Goal: Task Accomplishment & Management: Complete application form

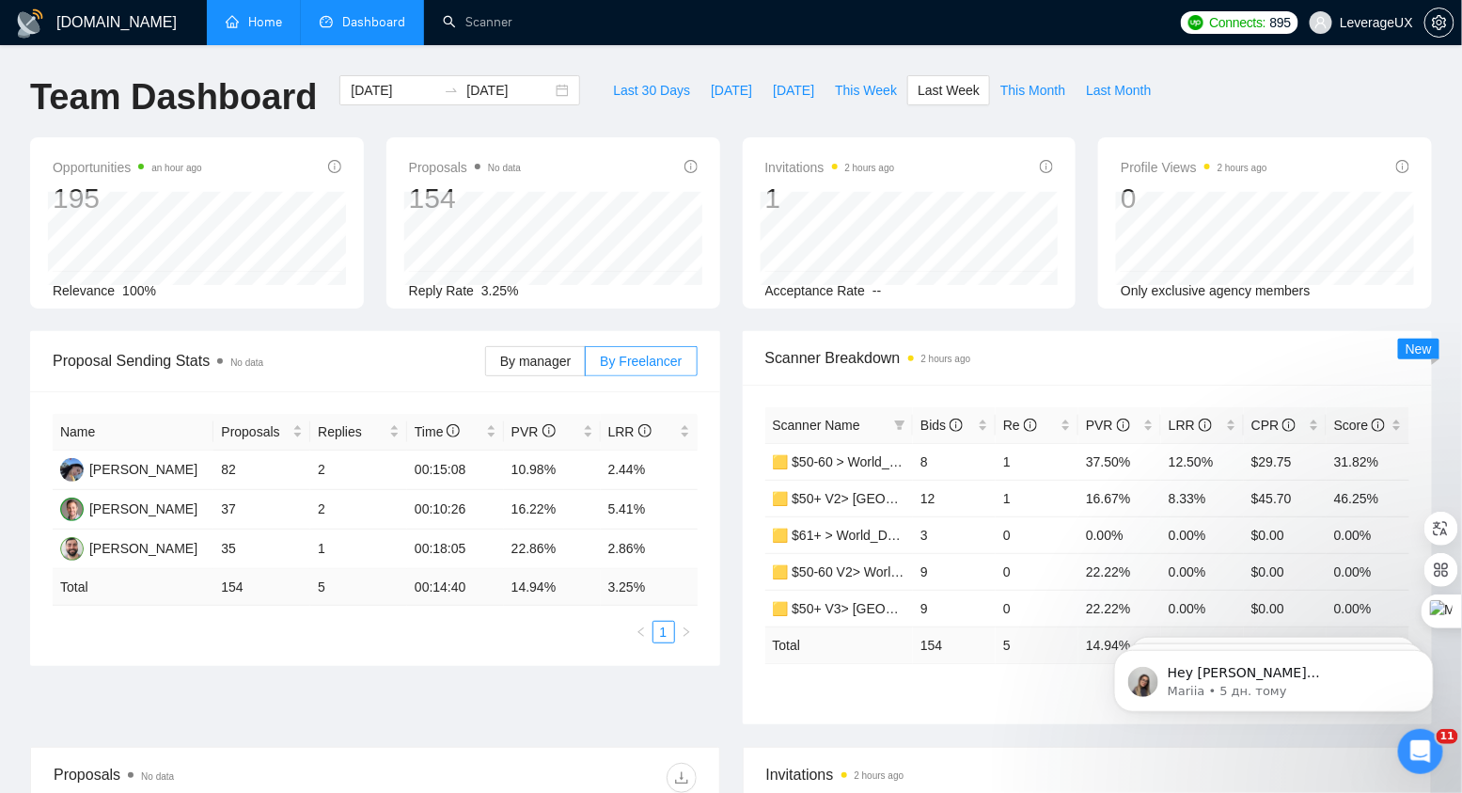
click at [235, 29] on link "Home" at bounding box center [254, 22] width 56 height 16
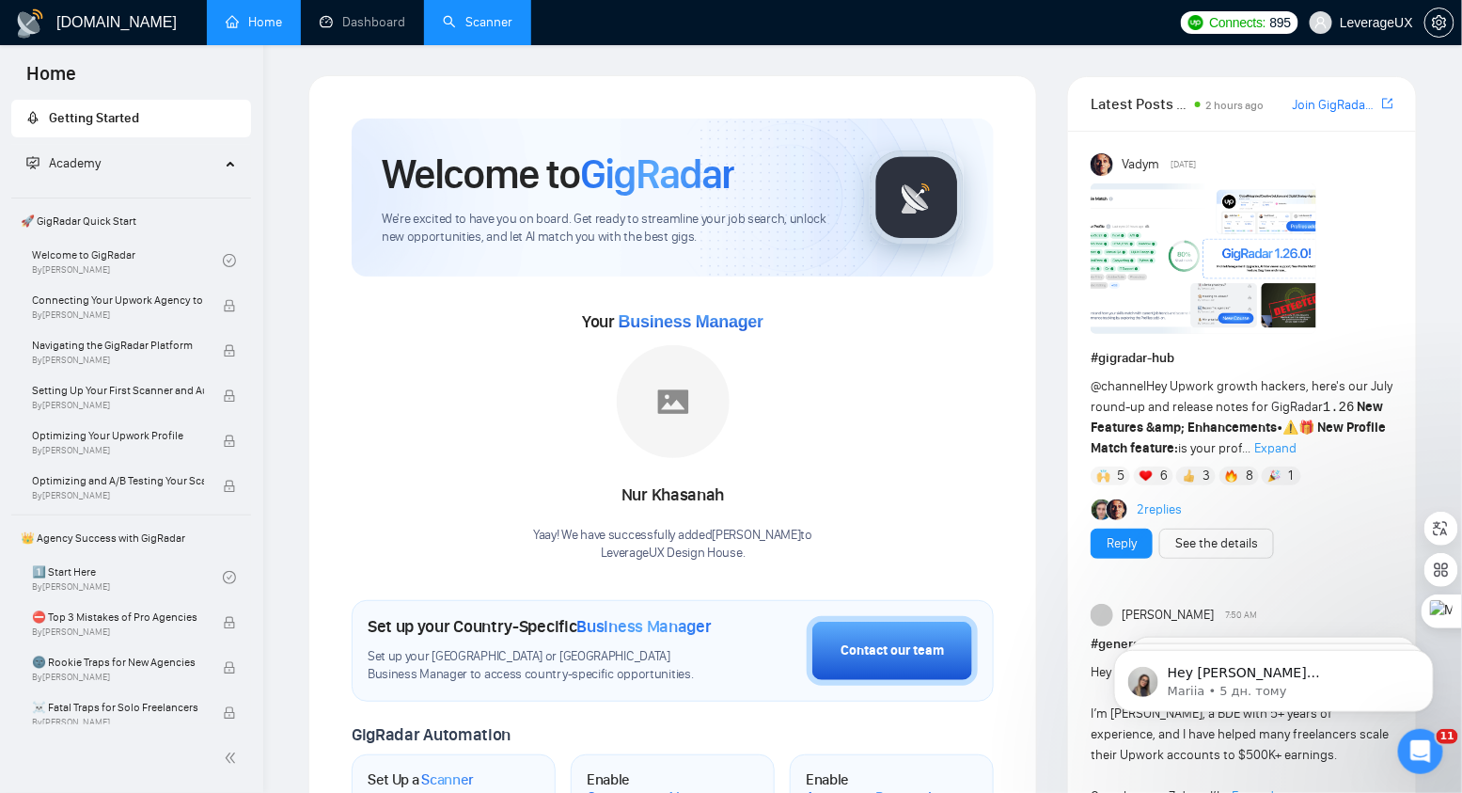
click at [488, 27] on link "Scanner" at bounding box center [478, 22] width 70 height 16
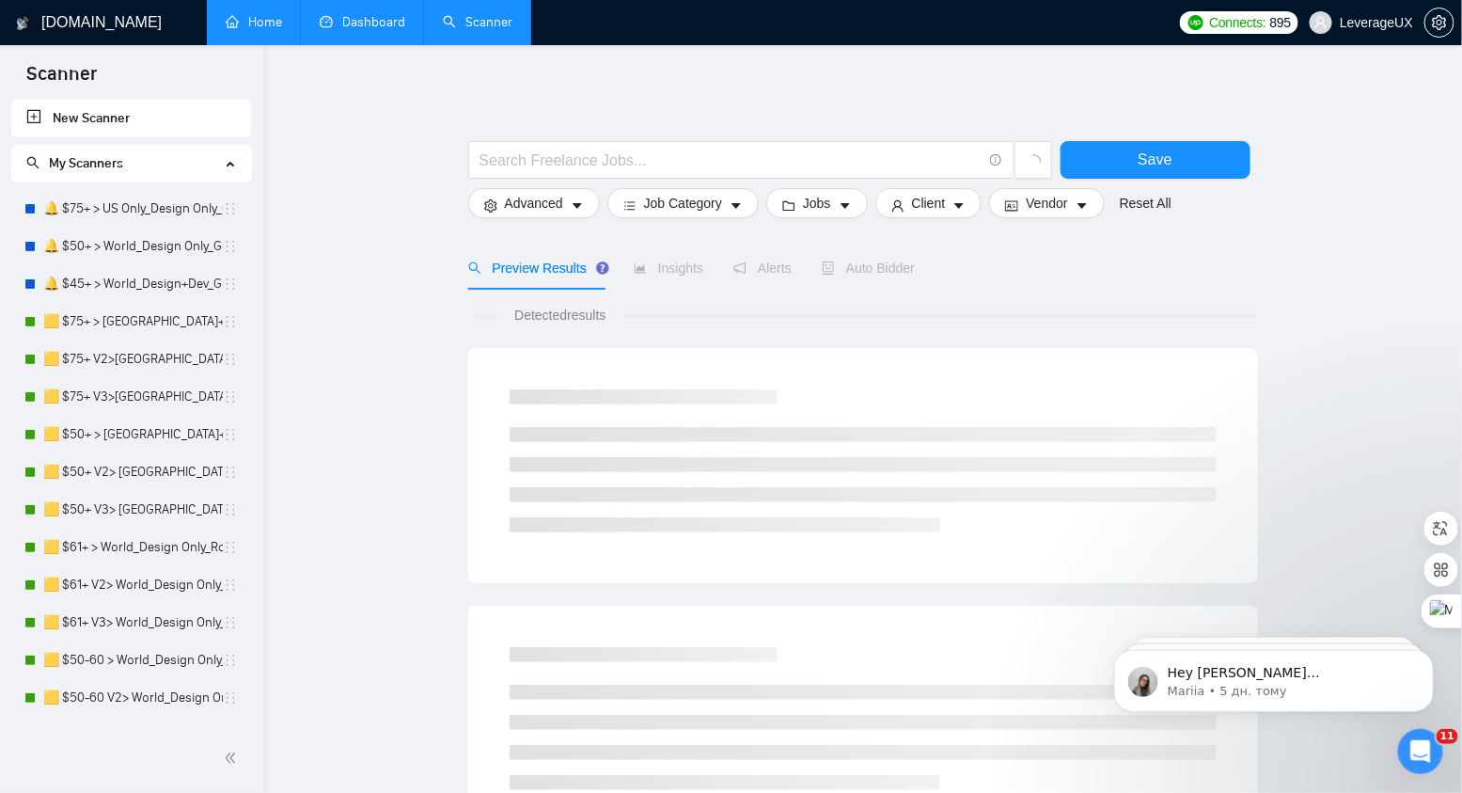
click at [357, 29] on link "Dashboard" at bounding box center [363, 22] width 86 height 16
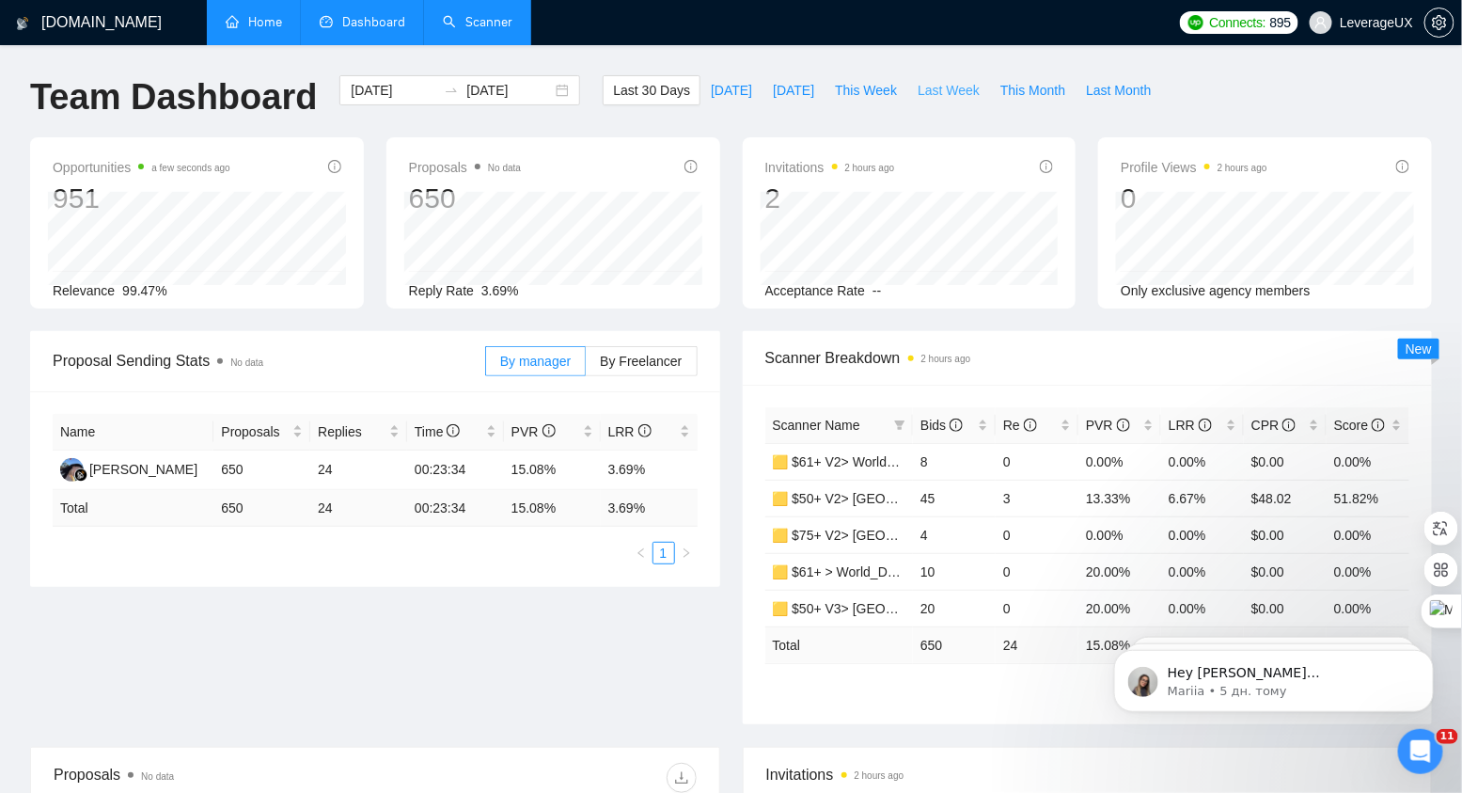
click at [951, 94] on span "Last Week" at bounding box center [949, 90] width 62 height 21
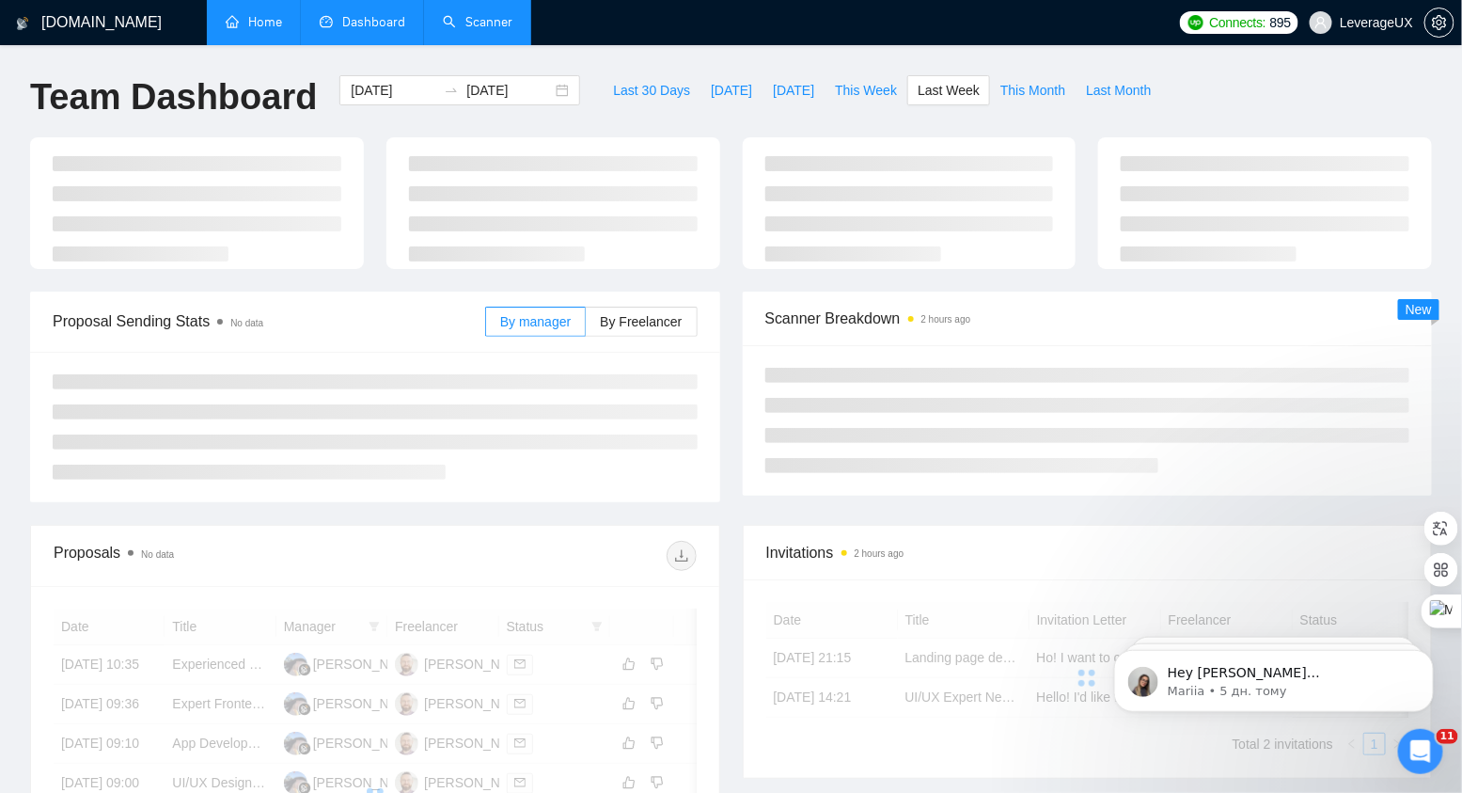
type input "2025-08-11"
type input "2025-08-17"
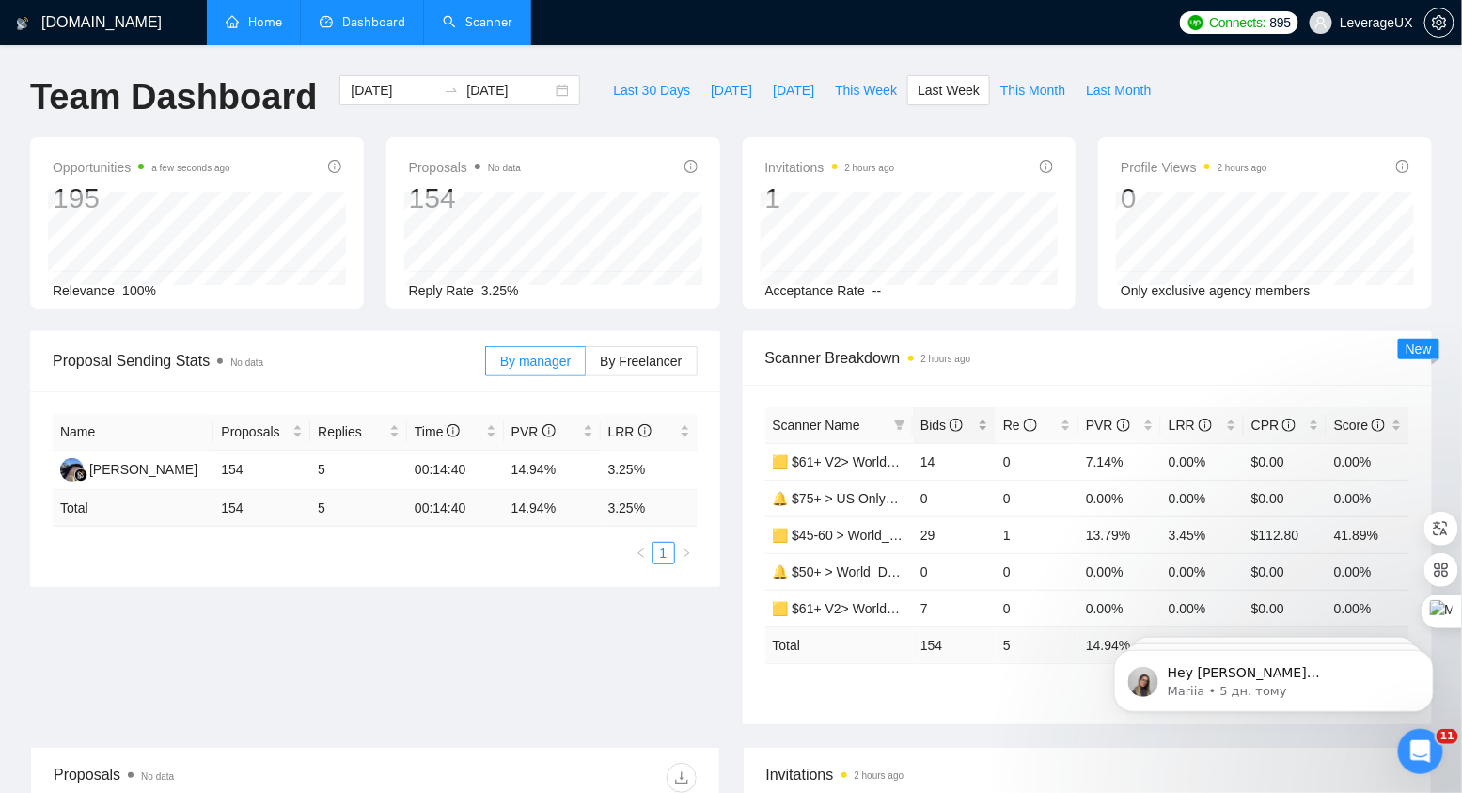
click at [944, 424] on span "Bids" at bounding box center [941, 424] width 42 height 15
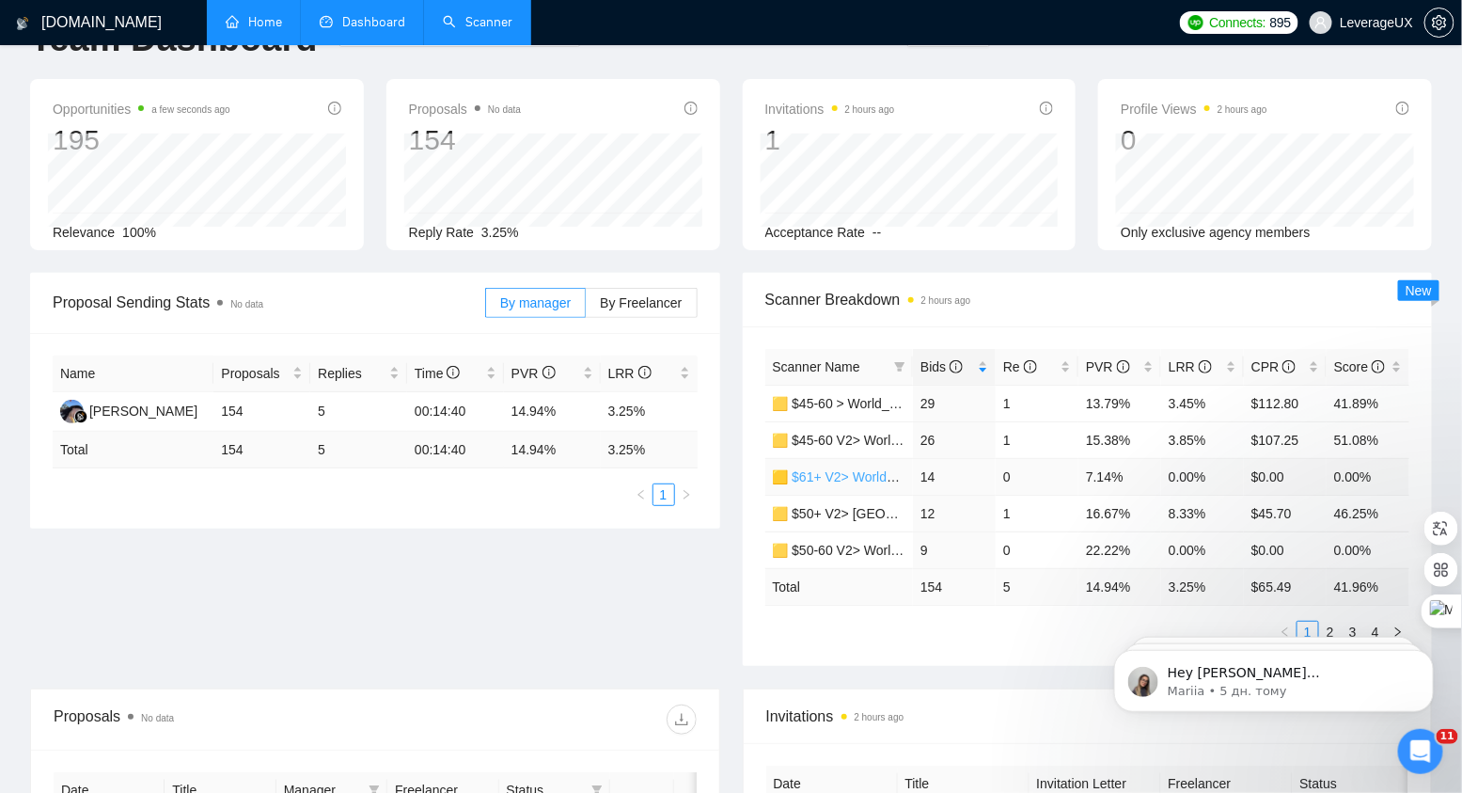
scroll to position [59, 0]
click at [1091, 360] on span "PVR" at bounding box center [1108, 365] width 44 height 15
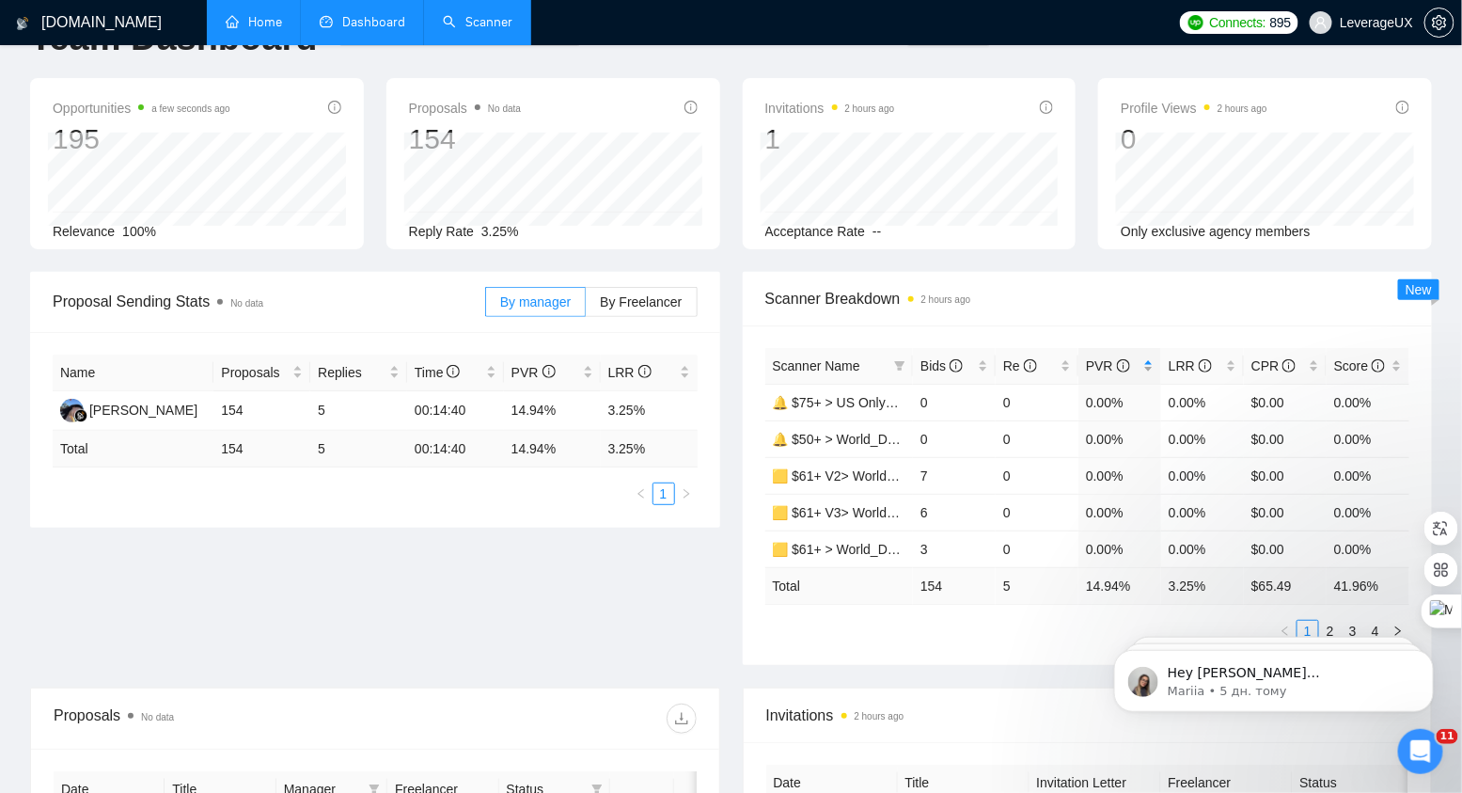
click at [1091, 360] on span "PVR" at bounding box center [1108, 365] width 44 height 15
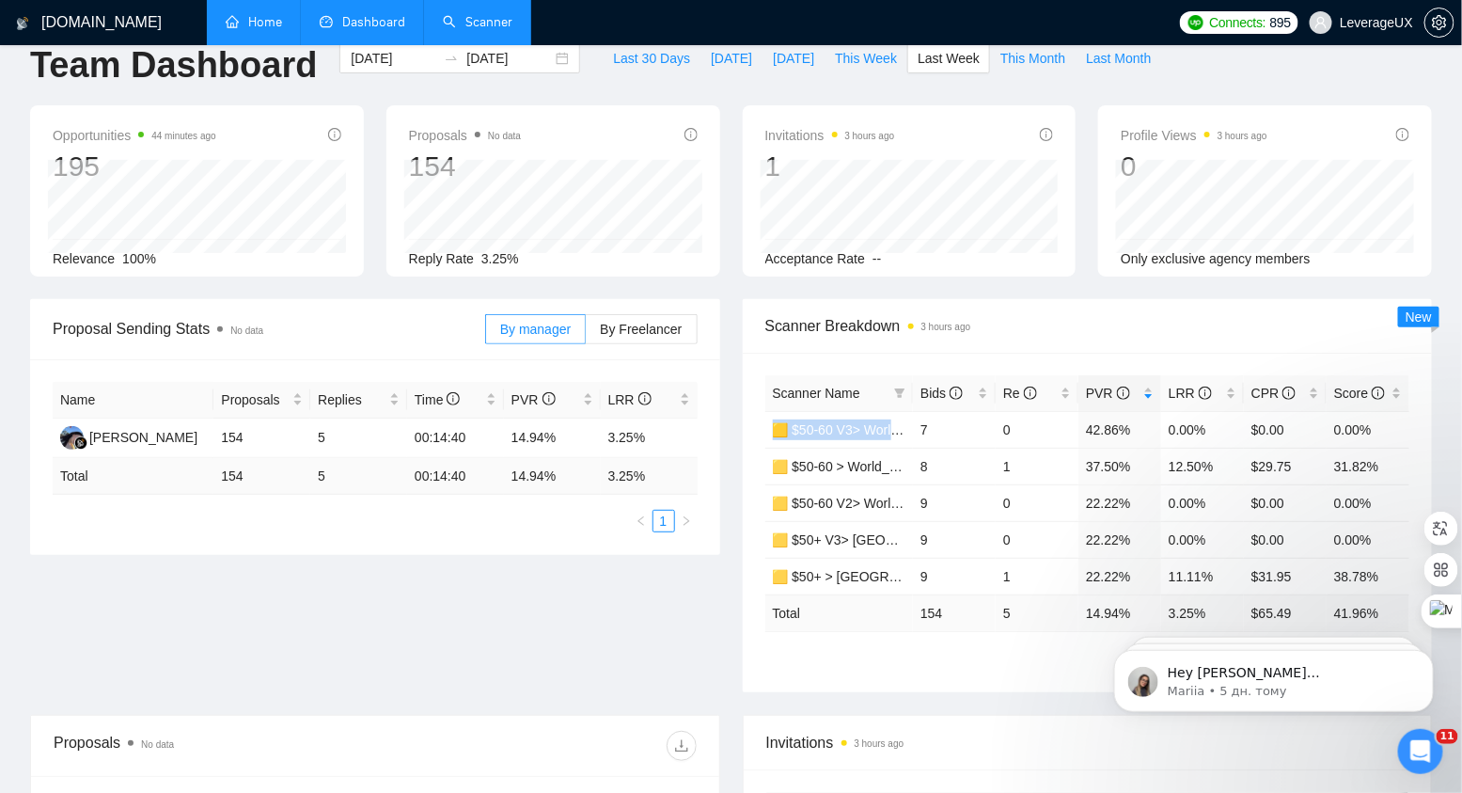
scroll to position [39, 0]
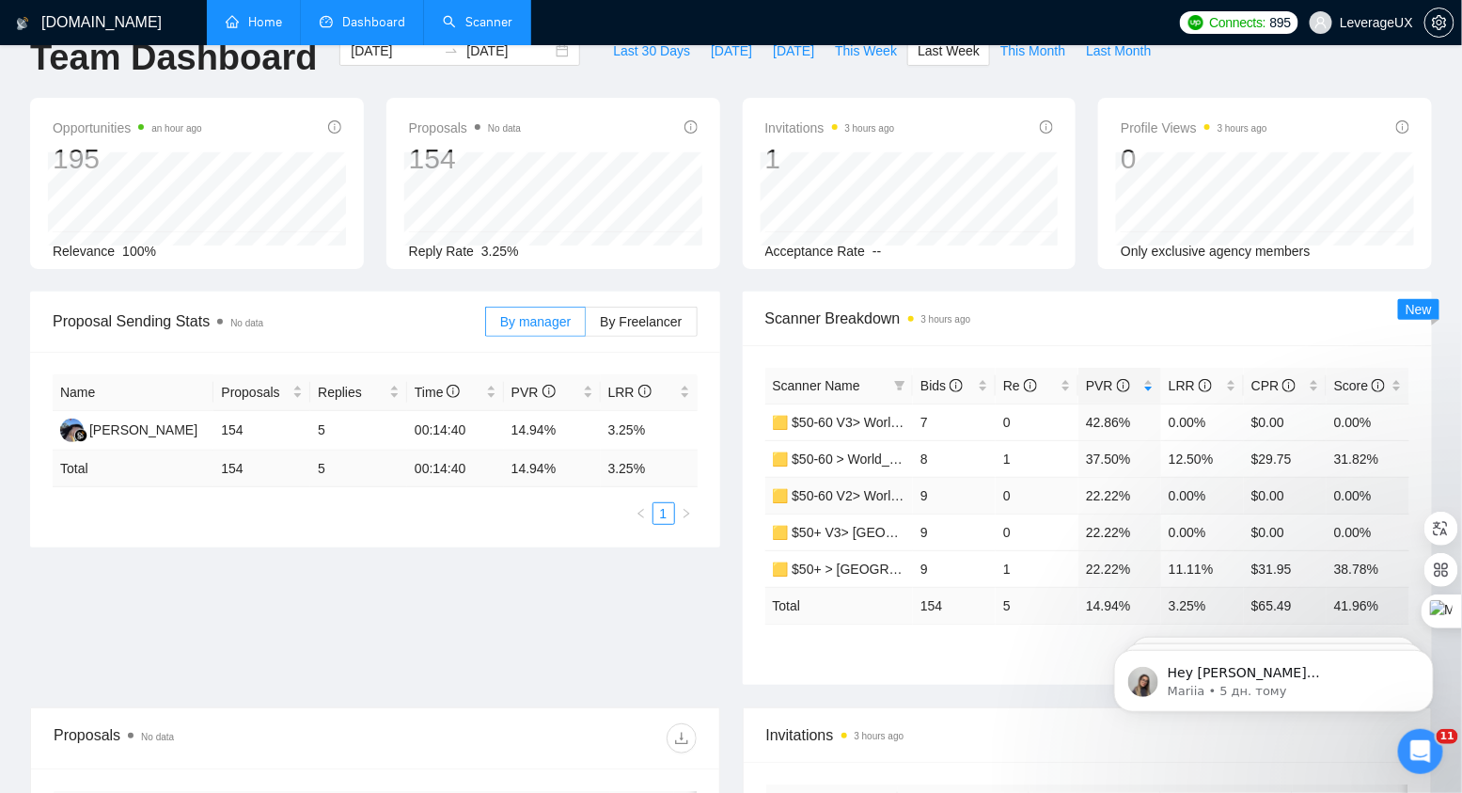
click at [1037, 479] on td "0" at bounding box center [1037, 495] width 83 height 37
click at [640, 305] on div "By manager By Freelancer" at bounding box center [591, 321] width 212 height 60
click at [641, 308] on label "By Freelancer" at bounding box center [641, 322] width 111 height 30
click at [586, 326] on input "By Freelancer" at bounding box center [586, 326] width 0 height 0
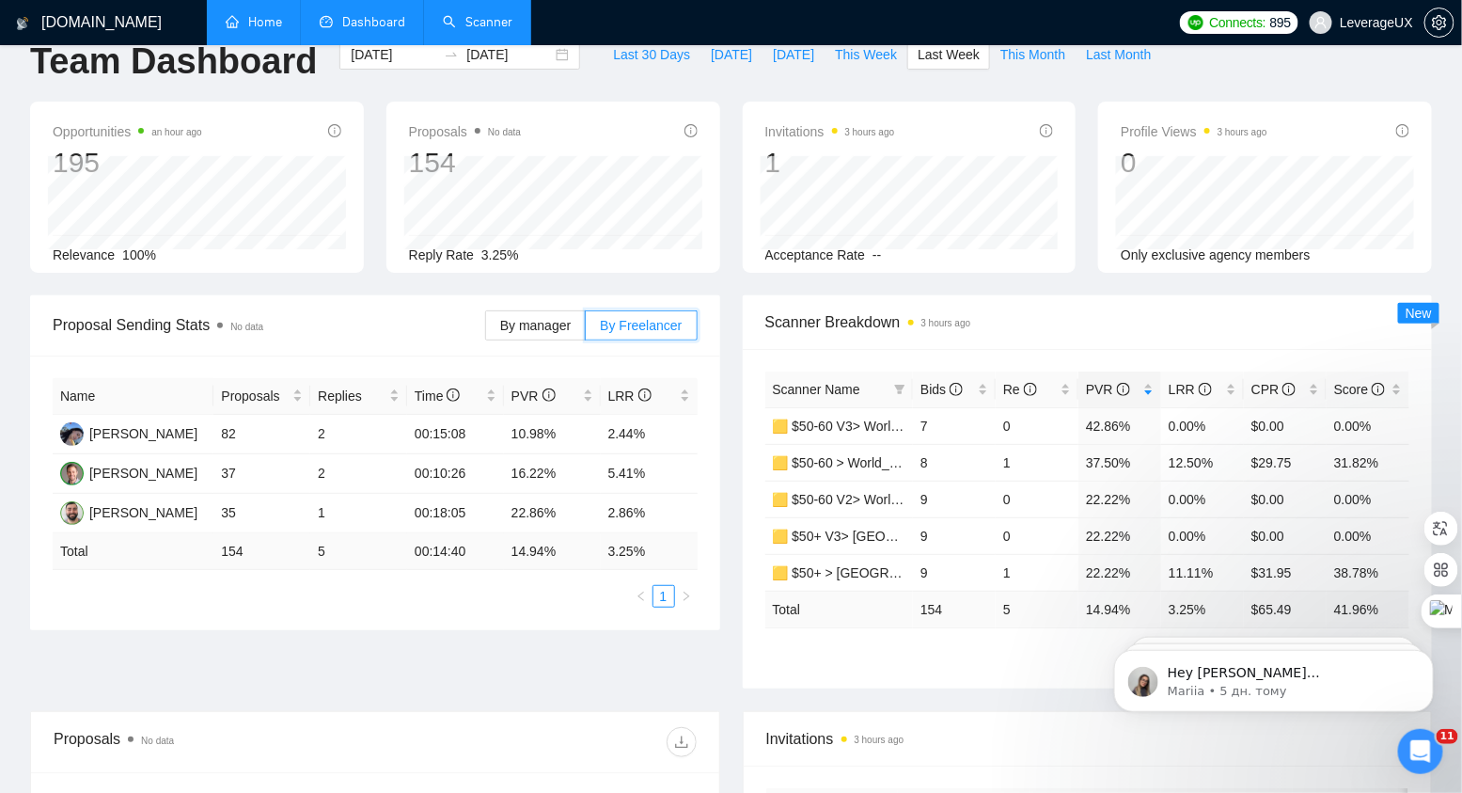
scroll to position [35, 0]
click at [870, 566] on link "🟨 $50+ > [GEOGRAPHIC_DATA]+[GEOGRAPHIC_DATA] Only_Tony-UX/UI_General" at bounding box center [1026, 573] width 506 height 15
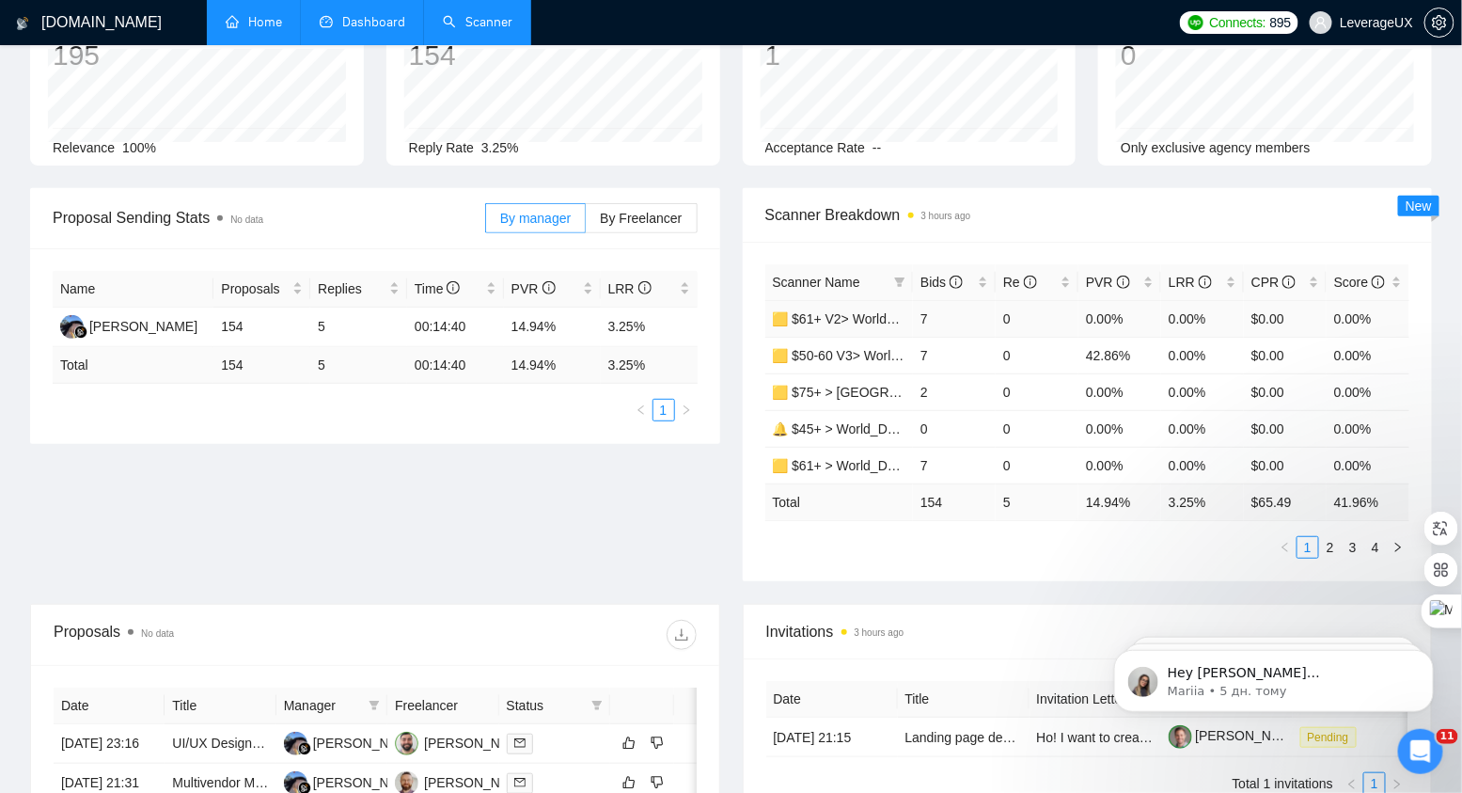
scroll to position [144, 0]
click at [1108, 278] on span "PVR" at bounding box center [1108, 281] width 44 height 15
click at [1333, 544] on link "2" at bounding box center [1330, 546] width 21 height 21
click at [903, 542] on ul "1 2 3 4" at bounding box center [1087, 546] width 645 height 23
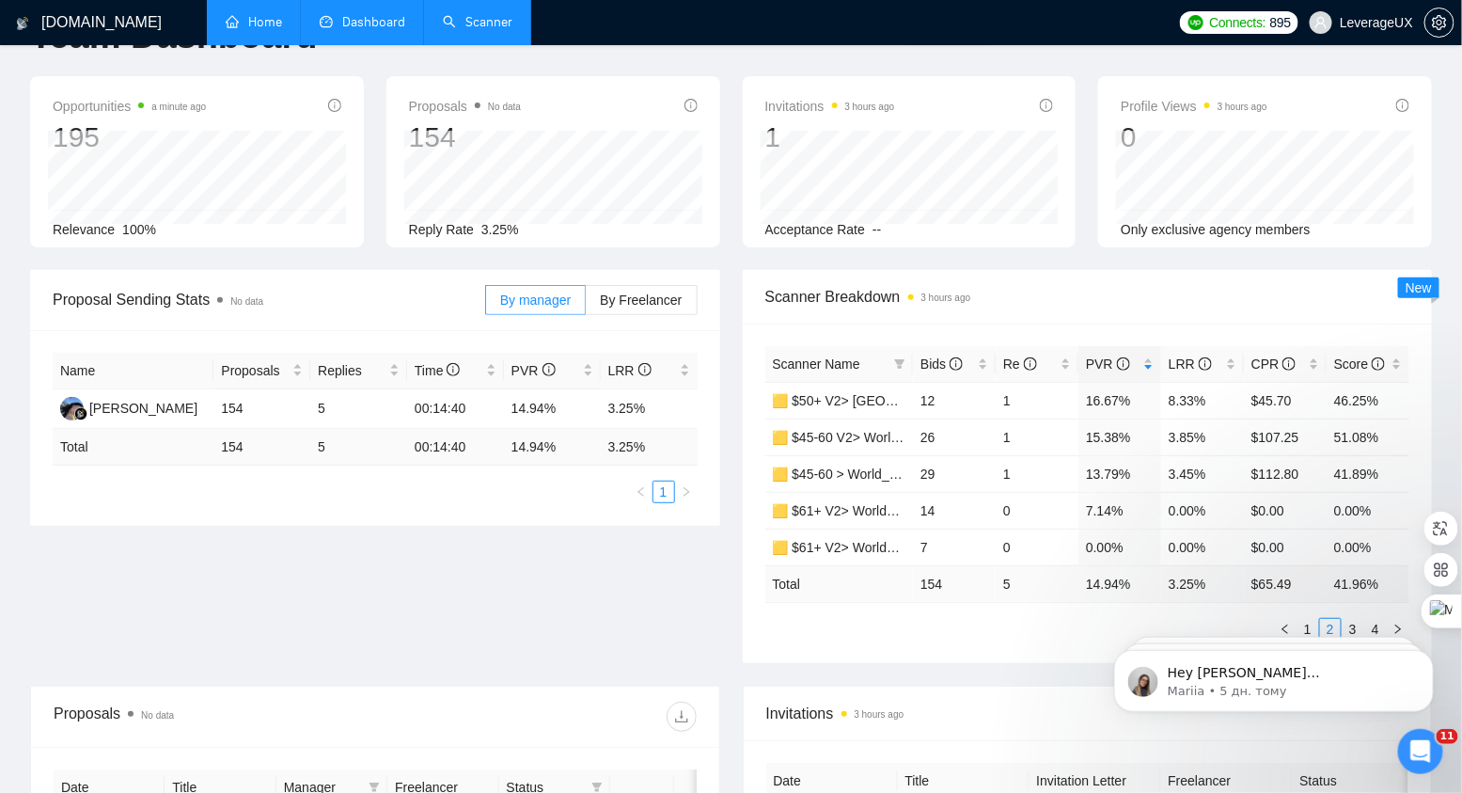
scroll to position [0, 0]
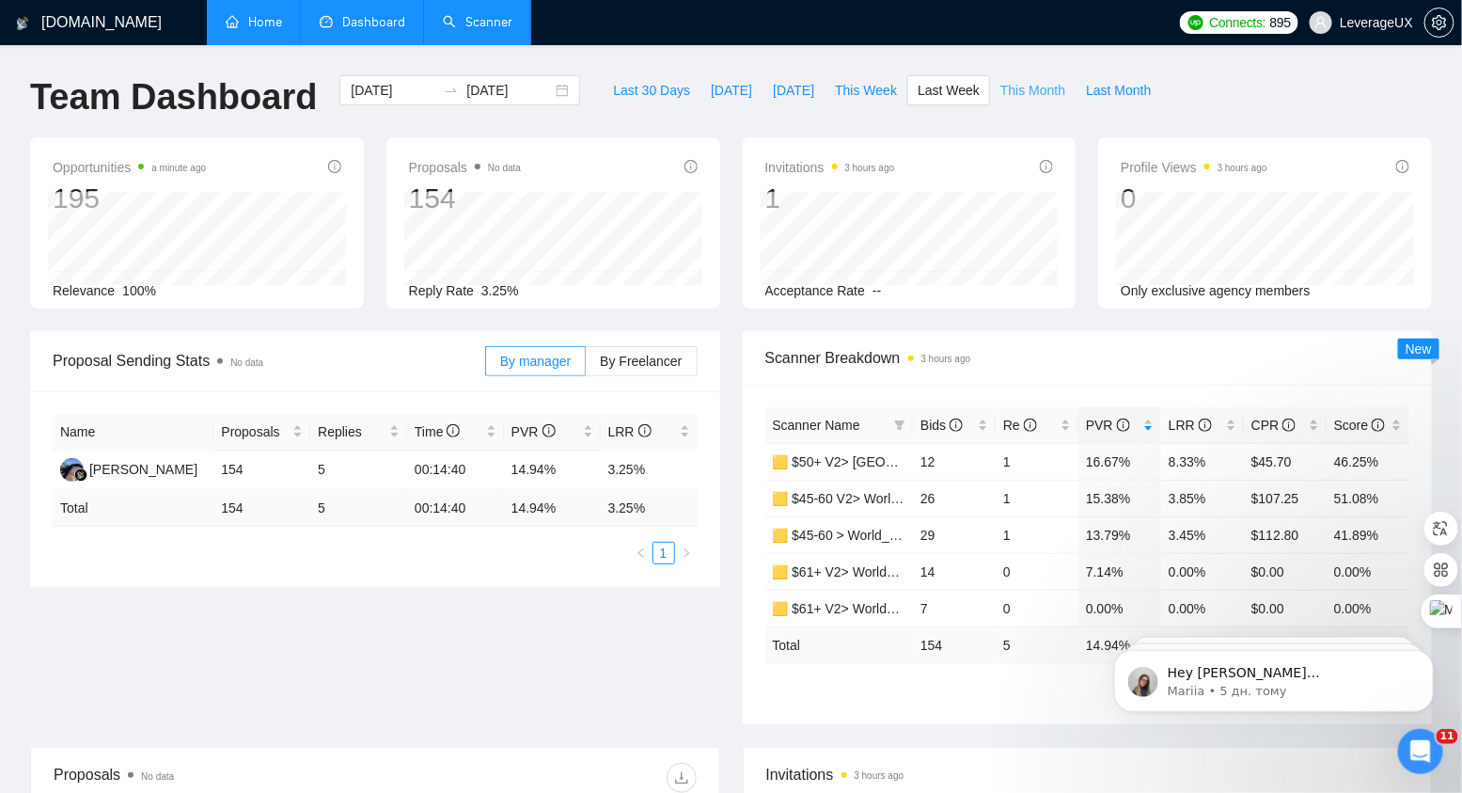
click at [1030, 86] on span "This Month" at bounding box center [1032, 90] width 65 height 21
type input "2025-08-01"
type input "2025-08-31"
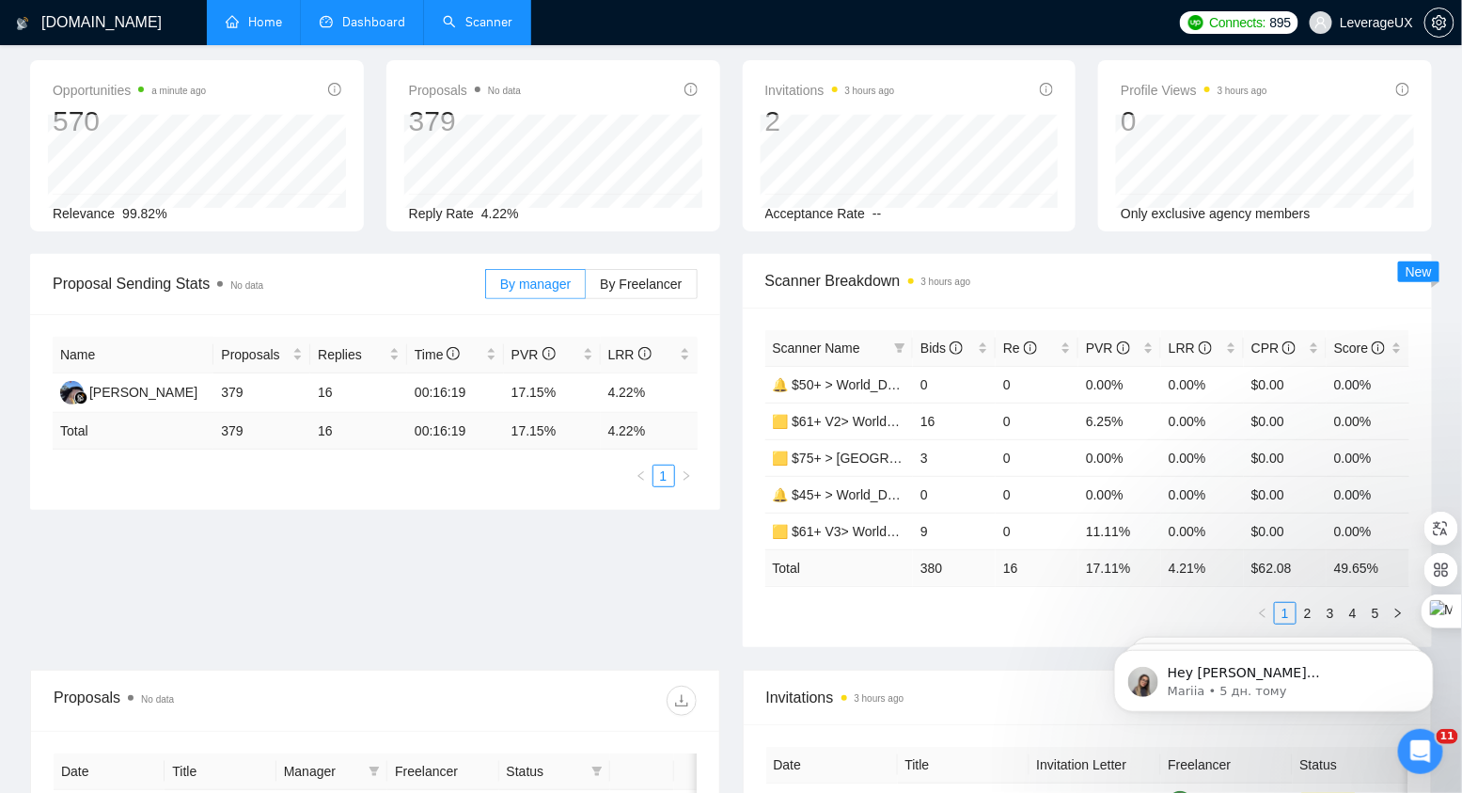
scroll to position [103, 0]
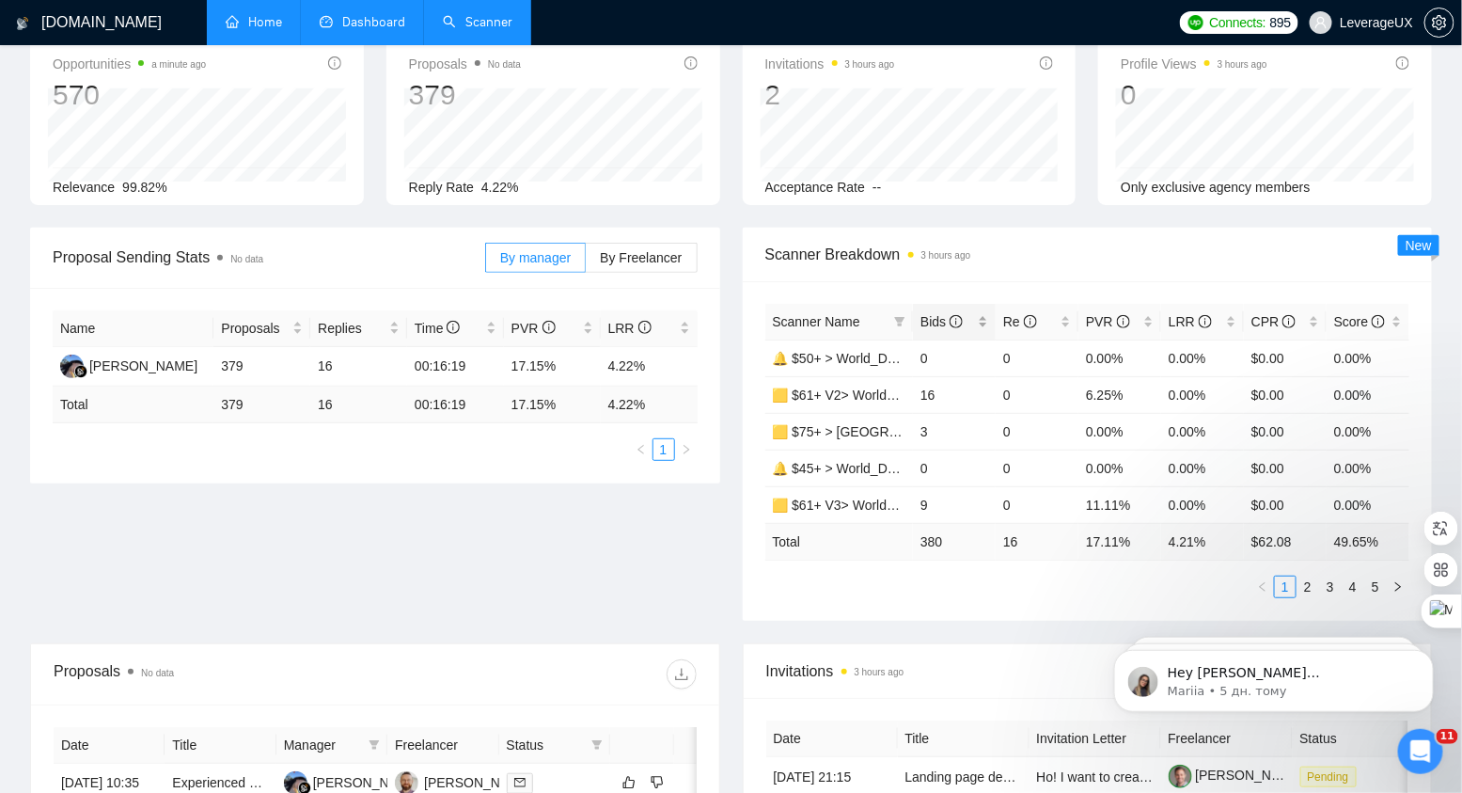
click at [936, 319] on span "Bids" at bounding box center [941, 321] width 42 height 15
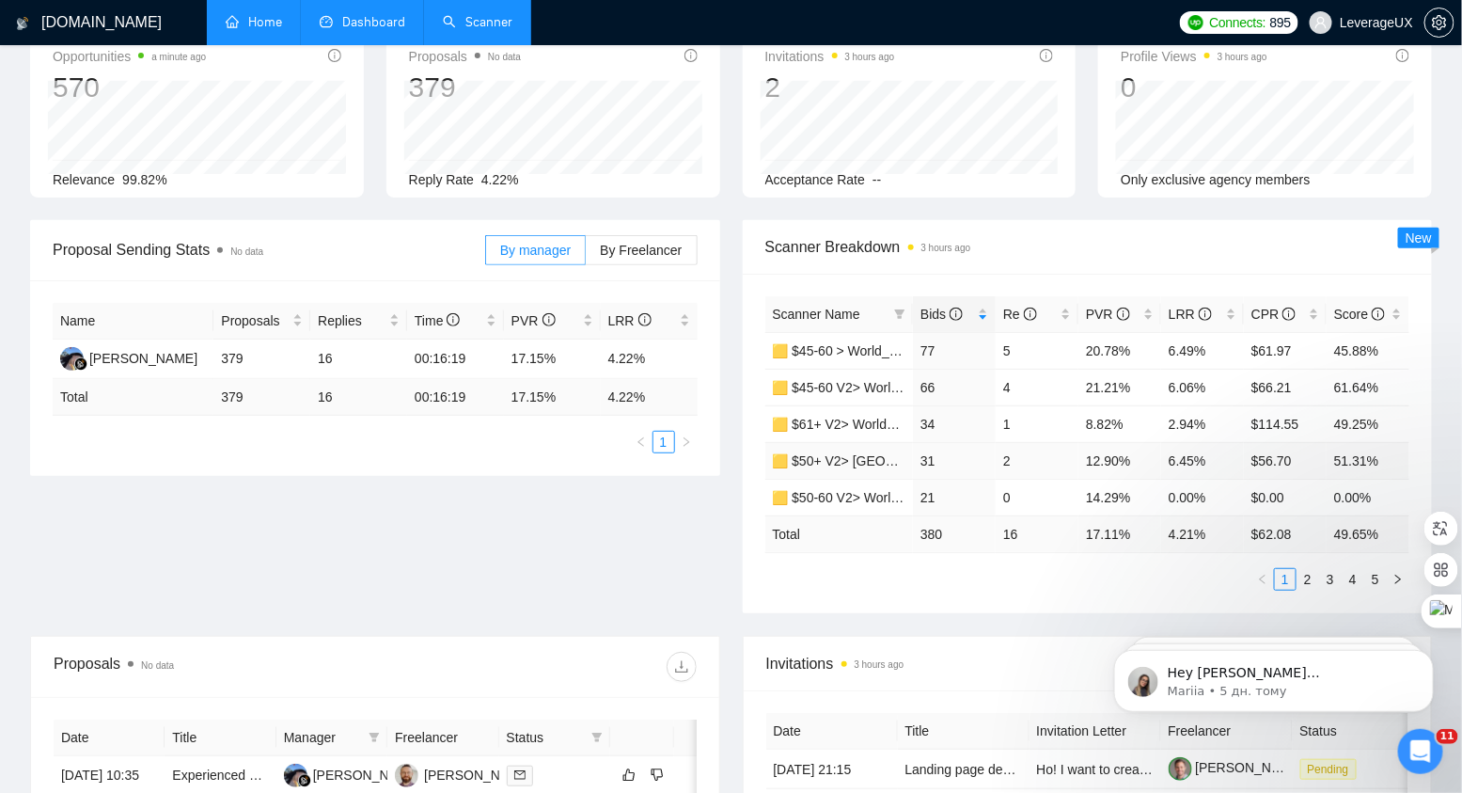
scroll to position [116, 0]
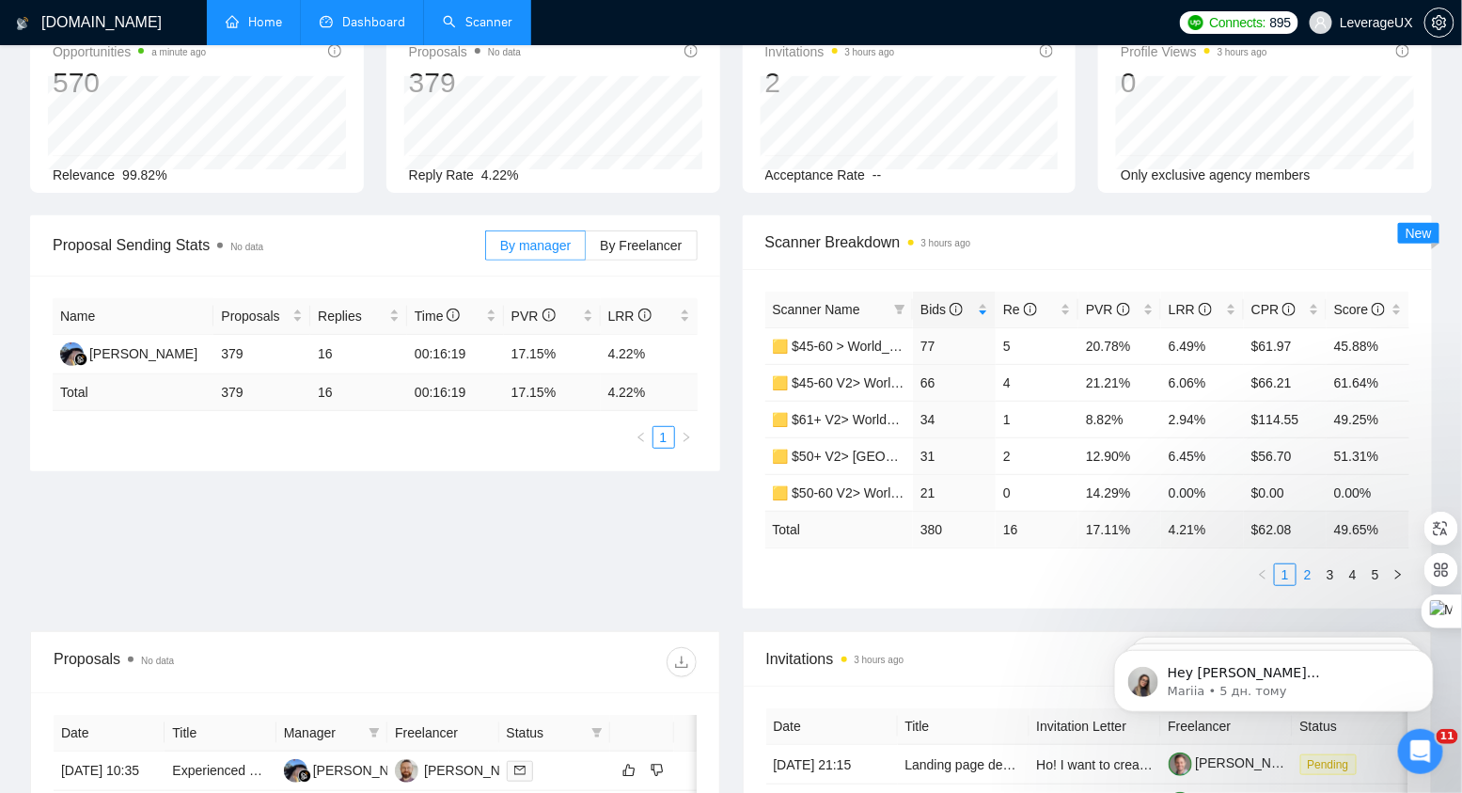
click at [1311, 567] on link "2" at bounding box center [1307, 574] width 21 height 21
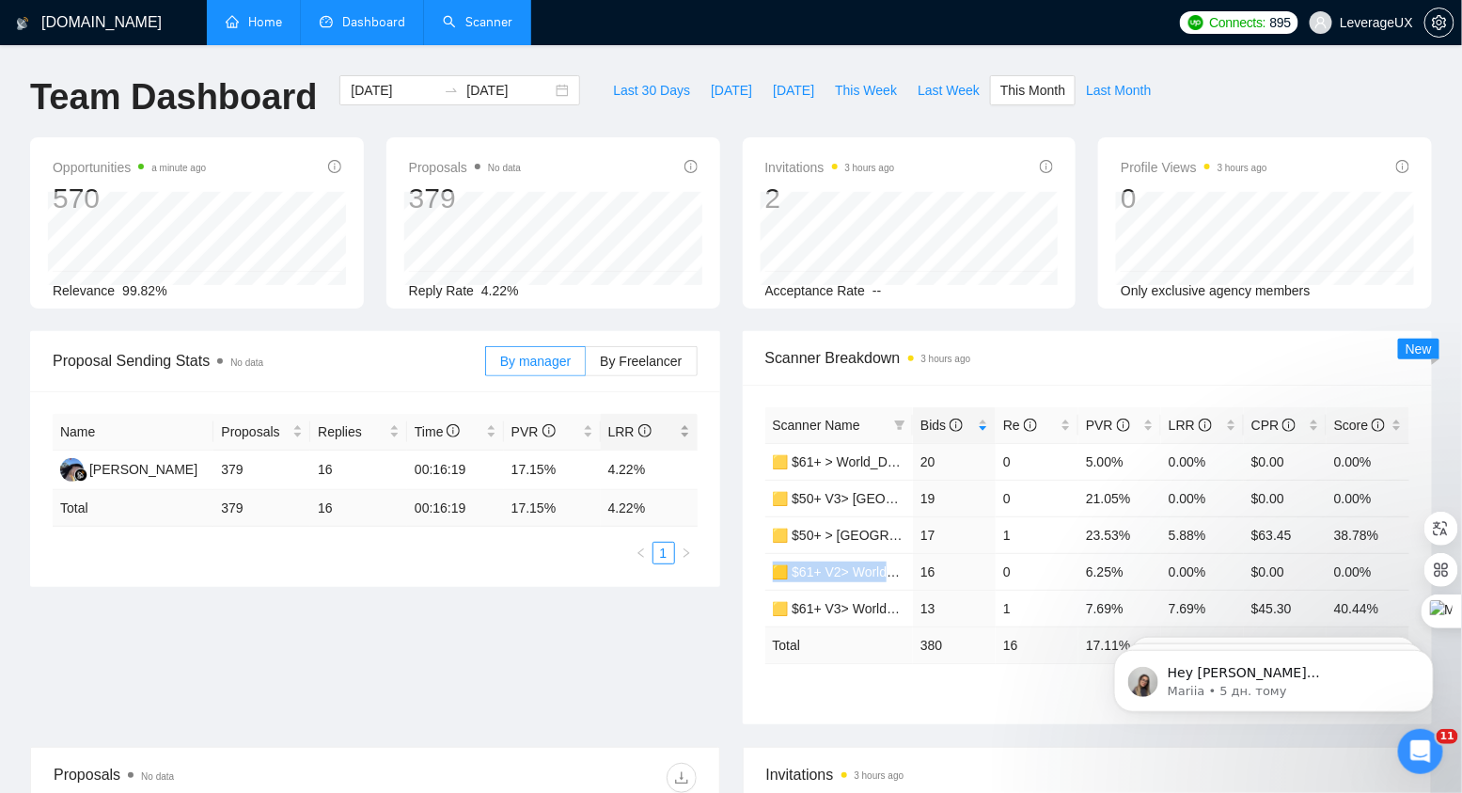
scroll to position [0, 0]
click at [939, 89] on span "Last Week" at bounding box center [949, 90] width 62 height 21
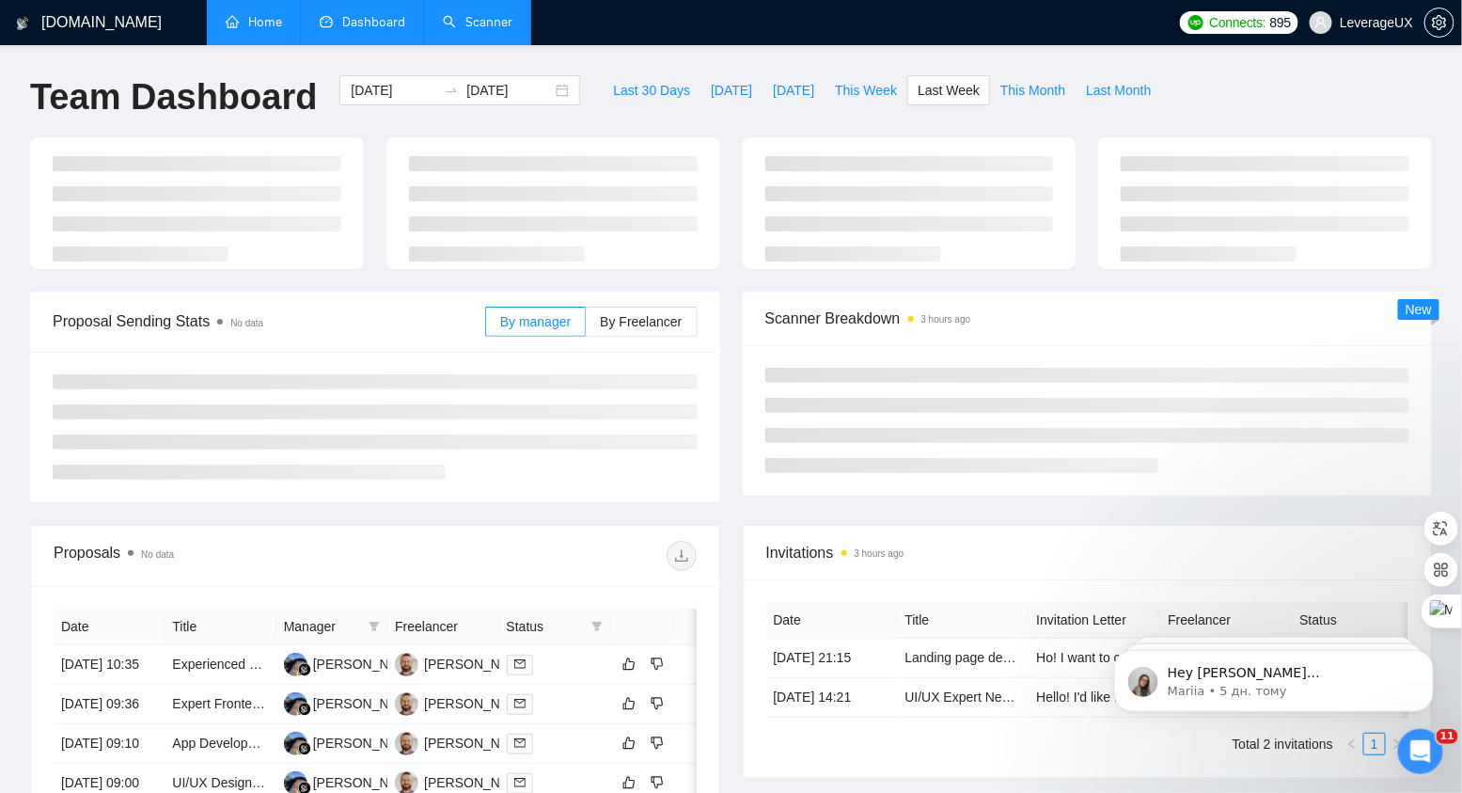
type input "2025-08-11"
type input "2025-08-17"
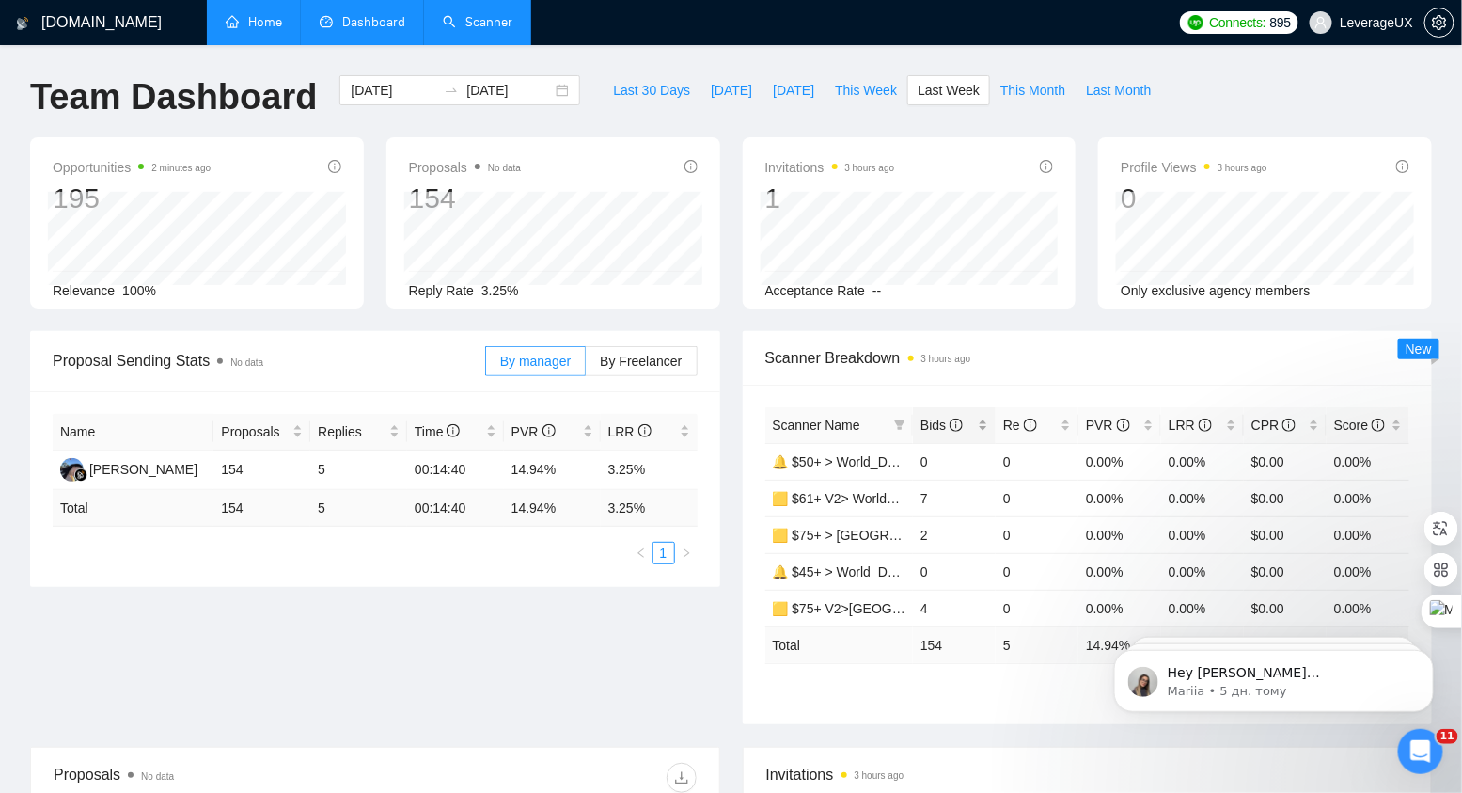
click at [937, 427] on span "Bids" at bounding box center [941, 424] width 42 height 15
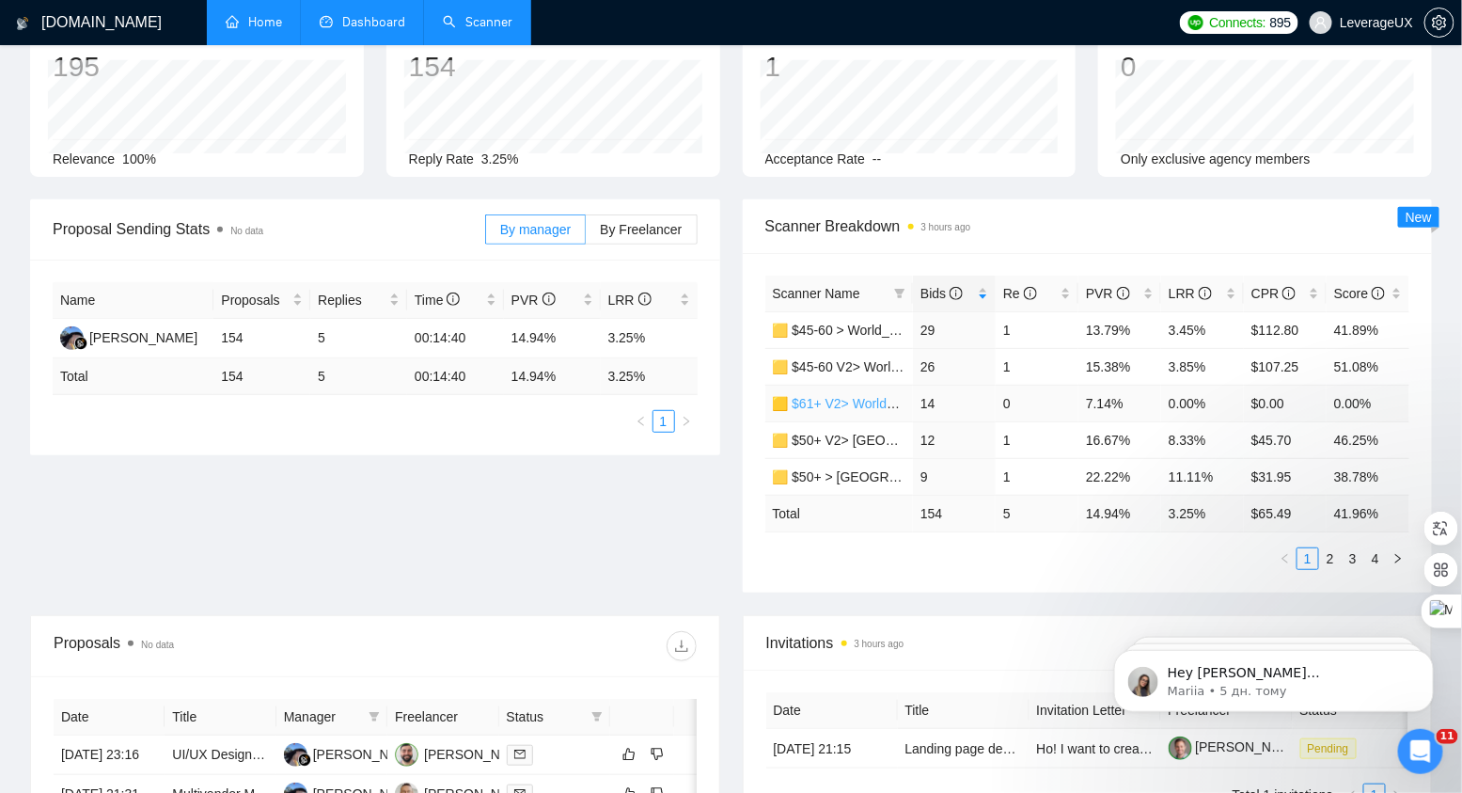
scroll to position [134, 0]
click at [1329, 555] on link "2" at bounding box center [1330, 556] width 21 height 21
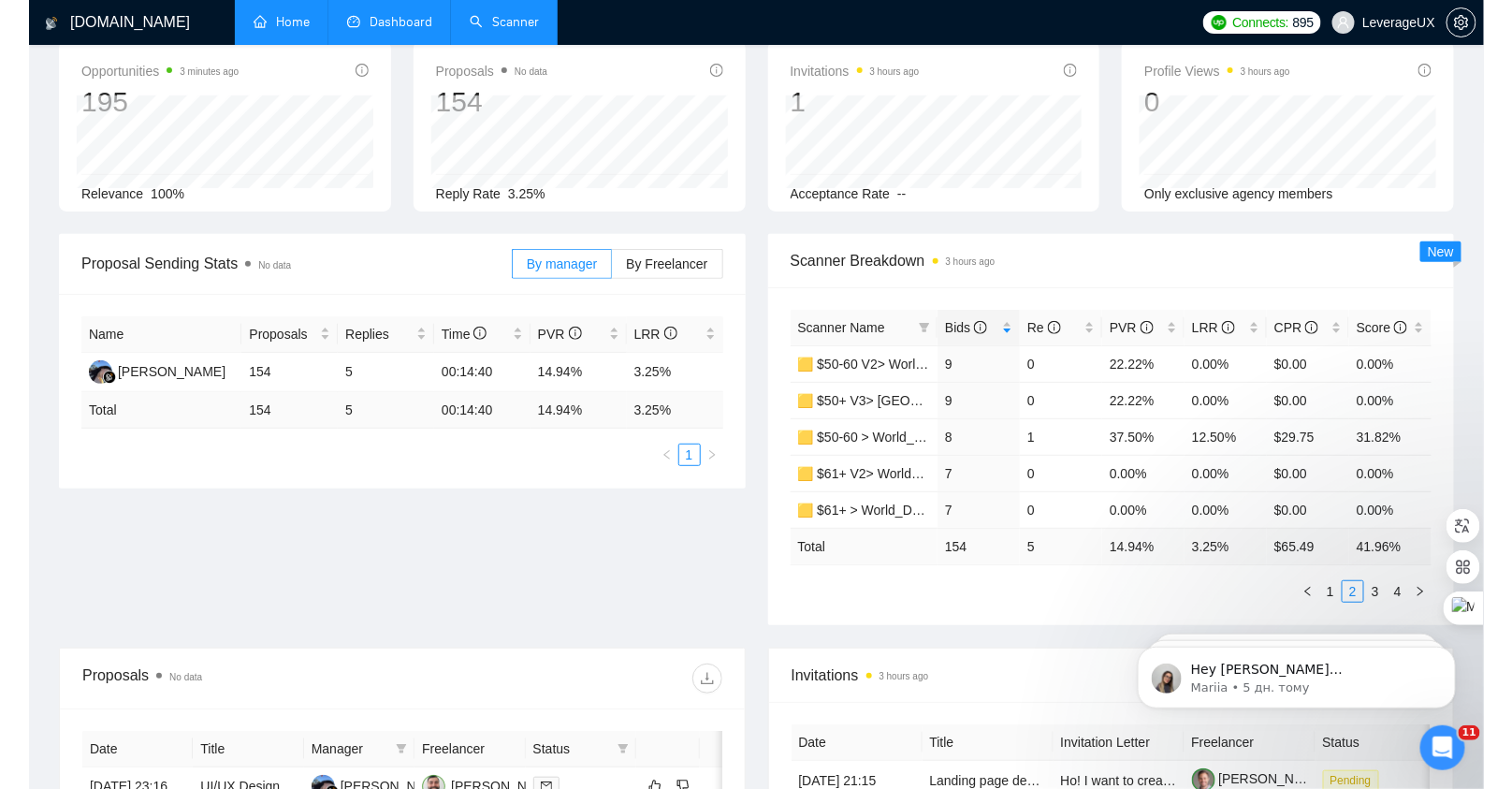
scroll to position [134, 0]
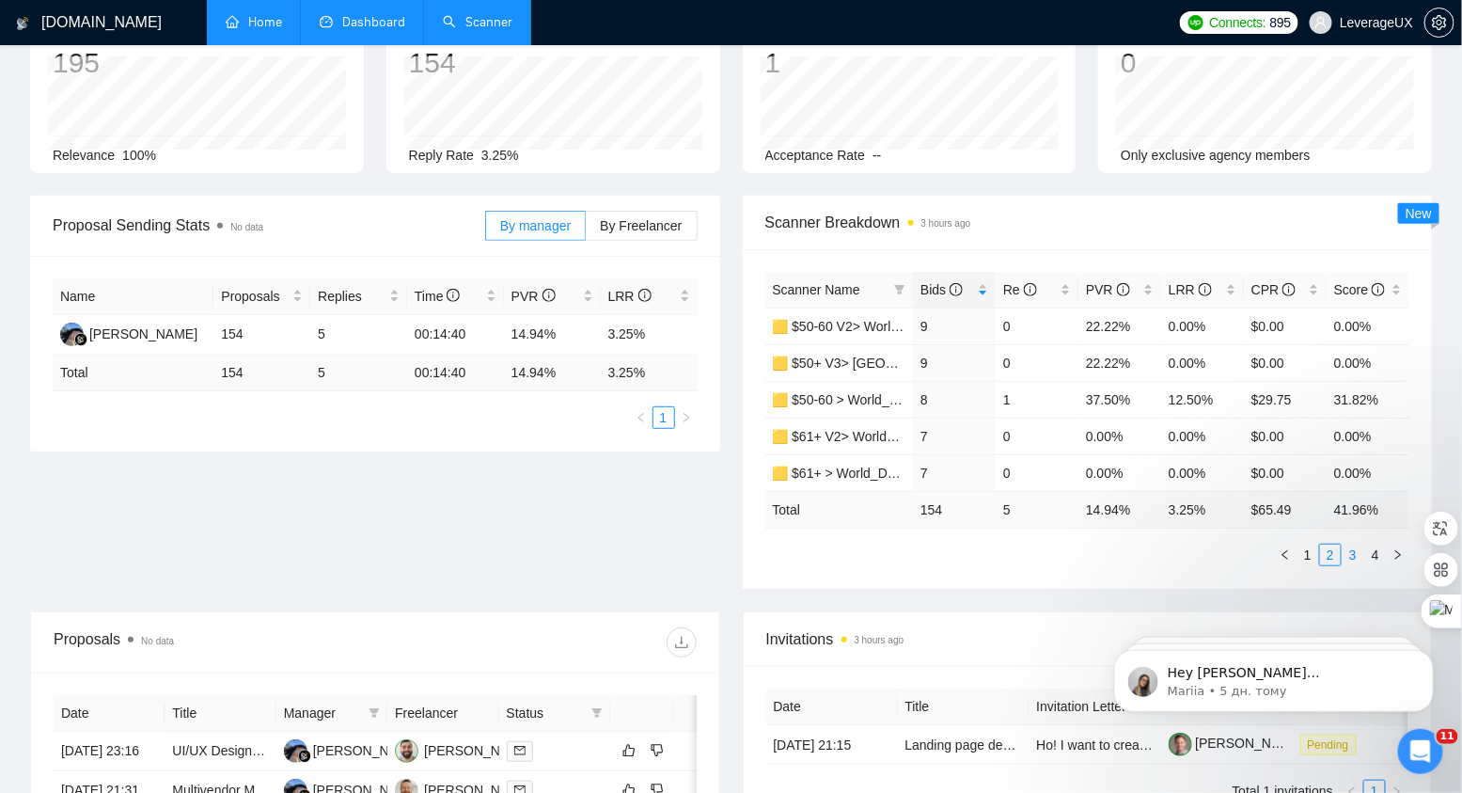
click at [1356, 549] on link "3" at bounding box center [1353, 554] width 21 height 21
click at [1376, 554] on link "4" at bounding box center [1375, 554] width 21 height 21
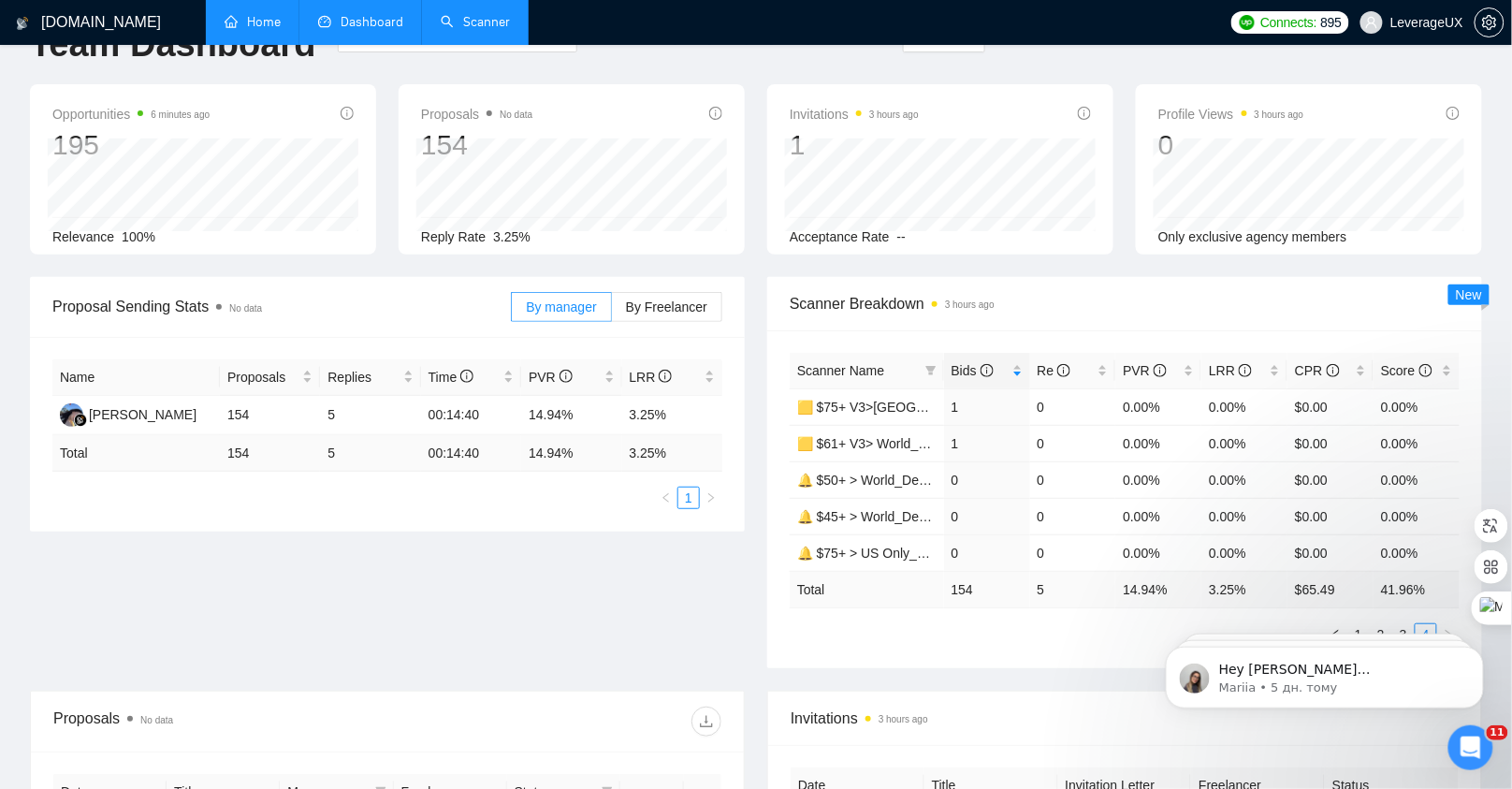
scroll to position [0, 0]
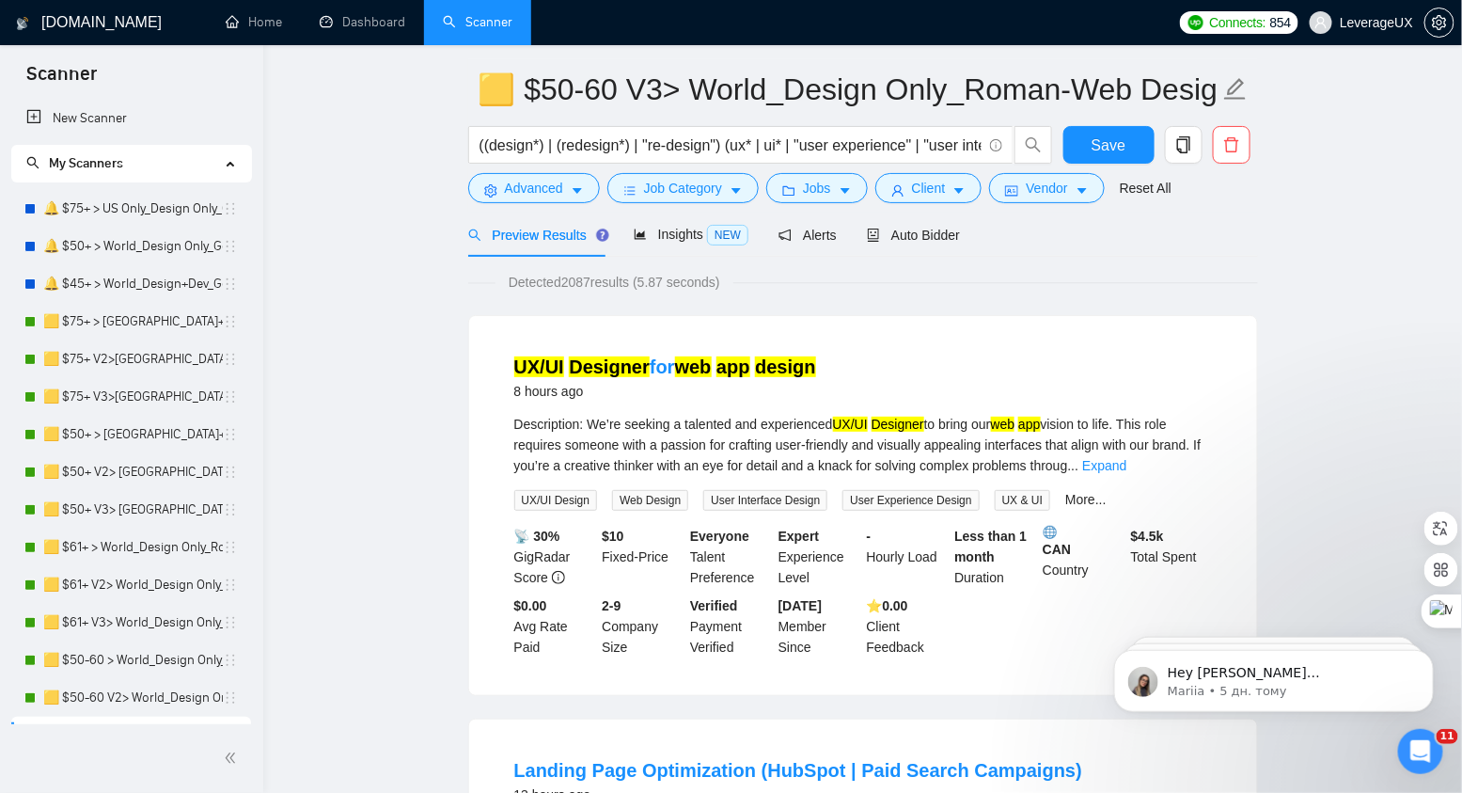
scroll to position [64, 0]
click at [947, 234] on span "Auto Bidder" at bounding box center [913, 234] width 93 height 15
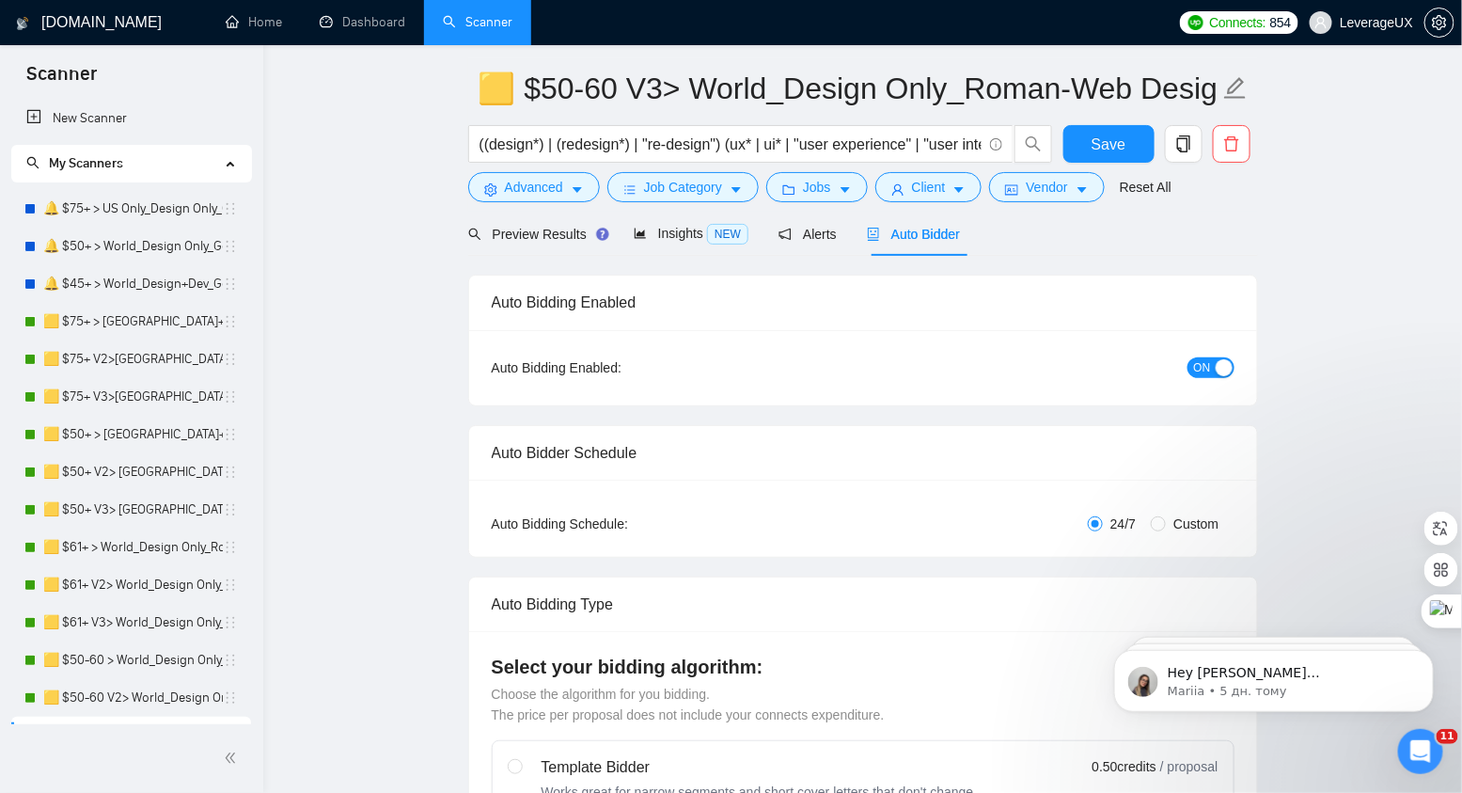
radio input "false"
radio input "true"
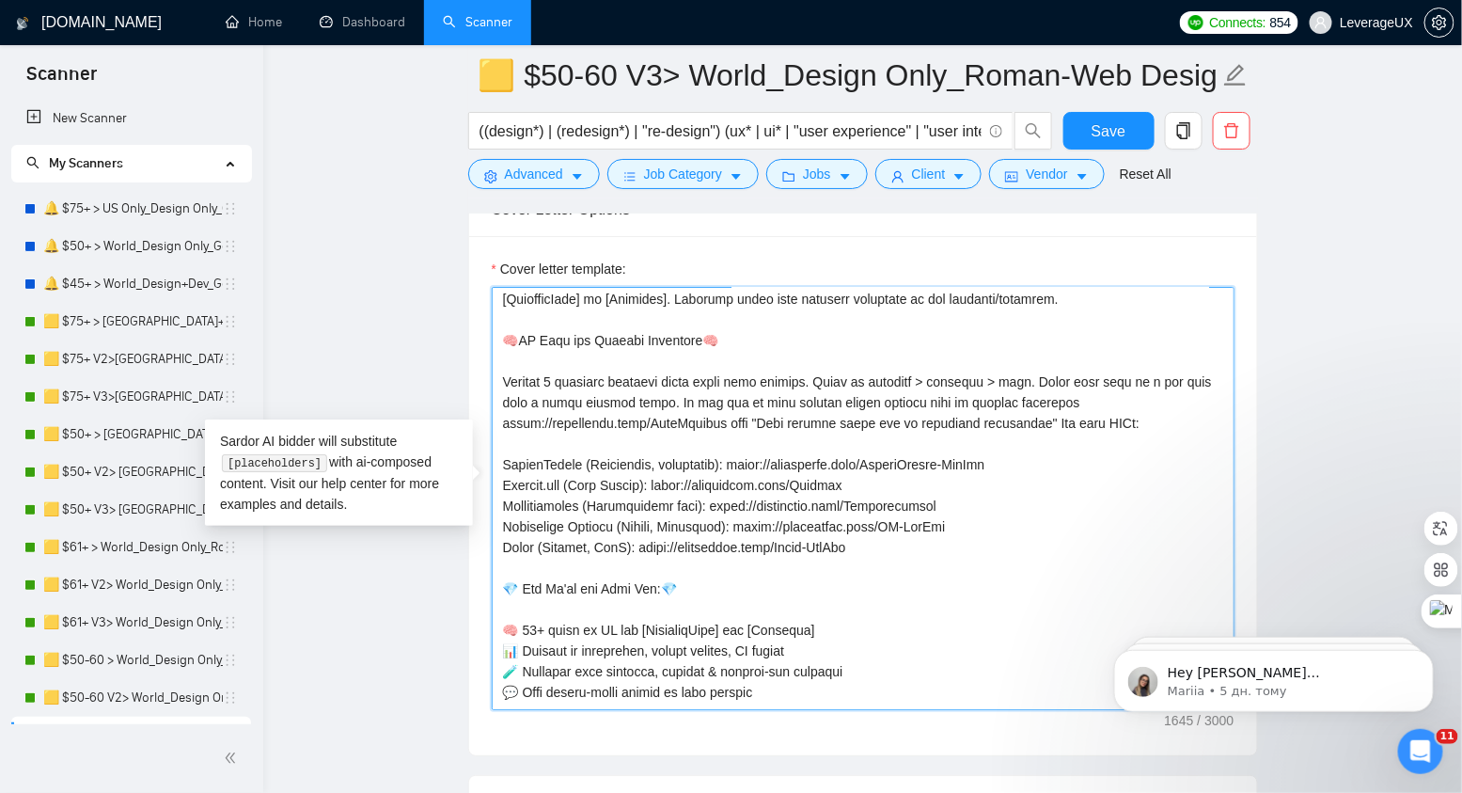
scroll to position [44, 0]
drag, startPoint x: 715, startPoint y: 413, endPoint x: 500, endPoint y: 413, distance: 215.3
click at [500, 413] on textarea "Cover letter template:" at bounding box center [863, 498] width 743 height 423
paste textarea "Portfolio"
type textarea "🏹𝗚𝗿𝗲𝗮𝘁 𝗱𝗲𝘀𝗶𝗴𝗻 𝗶𝘀𝗻’𝘁 𝗱𝗲𝗰𝗼𝗿𝗮𝘁𝗶𝗼𝗻 - 𝗶𝘁’𝘀 𝘀𝘁𝗿𝗮𝘁𝗲𝗴𝘆. 𝗦𝗲𝗲 𝗺𝘆 𝘄𝗼𝗿𝗸 𝗮𝗻𝗱 𝘆𝗼𝘂’𝗹𝗹 𝘀𝗲𝗲 𝘄𝗵𝘆 …"
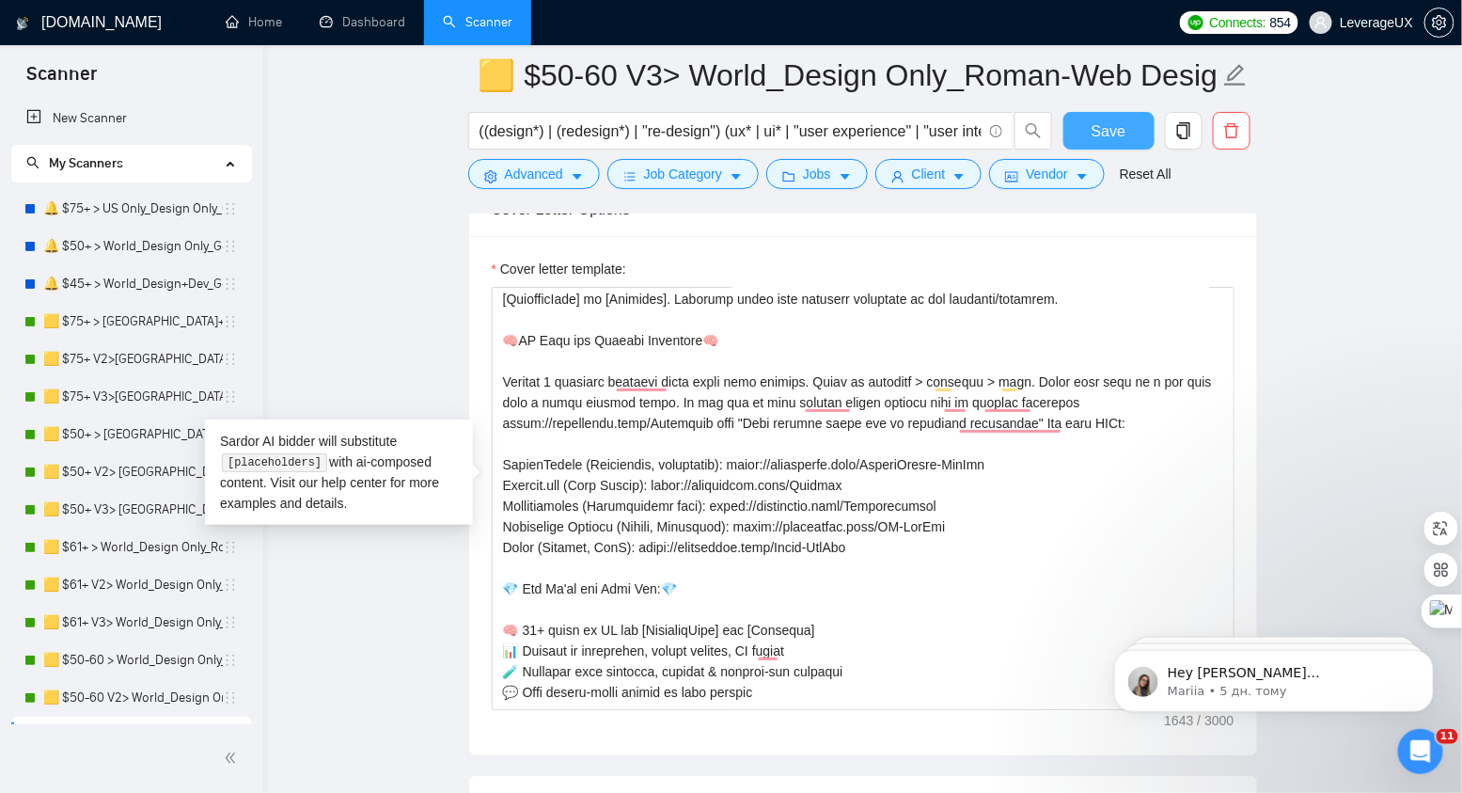
click at [1102, 133] on span "Save" at bounding box center [1109, 131] width 34 height 24
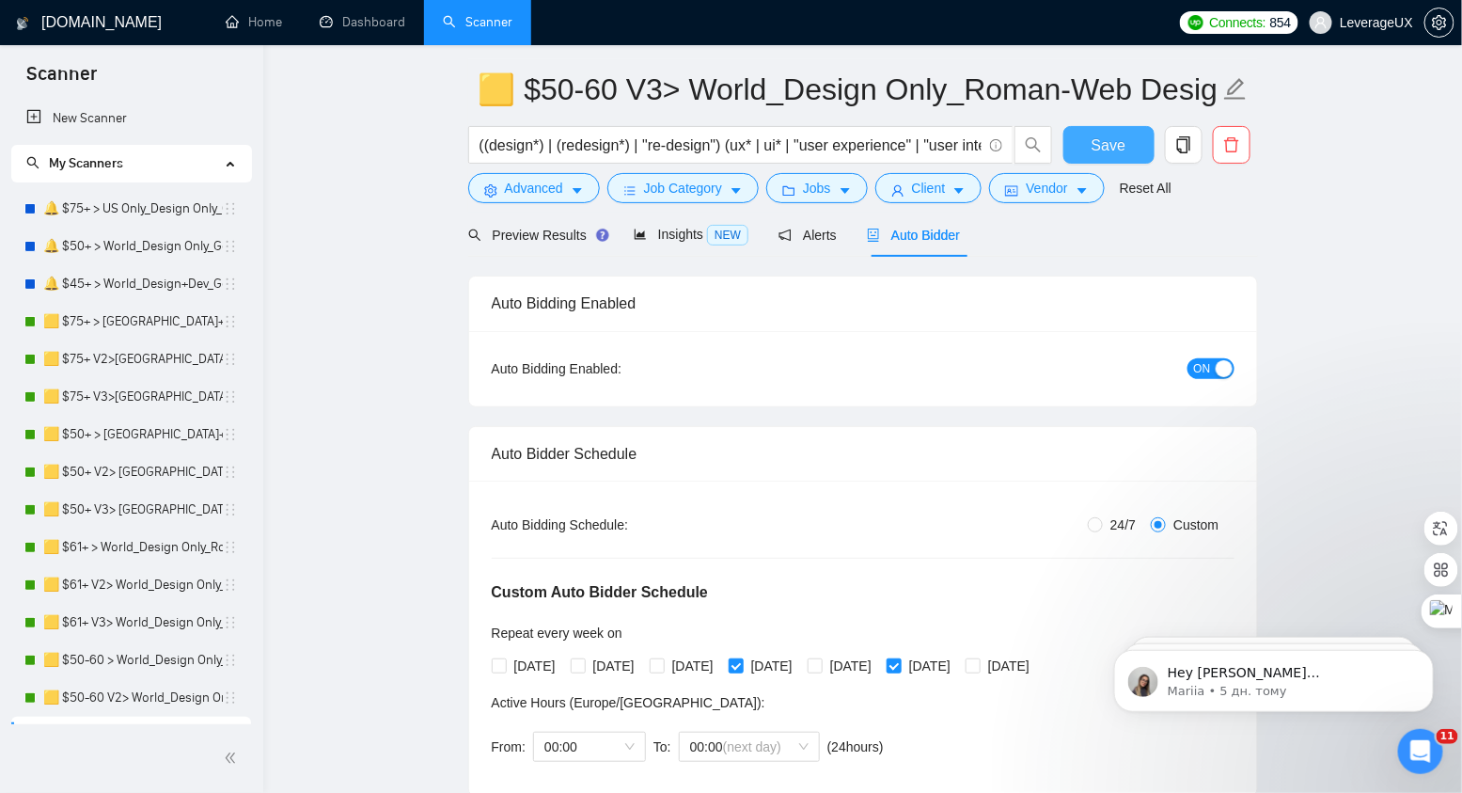
scroll to position [0, 0]
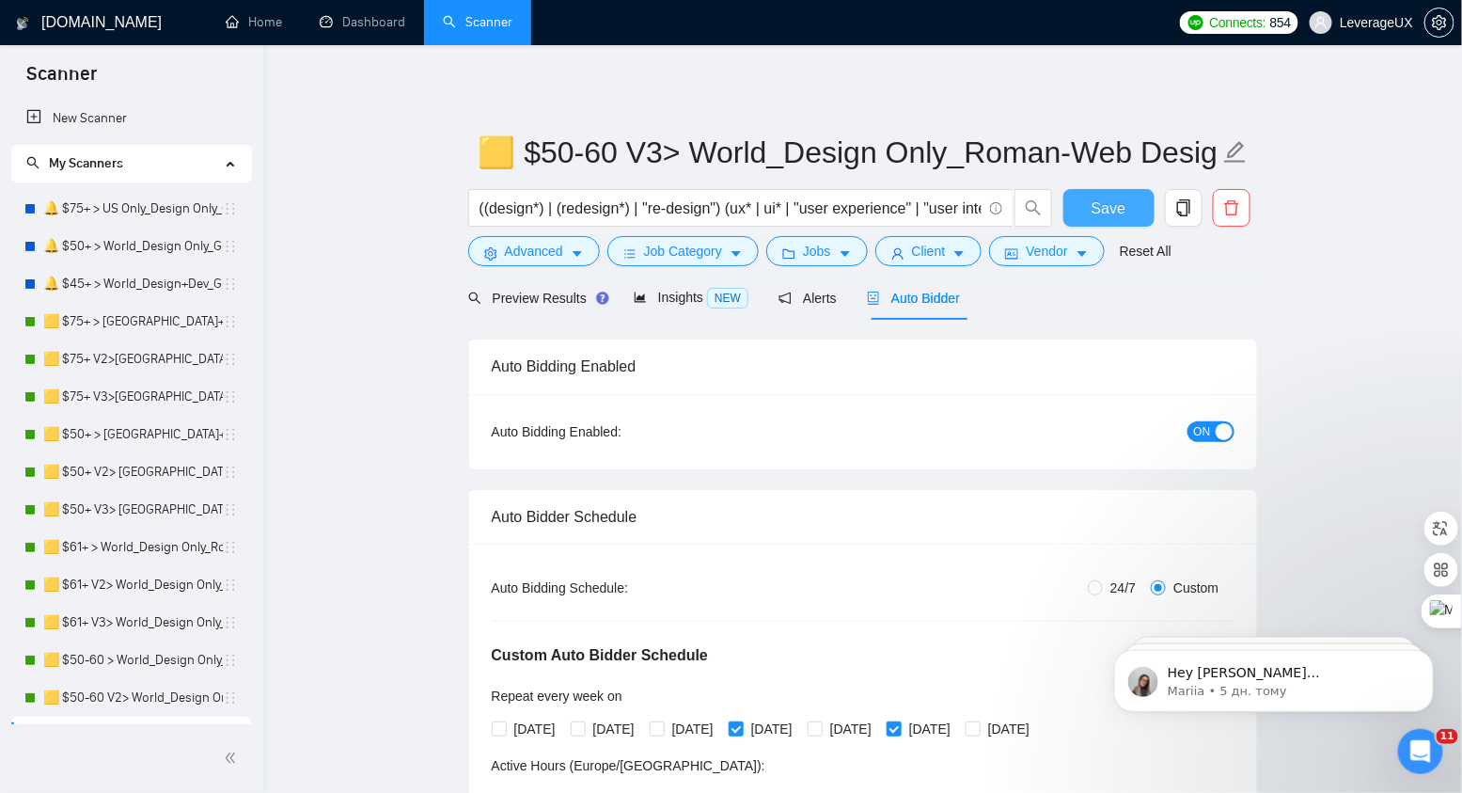
click at [1074, 215] on button "Save" at bounding box center [1108, 208] width 91 height 38
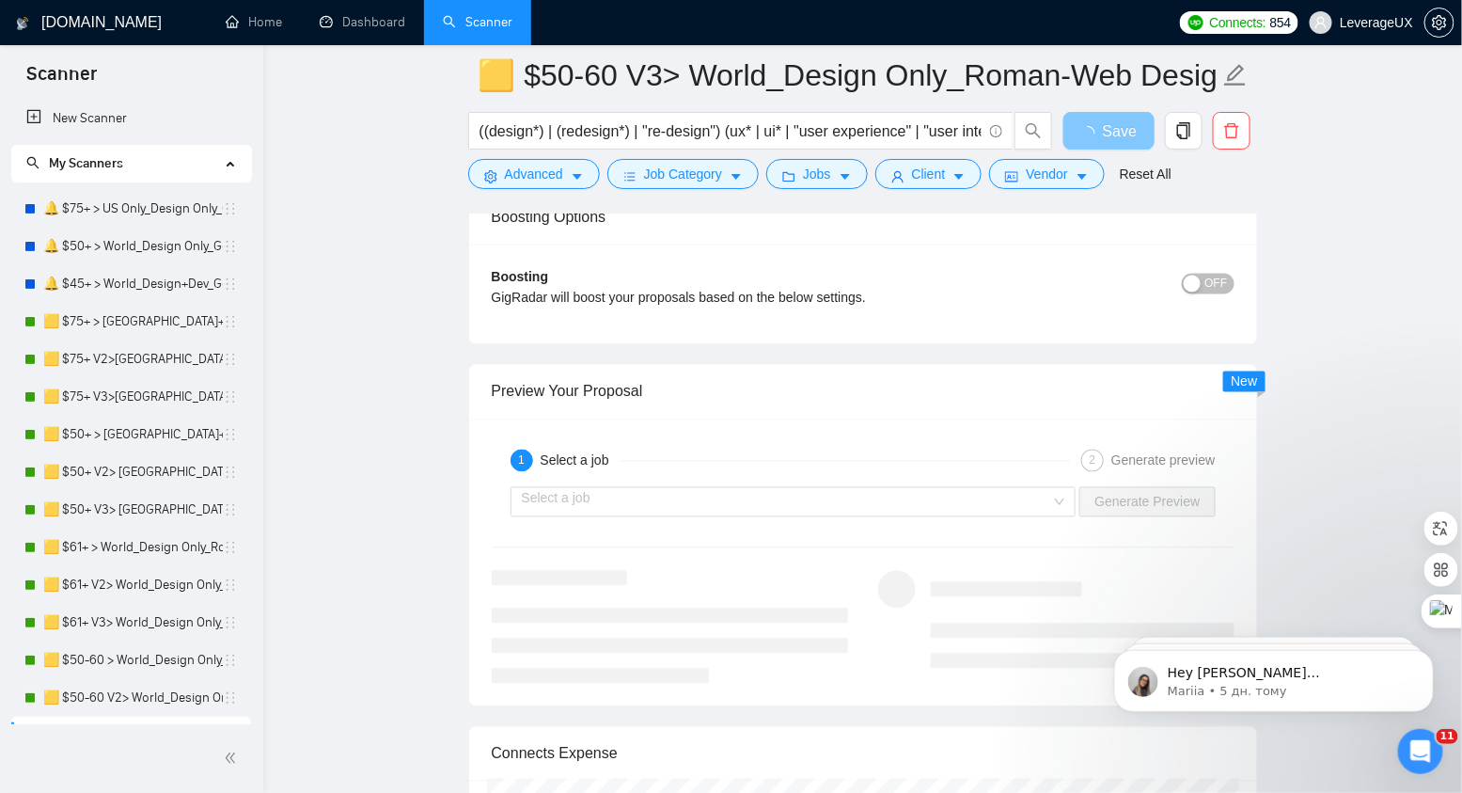
scroll to position [3914, 0]
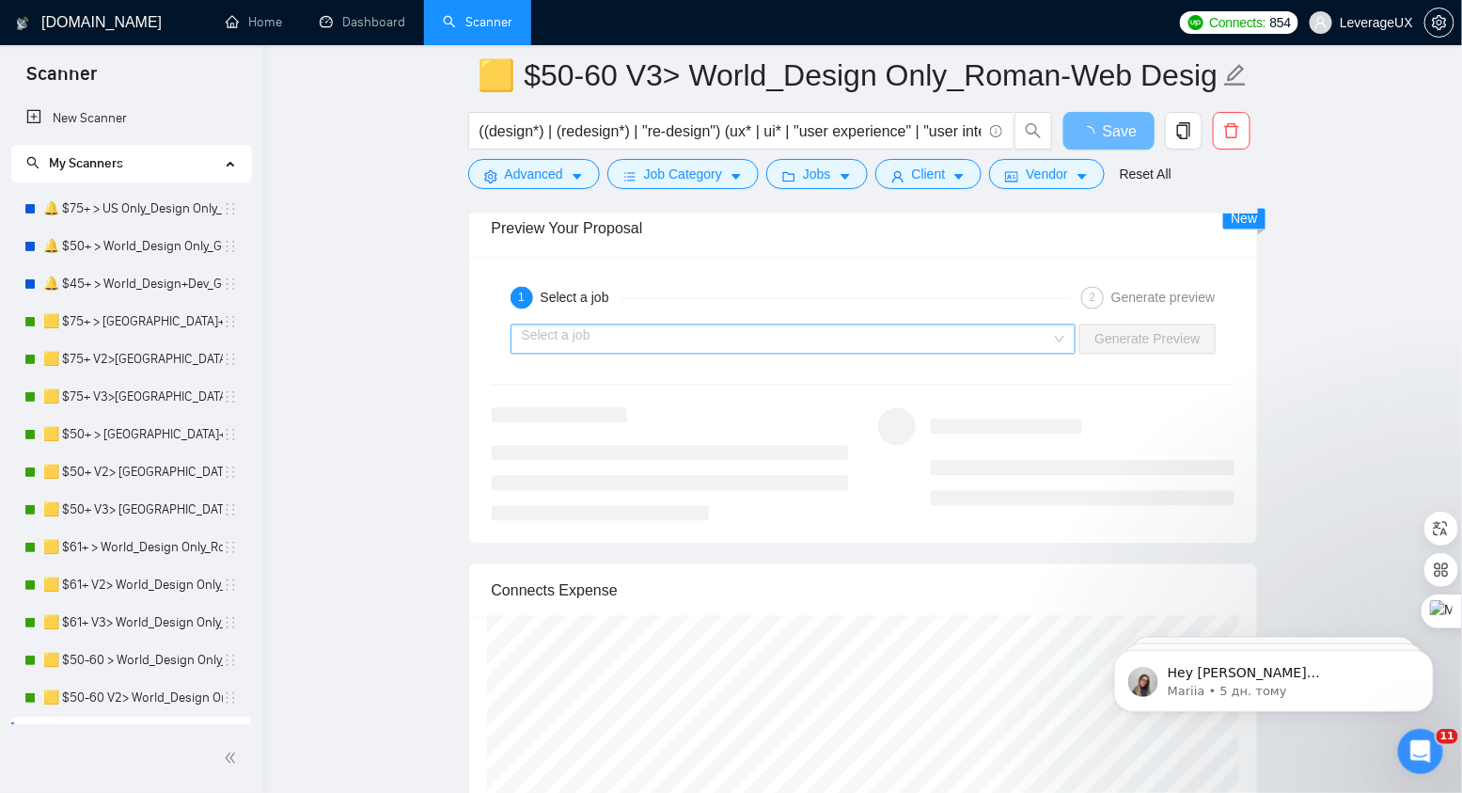
click at [930, 325] on input "search" at bounding box center [787, 339] width 530 height 28
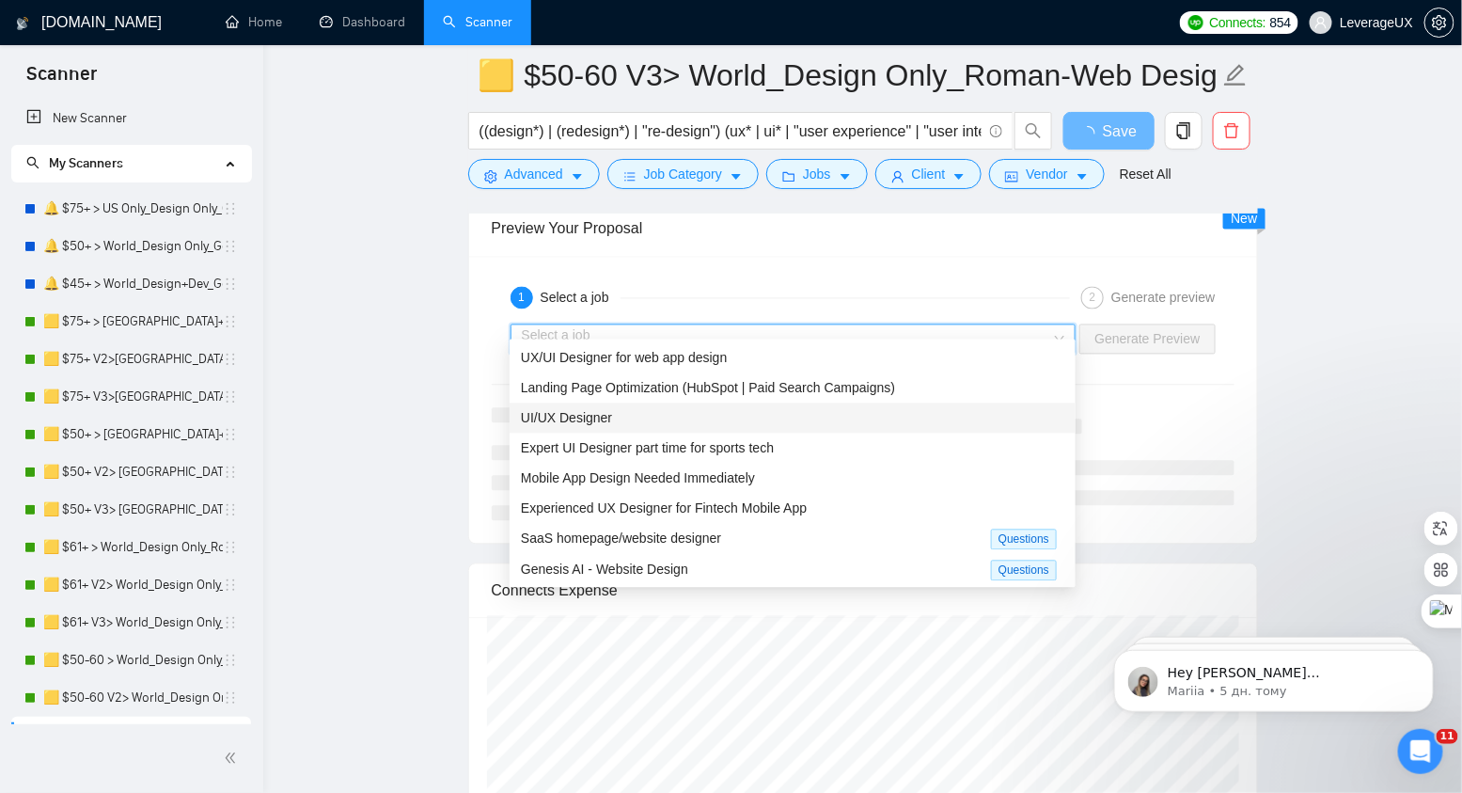
click at [732, 417] on div "UI/UX Designer" at bounding box center [792, 418] width 543 height 21
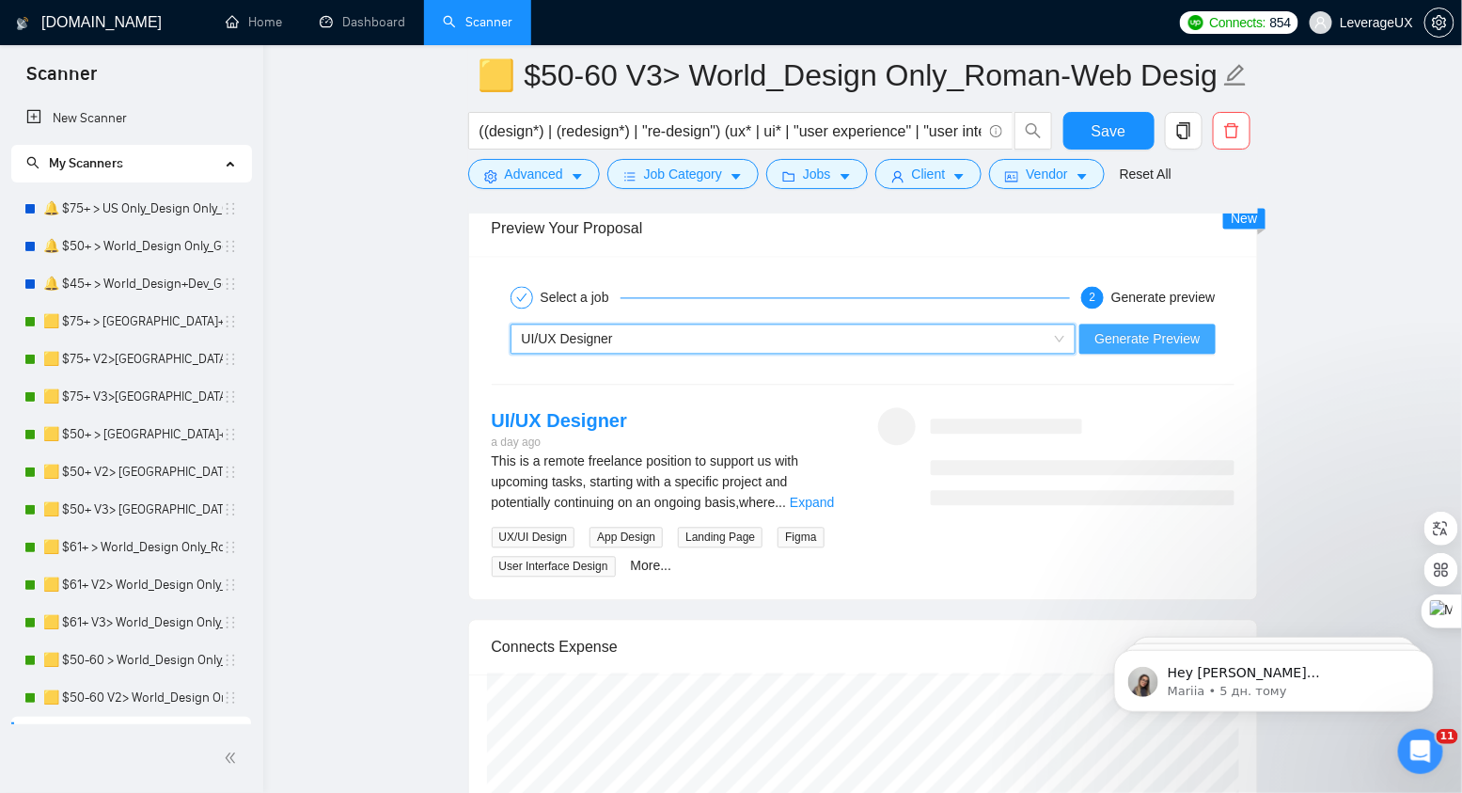
click at [1122, 329] on span "Generate Preview" at bounding box center [1146, 339] width 105 height 21
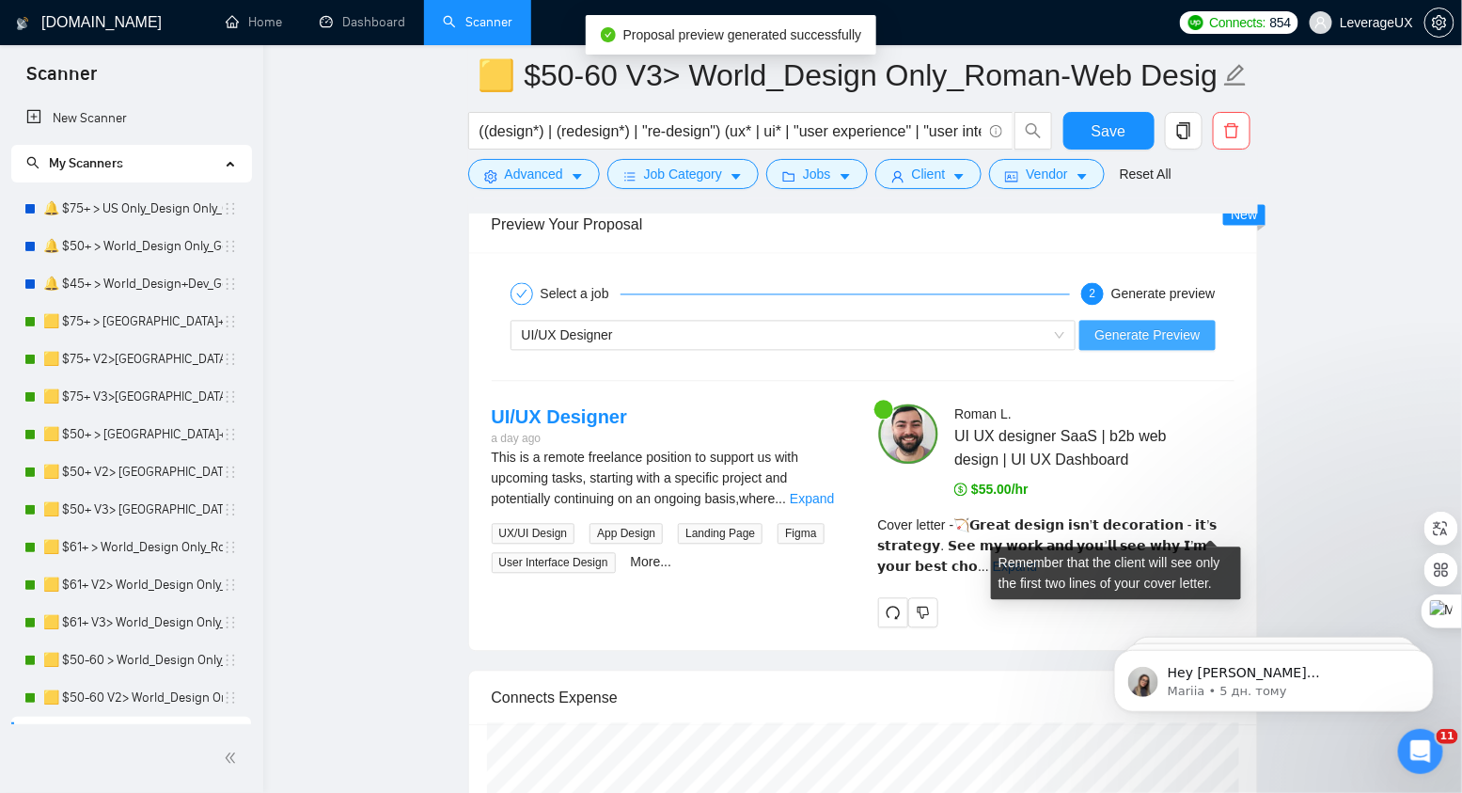
scroll to position [3919, 0]
click at [1037, 558] on link "Expand" at bounding box center [1015, 565] width 44 height 15
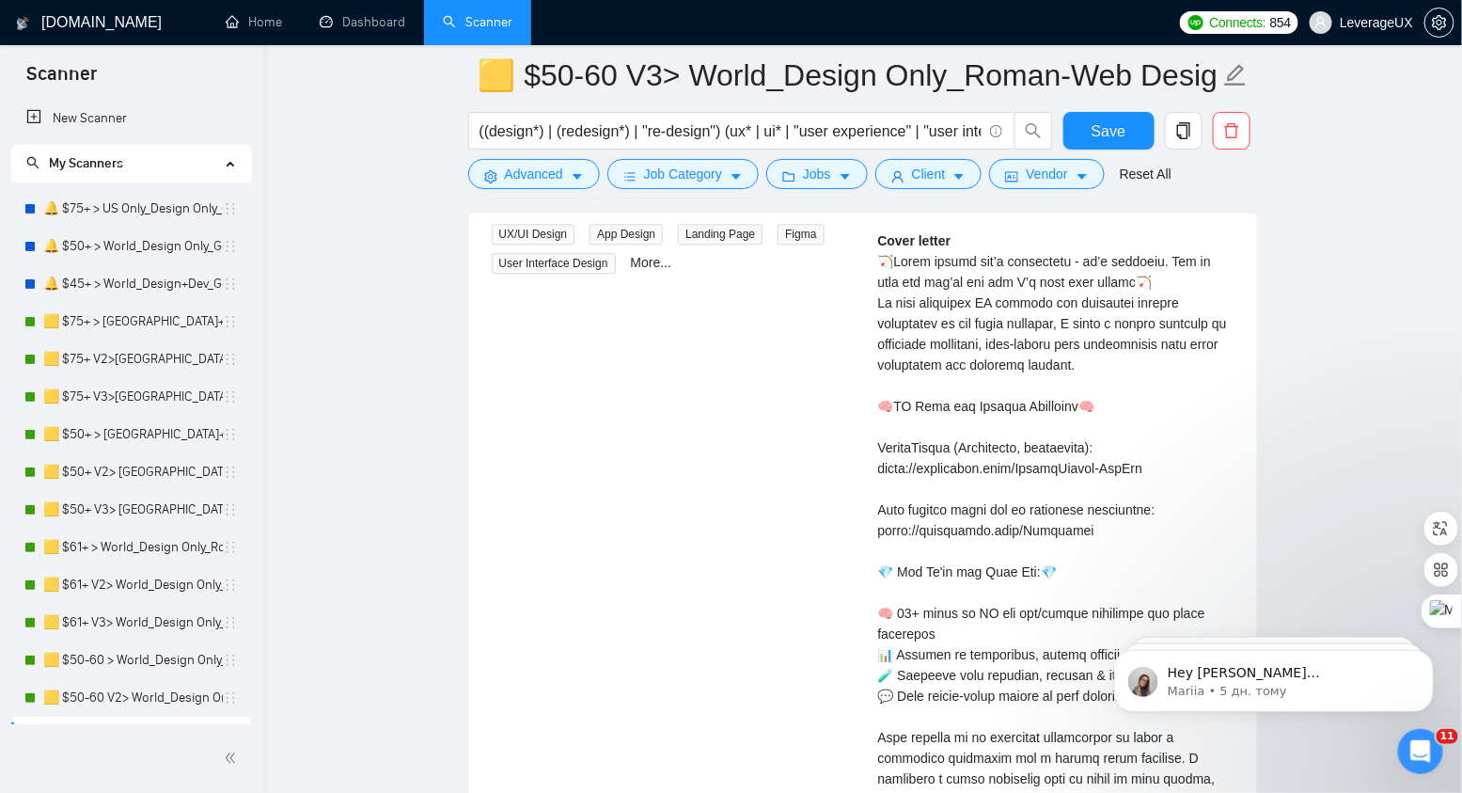
scroll to position [4219, 0]
drag, startPoint x: 1076, startPoint y: 510, endPoint x: 873, endPoint y: 517, distance: 202.3
click at [873, 517] on div "Roman L . UI UX designer SaaS | b2b web design | UI UX Dashboard $55.00/hr Cove…" at bounding box center [1056, 543] width 386 height 880
click at [771, 361] on div "UI/UX Designer a day ago This is a remote freelance position to support us with…" at bounding box center [863, 543] width 773 height 880
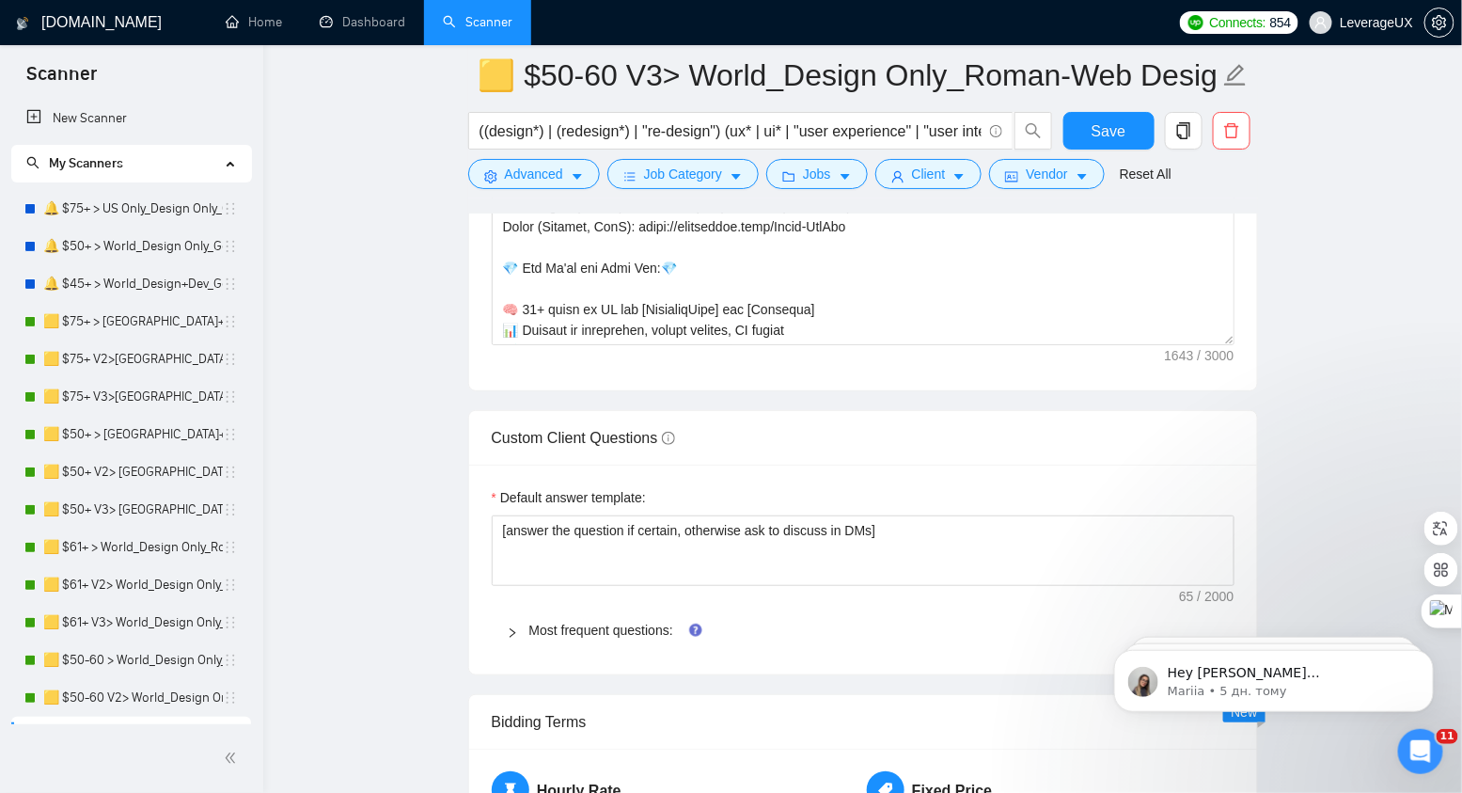
scroll to position [2807, 0]
click at [1087, 134] on button "Save" at bounding box center [1108, 131] width 91 height 38
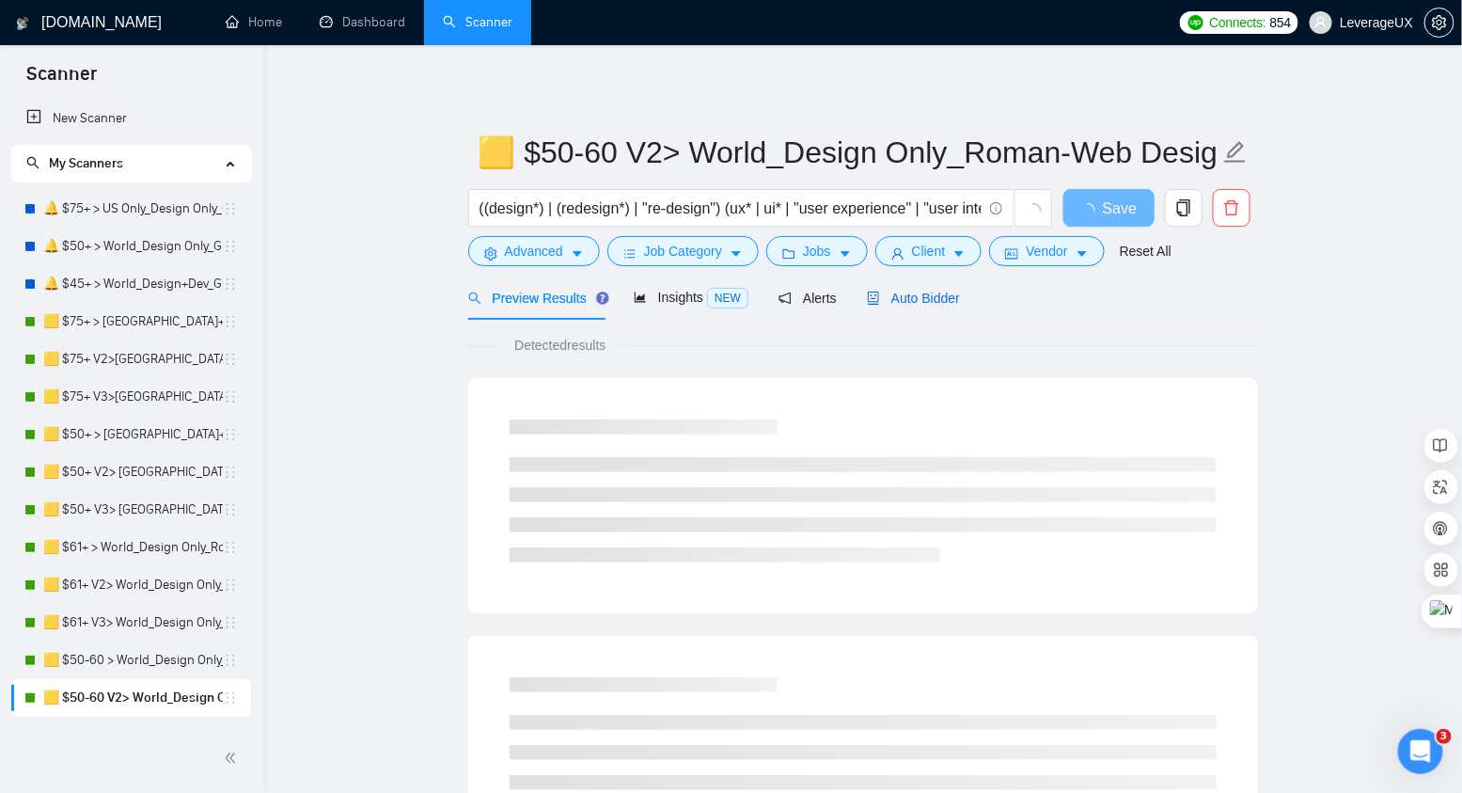
click at [920, 298] on span "Auto Bidder" at bounding box center [913, 298] width 93 height 15
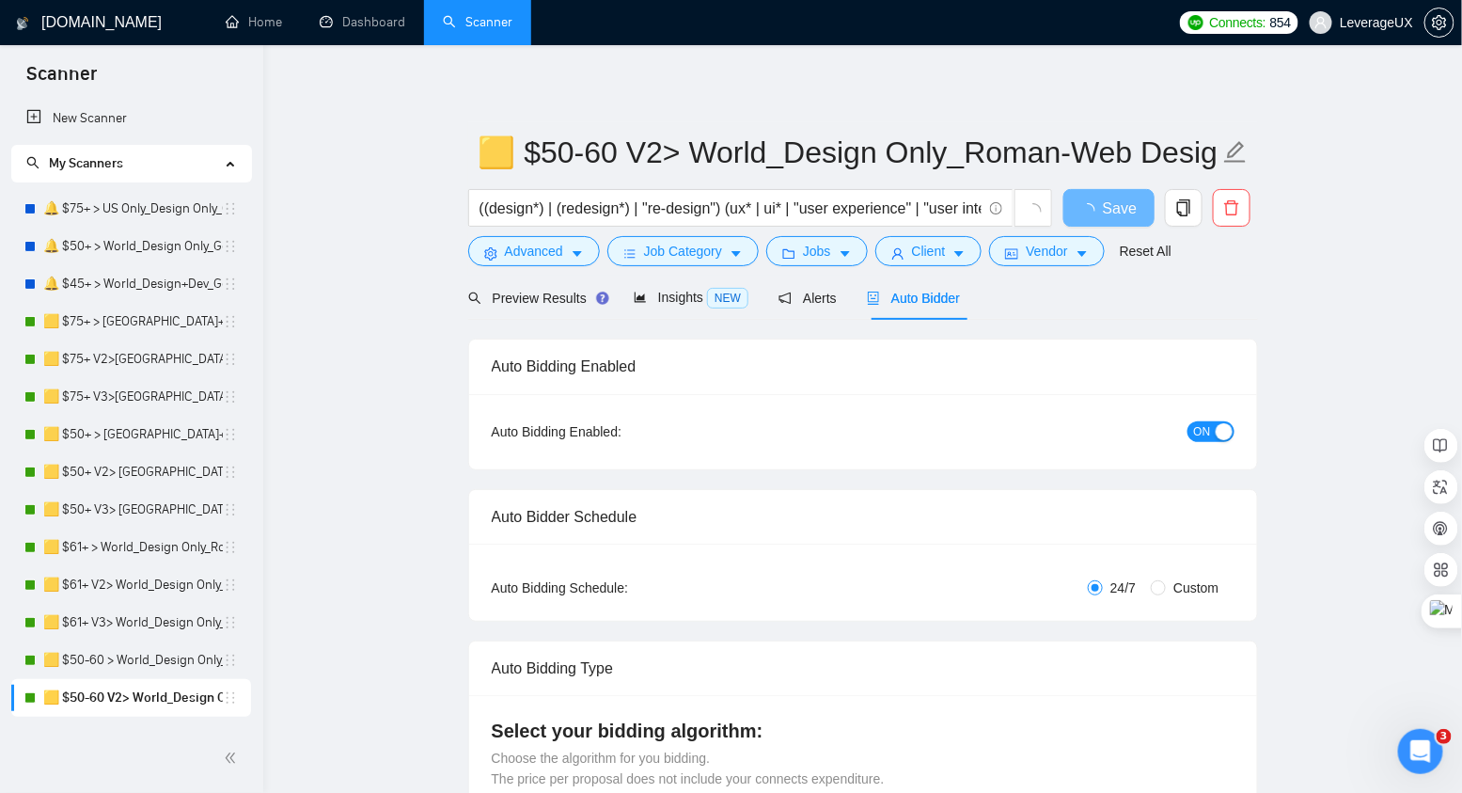
radio input "false"
radio input "true"
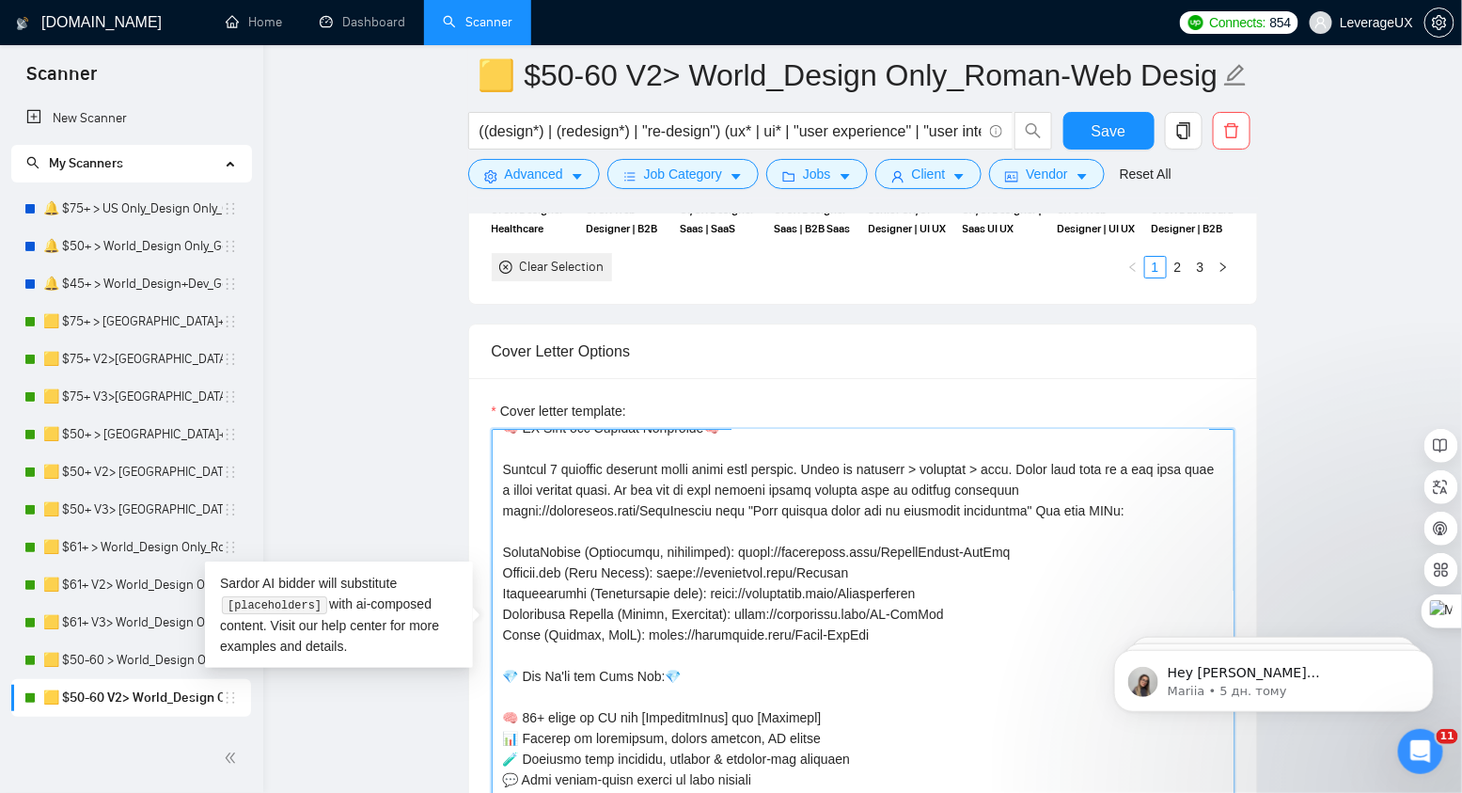
scroll to position [78, 0]
drag, startPoint x: 716, startPoint y: 500, endPoint x: 514, endPoint y: 495, distance: 202.2
click at [501, 495] on textarea "Cover letter template:" at bounding box center [863, 640] width 743 height 423
paste textarea "Portfolio"
type textarea "[Start with a quick, confident hook that shows you're not just a designer, you'…"
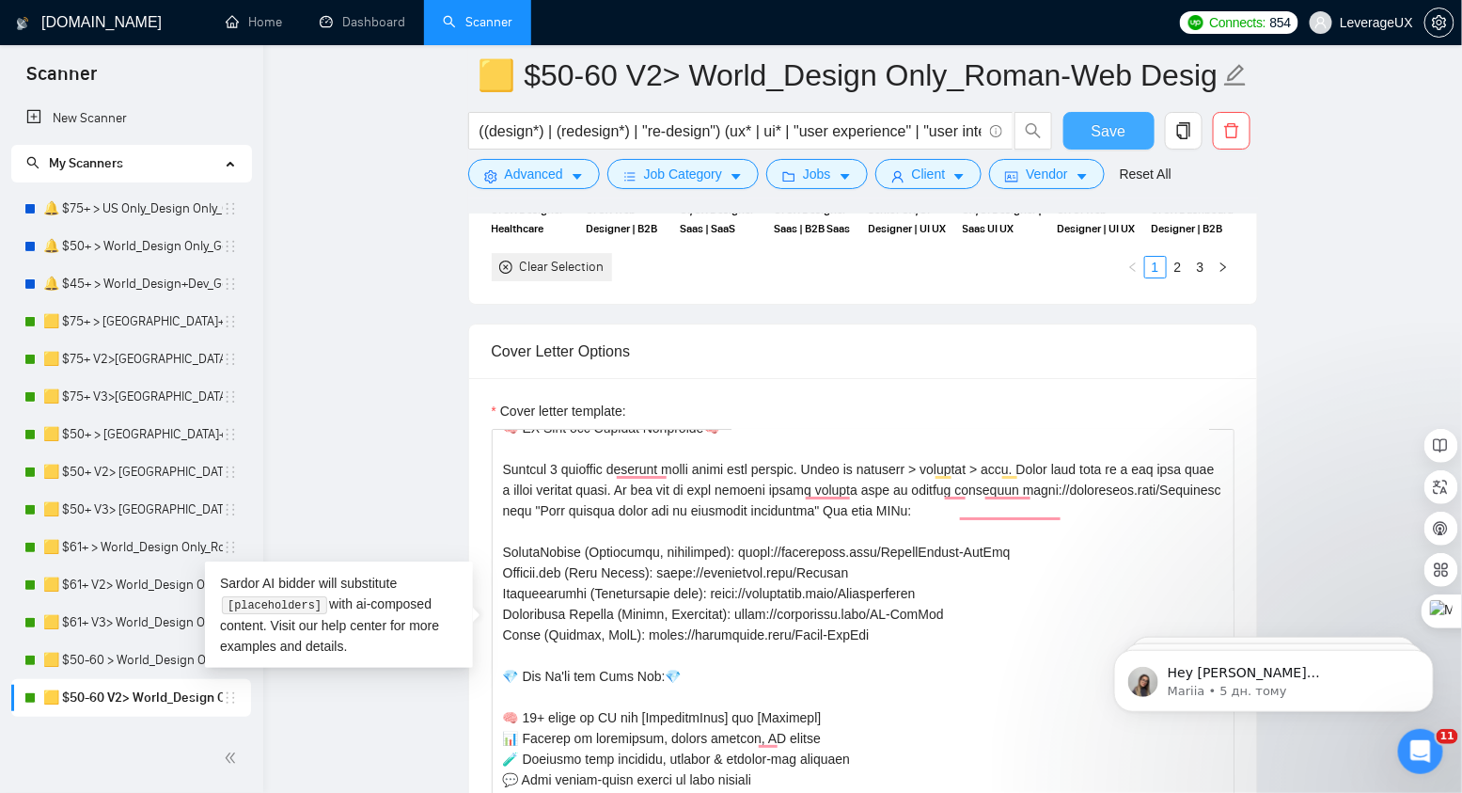
click at [1097, 133] on span "Save" at bounding box center [1109, 131] width 34 height 24
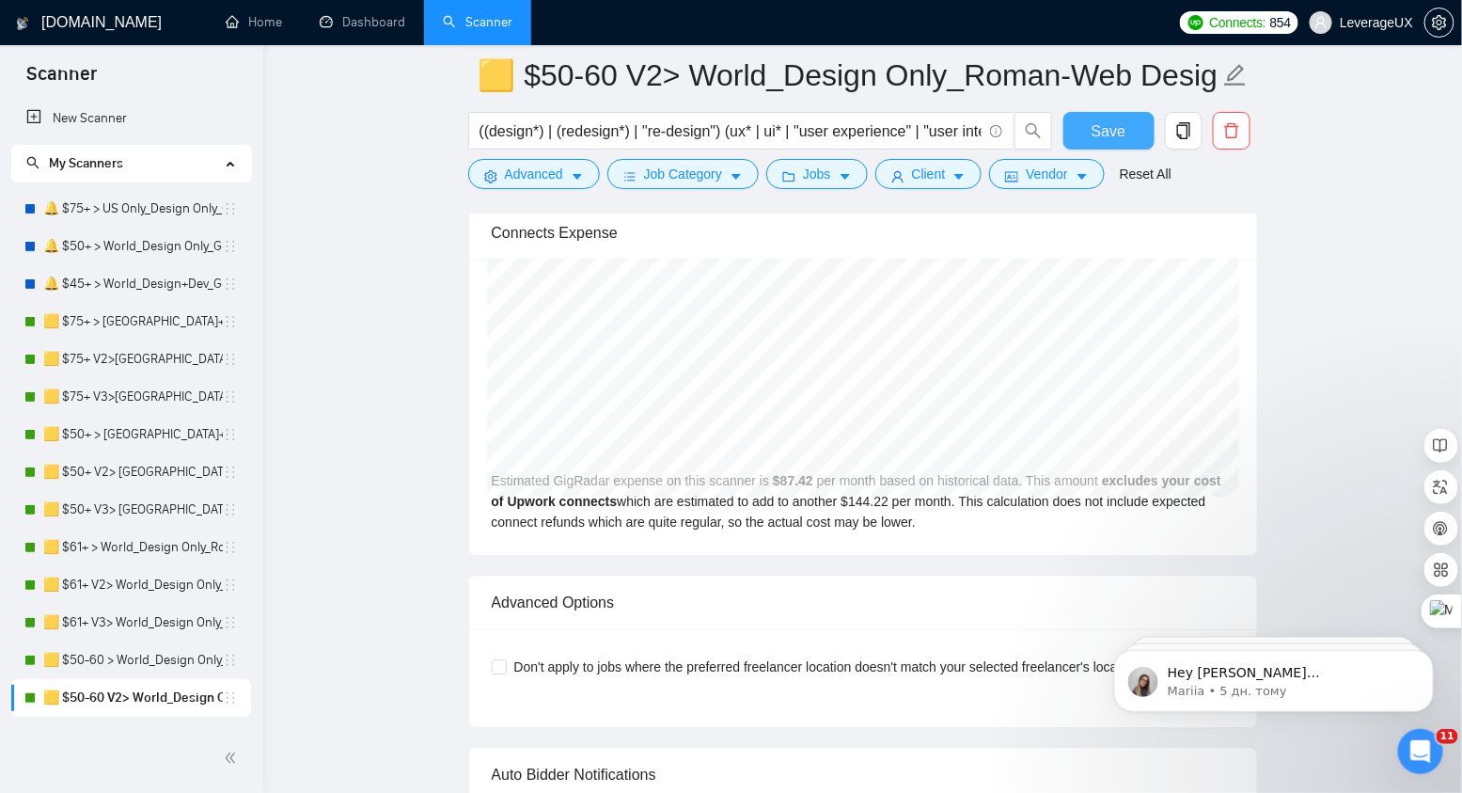
scroll to position [3887, 0]
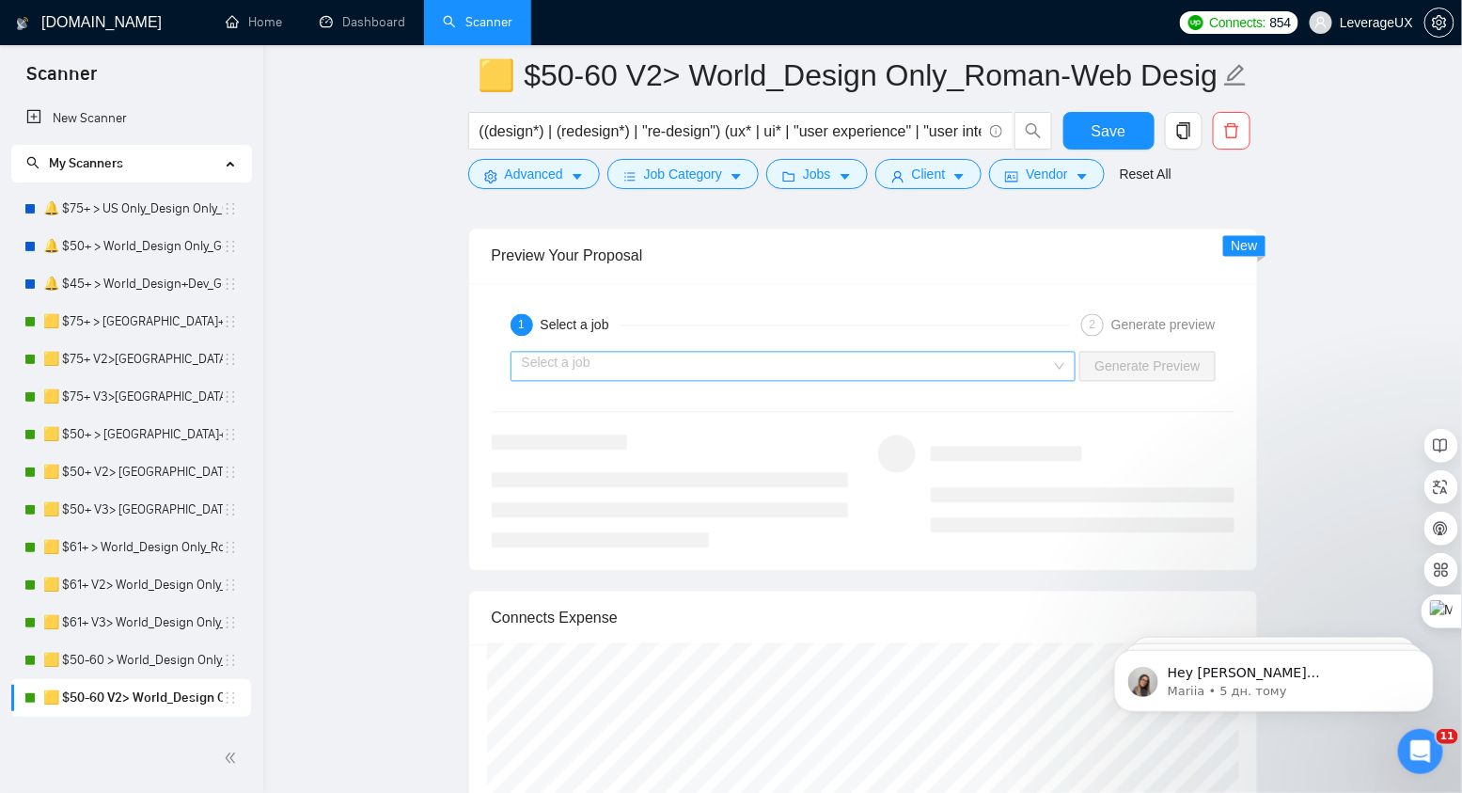
click at [731, 353] on input "search" at bounding box center [787, 367] width 530 height 28
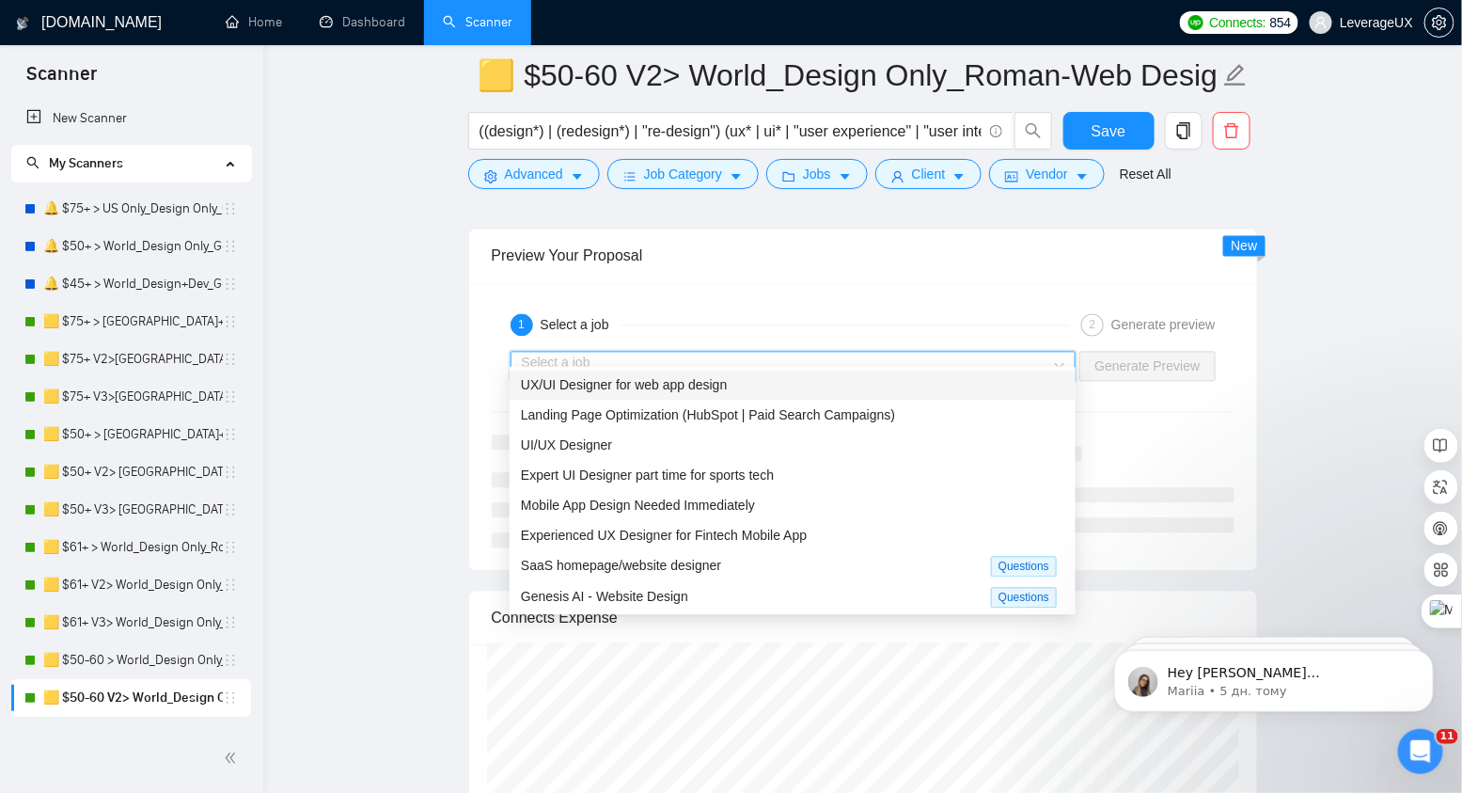
click at [724, 388] on span "UX/UI Designer for web app design" at bounding box center [624, 385] width 206 height 15
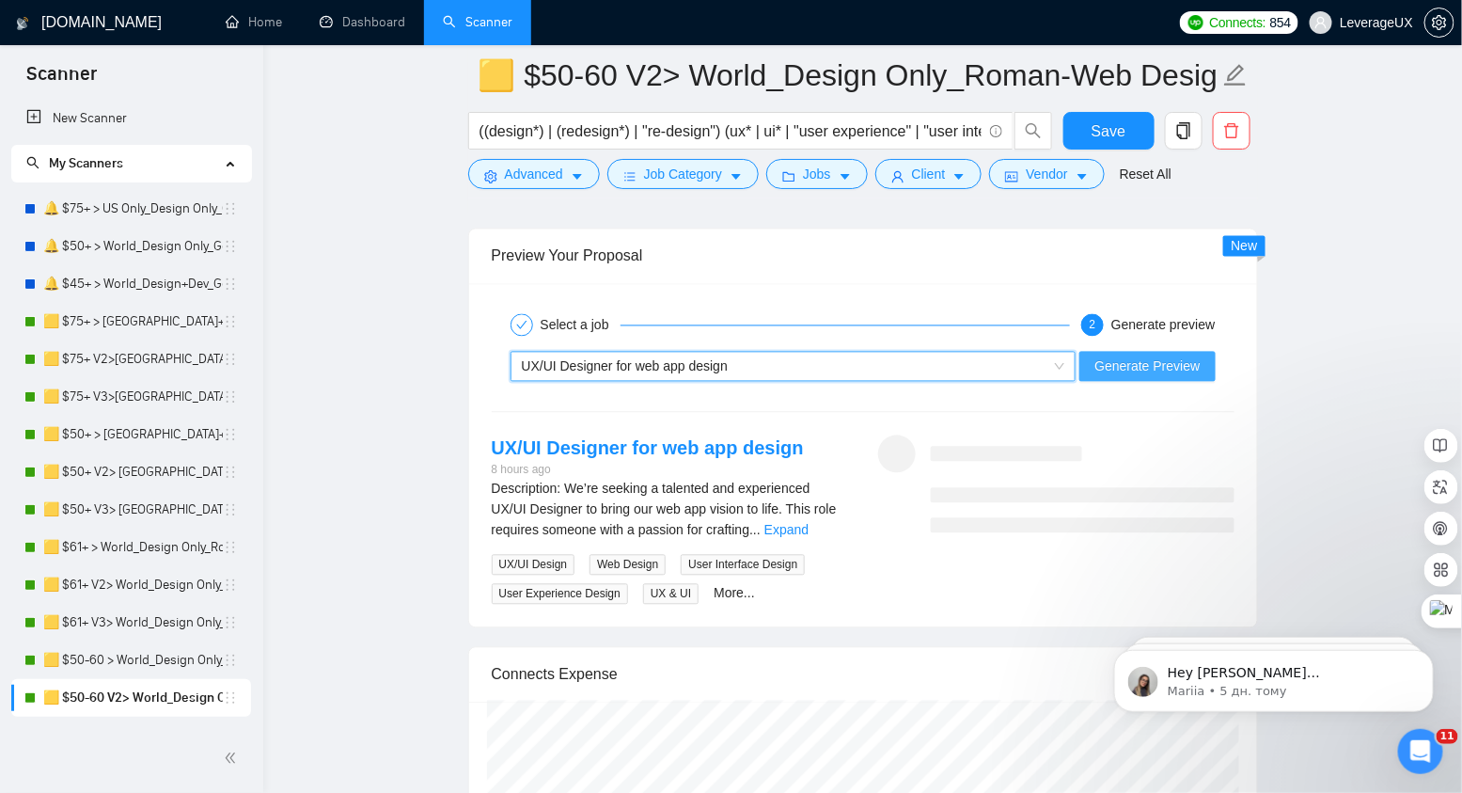
click at [1203, 352] on button "Generate Preview" at bounding box center [1146, 367] width 135 height 30
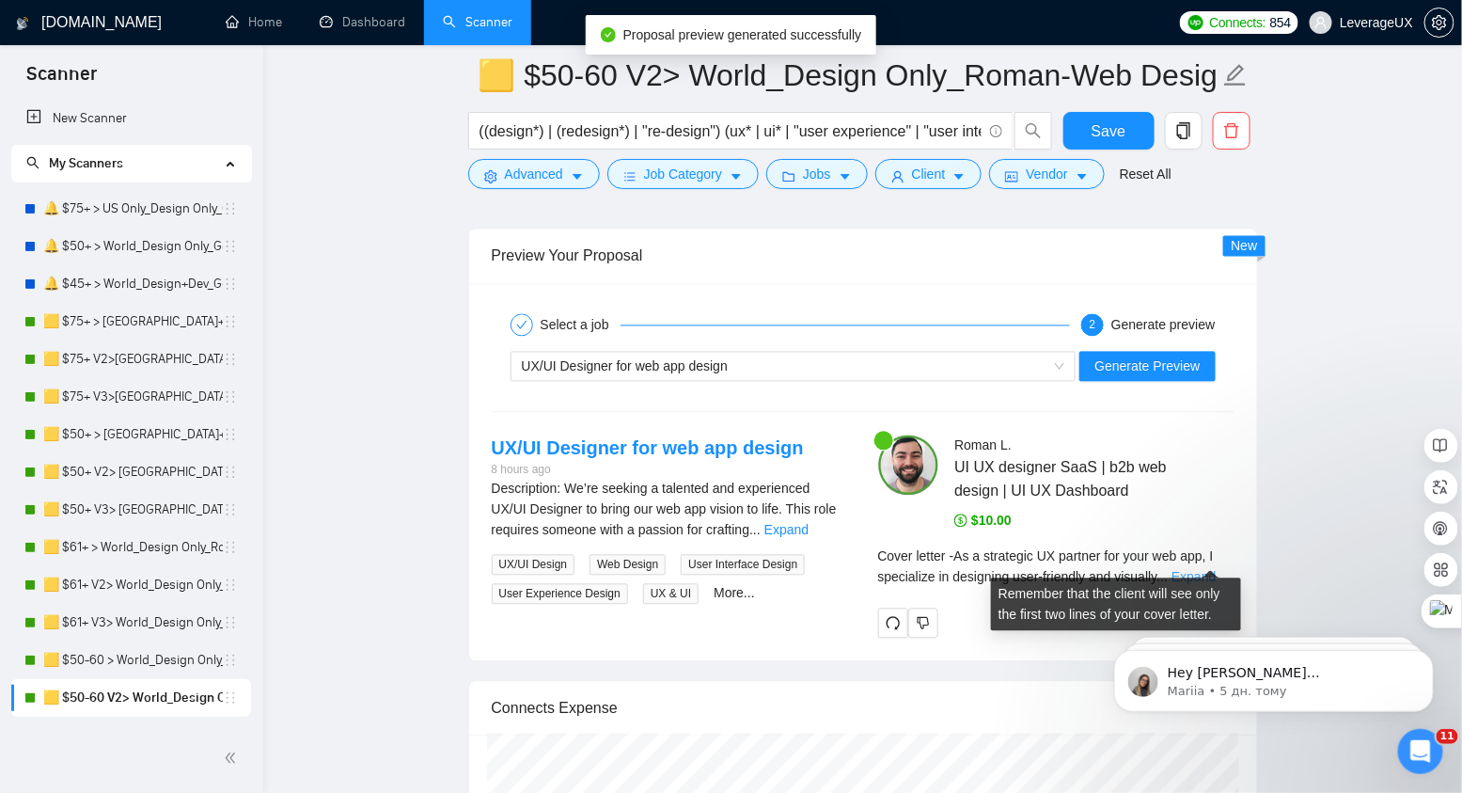
click at [1216, 570] on link "Expand" at bounding box center [1193, 577] width 44 height 15
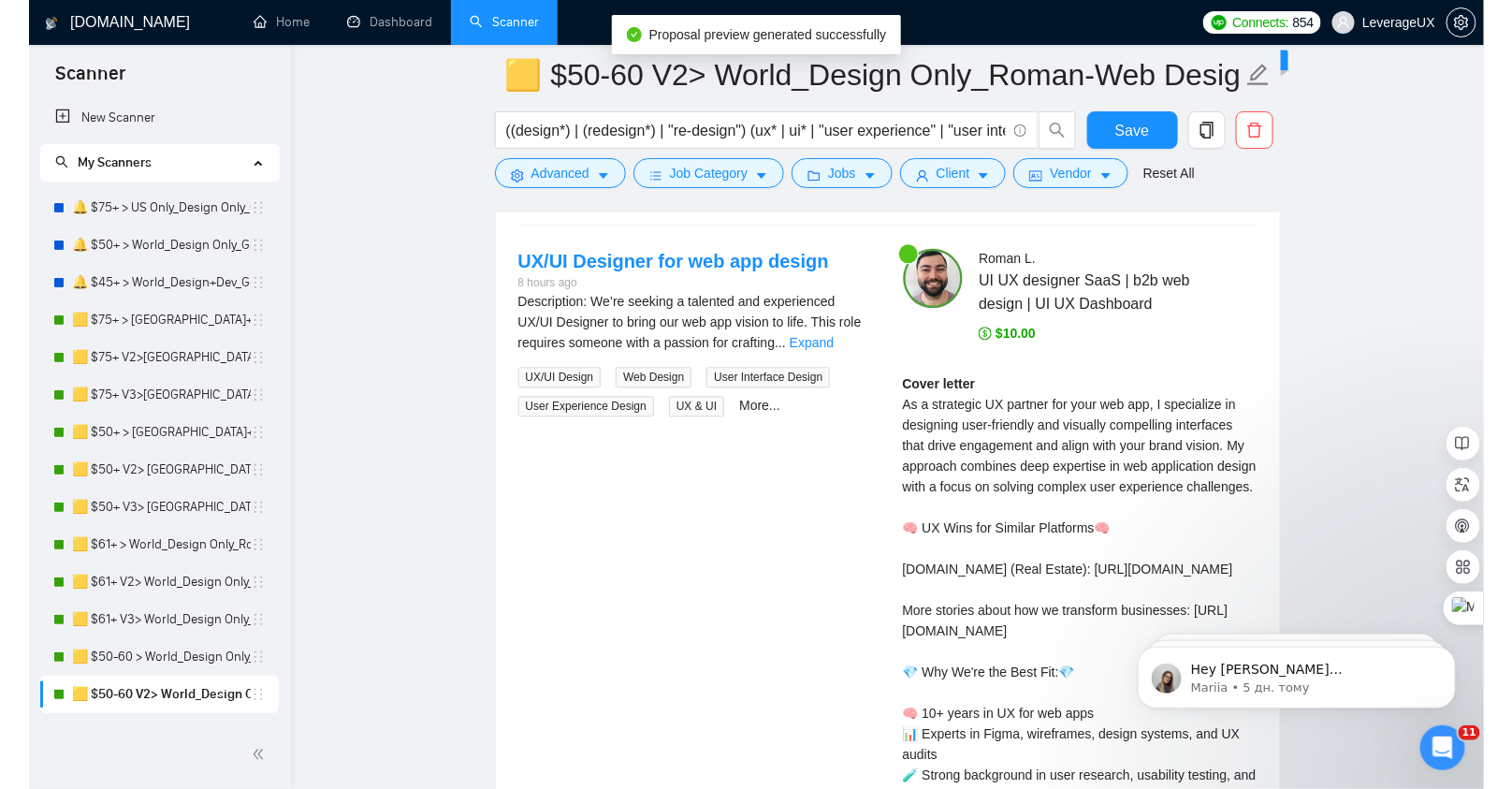
scroll to position [4242, 0]
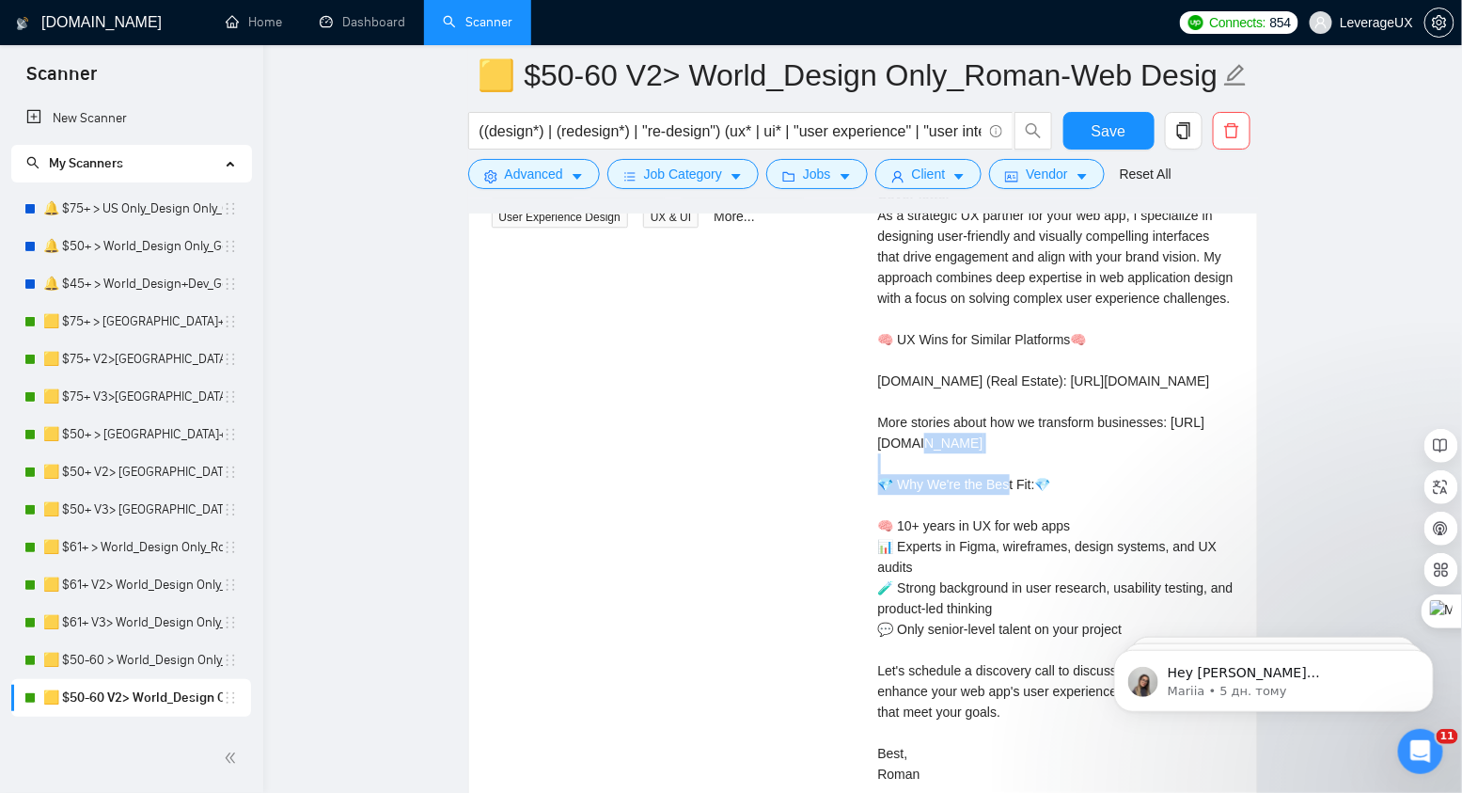
drag, startPoint x: 974, startPoint y: 448, endPoint x: 918, endPoint y: 451, distance: 56.5
click at [870, 455] on div "Roman L . UI UX designer SaaS | b2b web design | UI UX Dashboard $10.00 Cover l…" at bounding box center [1056, 446] width 386 height 777
drag, startPoint x: 1101, startPoint y: 443, endPoint x: 880, endPoint y: 446, distance: 221.0
click at [880, 446] on div "Cover letter As a strategic UX partner for your web app, I specialize in design…" at bounding box center [1056, 484] width 356 height 600
click at [1101, 134] on span "Save" at bounding box center [1109, 131] width 34 height 24
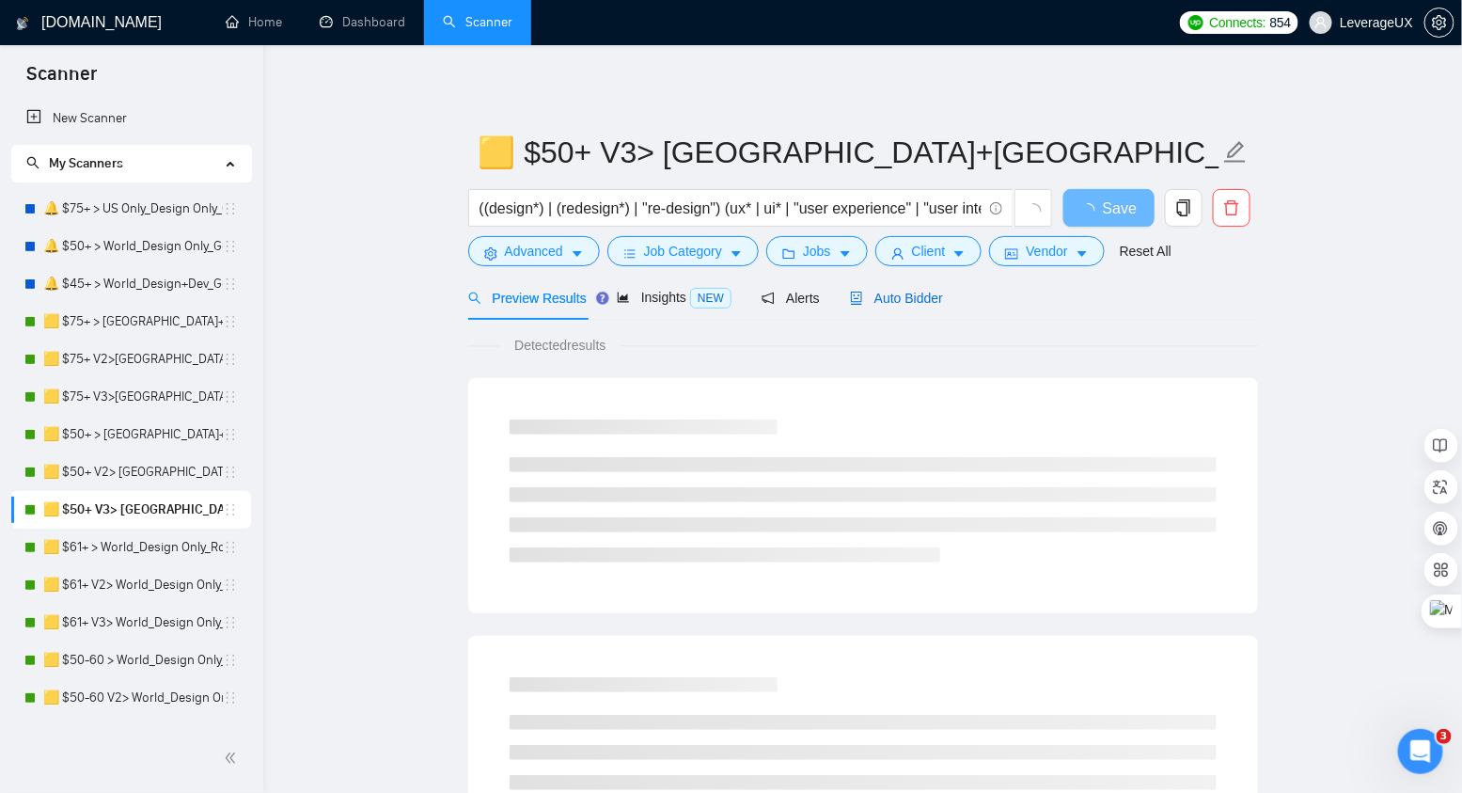
drag, startPoint x: 900, startPoint y: 294, endPoint x: 904, endPoint y: 321, distance: 26.7
click at [900, 295] on span "Auto Bidder" at bounding box center [896, 298] width 93 height 15
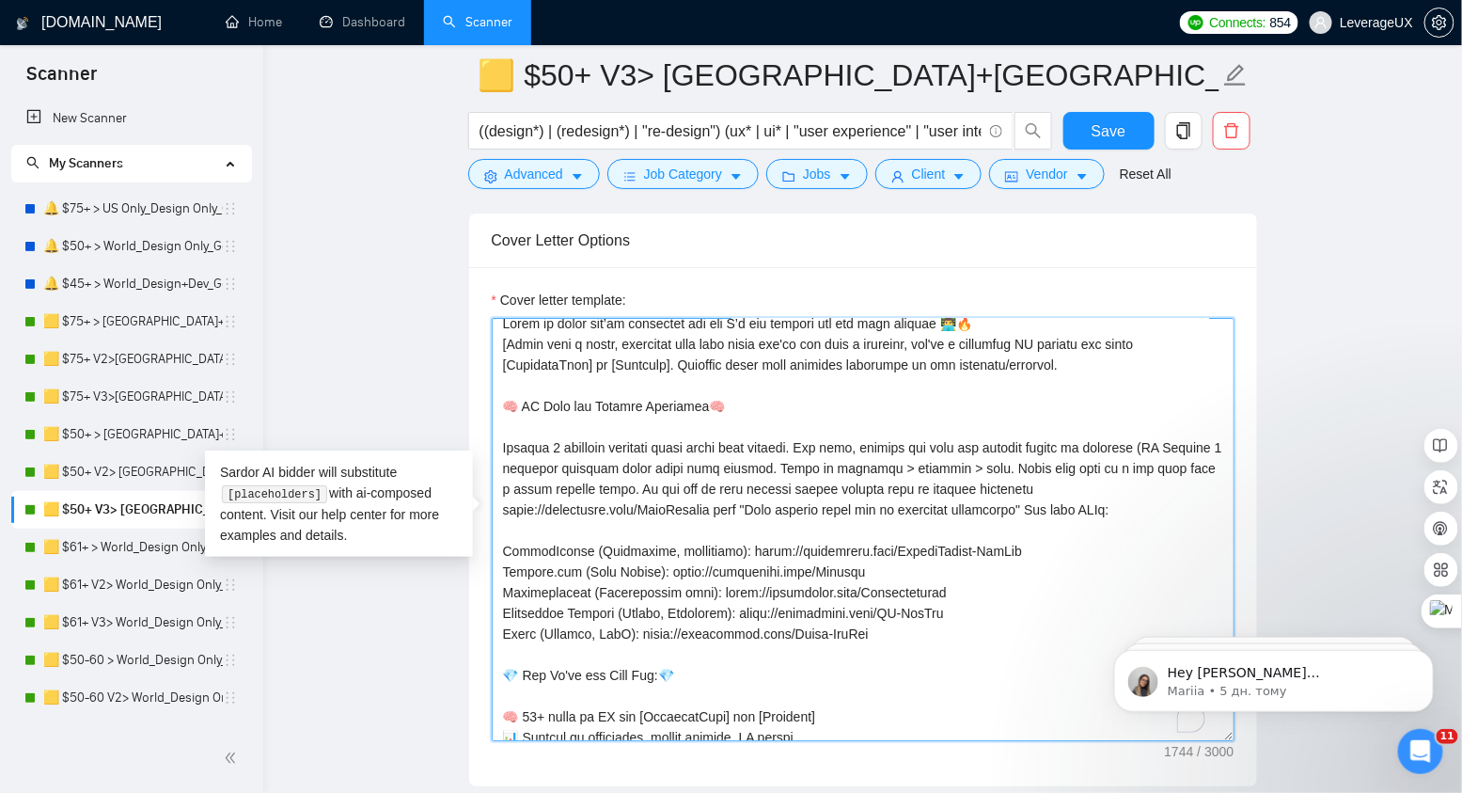
scroll to position [9, 0]
drag, startPoint x: 713, startPoint y: 499, endPoint x: 496, endPoint y: 501, distance: 216.3
click at [496, 501] on textarea "Cover letter template:" at bounding box center [863, 529] width 743 height 423
paste textarea "Portfolio"
type textarea "Lorem ip dolor sit’am consectet adi eli S’d eiu tempori utl etd magn aliquae 👨‍…"
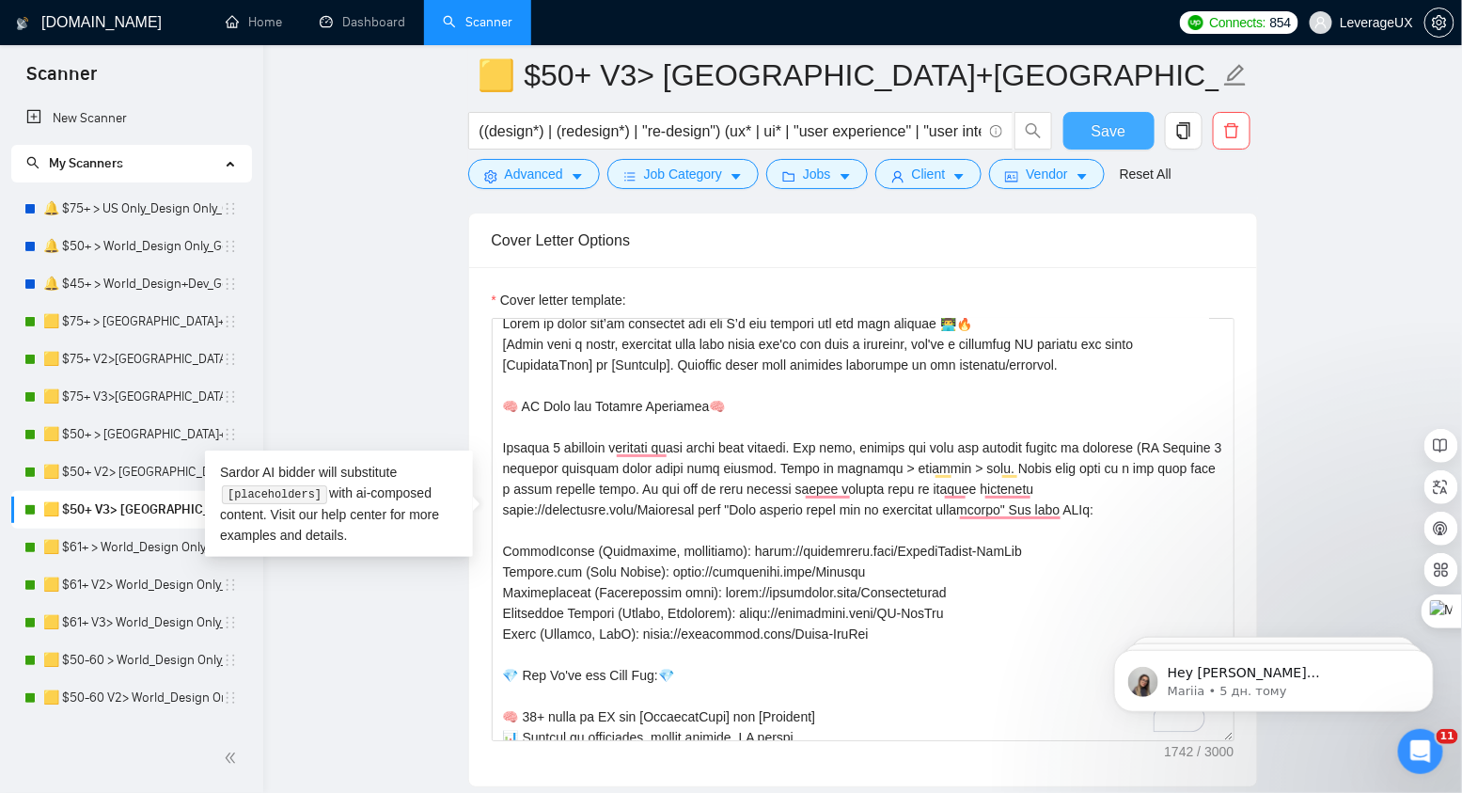
click at [1127, 119] on button "Save" at bounding box center [1108, 131] width 91 height 38
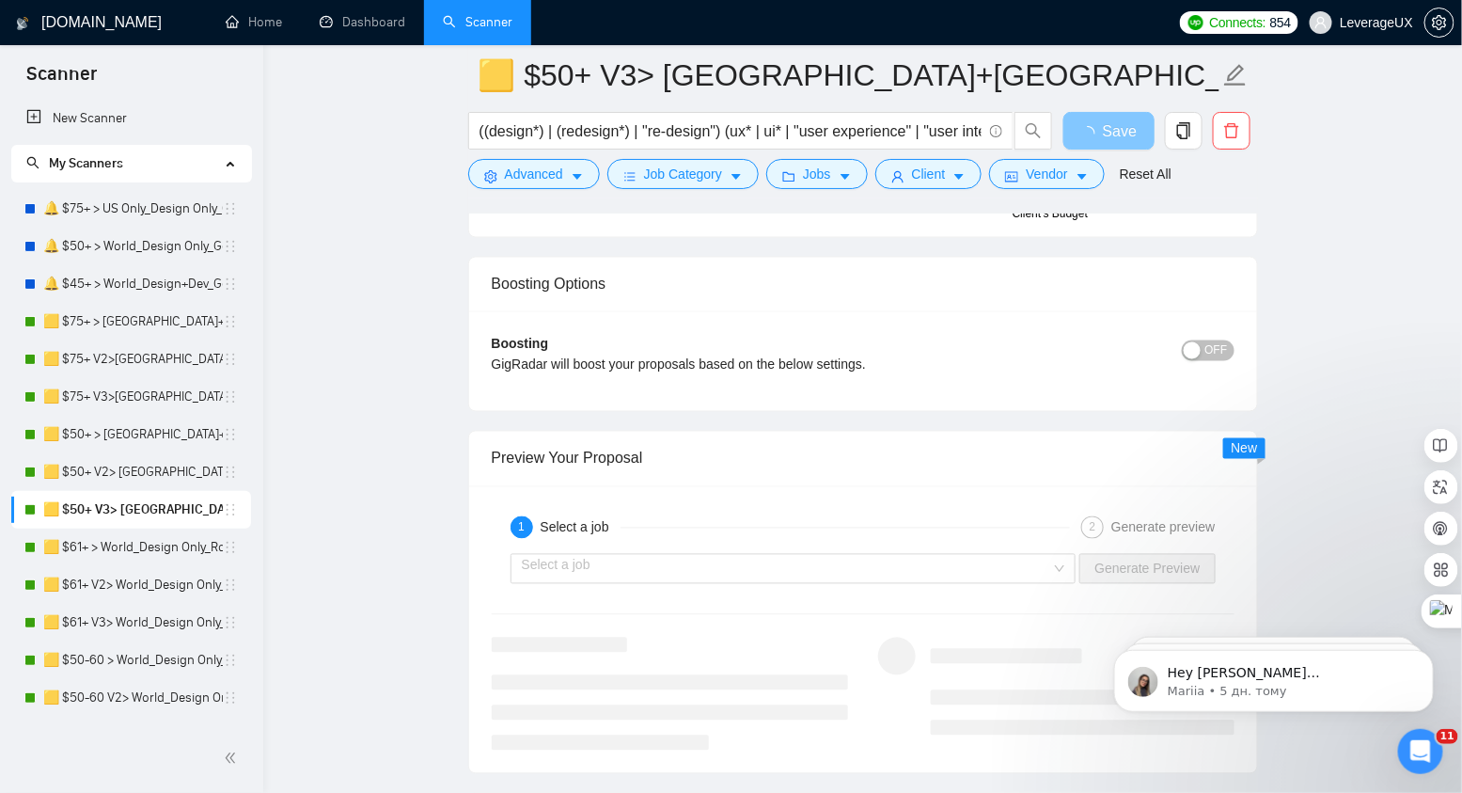
scroll to position [3686, 0]
click at [669, 554] on input "search" at bounding box center [787, 568] width 530 height 28
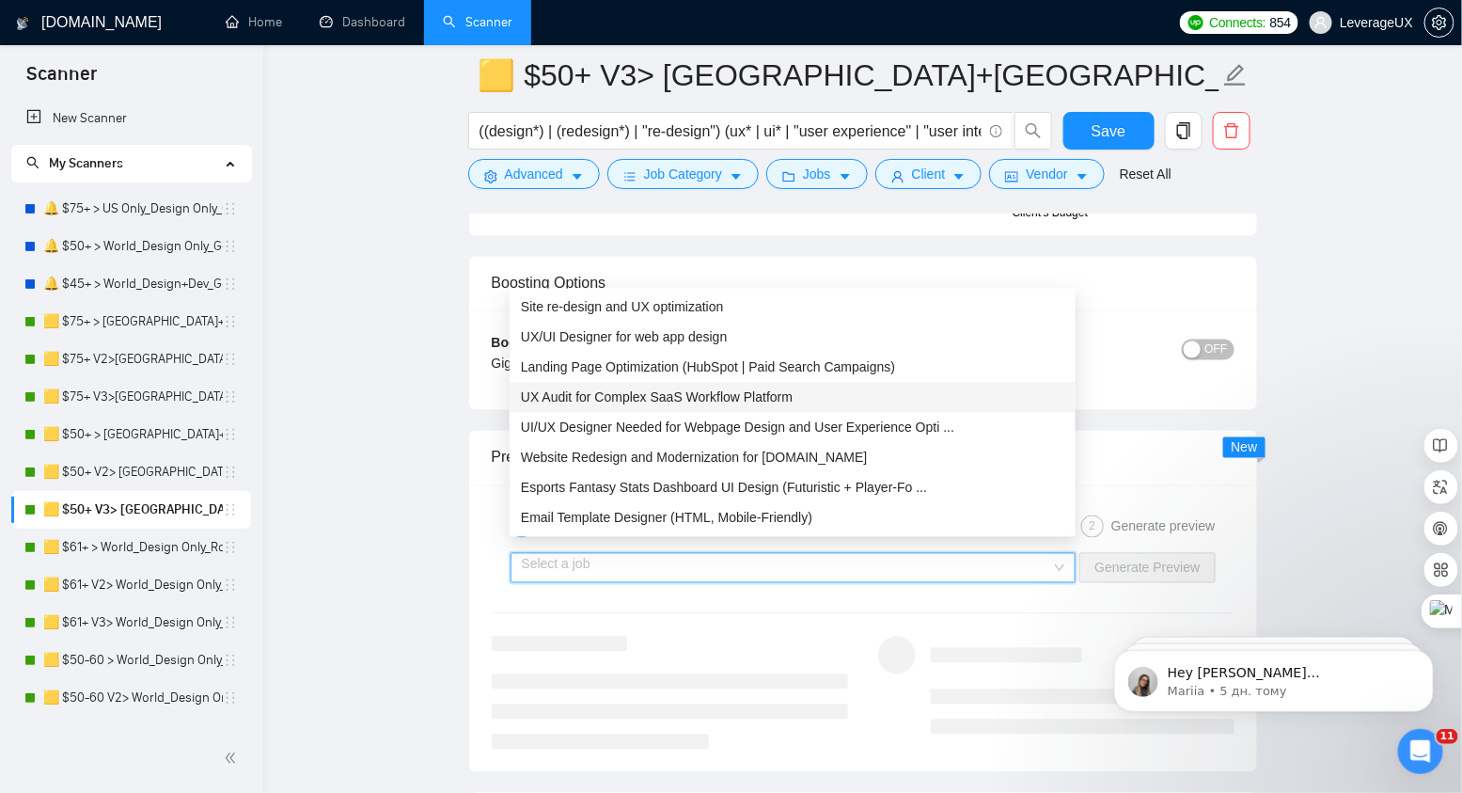
click at [624, 399] on span "UX Audit for Complex SaaS Workflow Platform" at bounding box center [657, 397] width 272 height 15
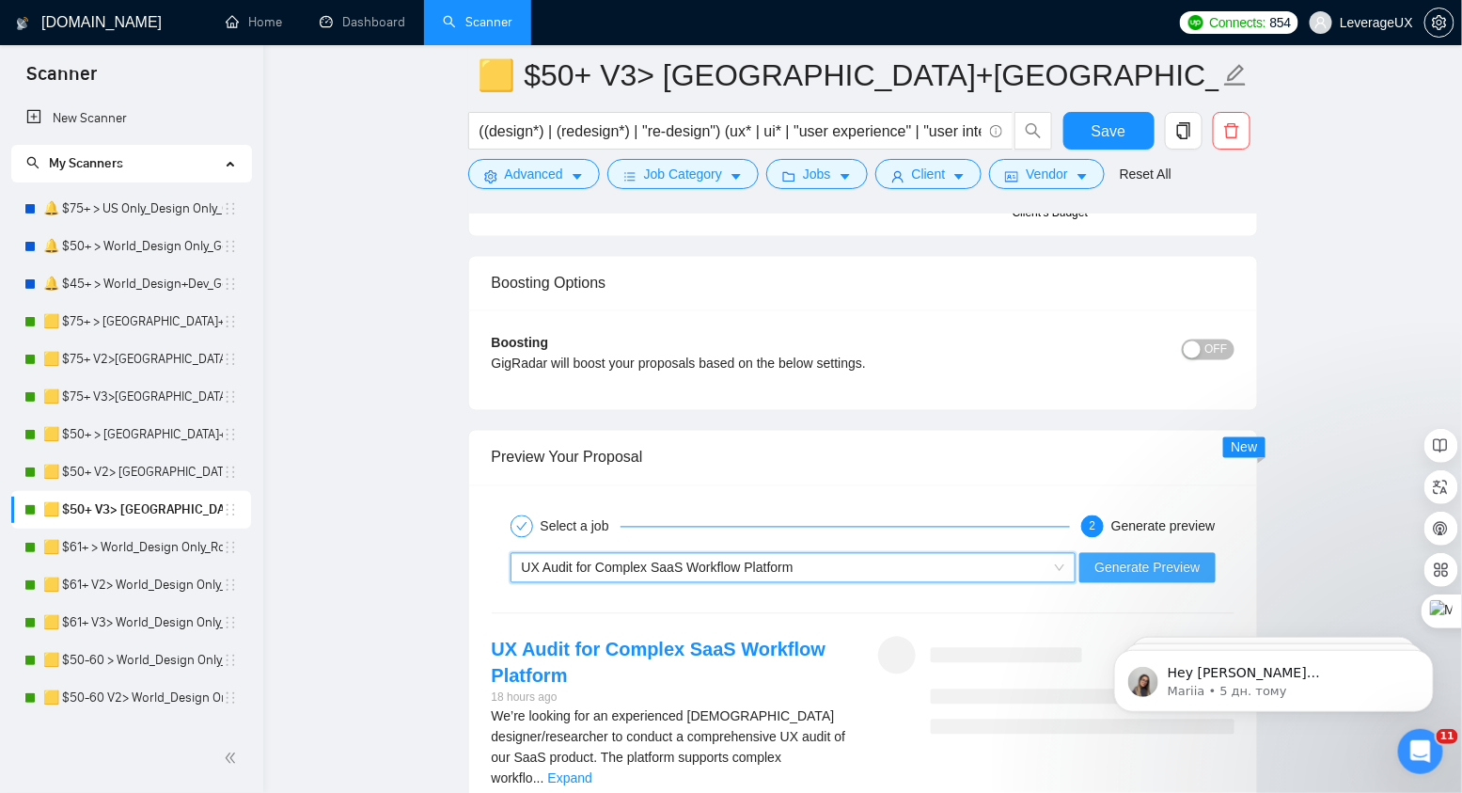
click at [1160, 558] on span "Generate Preview" at bounding box center [1146, 568] width 105 height 21
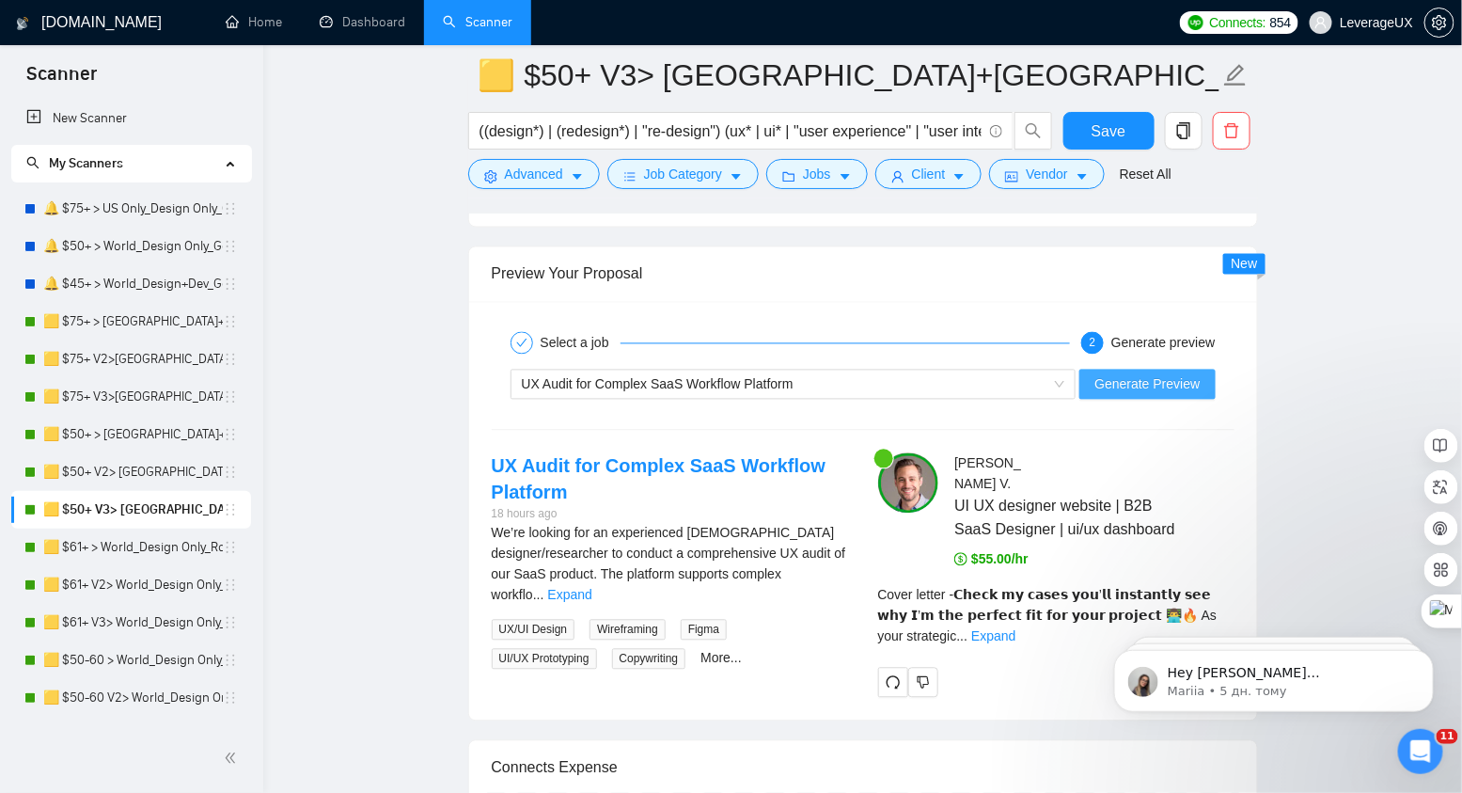
scroll to position [3907, 0]
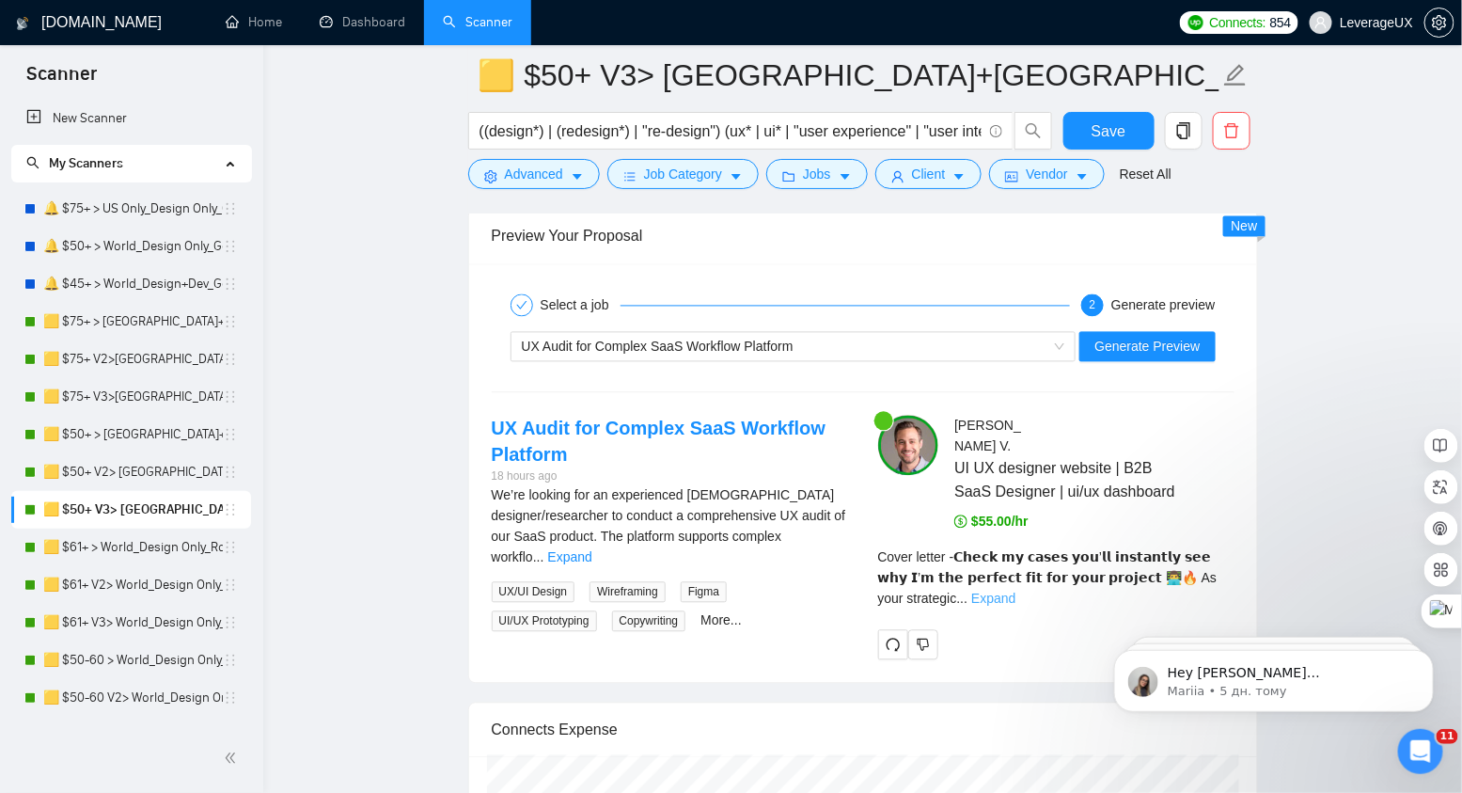
click at [1015, 591] on link "Expand" at bounding box center [993, 598] width 44 height 15
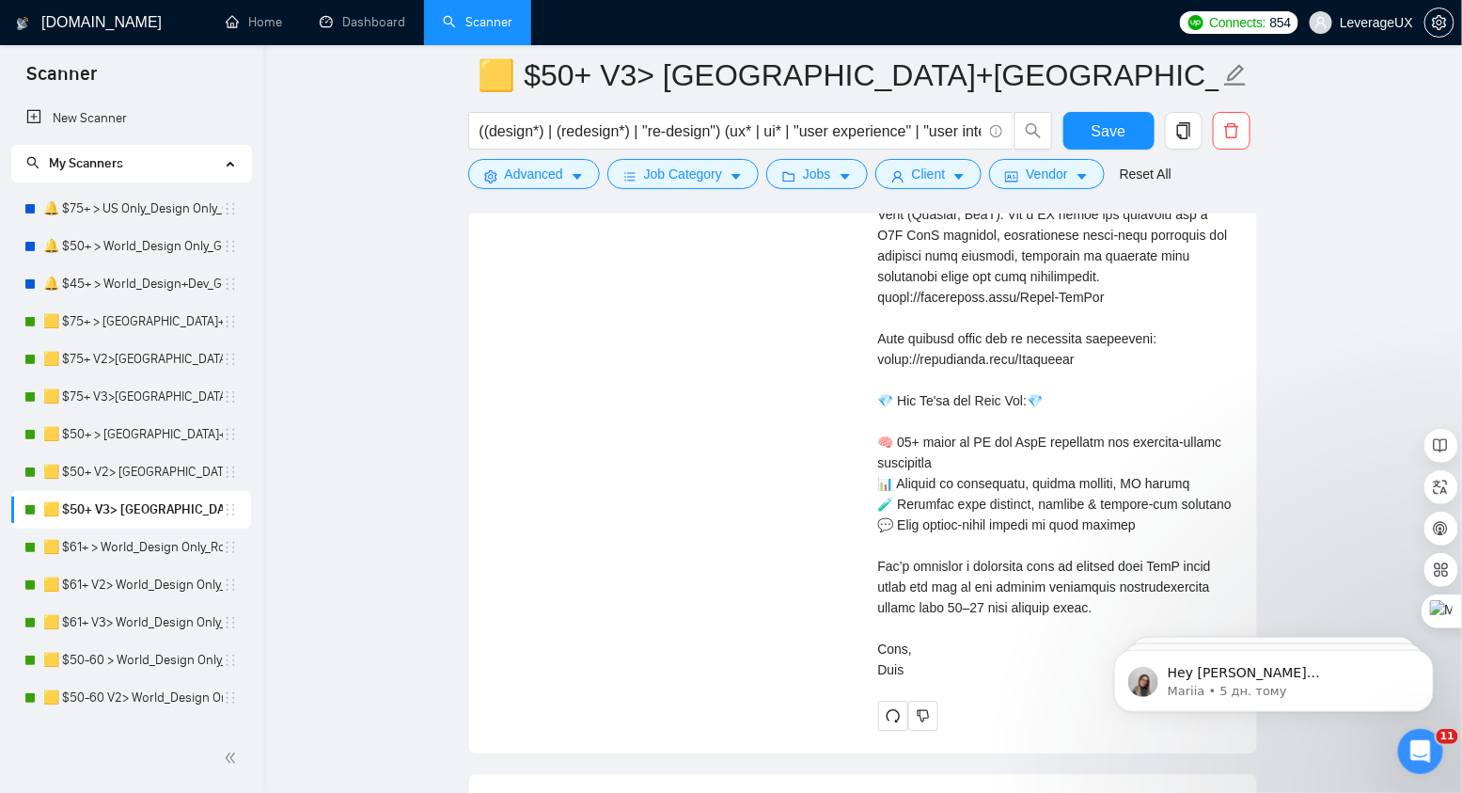
scroll to position [4489, 0]
drag, startPoint x: 1104, startPoint y: 349, endPoint x: 843, endPoint y: 350, distance: 260.4
click at [843, 350] on div "UX Audit for Complex SaaS Workflow Platform 18 hours ago We’re looking for an e…" at bounding box center [863, 283] width 773 height 901
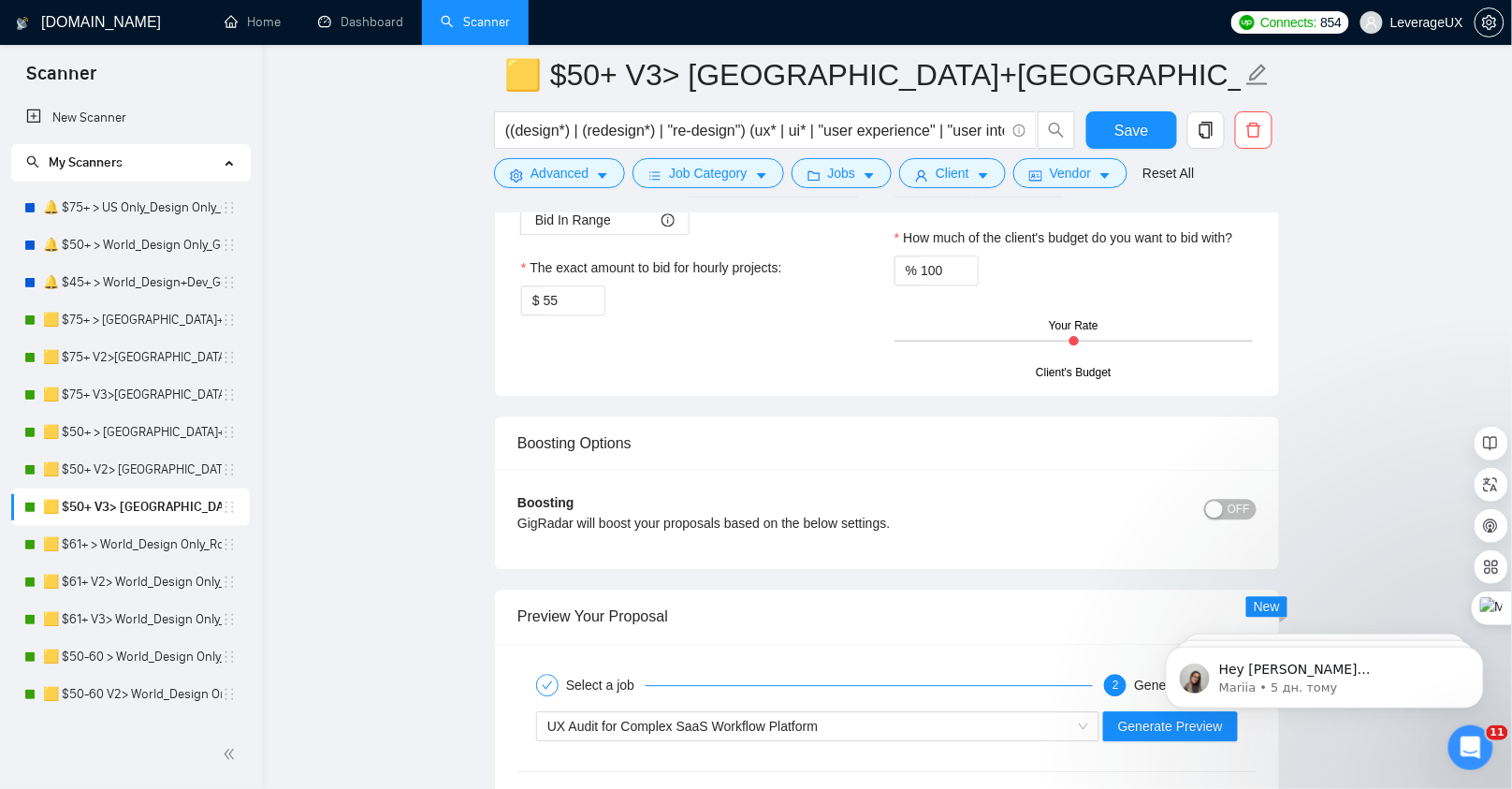
scroll to position [2999, 0]
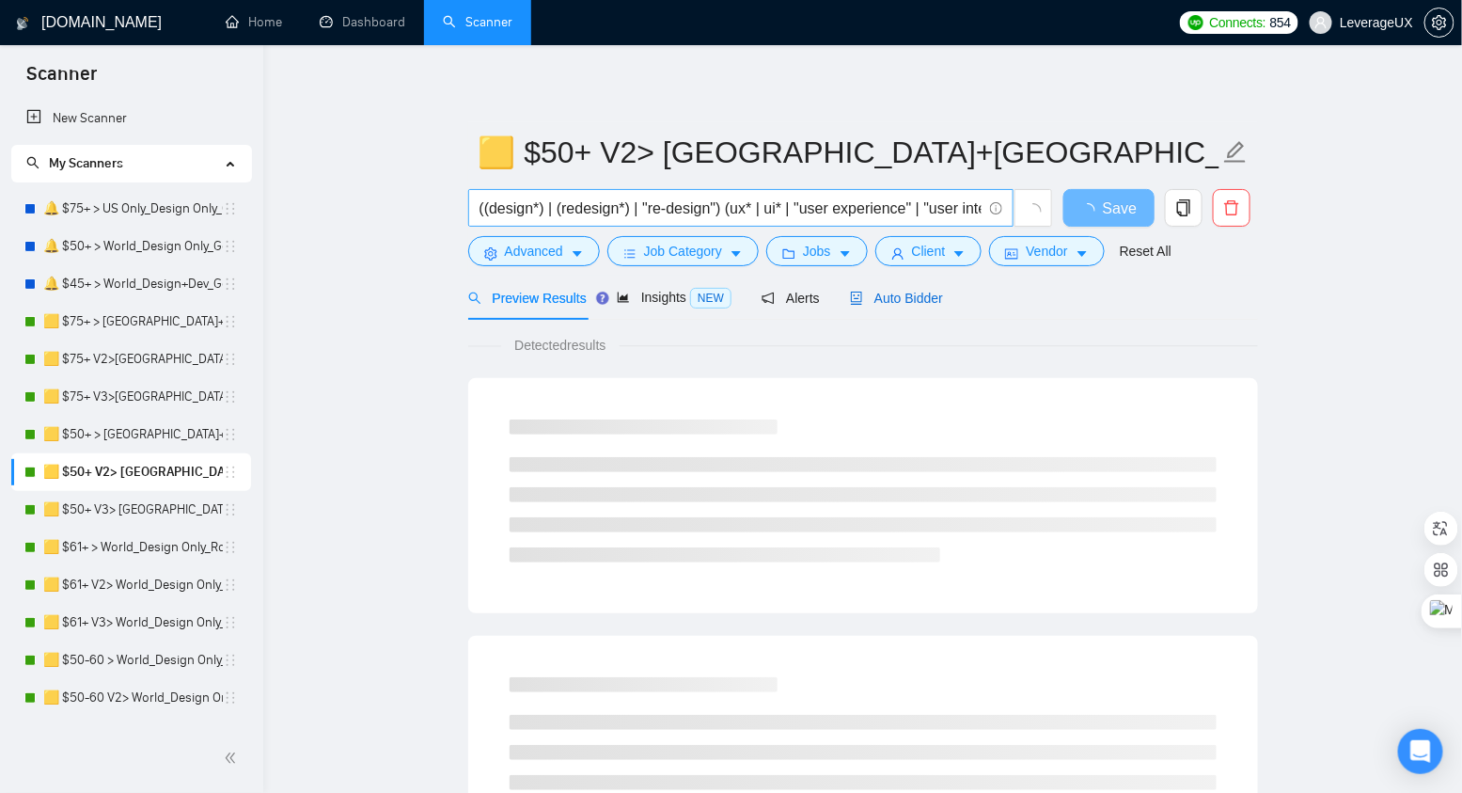
click at [911, 301] on span "Auto Bidder" at bounding box center [896, 298] width 93 height 15
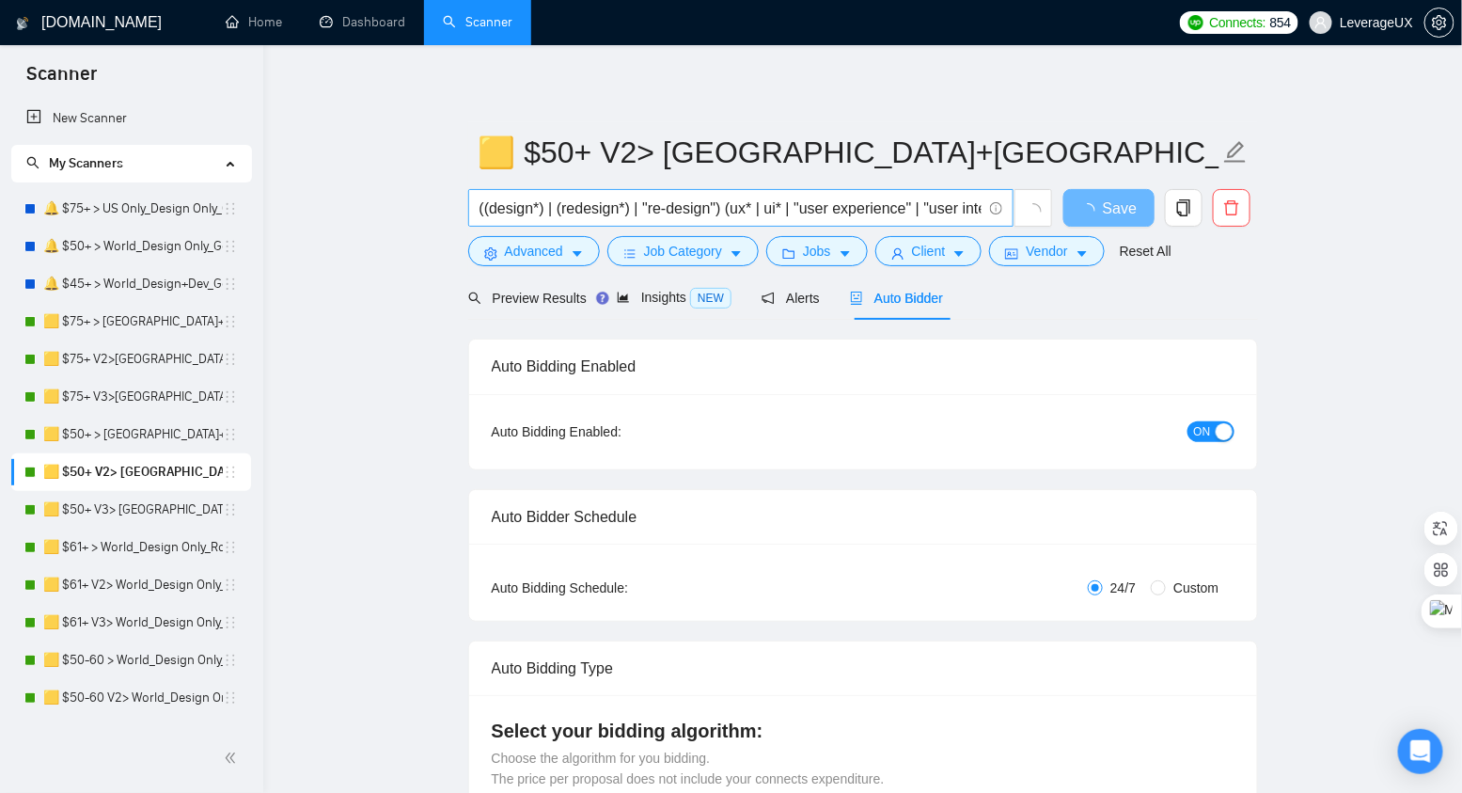
radio input "false"
radio input "true"
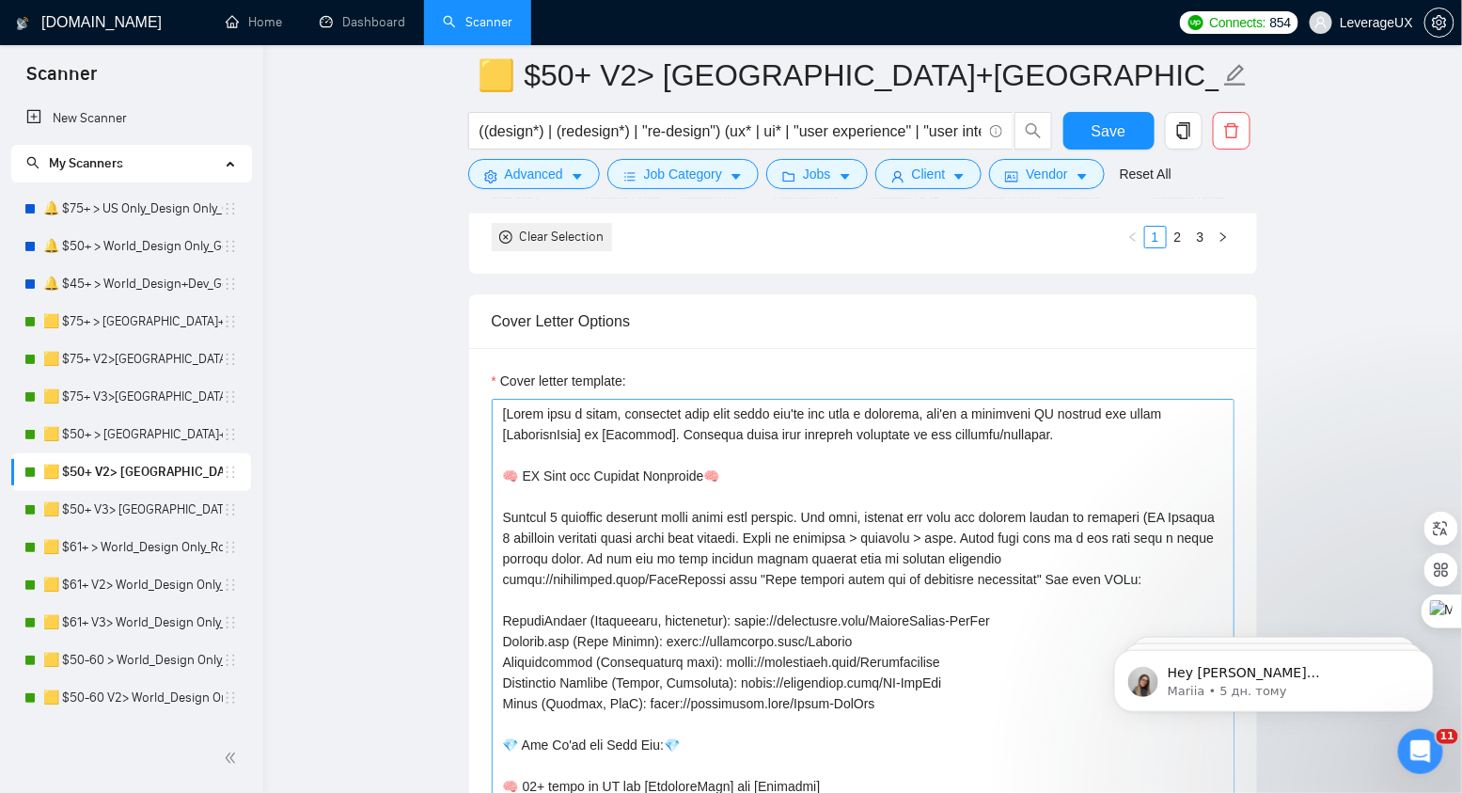
scroll to position [2377, 0]
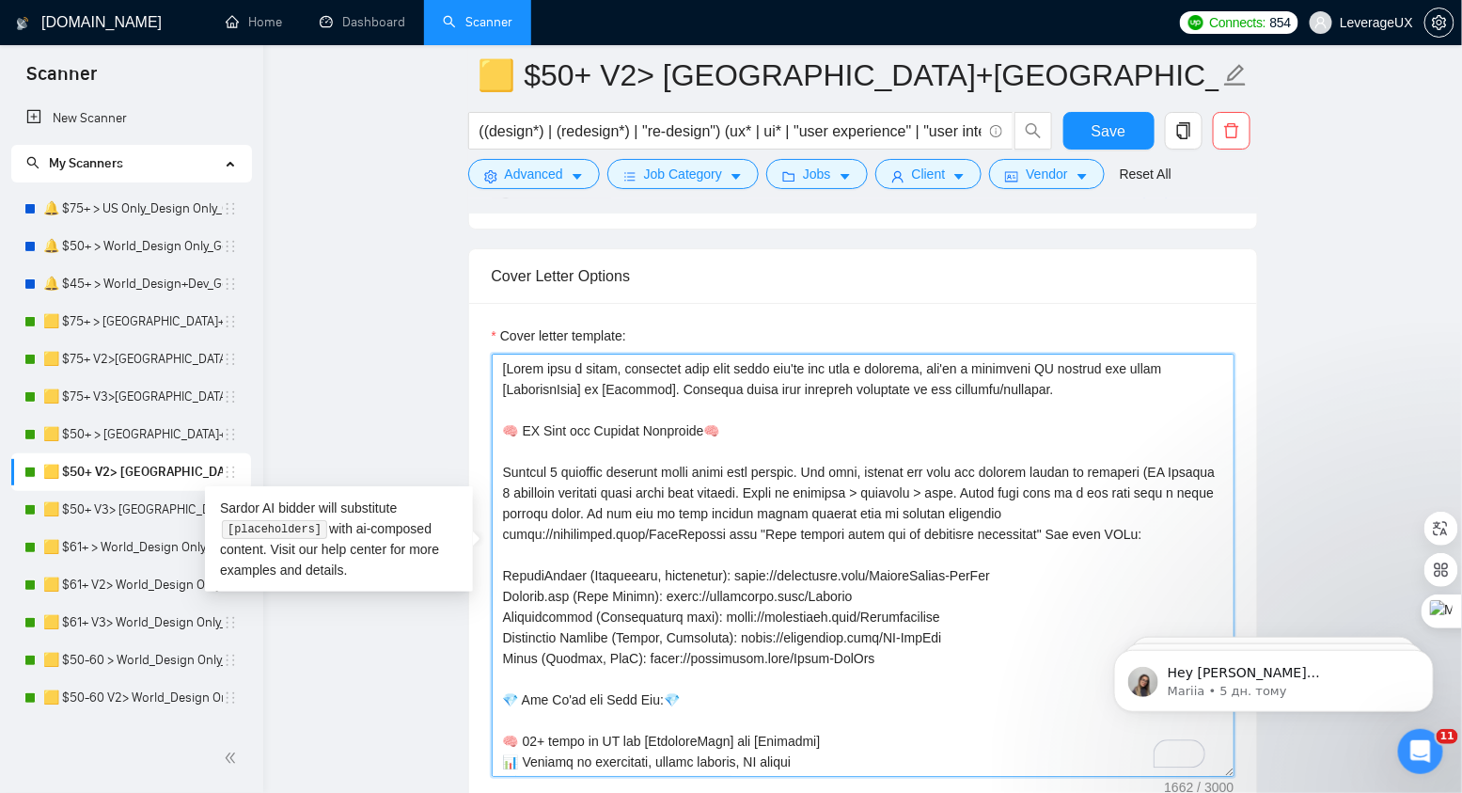
drag, startPoint x: 717, startPoint y: 525, endPoint x: 502, endPoint y: 526, distance: 215.3
click at [502, 526] on textarea "Cover letter template:" at bounding box center [863, 565] width 743 height 423
paste textarea "Portfolio"
type textarea "[Start with a quick, confident hook that shows you're not just a designer, you'…"
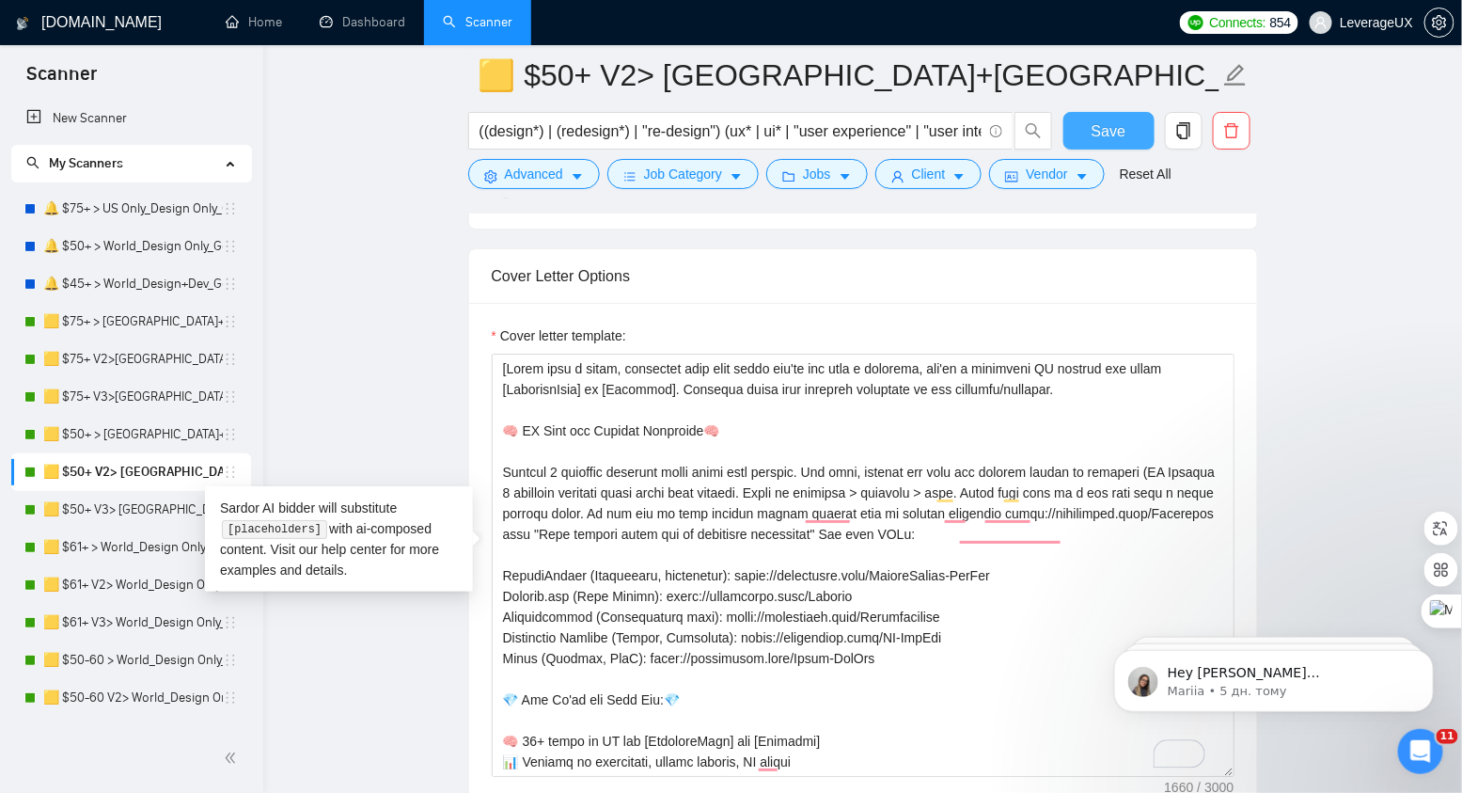
click at [1090, 135] on button "Save" at bounding box center [1108, 131] width 91 height 38
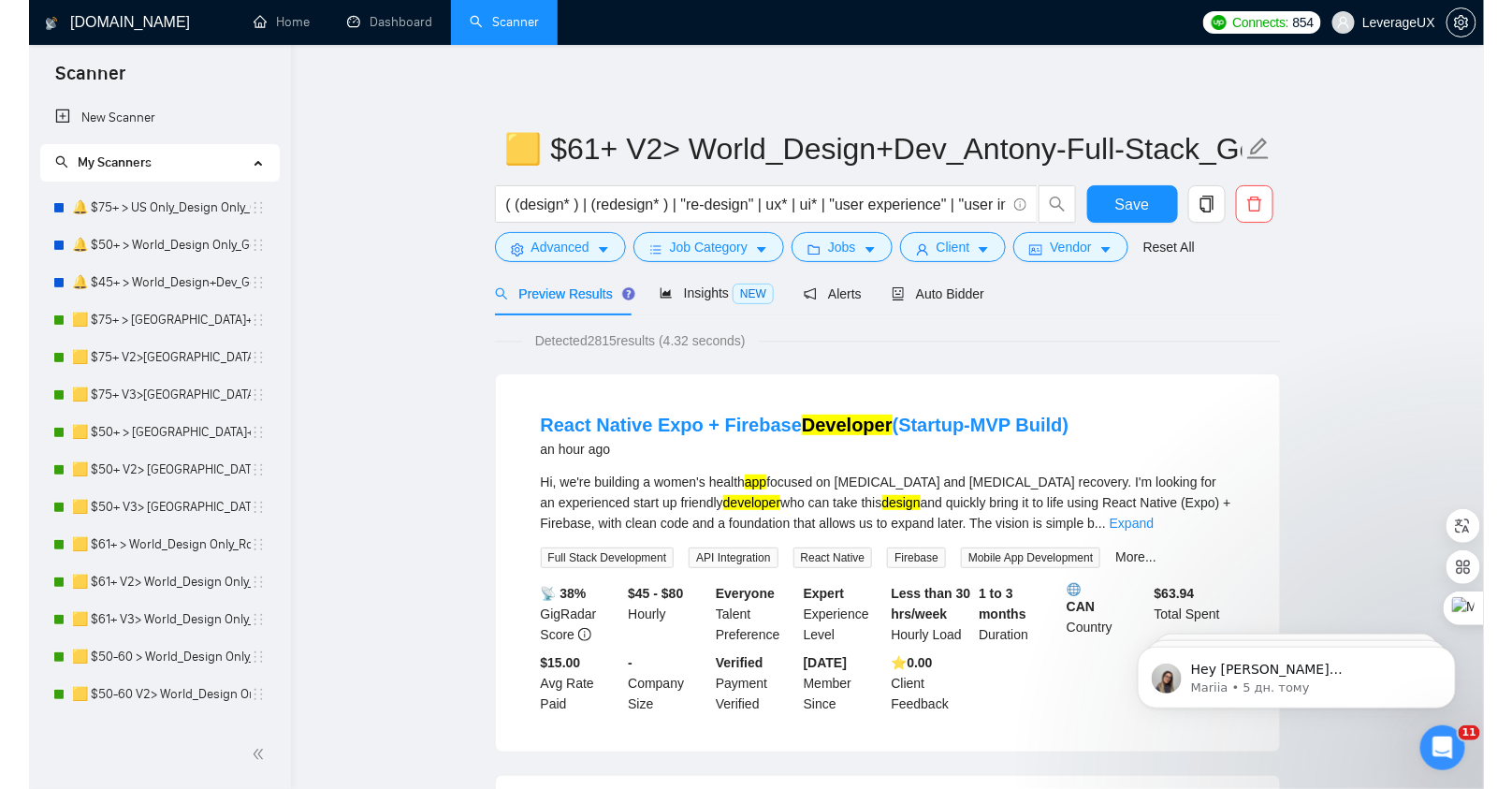
scroll to position [4, 0]
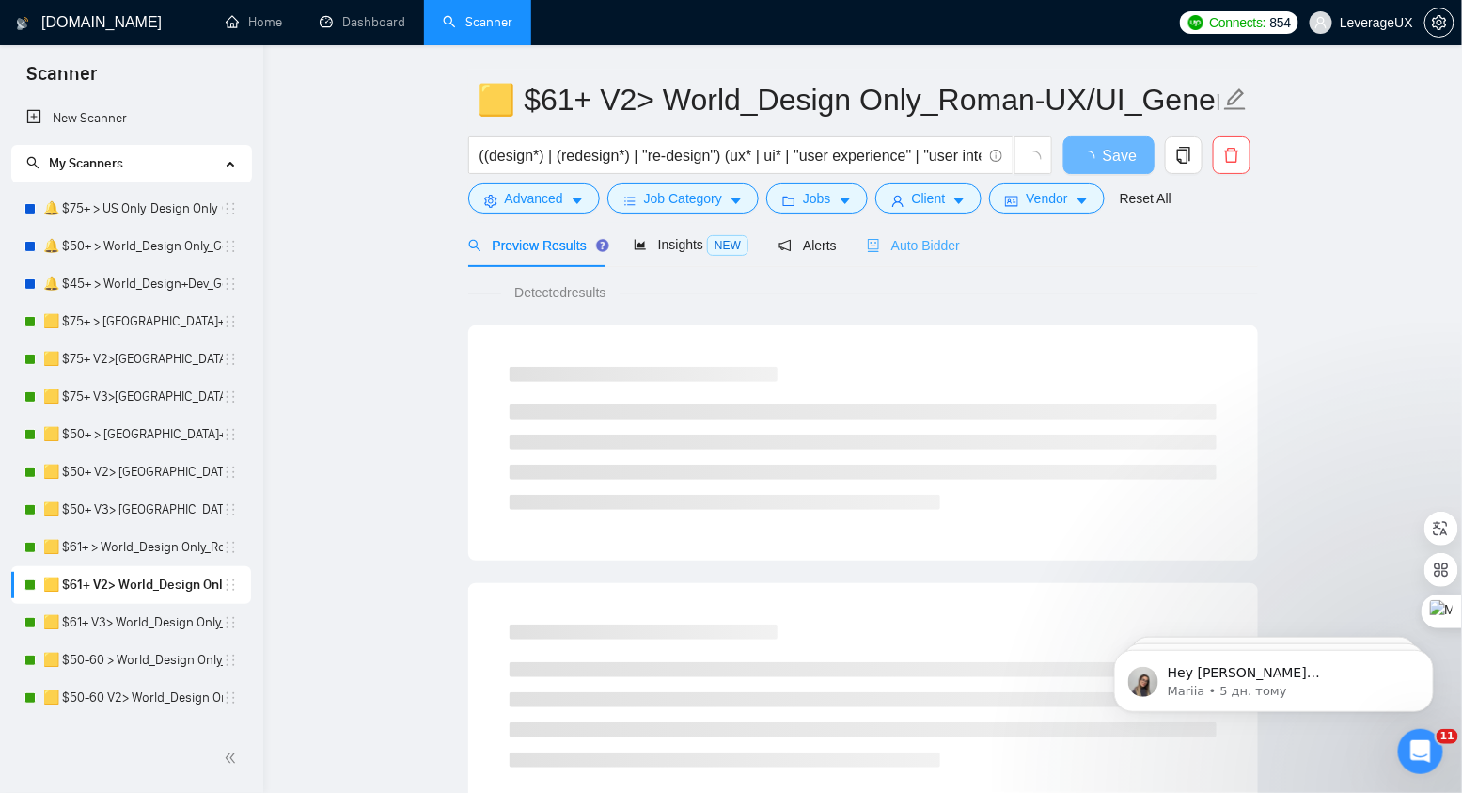
scroll to position [21, 0]
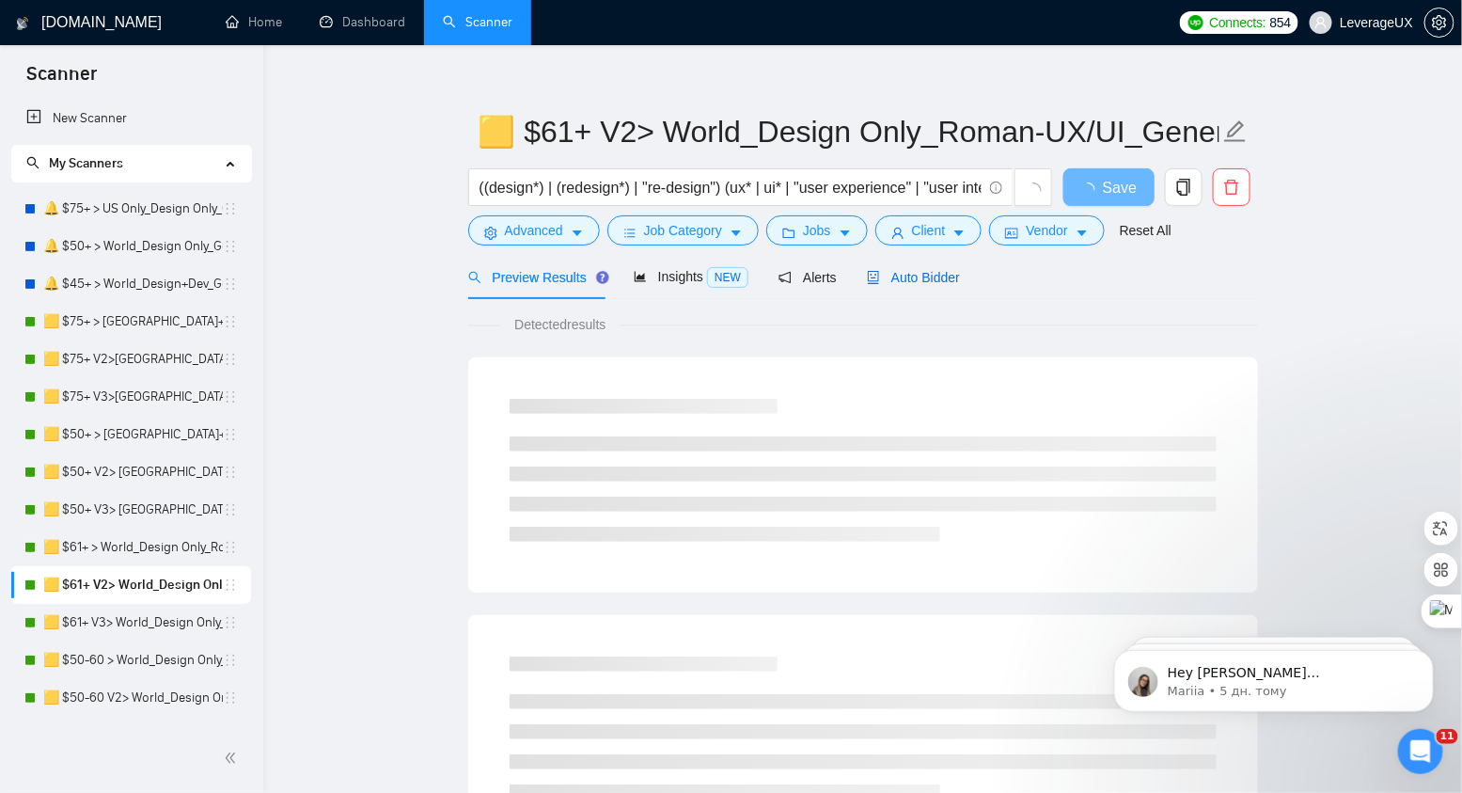
click at [940, 279] on span "Auto Bidder" at bounding box center [913, 277] width 93 height 15
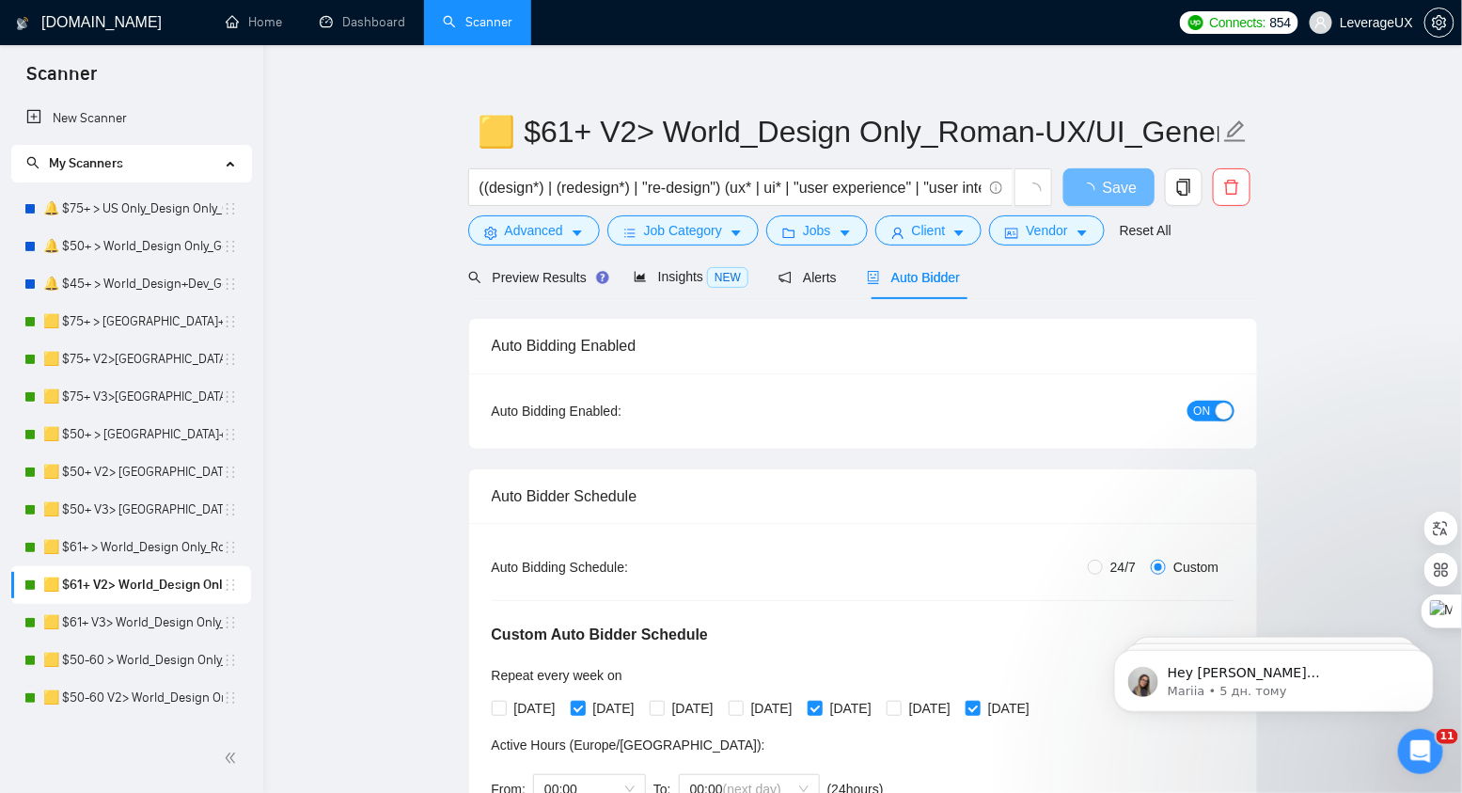
radio input "false"
radio input "true"
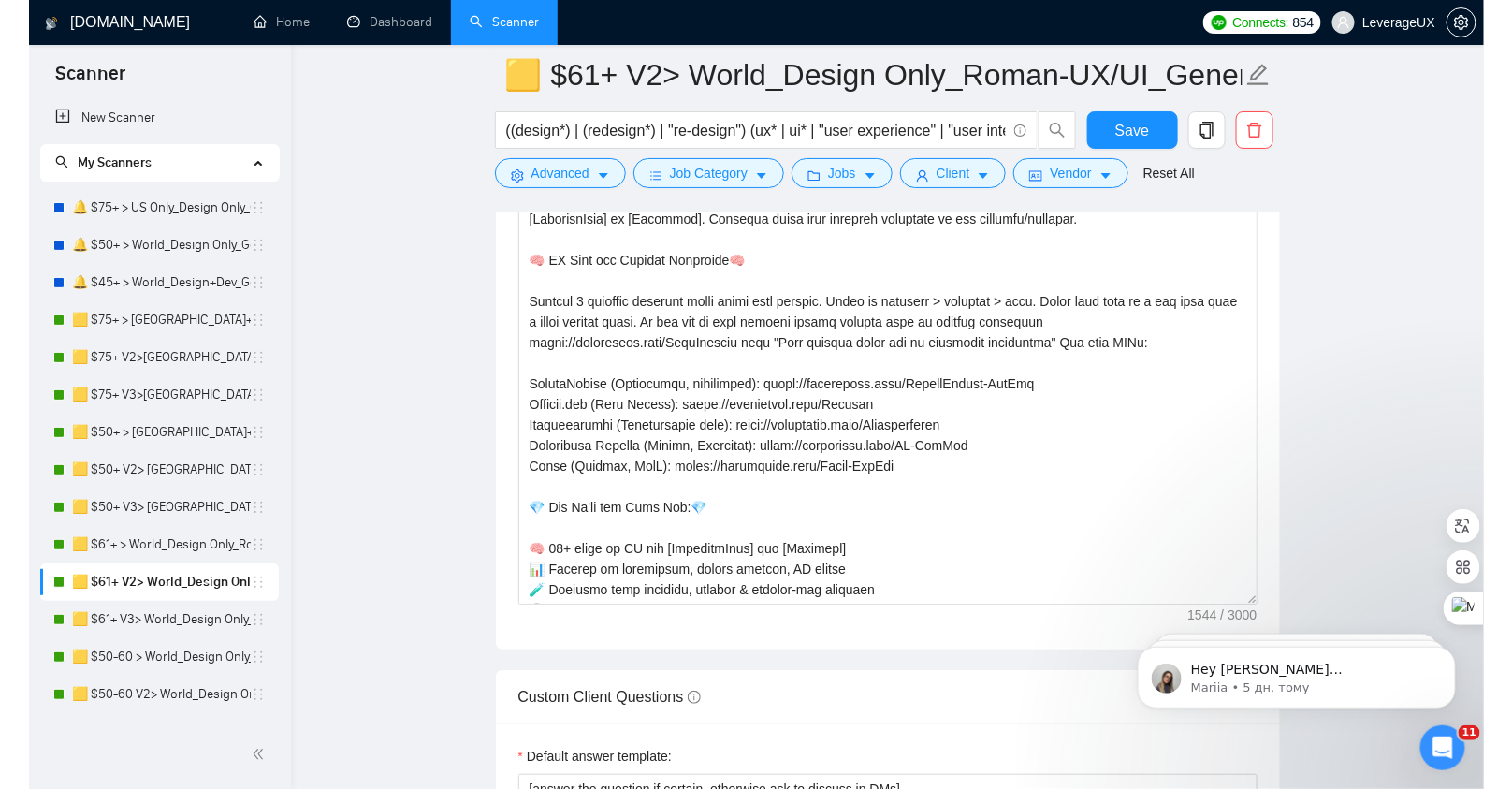
scroll to position [2558, 0]
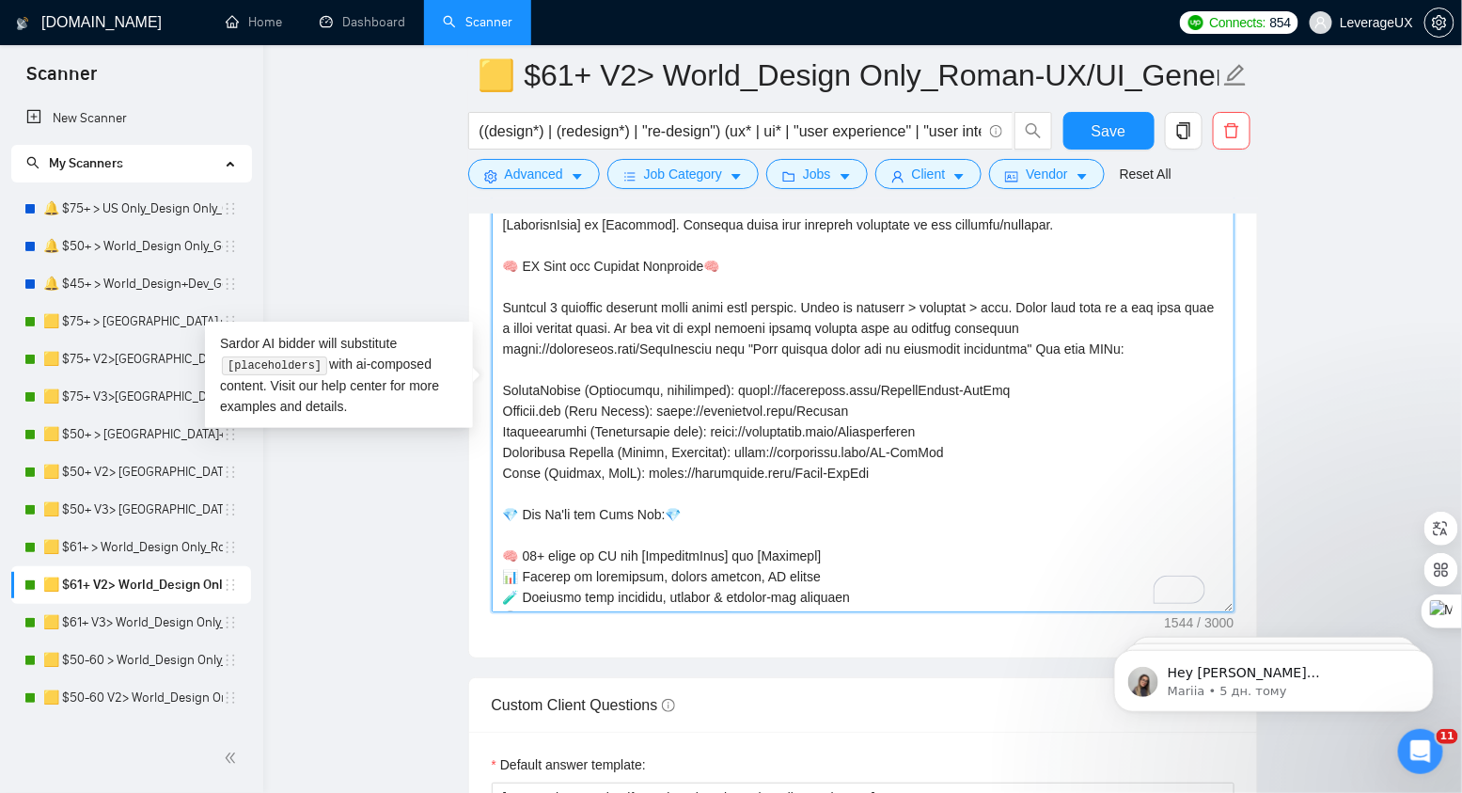
drag, startPoint x: 716, startPoint y: 338, endPoint x: 500, endPoint y: 337, distance: 216.3
click at [500, 337] on textarea "Cover letter template:" at bounding box center [863, 400] width 743 height 423
paste textarea "Portfolio"
type textarea "[Start with a quick, confident hook that shows you're not just a designer, you'…"
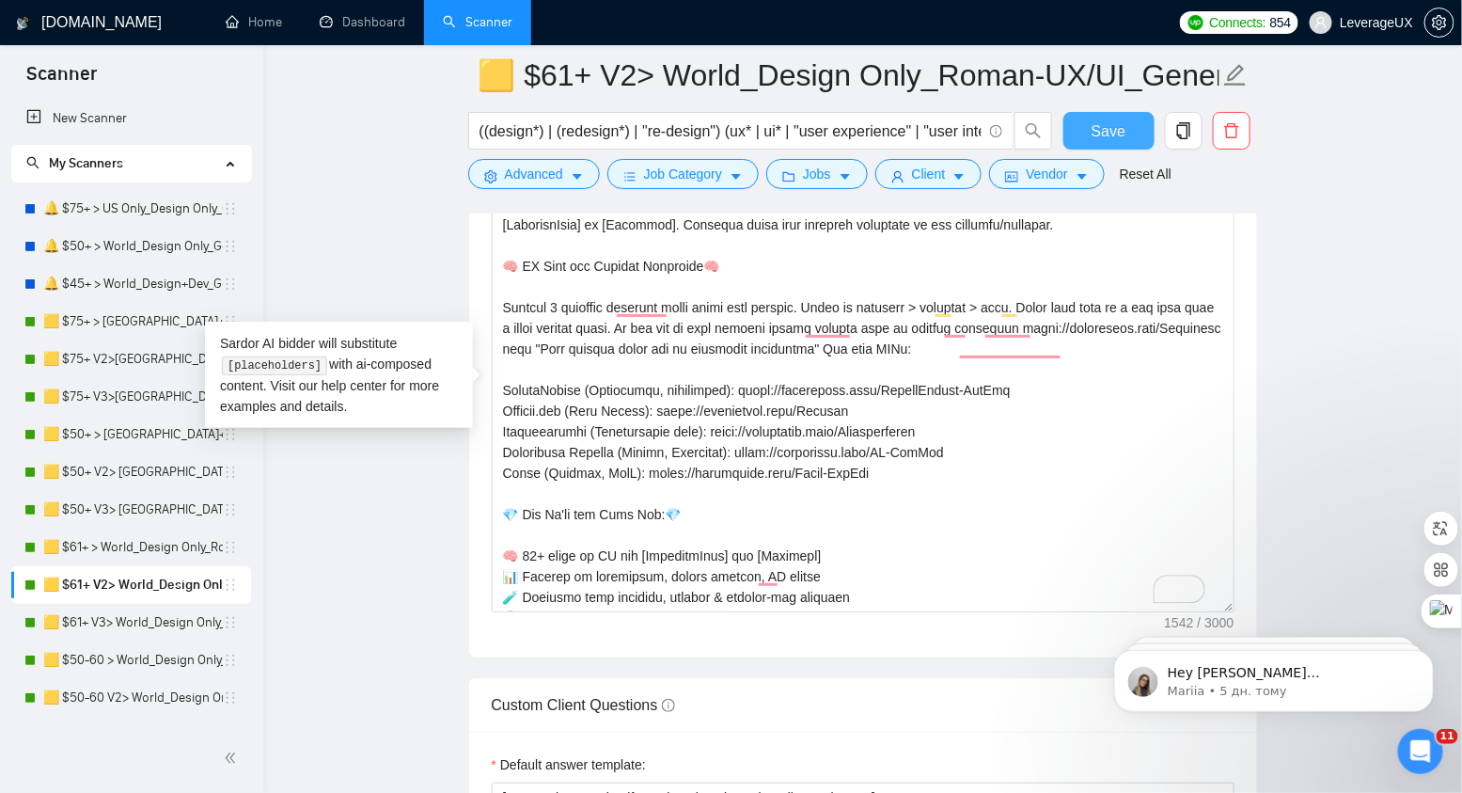
click at [1109, 135] on span "Save" at bounding box center [1109, 131] width 34 height 24
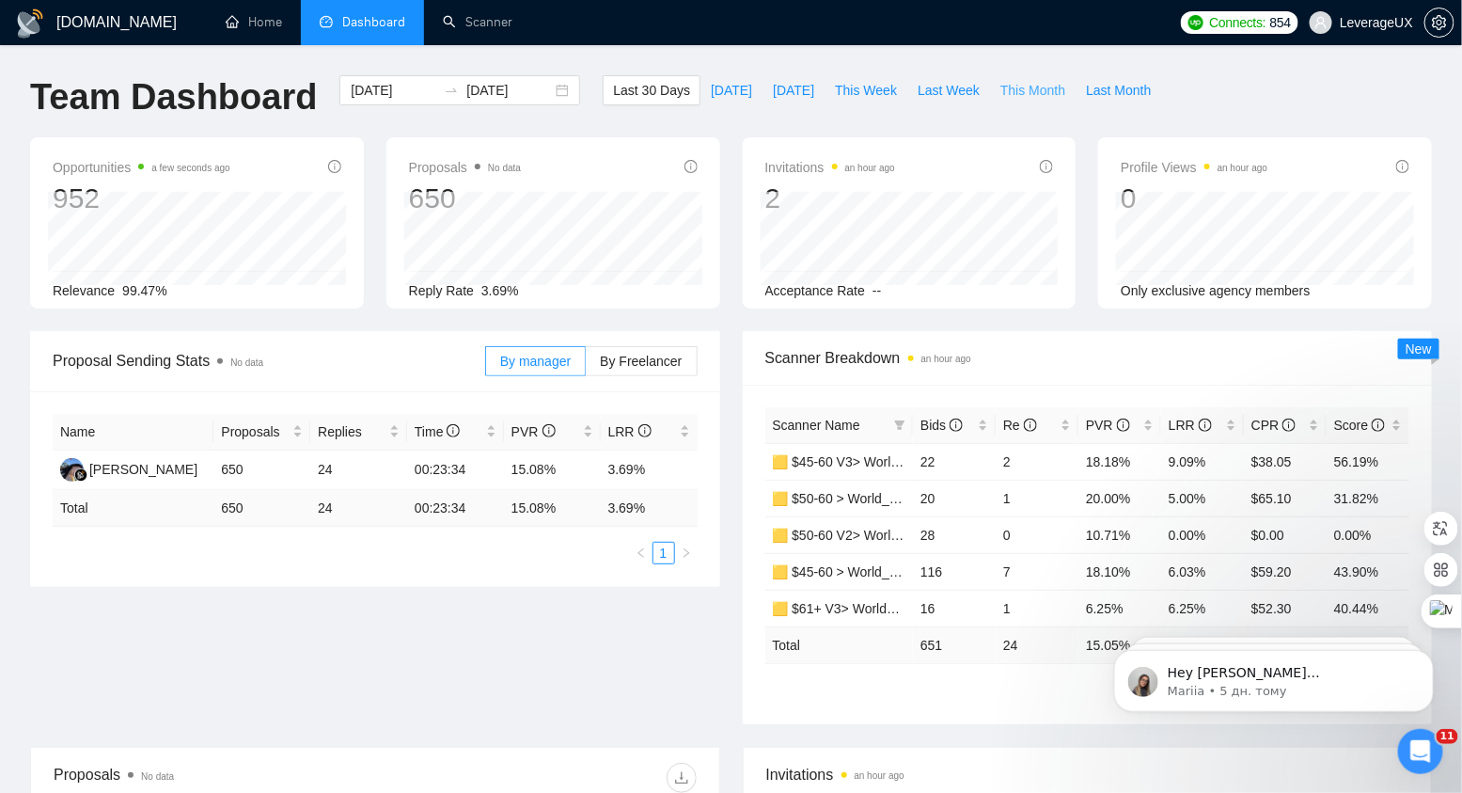
click at [1050, 91] on span "This Month" at bounding box center [1032, 90] width 65 height 21
type input "[DATE]"
click at [933, 421] on span "Bids" at bounding box center [941, 424] width 42 height 15
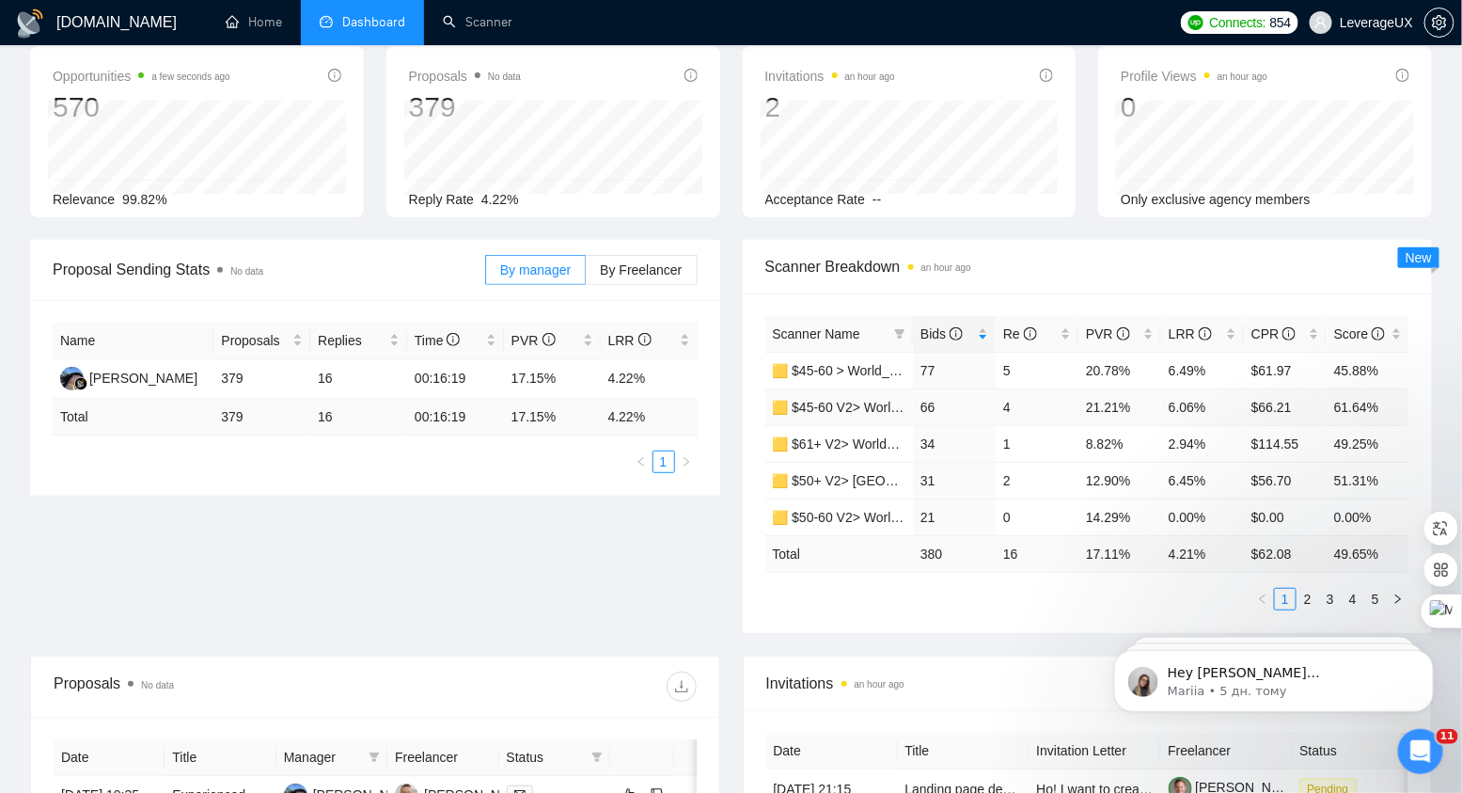
scroll to position [103, 0]
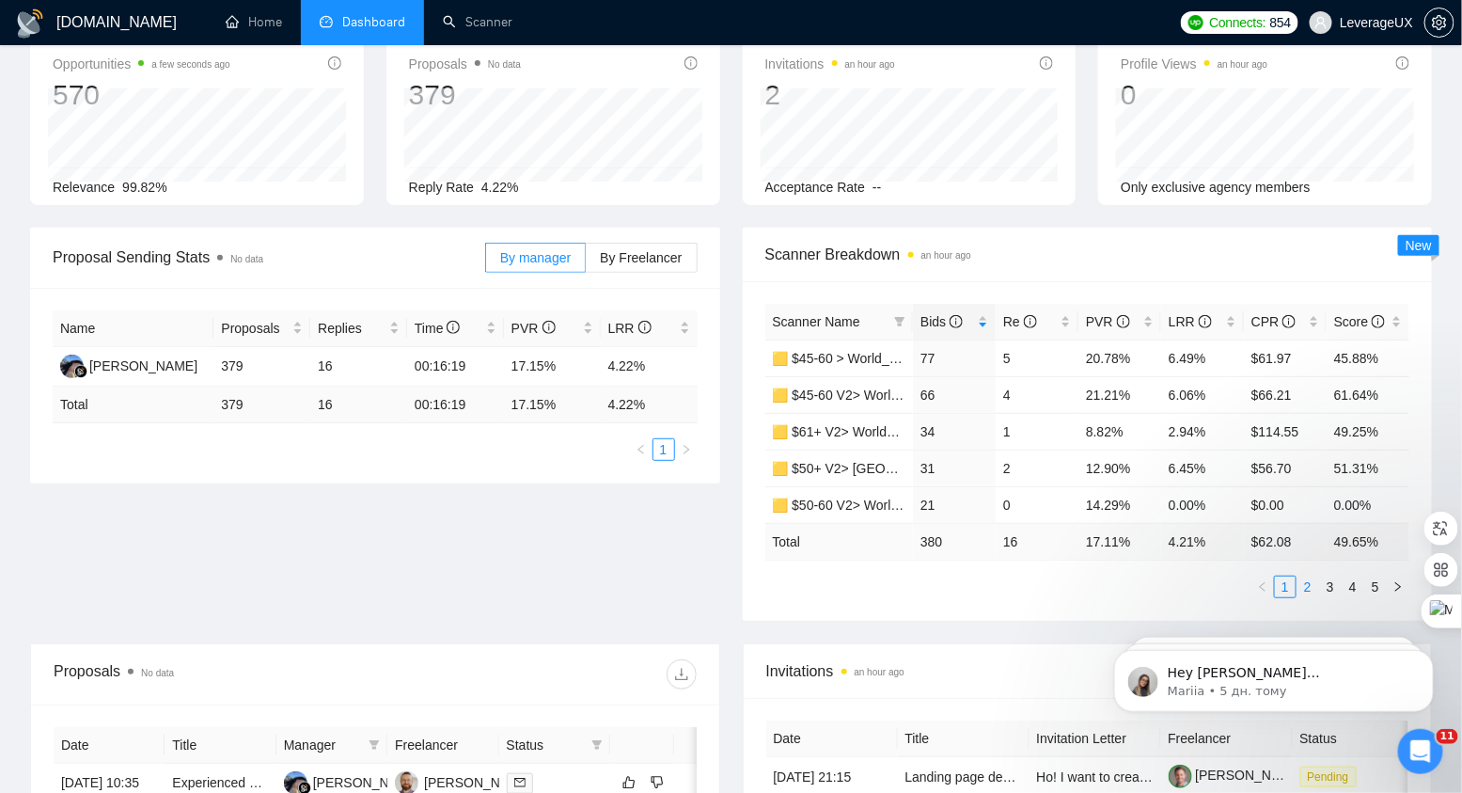
click at [1308, 586] on link "2" at bounding box center [1307, 586] width 21 height 21
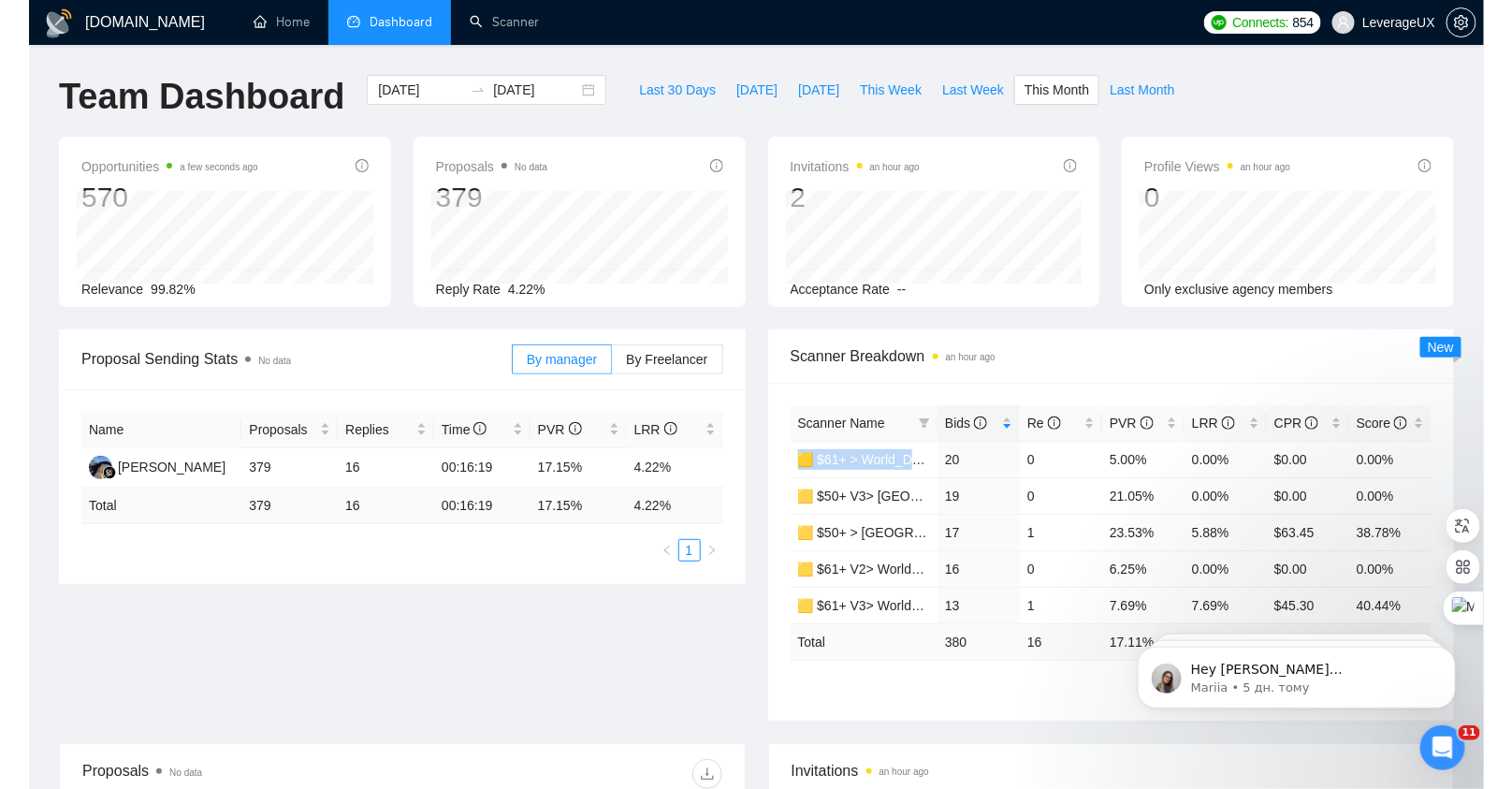
scroll to position [270, 0]
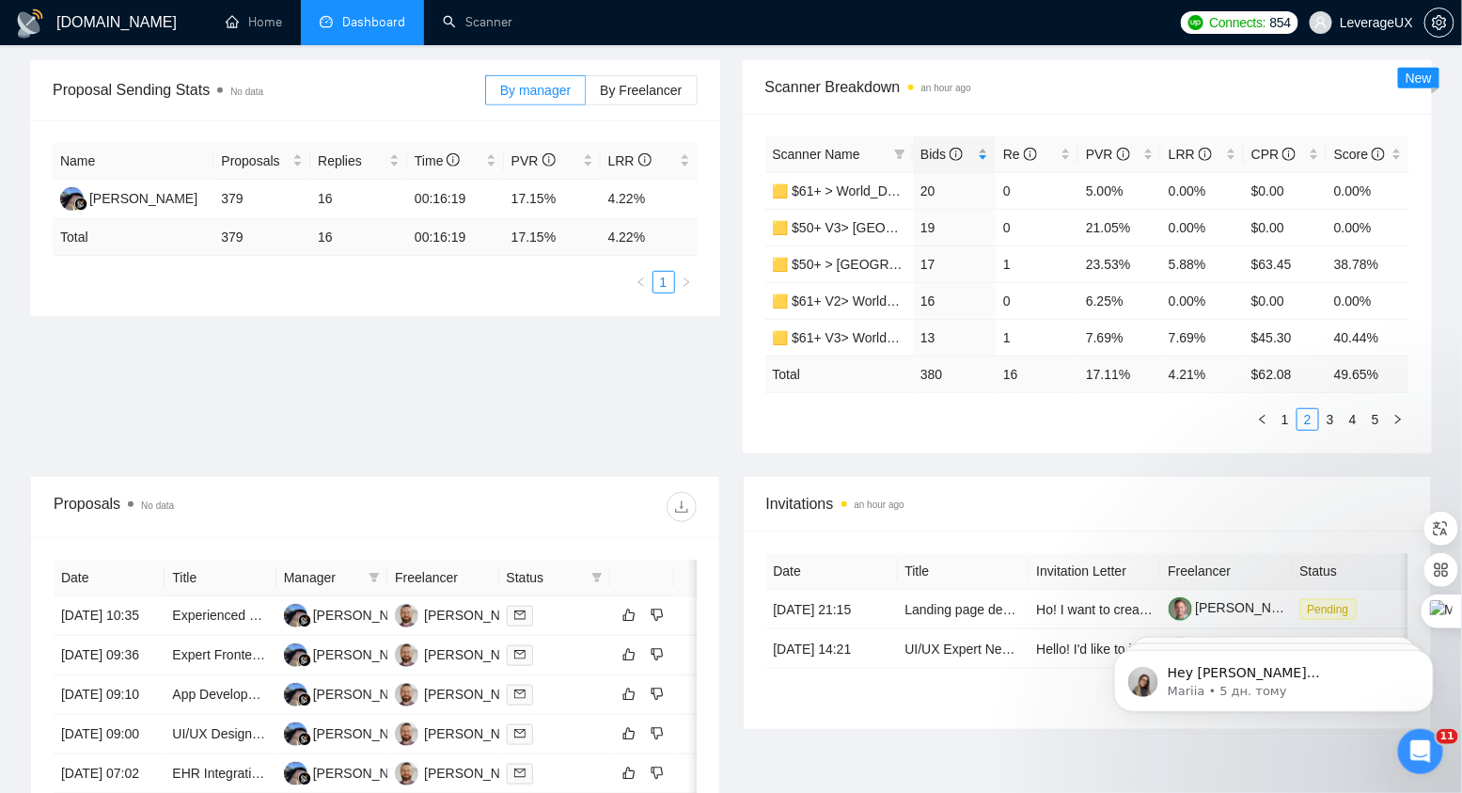
click at [932, 153] on span "Bids" at bounding box center [941, 154] width 42 height 15
click at [936, 153] on span "Bids" at bounding box center [941, 154] width 42 height 15
click at [937, 153] on span "Bids" at bounding box center [941, 154] width 42 height 15
click at [1067, 80] on span "Scanner Breakdown an hour ago" at bounding box center [1087, 87] width 645 height 24
click at [1332, 414] on link "3" at bounding box center [1330, 419] width 21 height 21
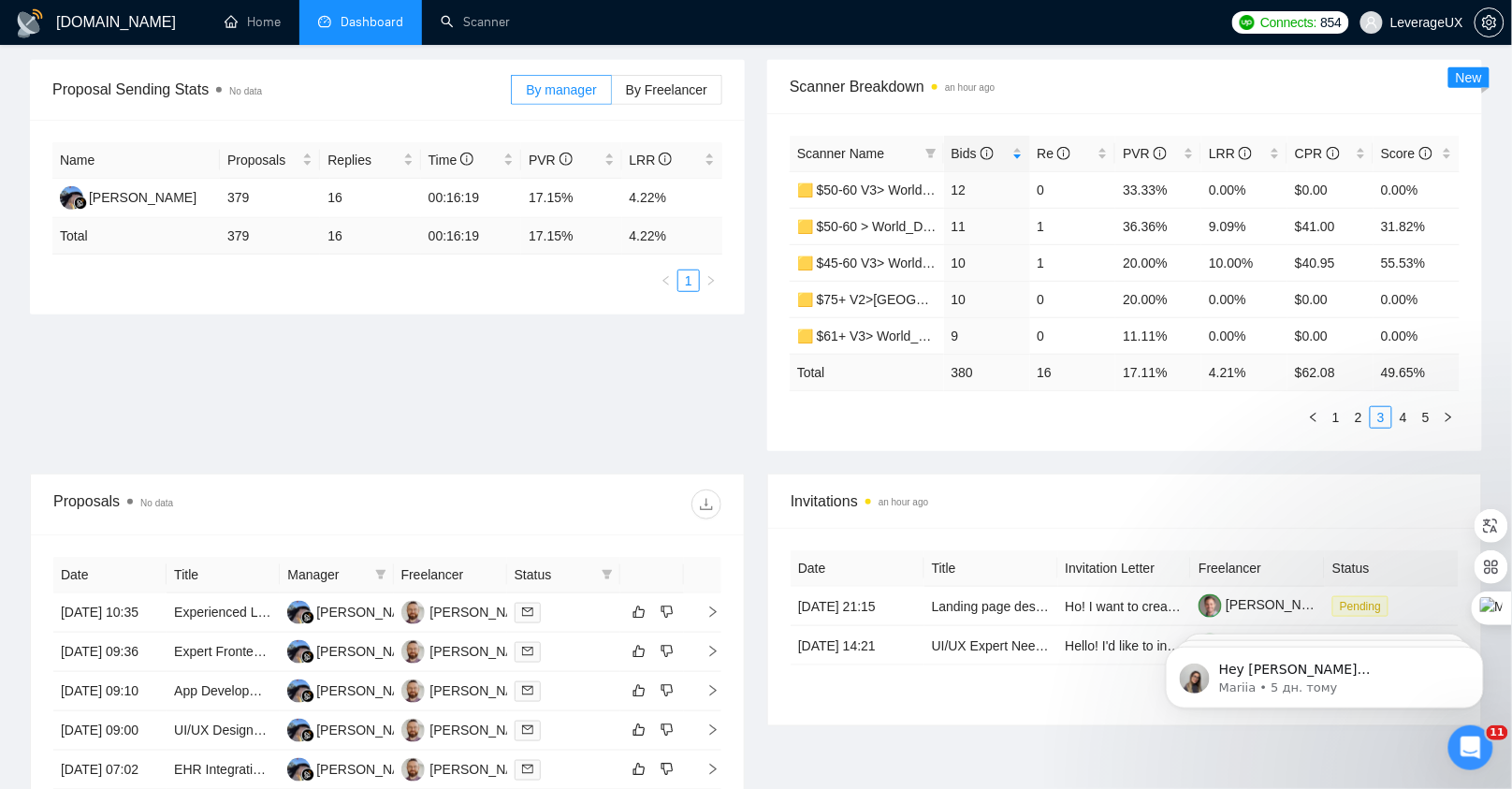
drag, startPoint x: 1077, startPoint y: 404, endPoint x: 1072, endPoint y: 433, distance: 29.4
click at [1072, 433] on div "Scanner Name Bids Re PVR LRR CPR Score 🟨 $50-60 V3> World_Design Only_Roman-Web…" at bounding box center [1125, 282] width 715 height 337
click at [1411, 415] on link "4" at bounding box center [1404, 417] width 21 height 21
click at [1421, 413] on link "5" at bounding box center [1426, 417] width 21 height 21
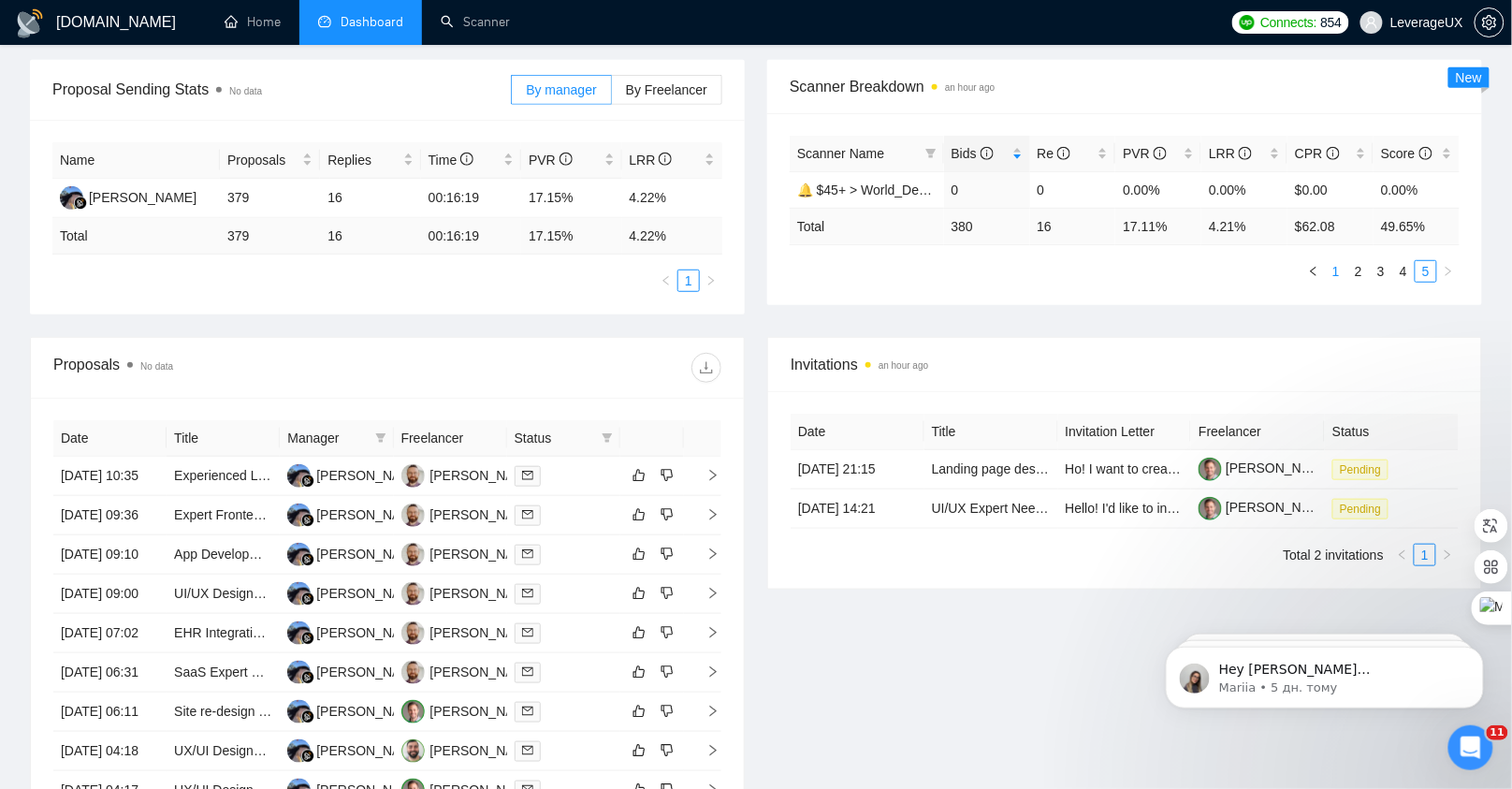
click at [1332, 268] on link "1" at bounding box center [1336, 271] width 21 height 21
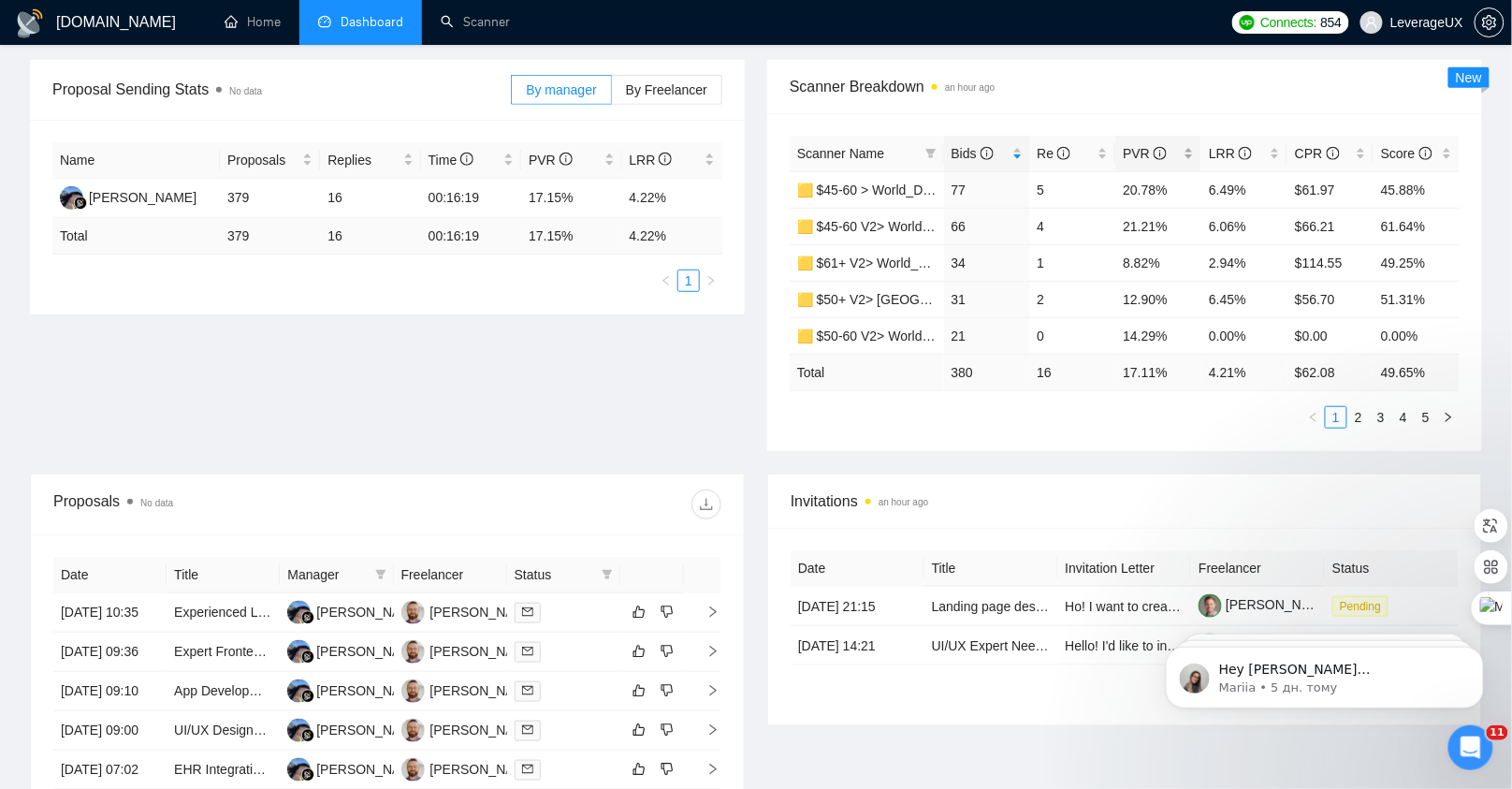
click at [1156, 155] on icon "info-circle" at bounding box center [1160, 153] width 13 height 13
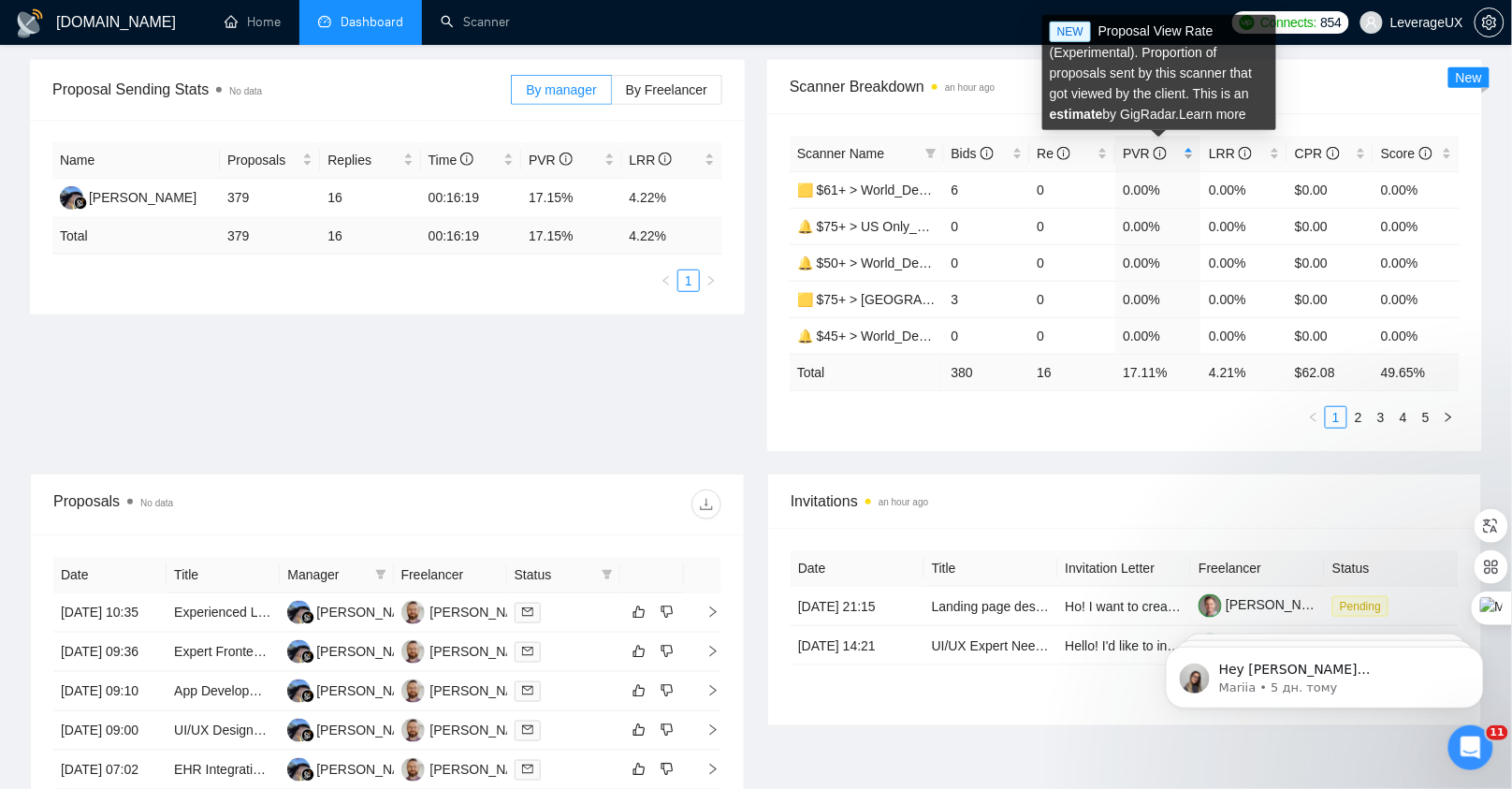
click at [1156, 155] on icon "info-circle" at bounding box center [1160, 153] width 13 height 13
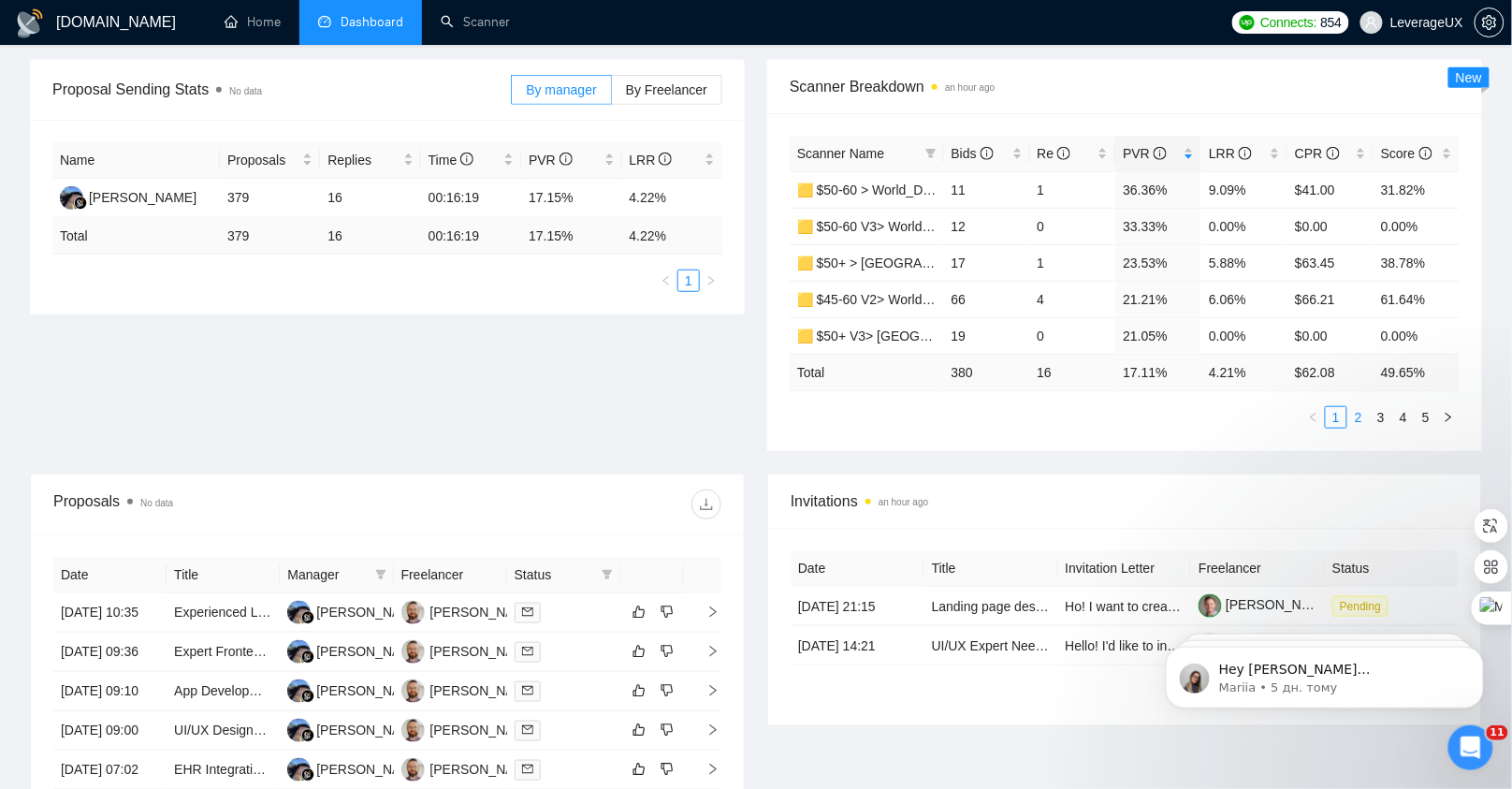
click at [1357, 413] on link "2" at bounding box center [1359, 417] width 21 height 21
click at [973, 391] on div "Scanner Name Bids Re PVR LRR CPR Score 🟨 $45-60 > World_Design+Dev_Antony-Front…" at bounding box center [1125, 282] width 670 height 293
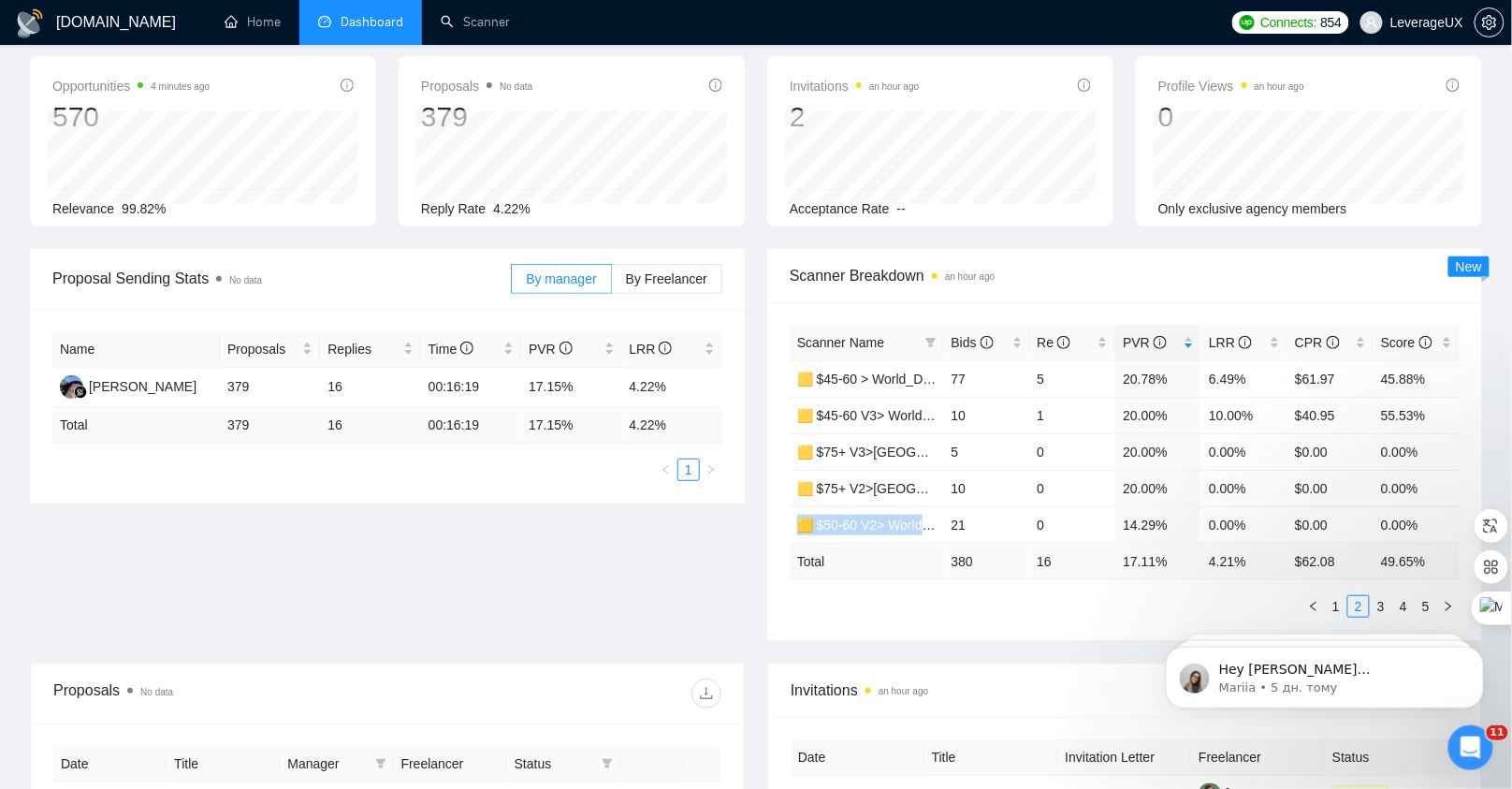
scroll to position [0, 0]
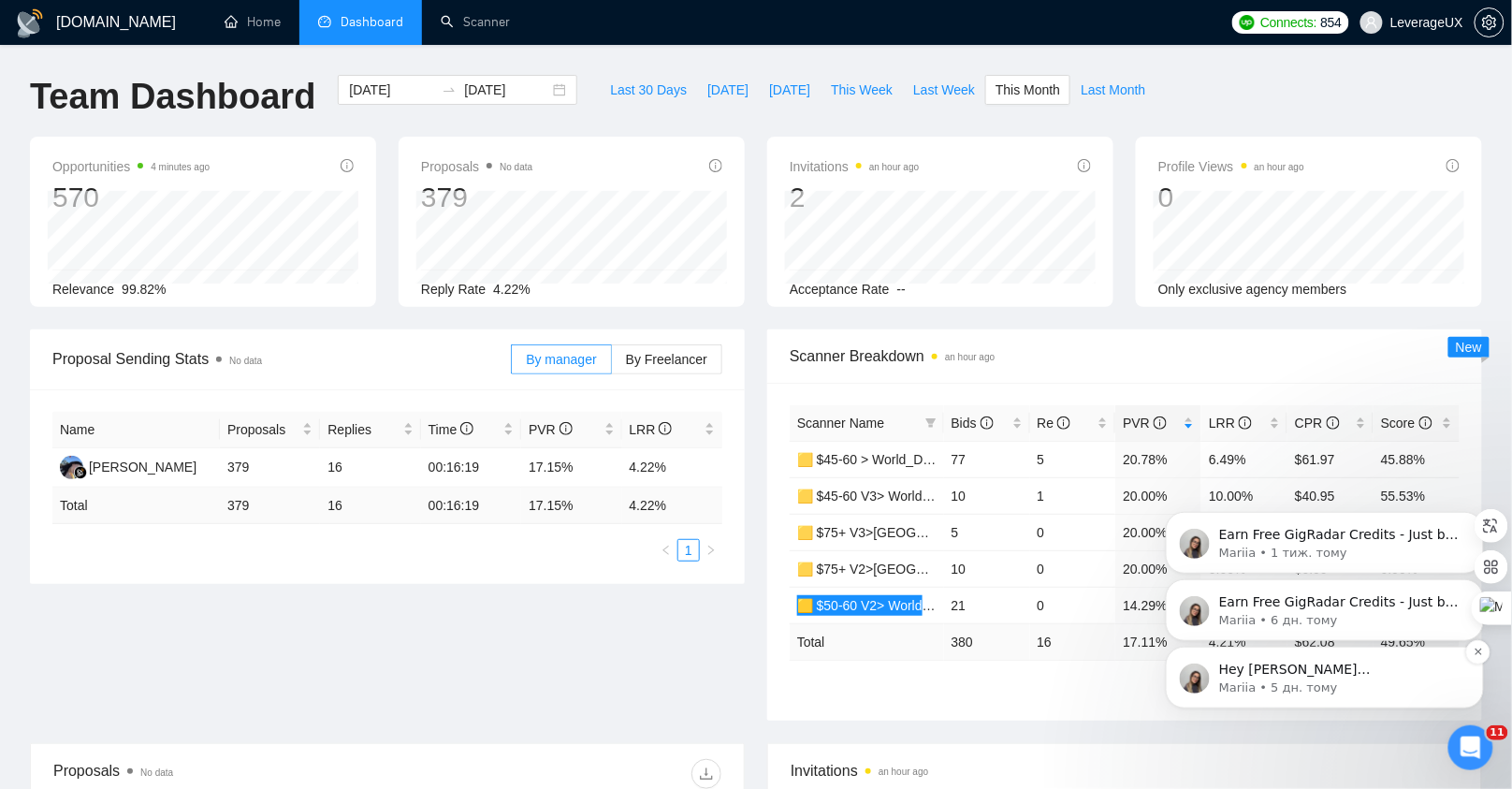
click at [1356, 679] on p "Mariia • 5 дн. тому" at bounding box center [1339, 687] width 242 height 17
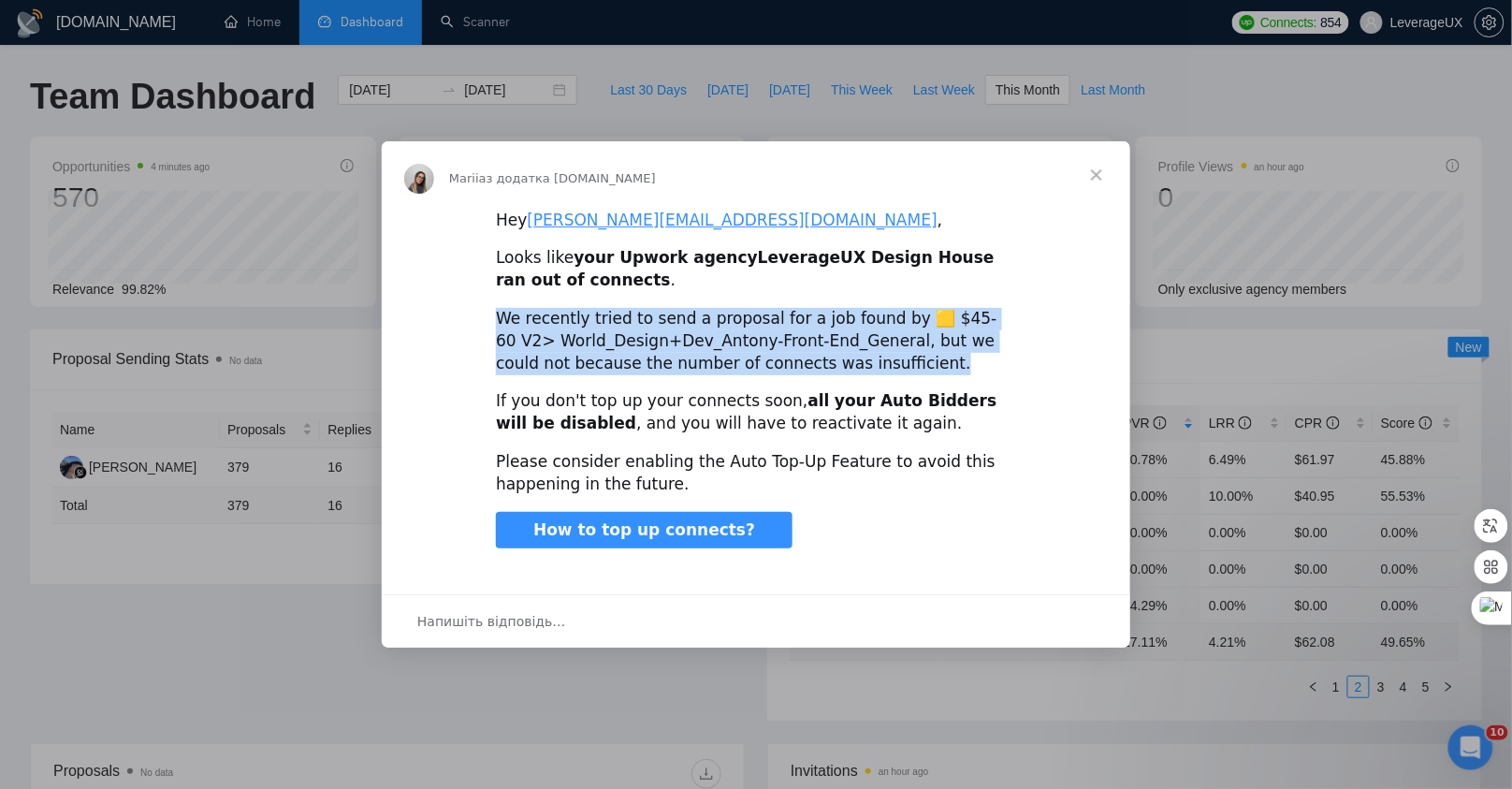
drag, startPoint x: 869, startPoint y: 366, endPoint x: 477, endPoint y: 324, distance: 394.2
click at [477, 324] on div "Hey anna.krinichna@gmail.com , Looks like your Upwork agency LeverageUX Design …" at bounding box center [756, 394] width 749 height 371
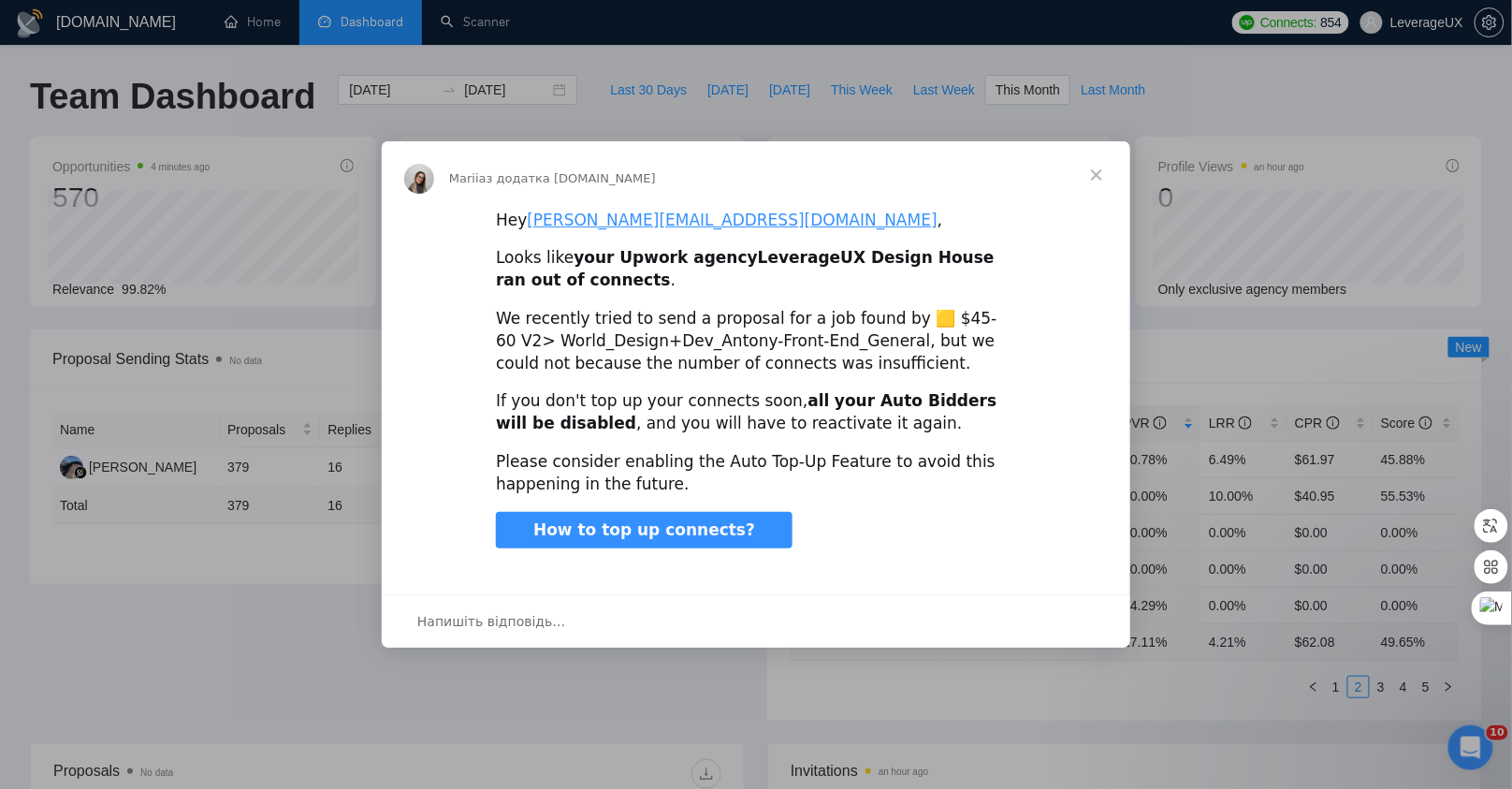
click at [970, 453] on div "Please consider enabling the Auto Top-Up Feature to avoid this happening in the…" at bounding box center [756, 473] width 521 height 45
click at [1098, 172] on span "Закрити" at bounding box center [1097, 175] width 68 height 68
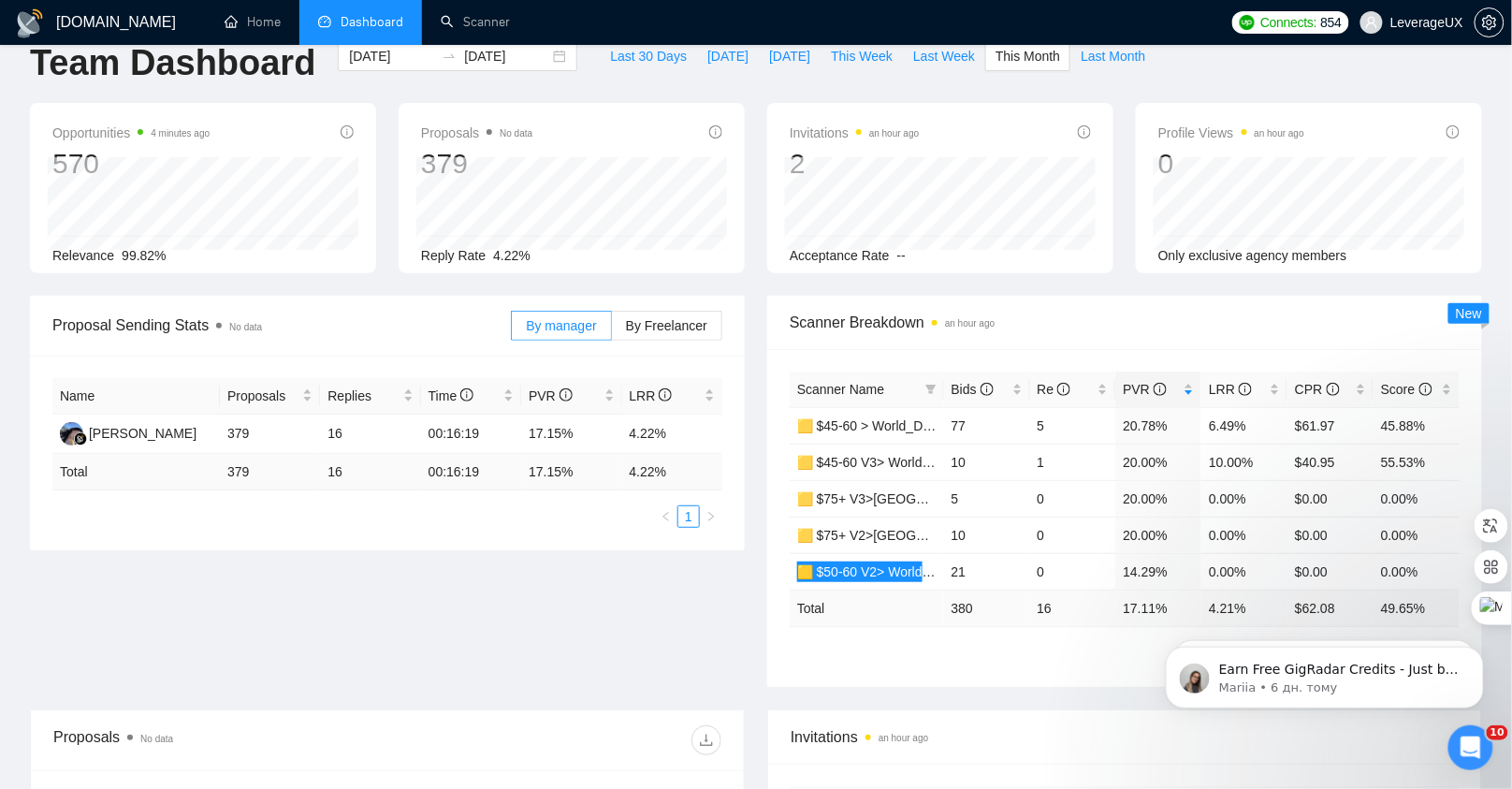
scroll to position [72, 0]
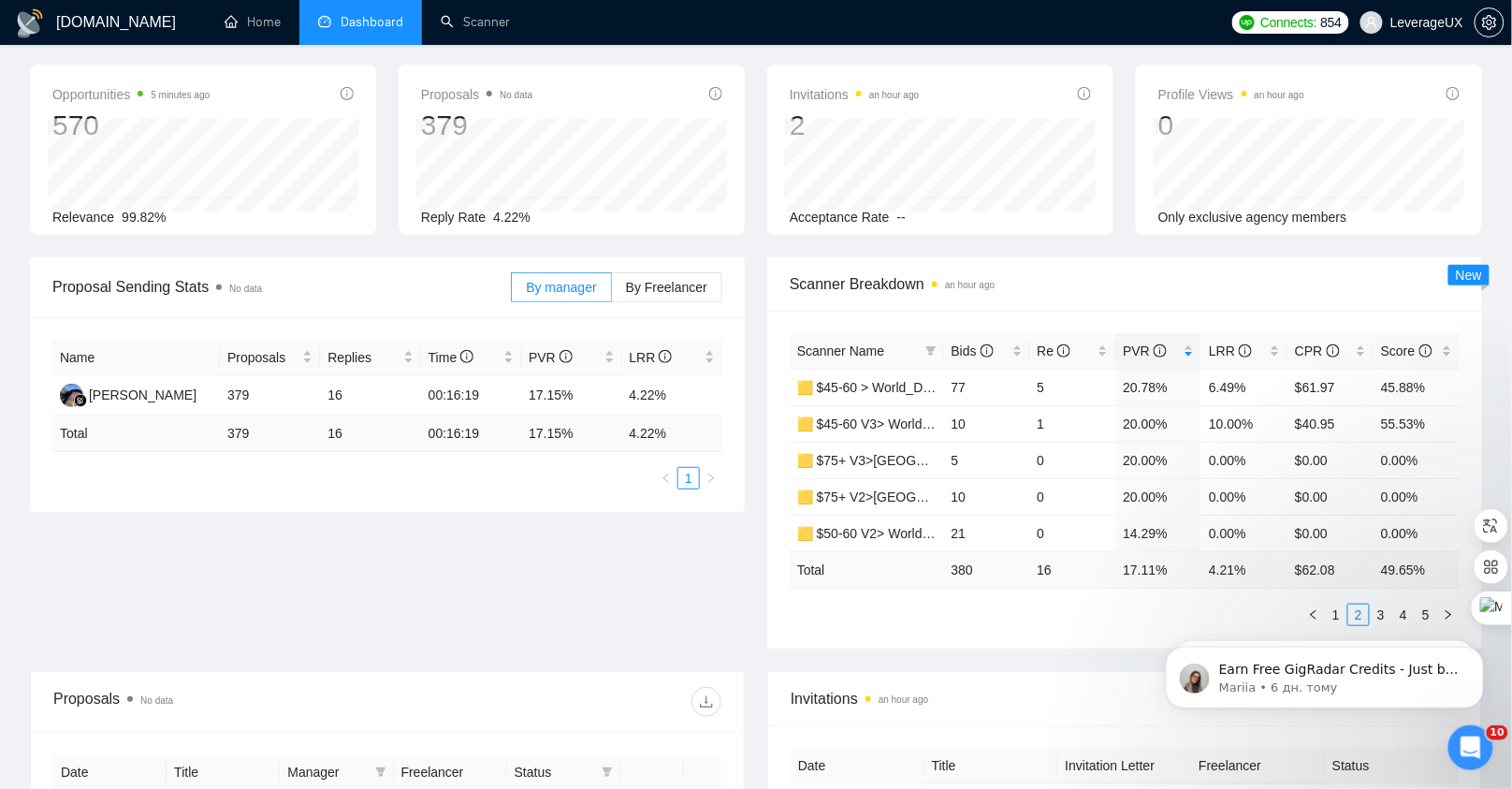
click at [968, 593] on div "Scanner Name Bids Re PVR LRR CPR Score 🟨 $45-60 > World_Design+Dev_Antony-Front…" at bounding box center [1125, 480] width 670 height 293
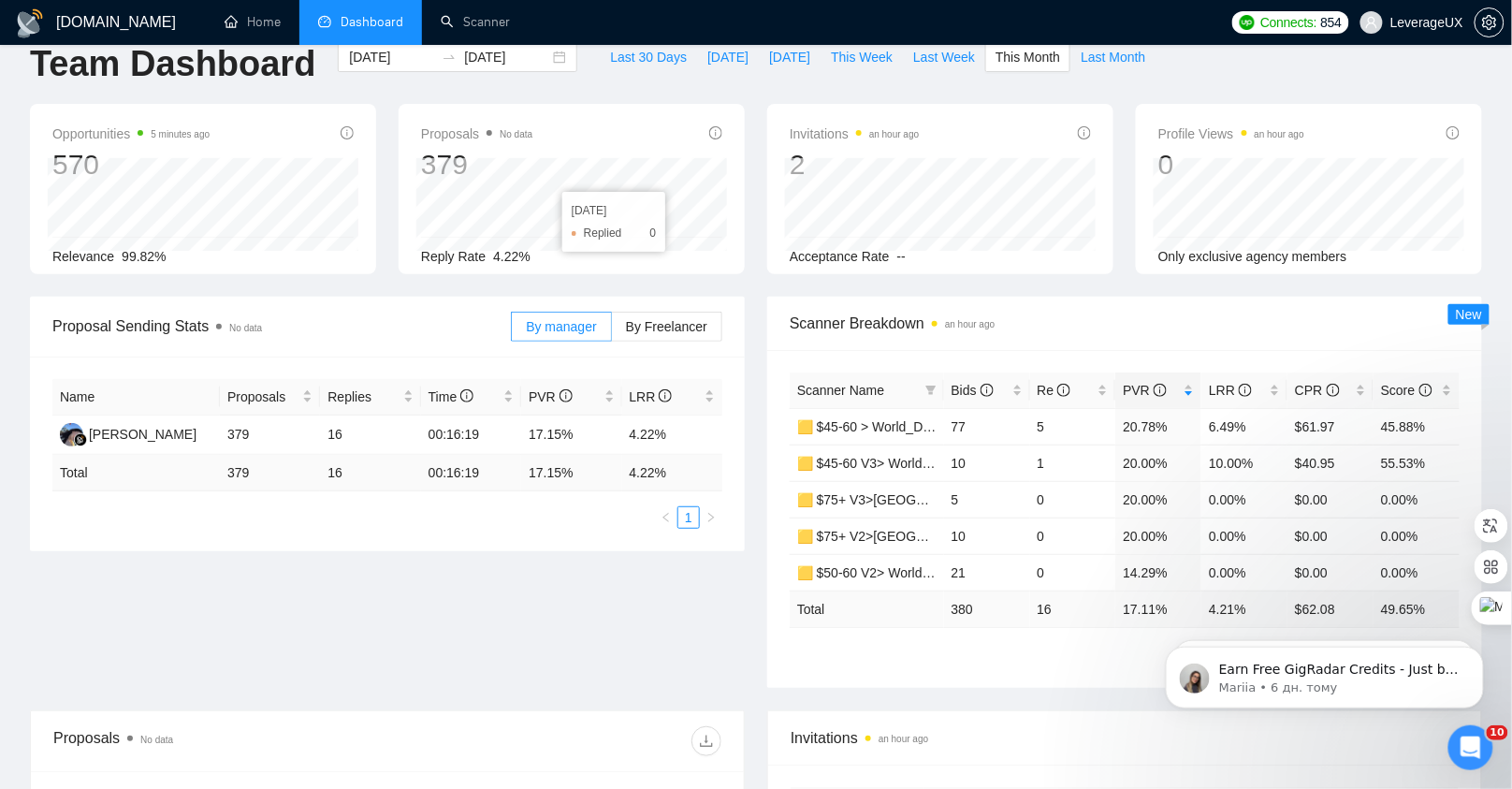
scroll to position [0, 0]
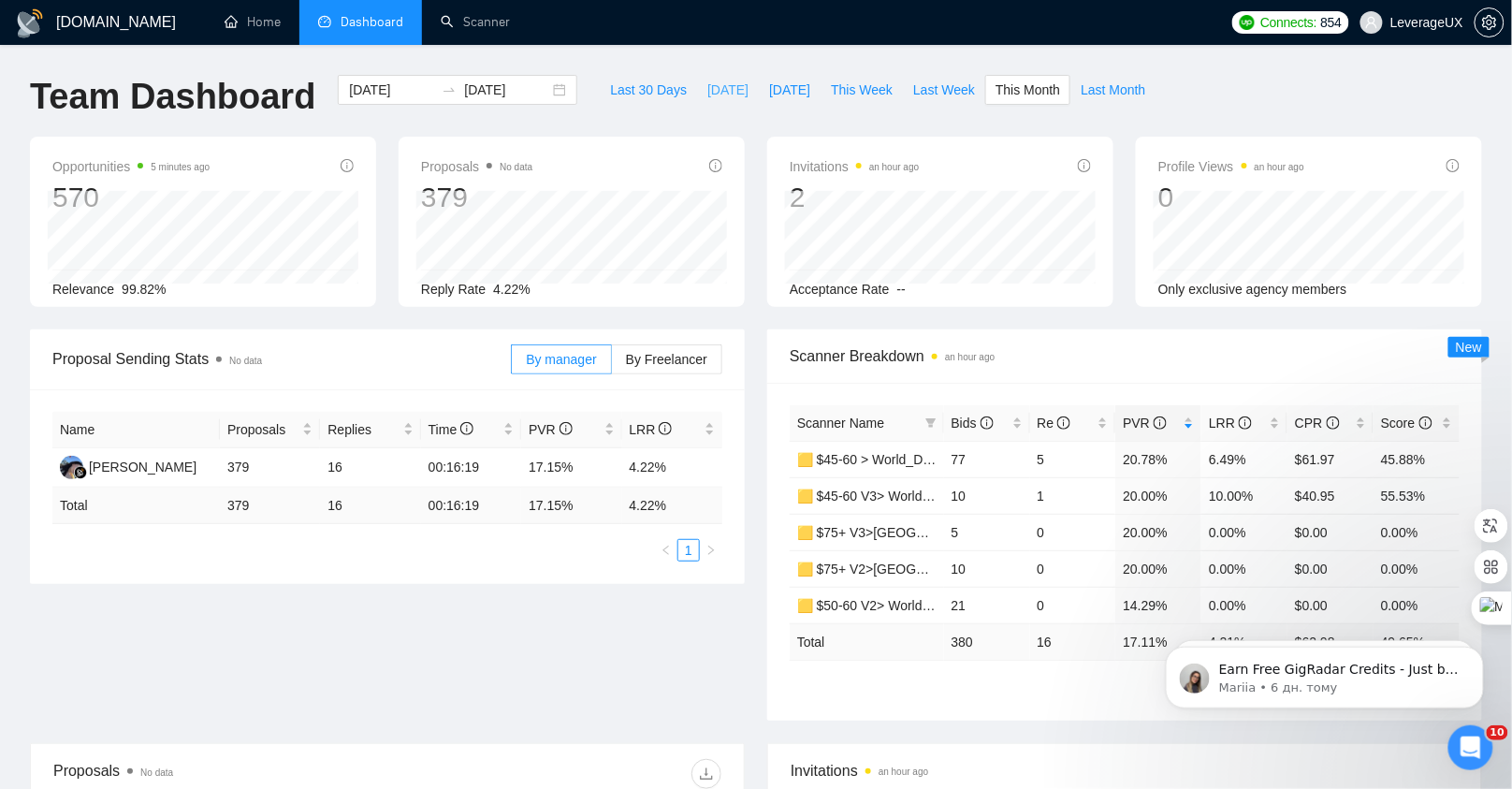
click at [728, 83] on span "Today" at bounding box center [728, 90] width 41 height 21
type input "2025-08-19"
click at [650, 361] on span "By Freelancer" at bounding box center [667, 359] width 82 height 15
click at [612, 364] on input "By Freelancer" at bounding box center [612, 364] width 0 height 0
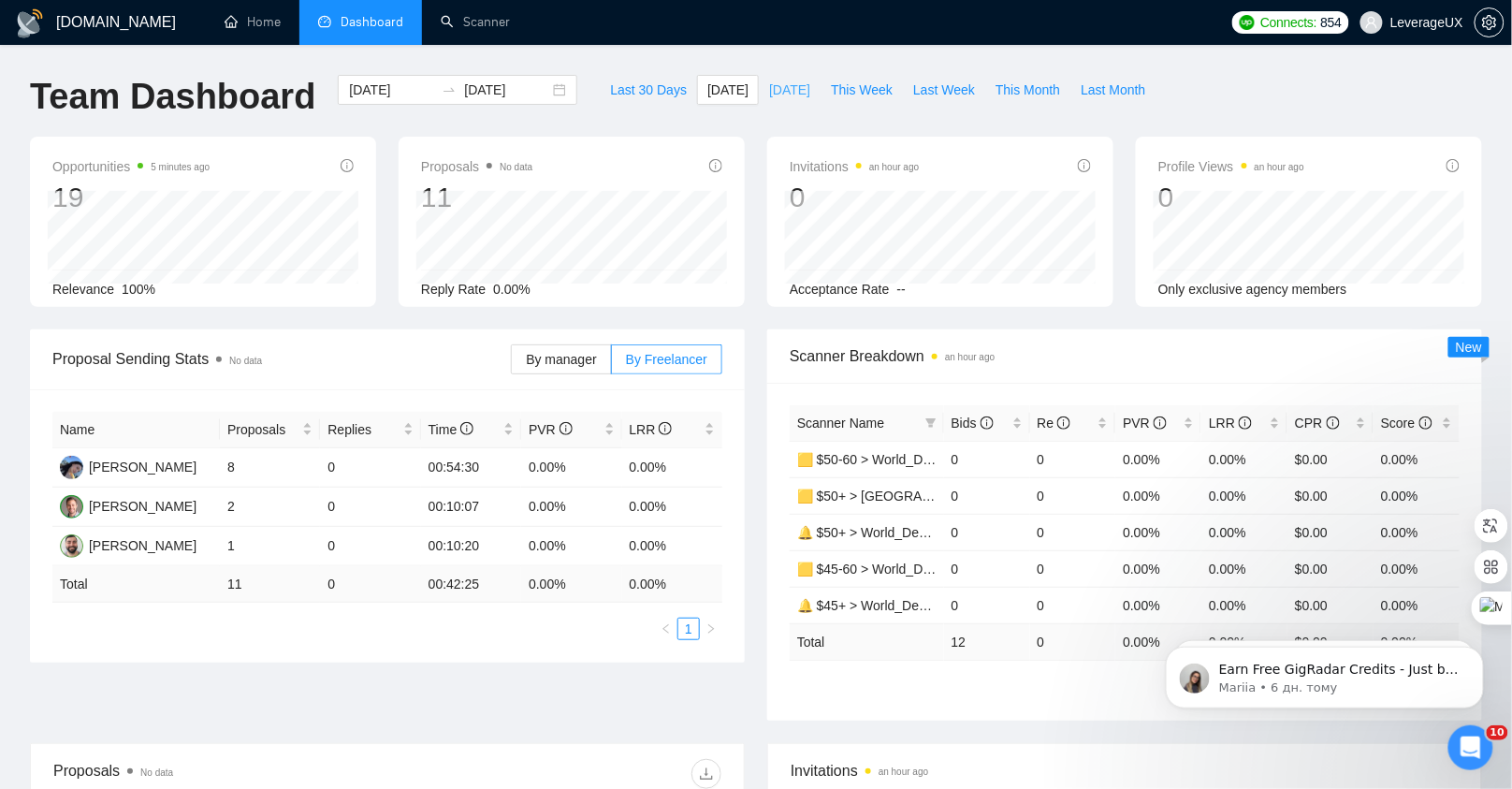
click at [775, 97] on span "Yesterday" at bounding box center [789, 90] width 41 height 21
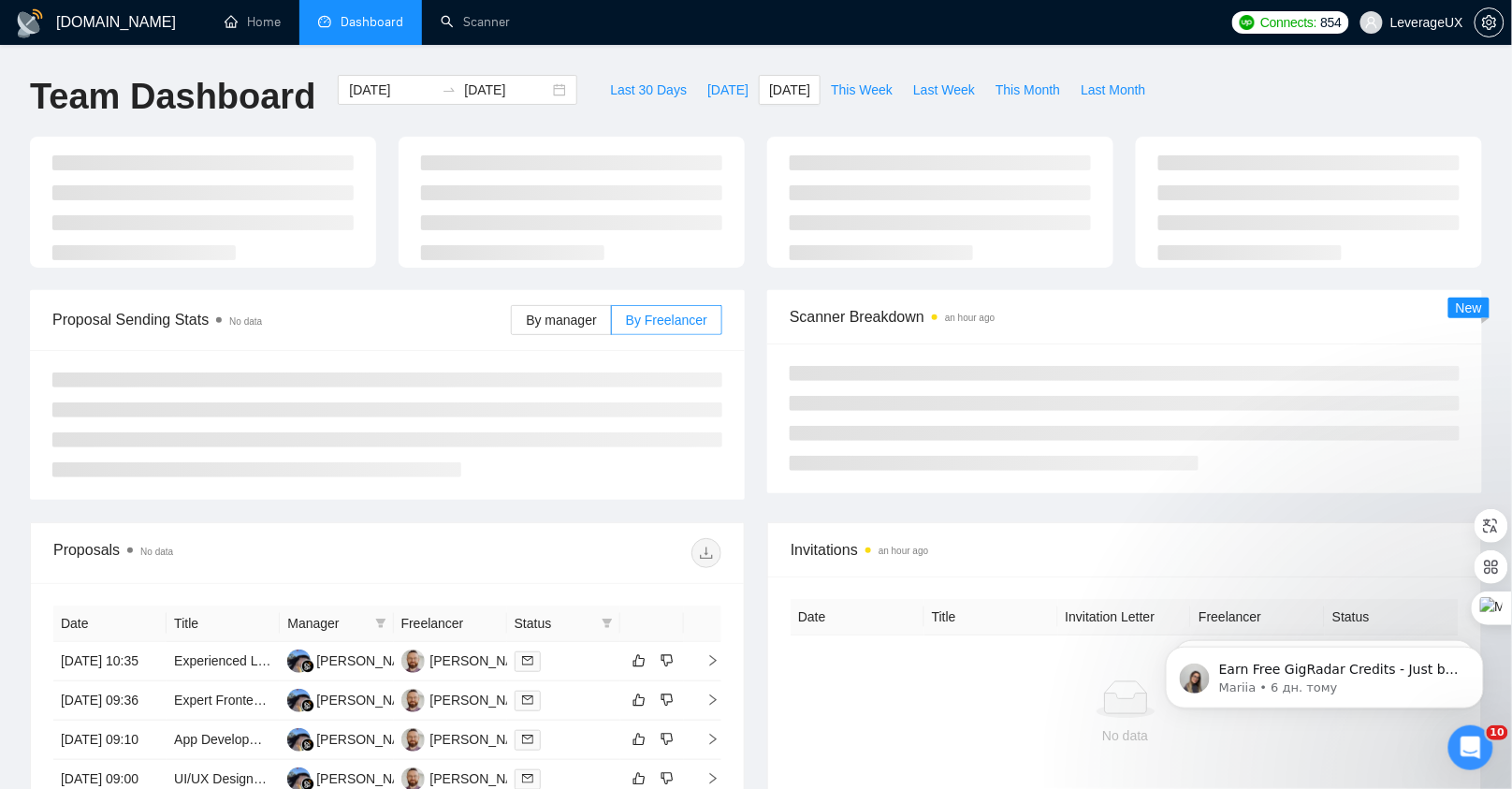
type input "2025-08-18"
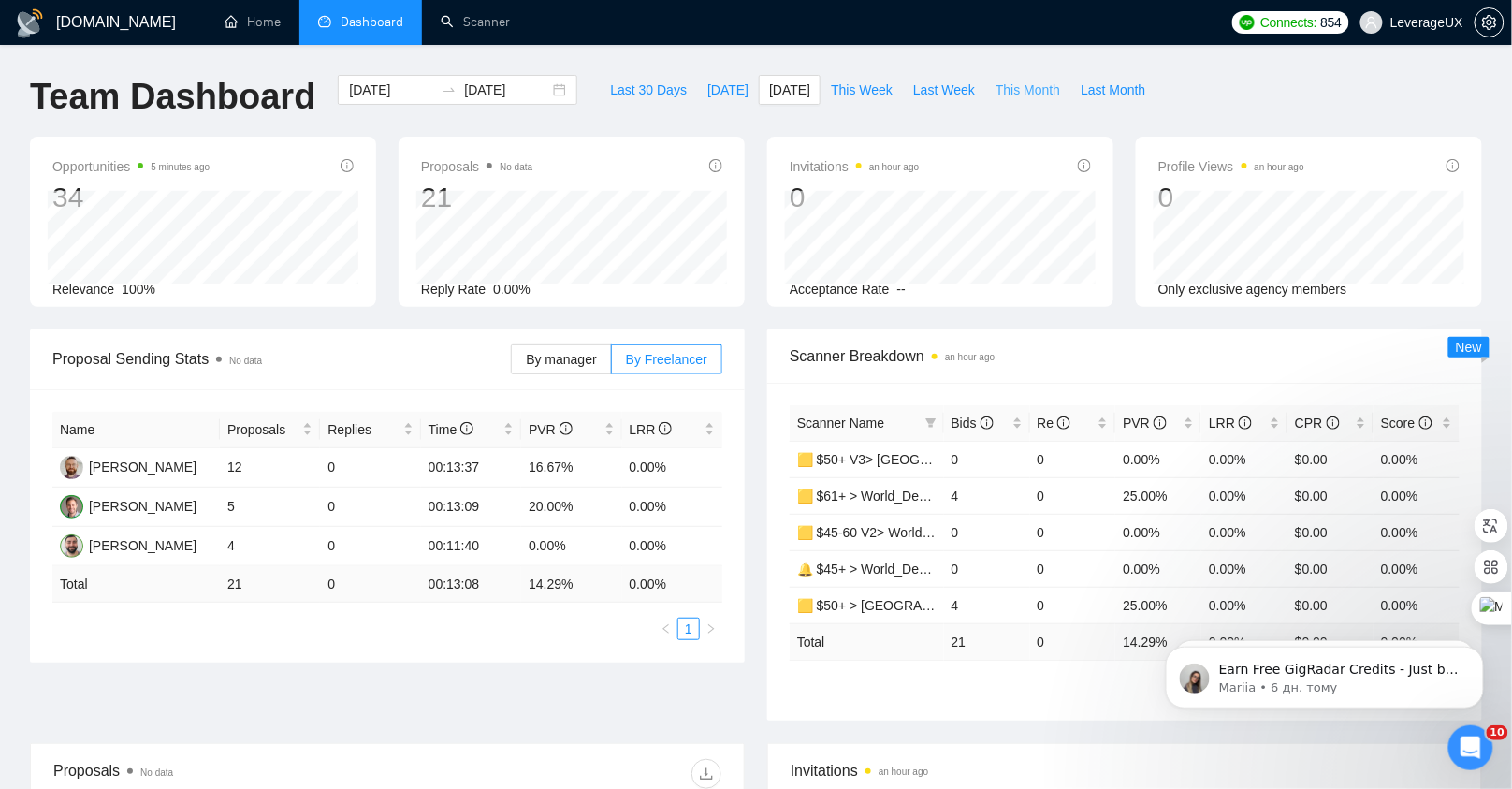
click at [1001, 91] on span "This Month" at bounding box center [1027, 90] width 65 height 21
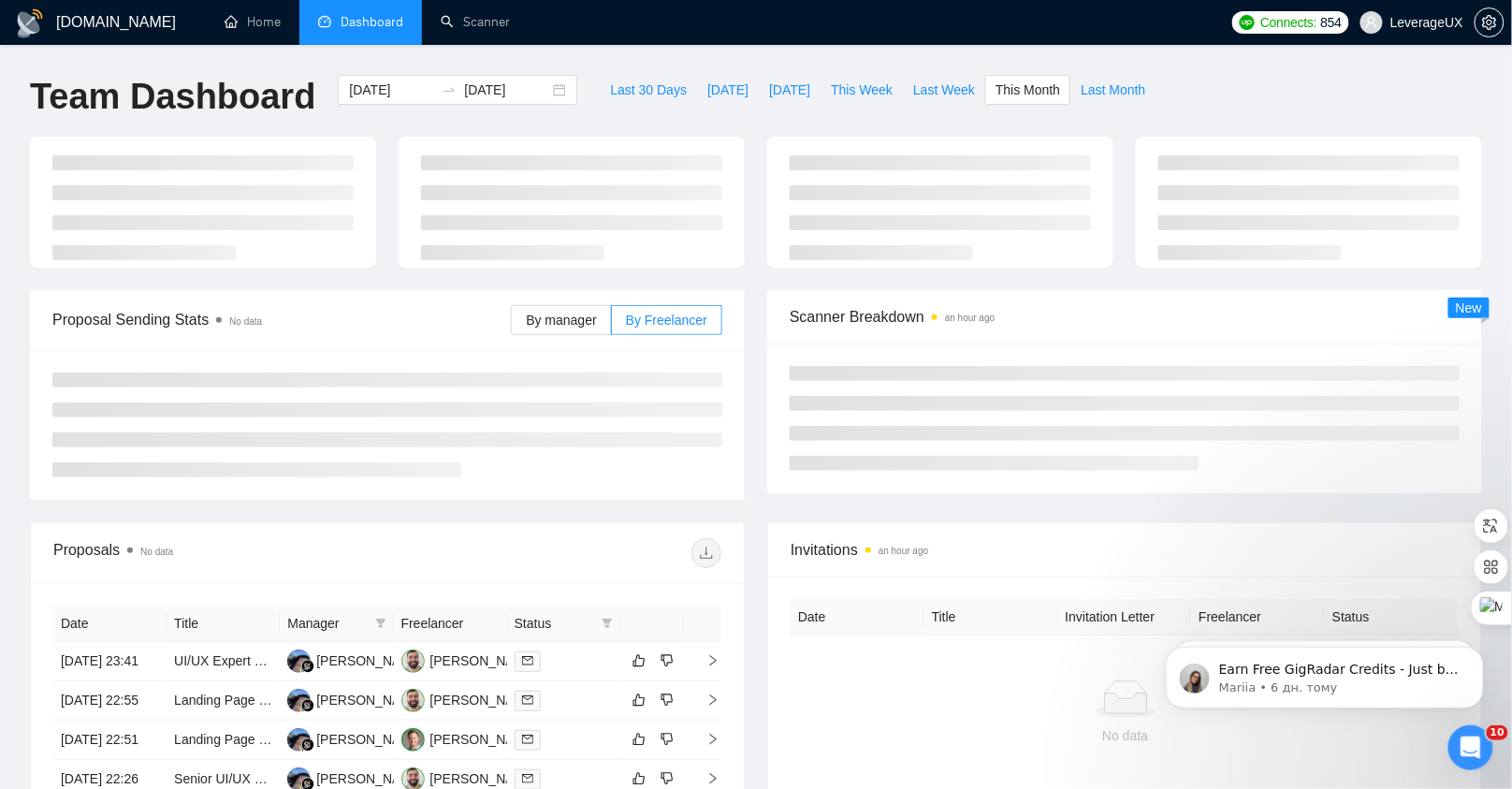
type input "2025-08-01"
type input "2025-08-31"
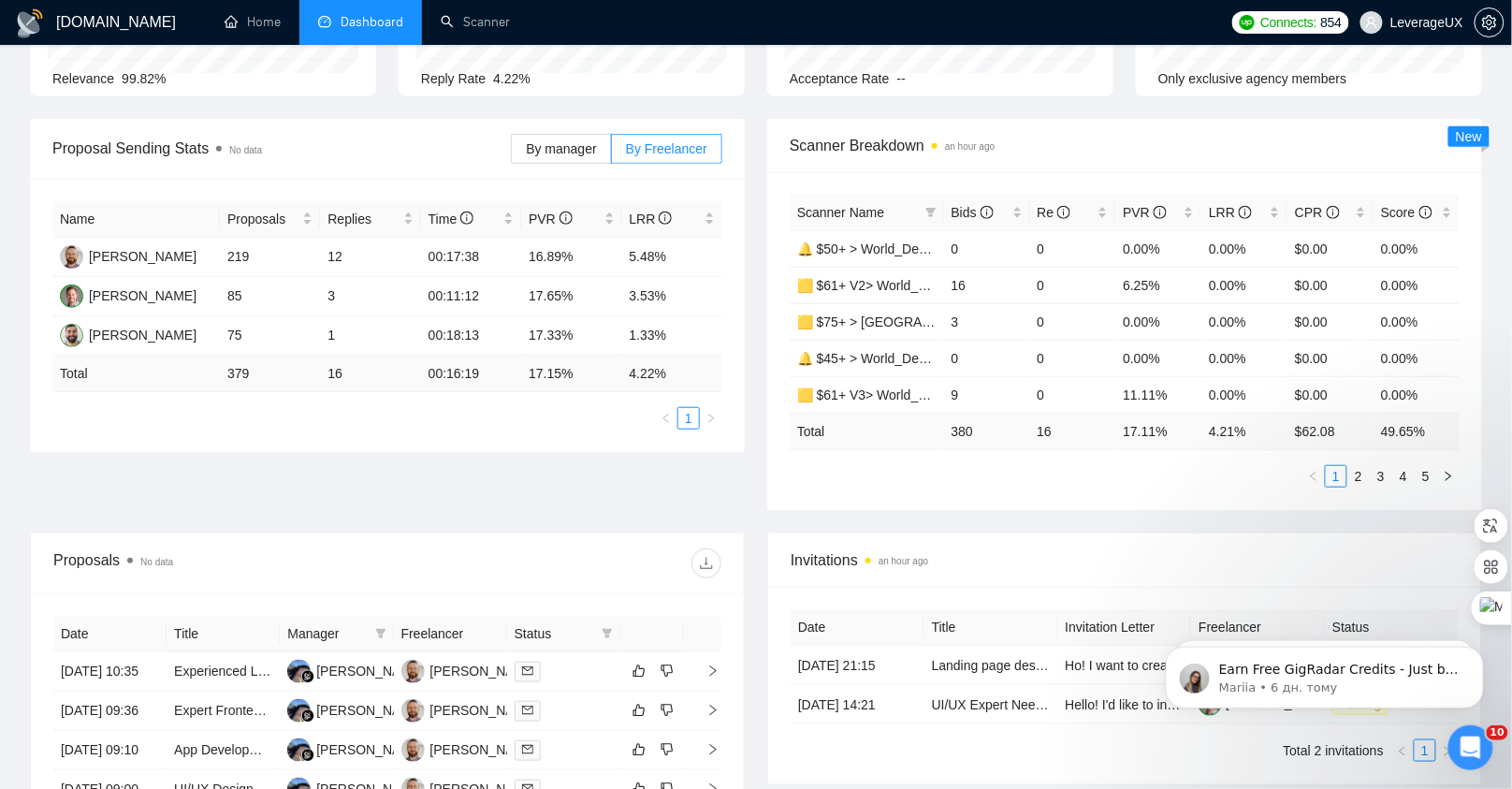
scroll to position [202, 0]
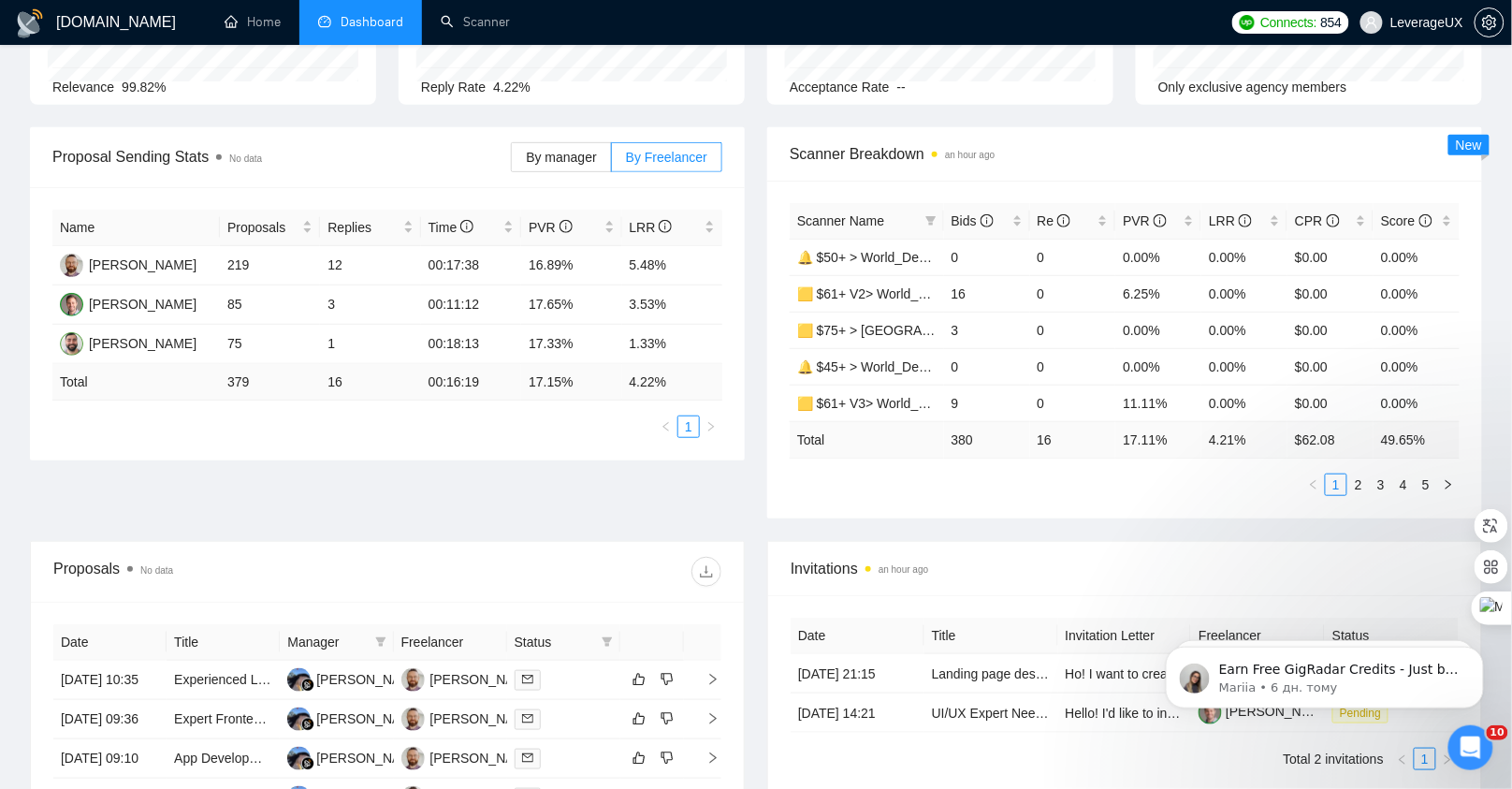
click at [857, 217] on span "Scanner Name" at bounding box center [840, 220] width 87 height 15
click at [928, 220] on icon "filter" at bounding box center [931, 220] width 11 height 11
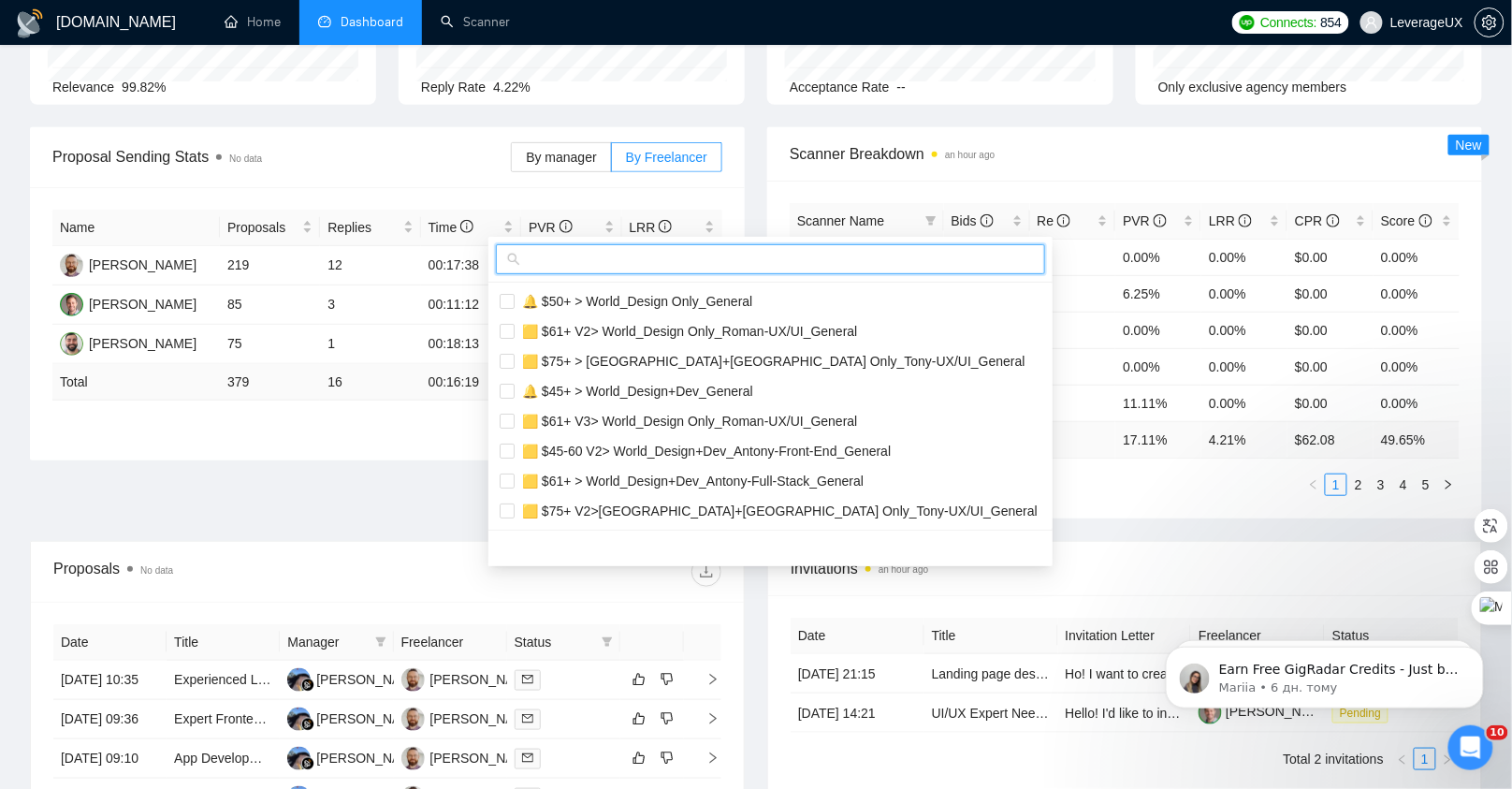
click at [601, 263] on input "text" at bounding box center [779, 259] width 510 height 21
type input "design"
click at [508, 332] on input "checkbox" at bounding box center [507, 330] width 15 height 15
checkbox input "true"
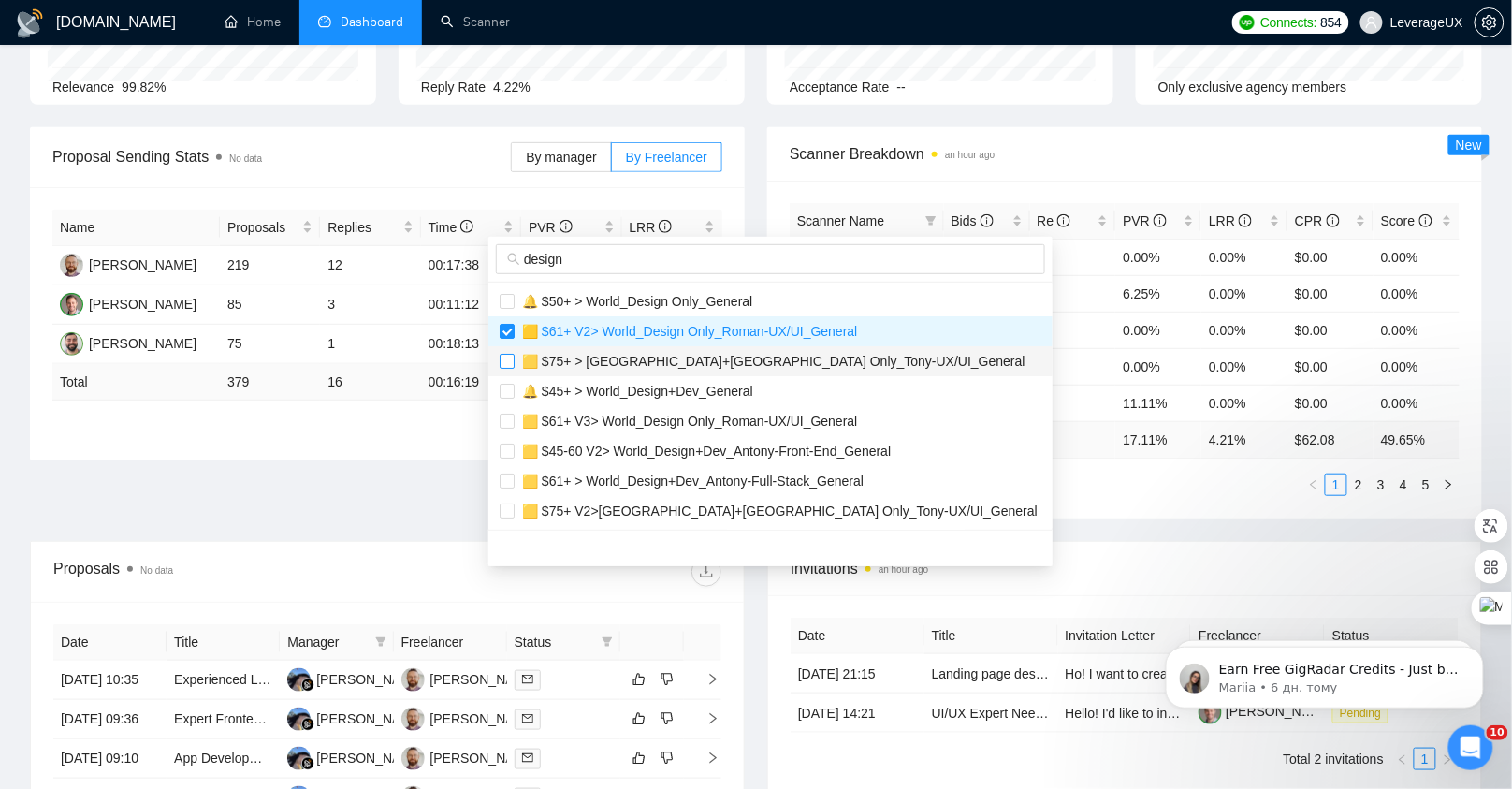
click at [509, 361] on input "checkbox" at bounding box center [507, 360] width 15 height 15
checkbox input "true"
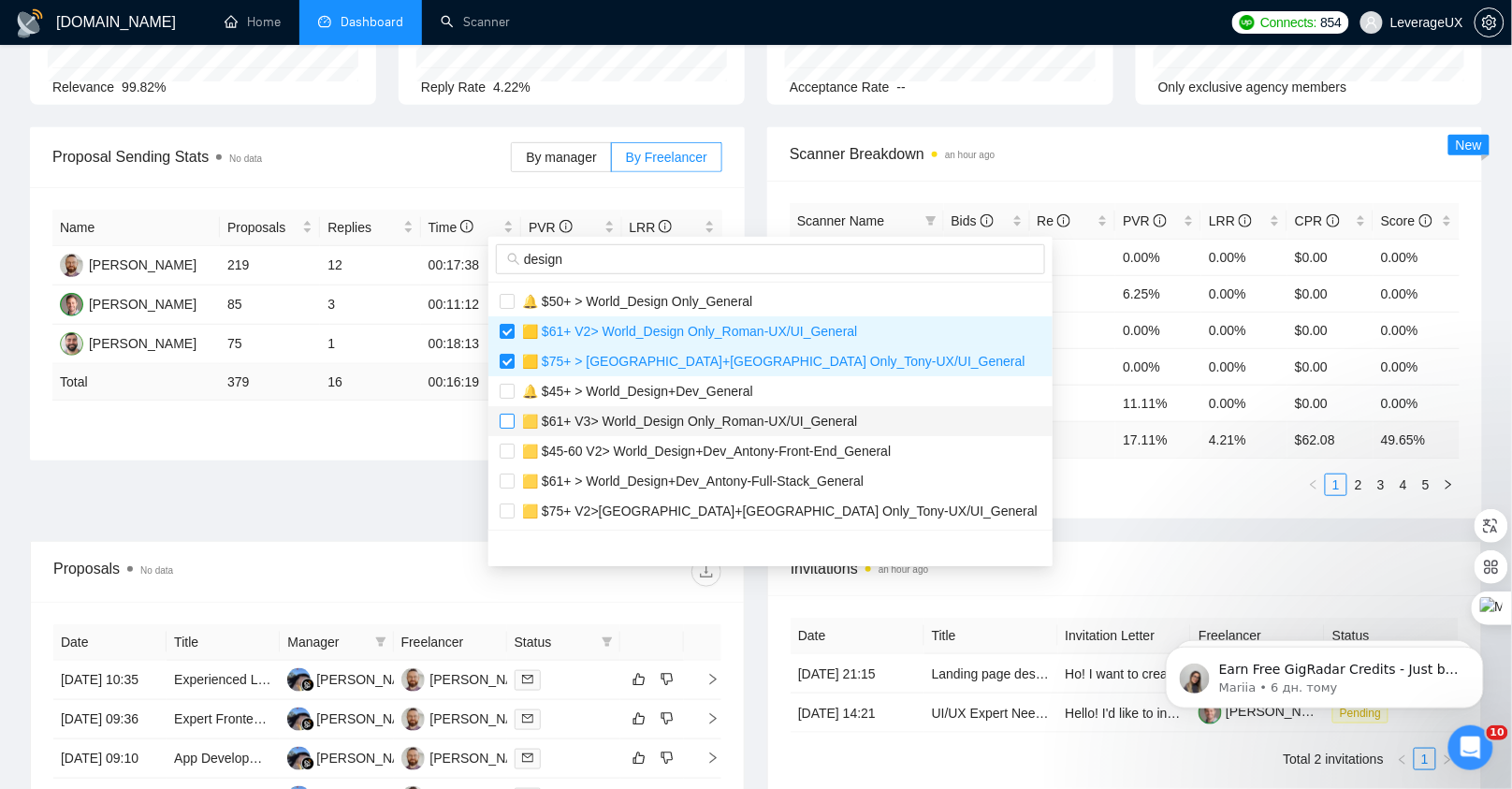
click at [508, 424] on input "checkbox" at bounding box center [507, 421] width 15 height 15
checkbox input "true"
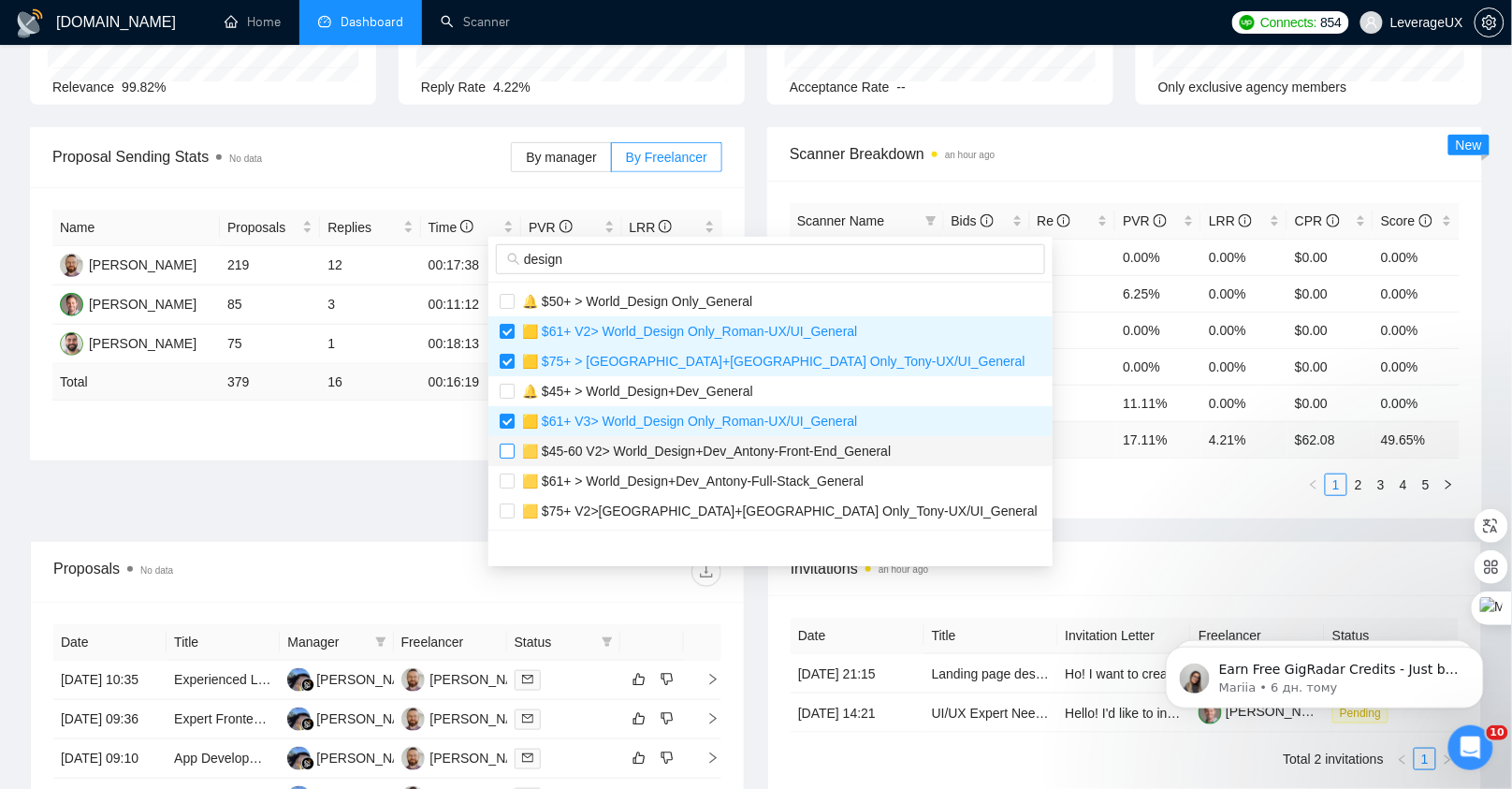
click at [507, 455] on input "checkbox" at bounding box center [507, 451] width 15 height 15
checkbox input "true"
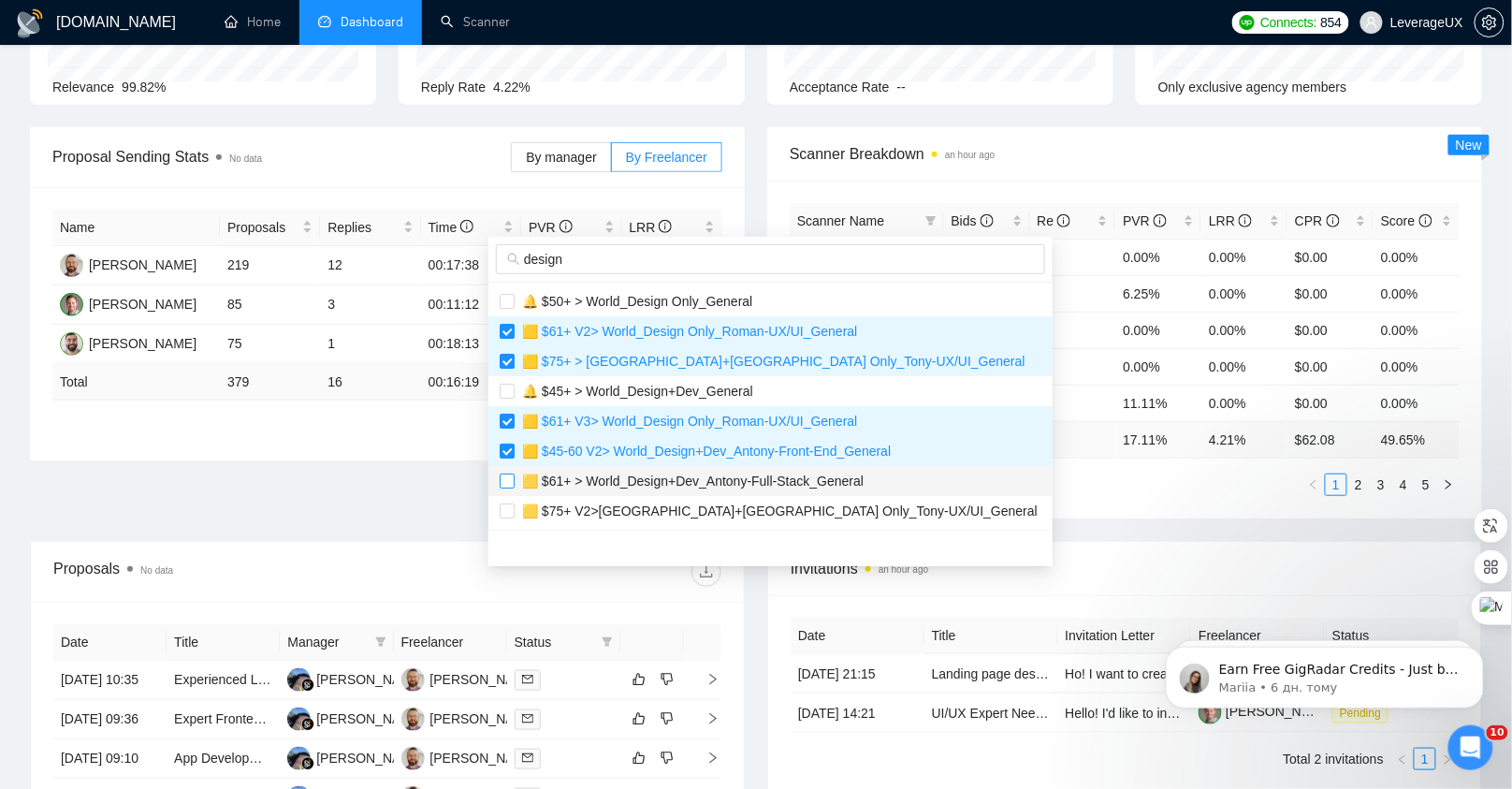
click at [507, 482] on input "checkbox" at bounding box center [507, 481] width 15 height 15
checkbox input "true"
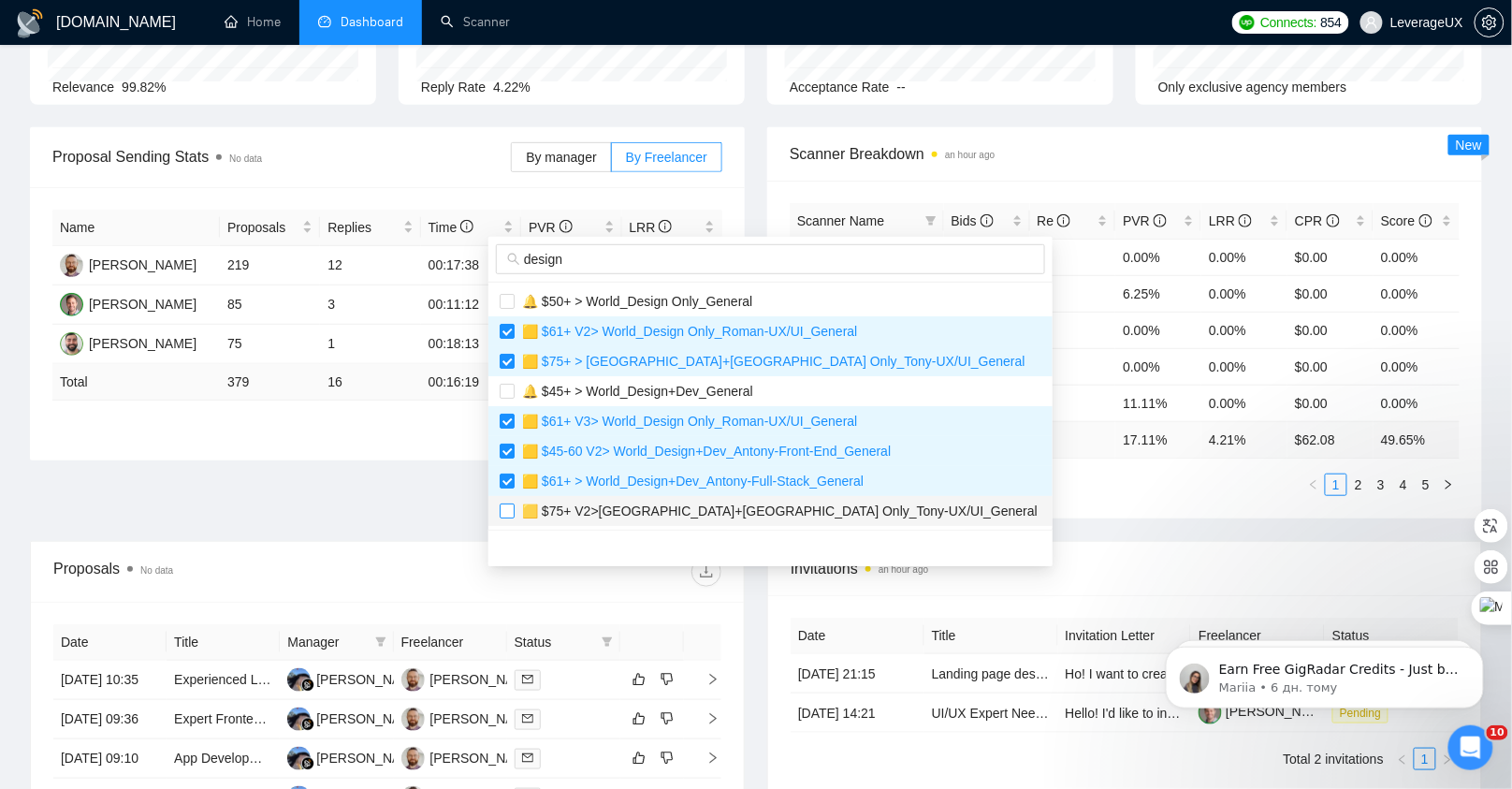
click at [508, 503] on input "checkbox" at bounding box center [507, 510] width 15 height 15
checkbox input "true"
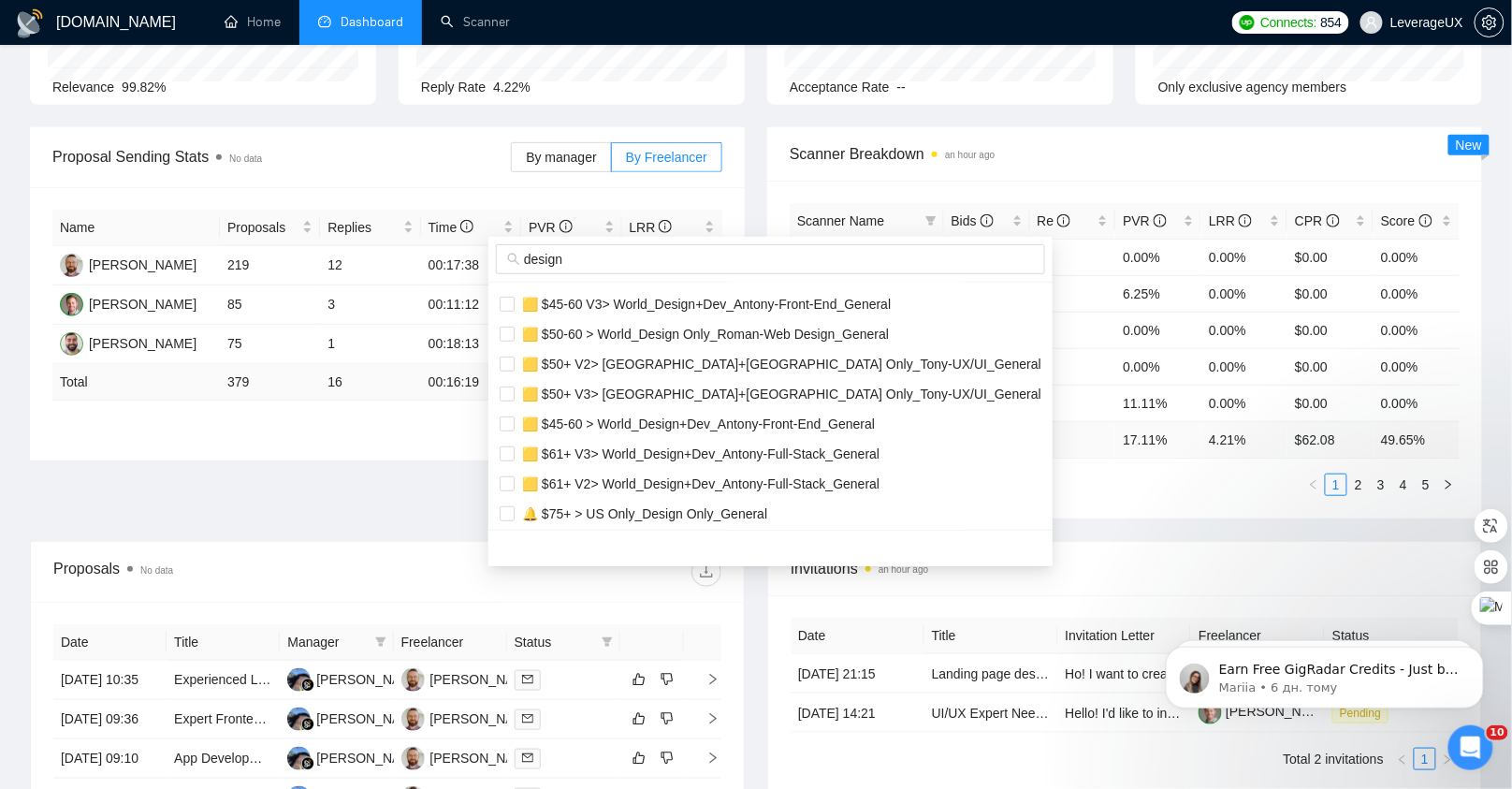
scroll to position [389, 0]
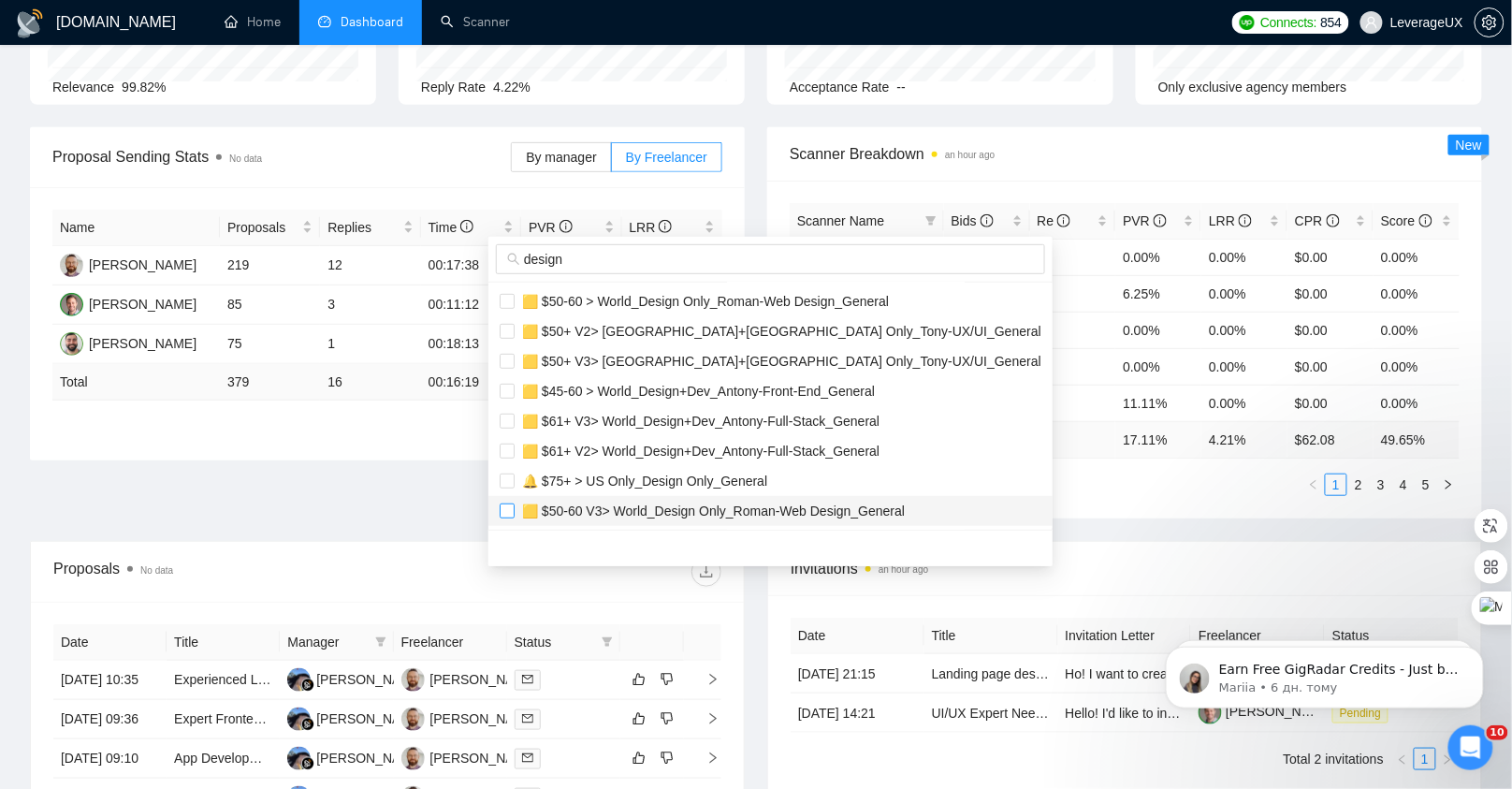
click at [507, 508] on input "checkbox" at bounding box center [507, 510] width 15 height 15
checkbox input "true"
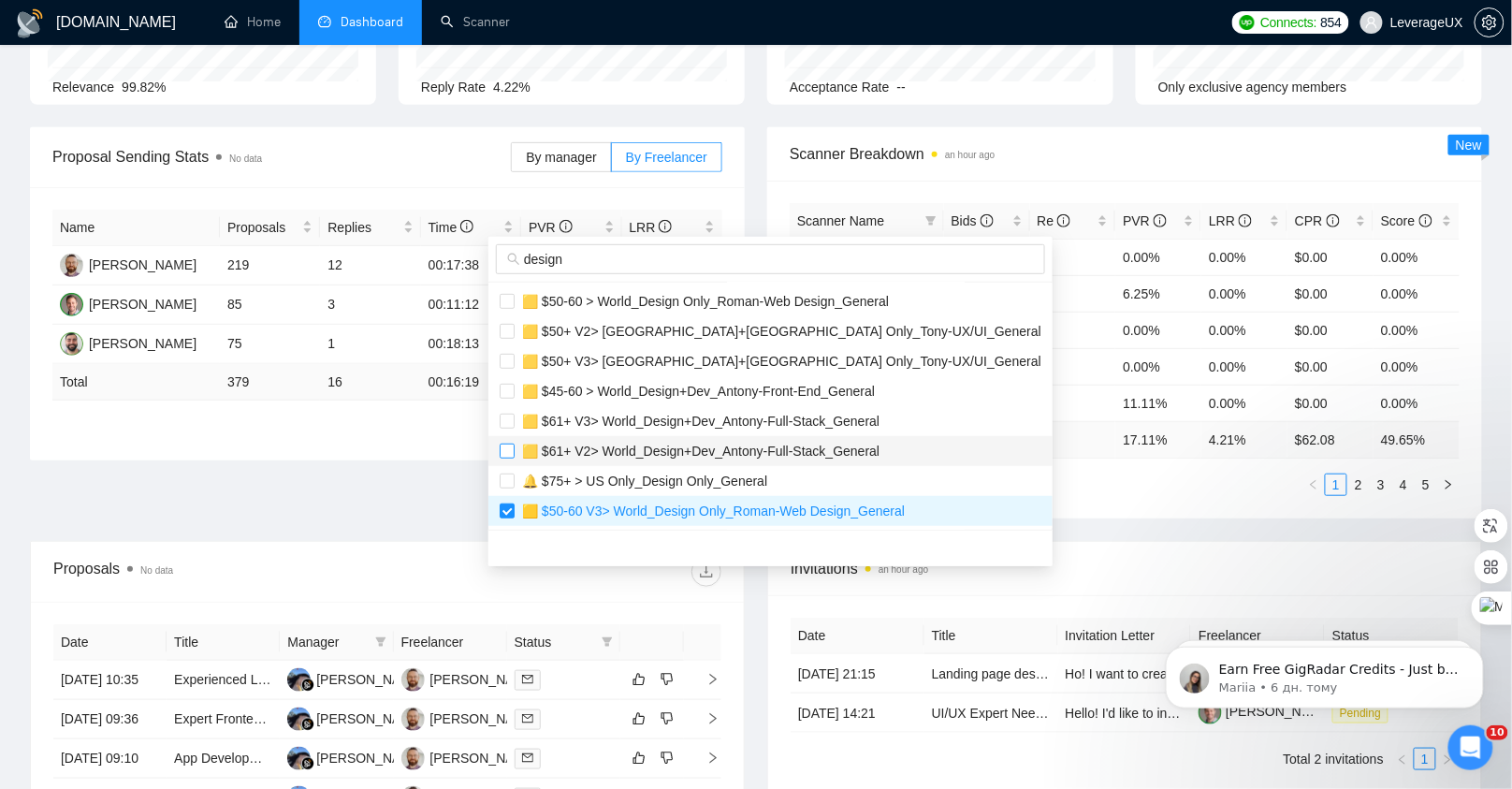
click at [500, 447] on input "checkbox" at bounding box center [507, 451] width 15 height 15
click at [498, 447] on li "🟨 $61+ V2> World_Design+Dev_Antony-Full-Stack_General" at bounding box center [770, 451] width 564 height 30
checkbox input "false"
click at [509, 359] on input "checkbox" at bounding box center [507, 360] width 15 height 15
checkbox input "true"
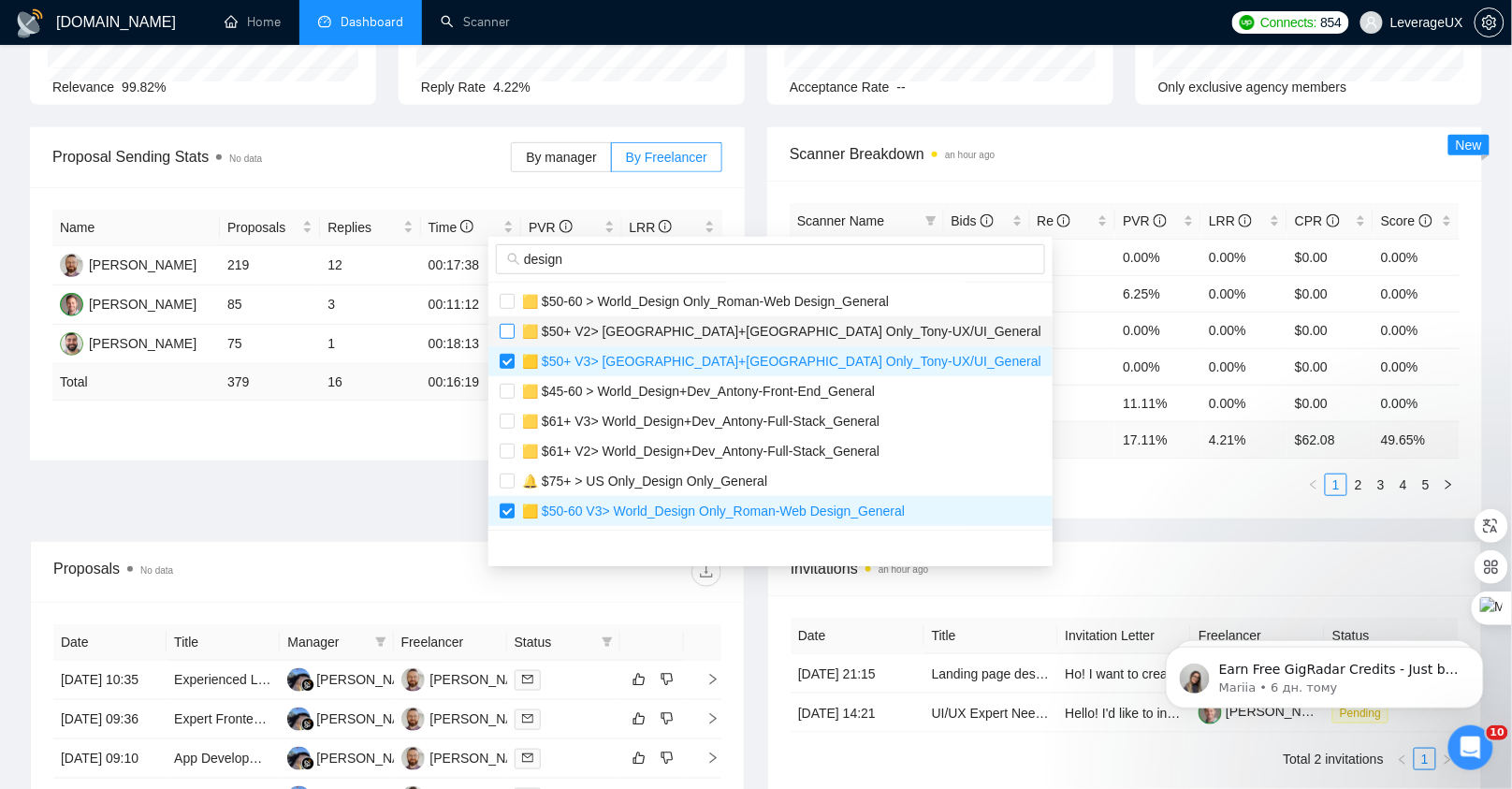
click at [509, 323] on input "checkbox" at bounding box center [507, 330] width 15 height 15
checkbox input "true"
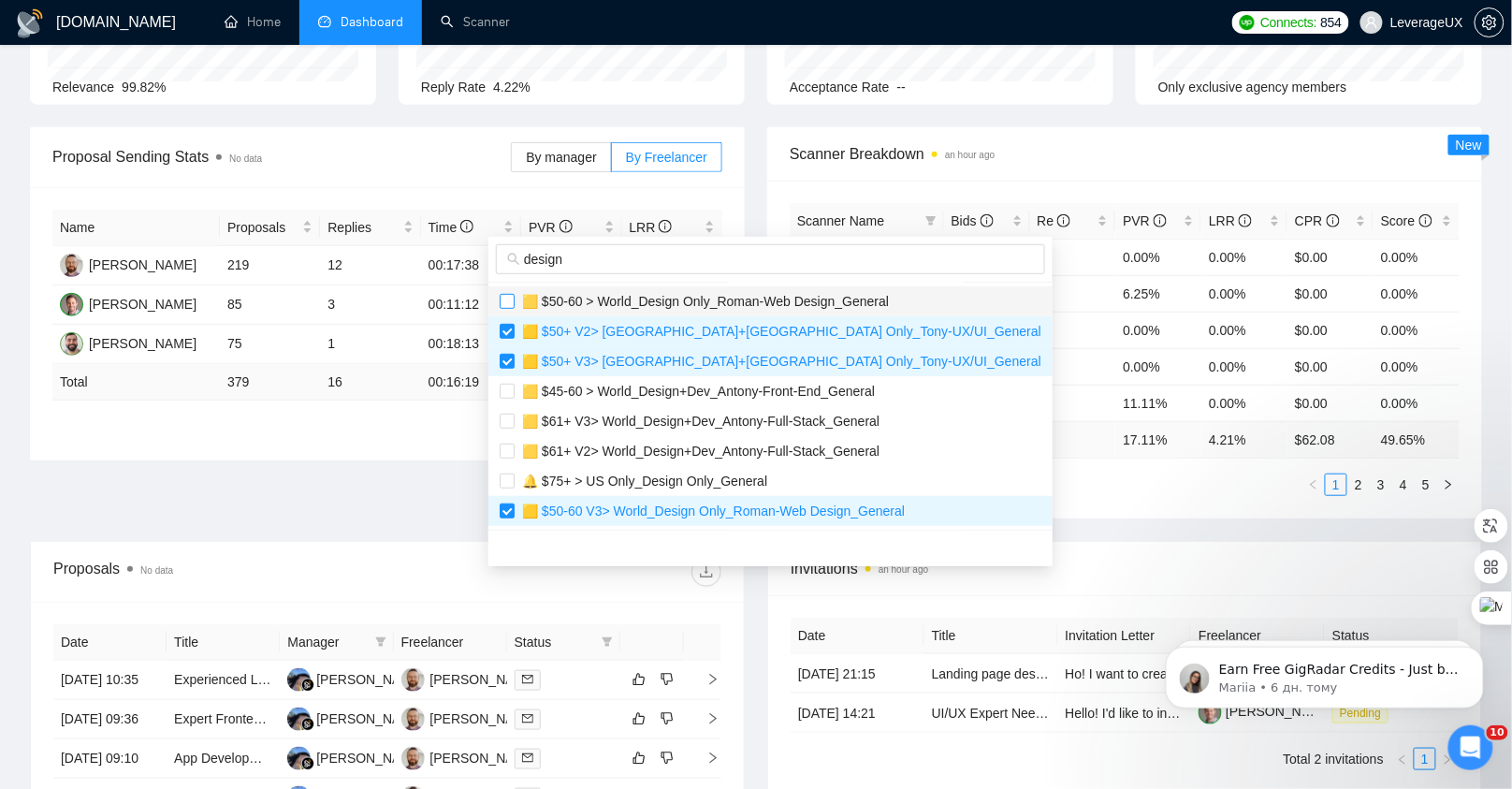
click at [511, 301] on input "checkbox" at bounding box center [507, 300] width 15 height 15
checkbox input "true"
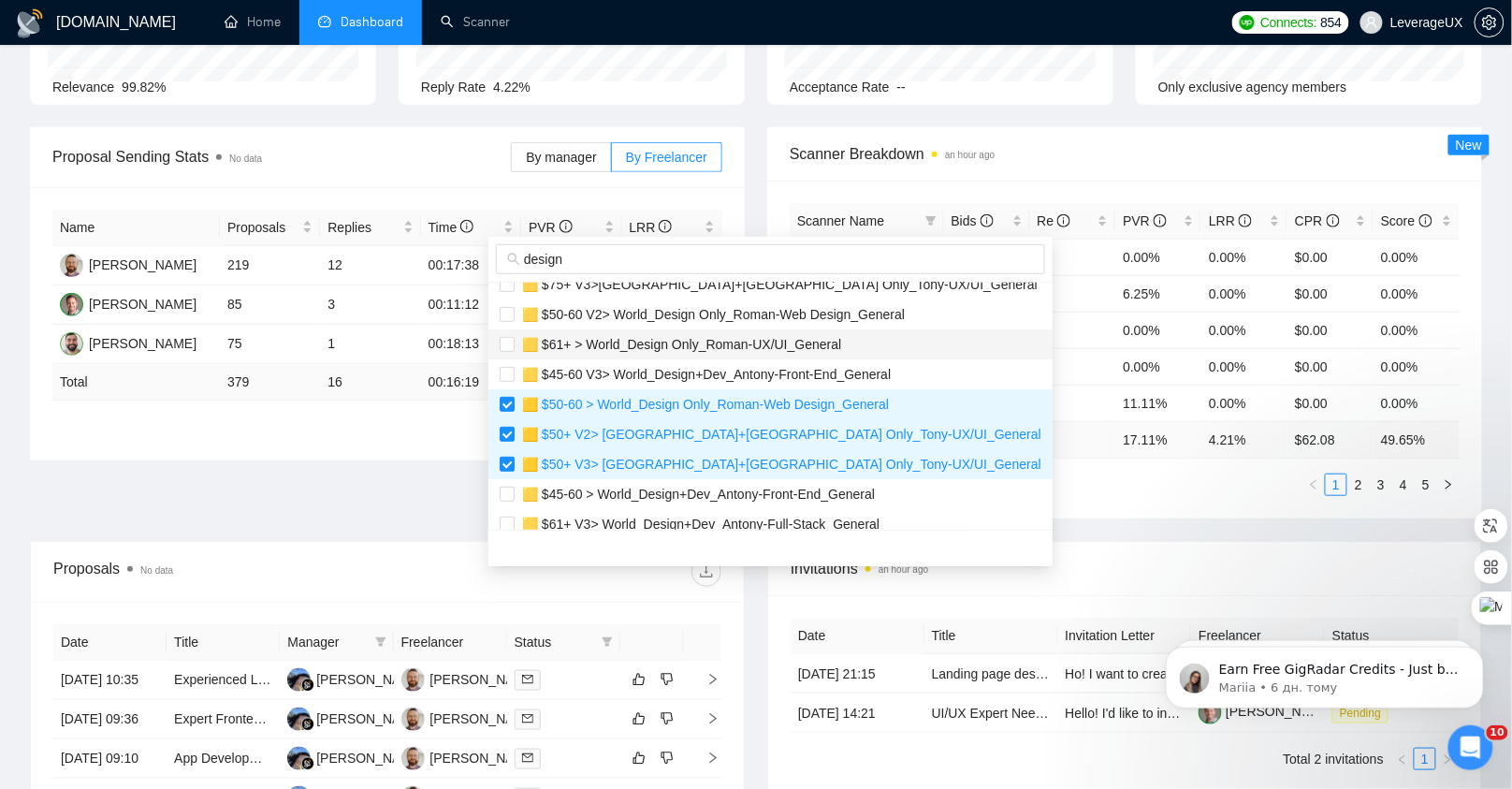
scroll to position [240, 0]
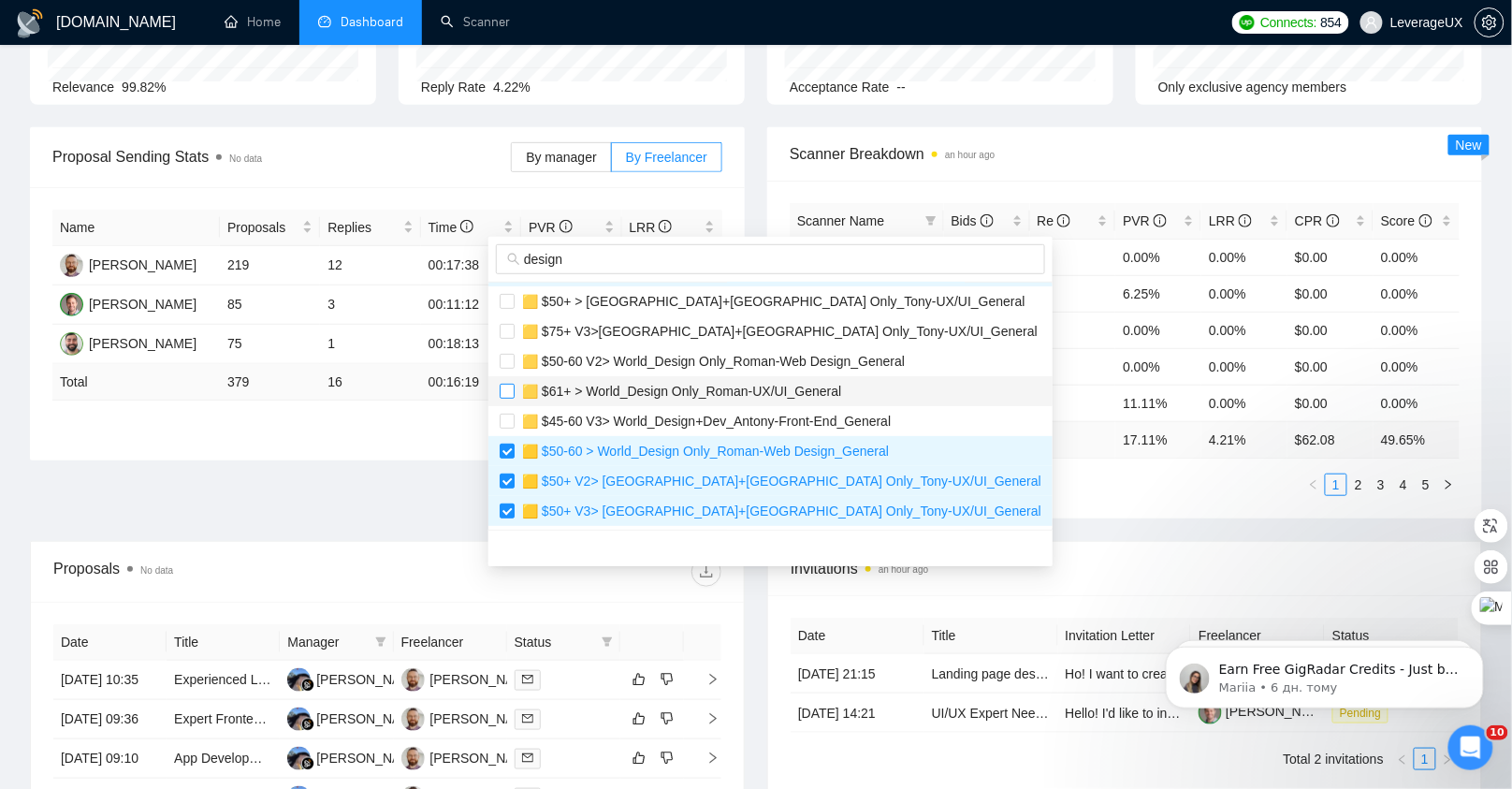
click at [511, 387] on input "checkbox" at bounding box center [507, 390] width 15 height 15
checkbox input "true"
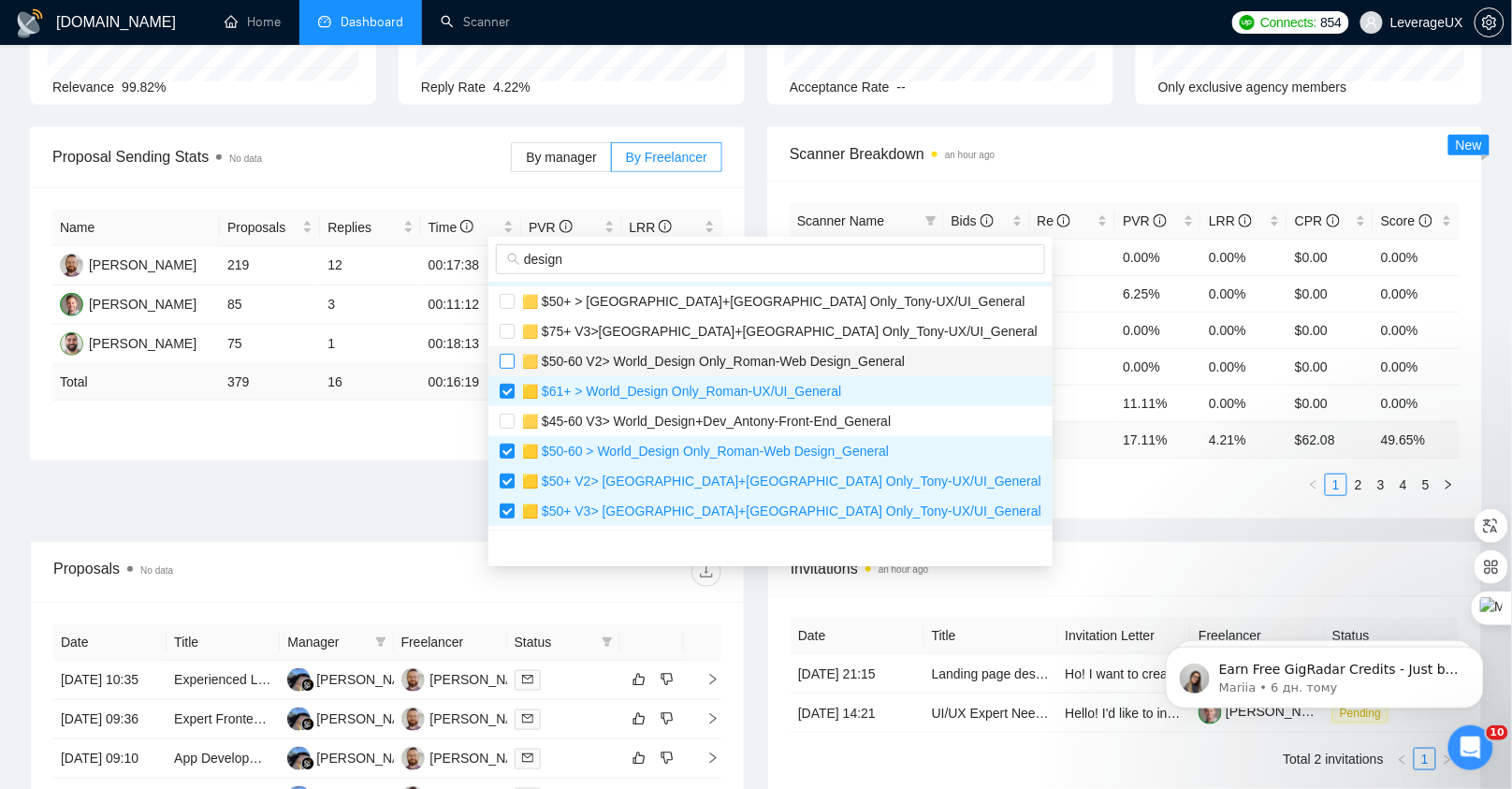
click at [509, 357] on input "checkbox" at bounding box center [507, 360] width 15 height 15
checkbox input "true"
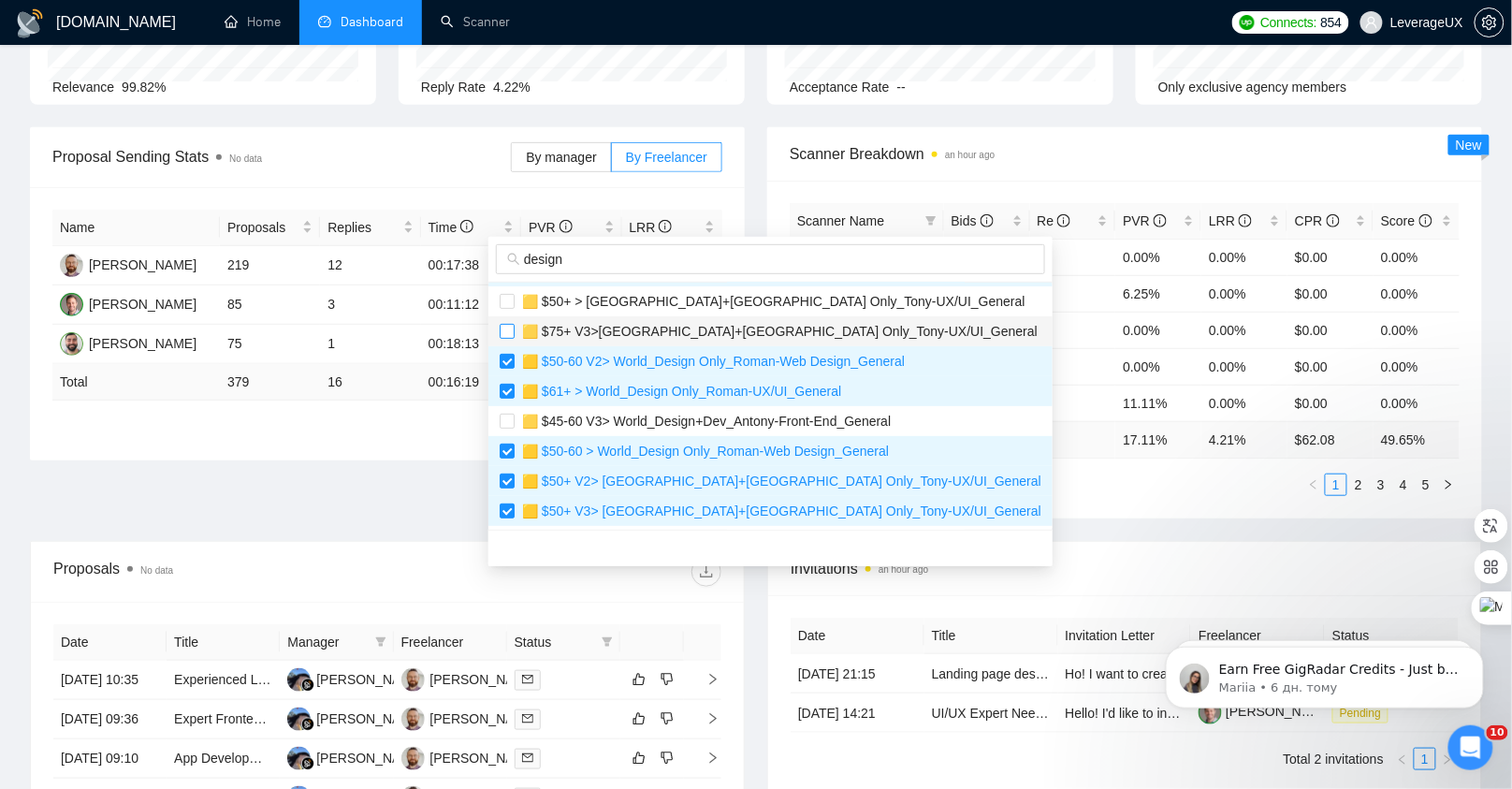
click at [508, 334] on input "checkbox" at bounding box center [507, 330] width 15 height 15
checkbox input "true"
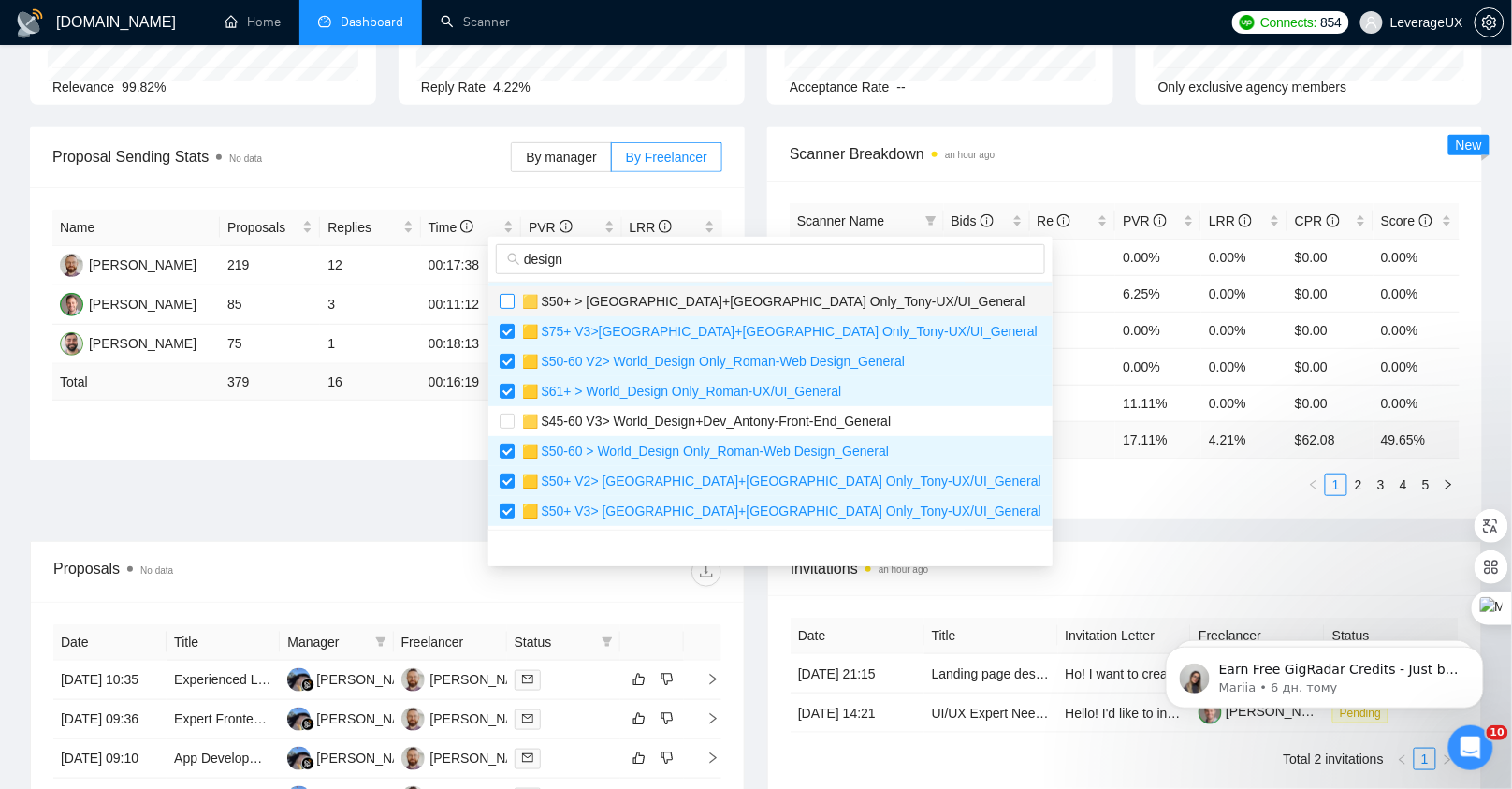
click at [511, 306] on label at bounding box center [507, 300] width 15 height 21
click at [511, 306] on input "checkbox" at bounding box center [507, 300] width 15 height 15
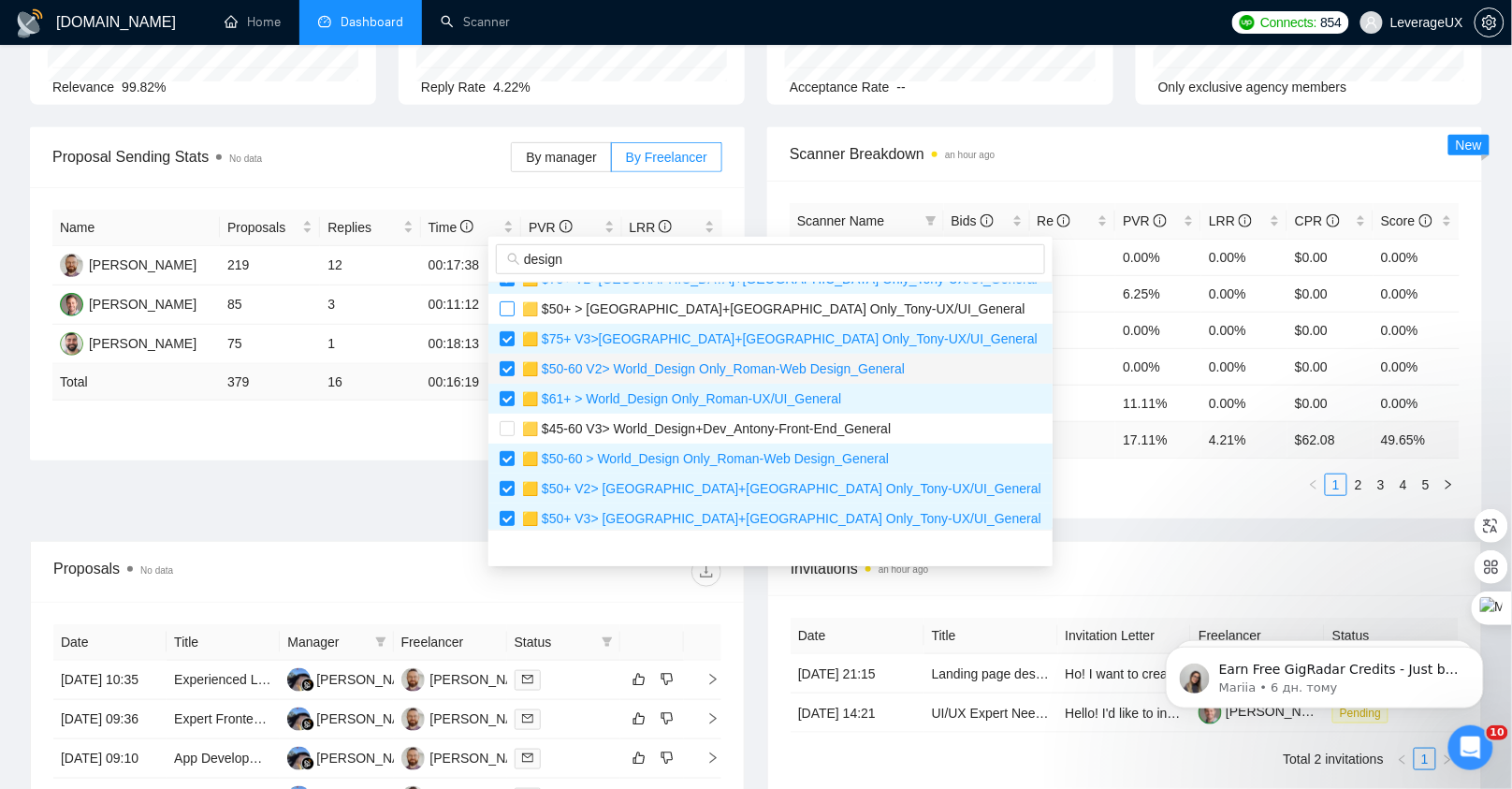
scroll to position [209, 0]
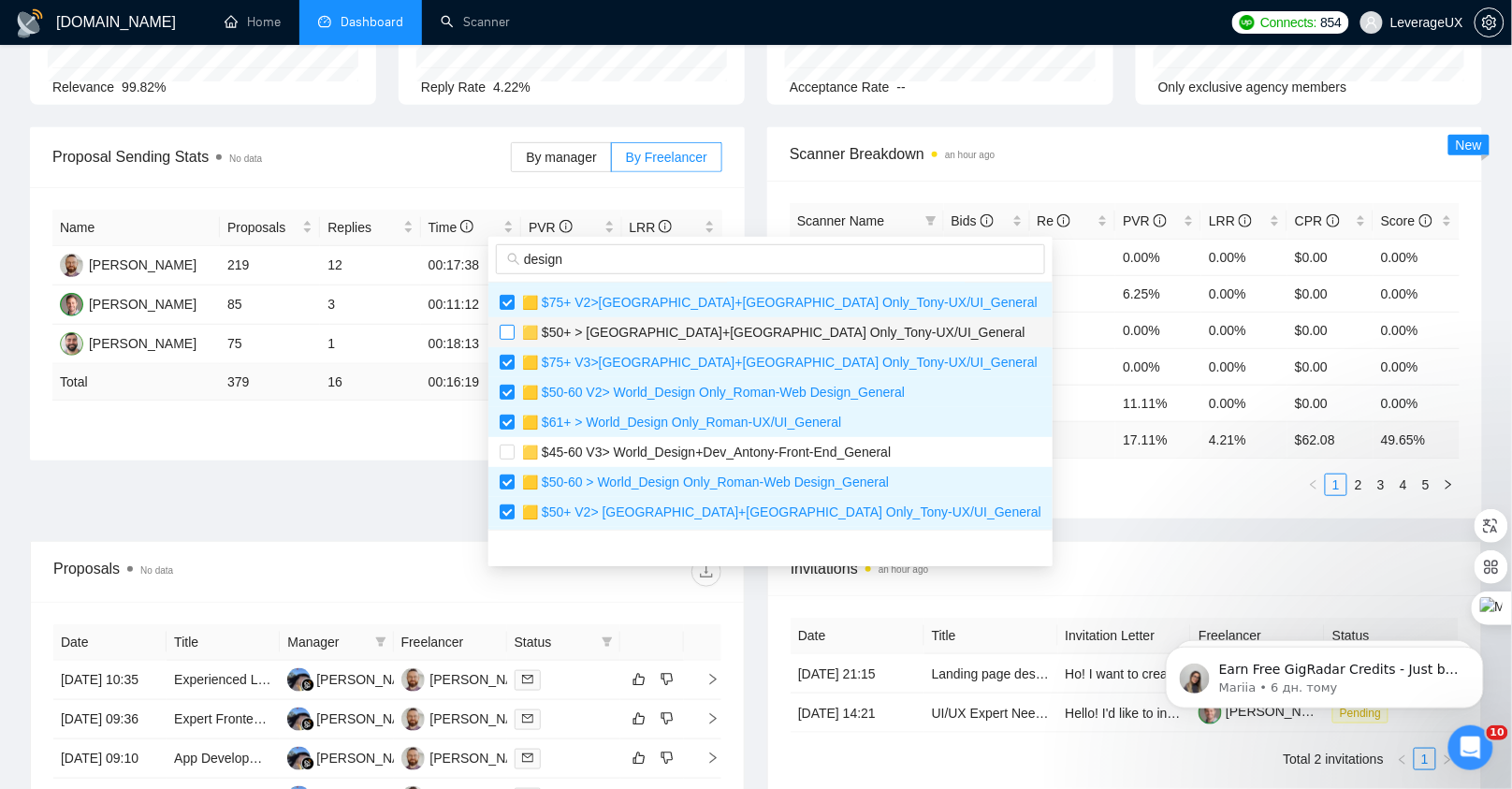
click at [508, 324] on input "checkbox" at bounding box center [507, 331] width 15 height 15
checkbox input "true"
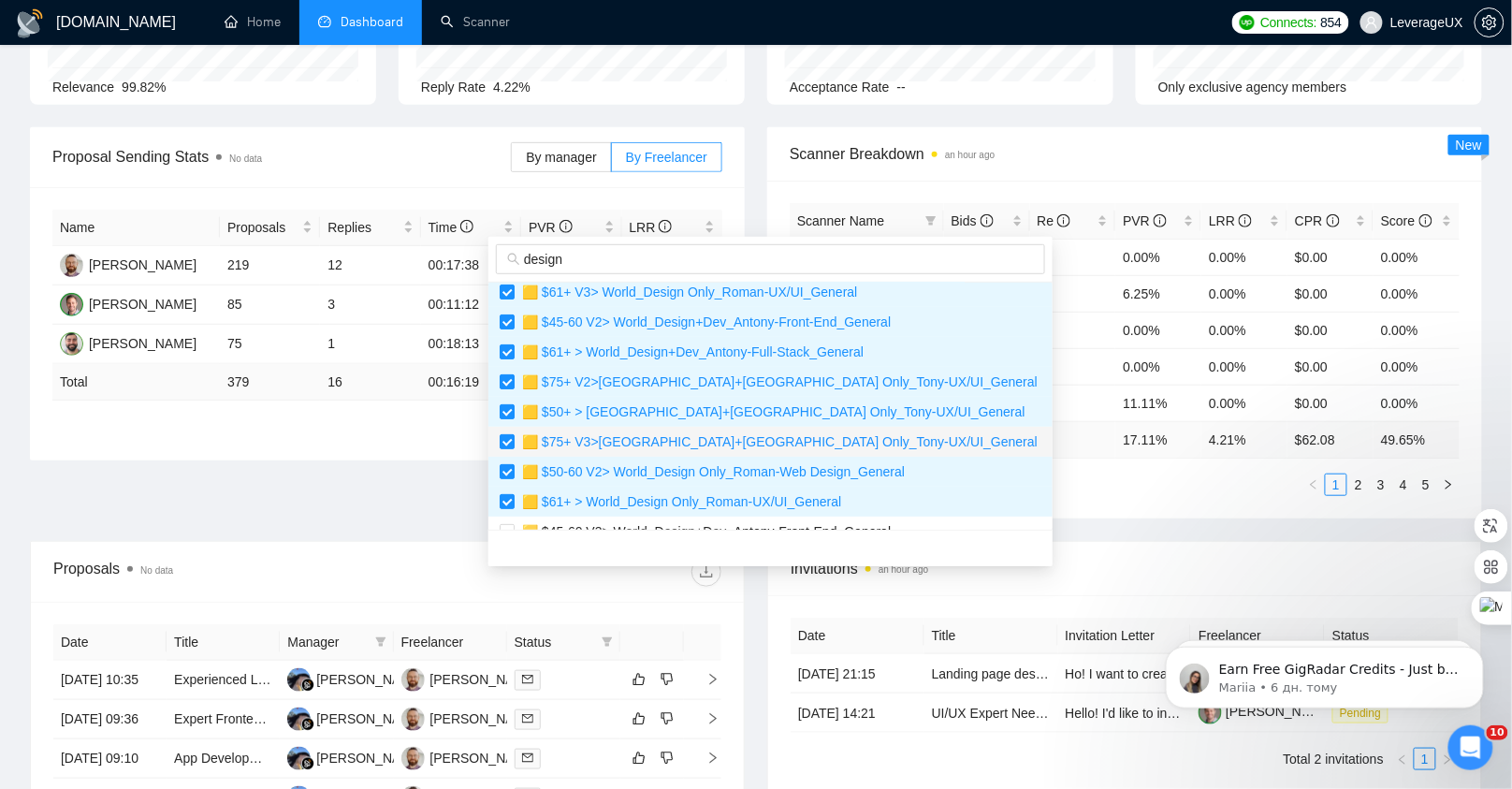
scroll to position [0, 0]
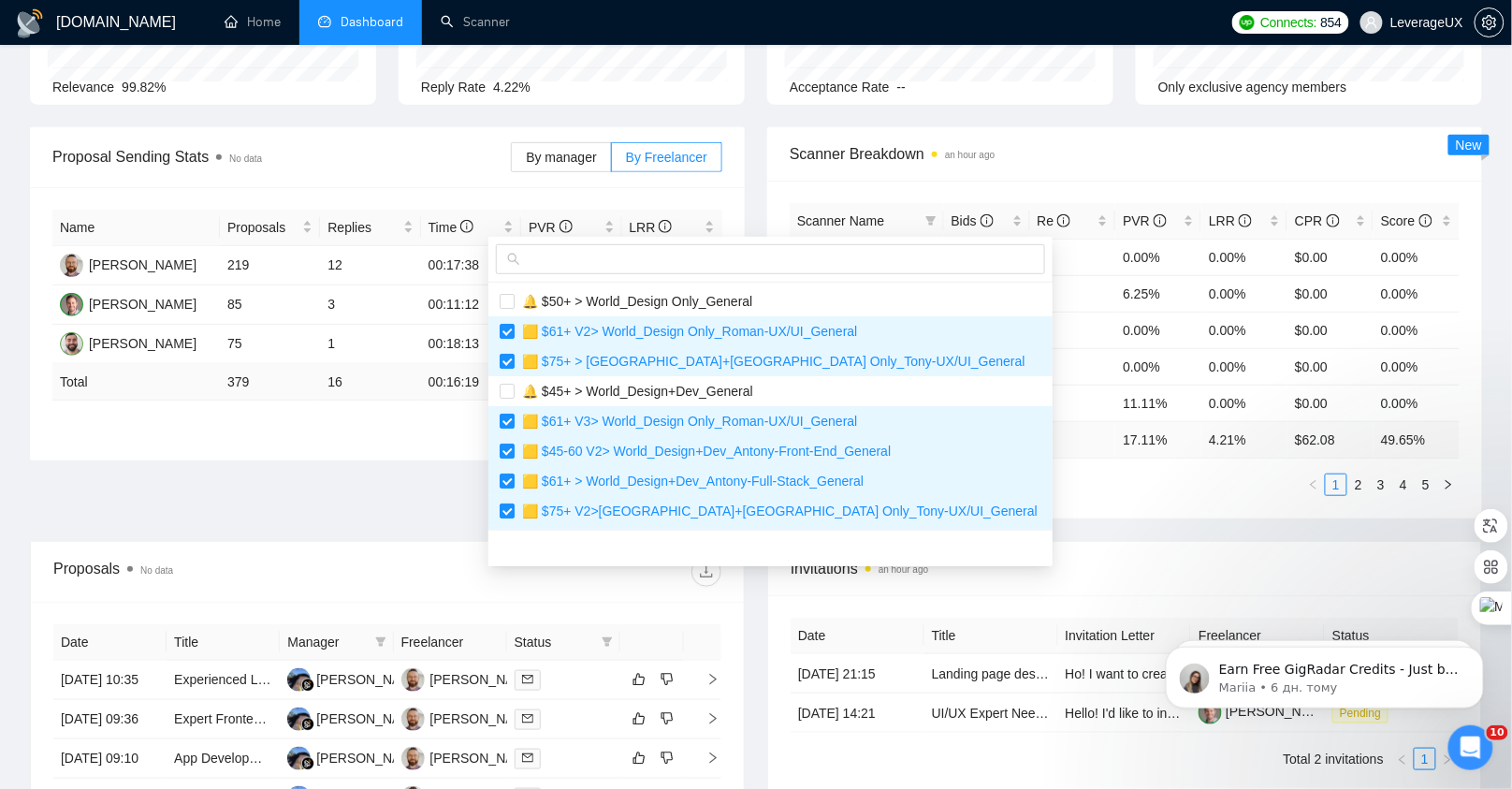
click at [1119, 482] on ul "1 2 3 4 5" at bounding box center [1125, 485] width 670 height 23
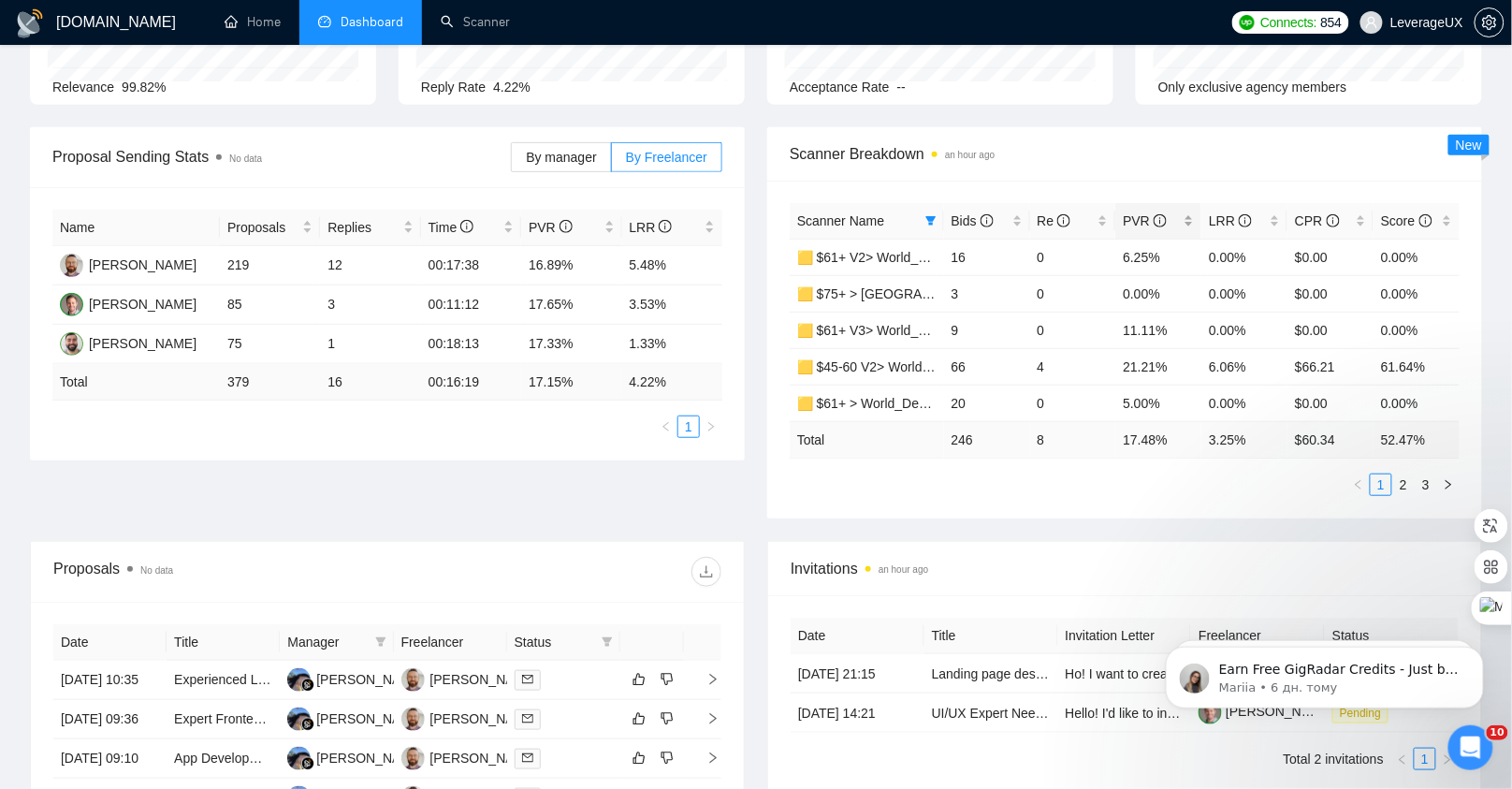
click at [1136, 214] on span "PVR" at bounding box center [1145, 220] width 44 height 15
click at [1405, 482] on link "2" at bounding box center [1404, 485] width 21 height 21
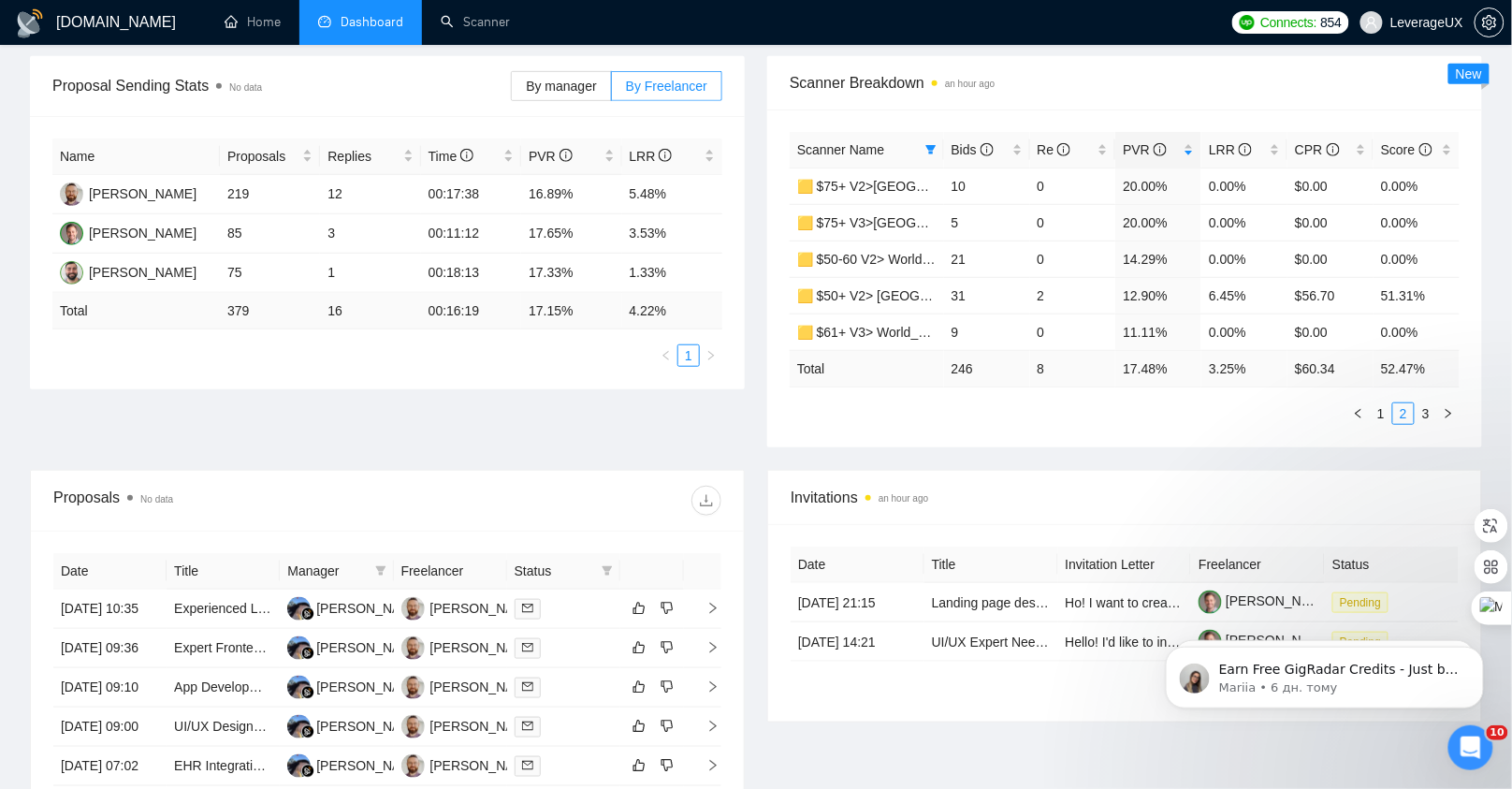
scroll to position [234, 0]
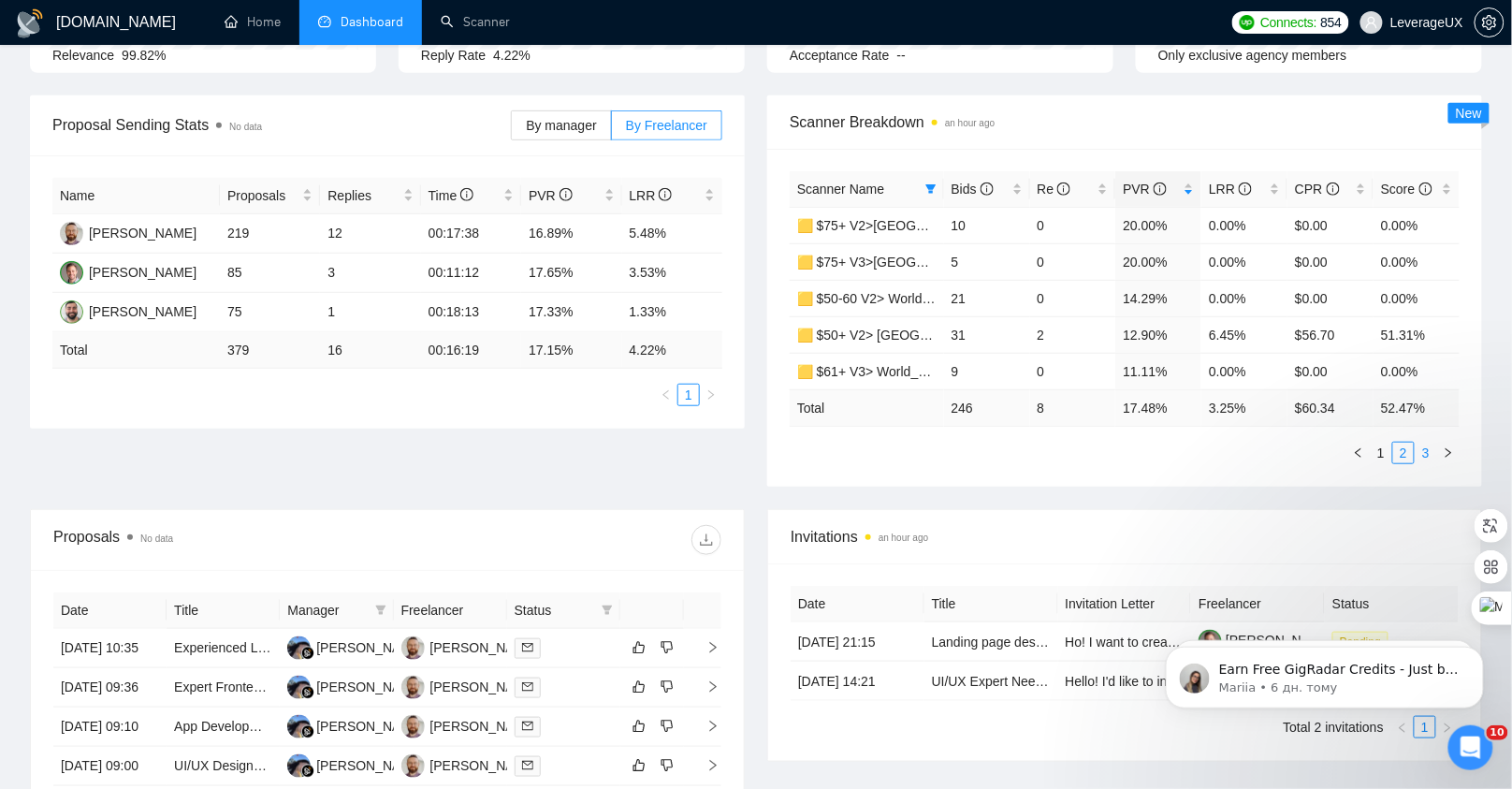
click at [1429, 452] on link "3" at bounding box center [1426, 453] width 21 height 21
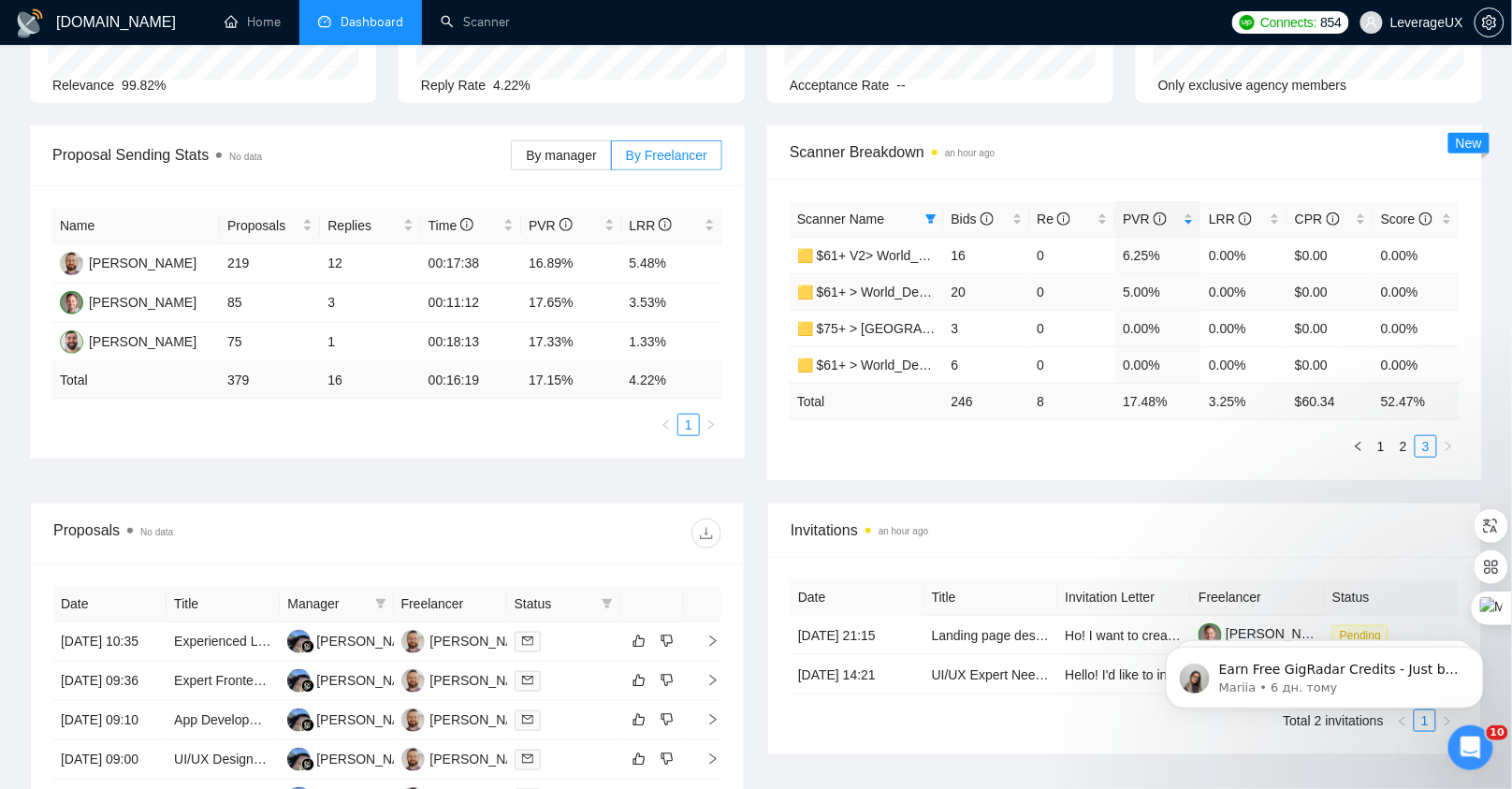
scroll to position [203, 0]
click at [888, 268] on td "🟨 $61+ V2> World_Design Only_Roman-UX/UI_General" at bounding box center [867, 256] width 154 height 37
click at [1403, 449] on link "2" at bounding box center [1404, 447] width 21 height 21
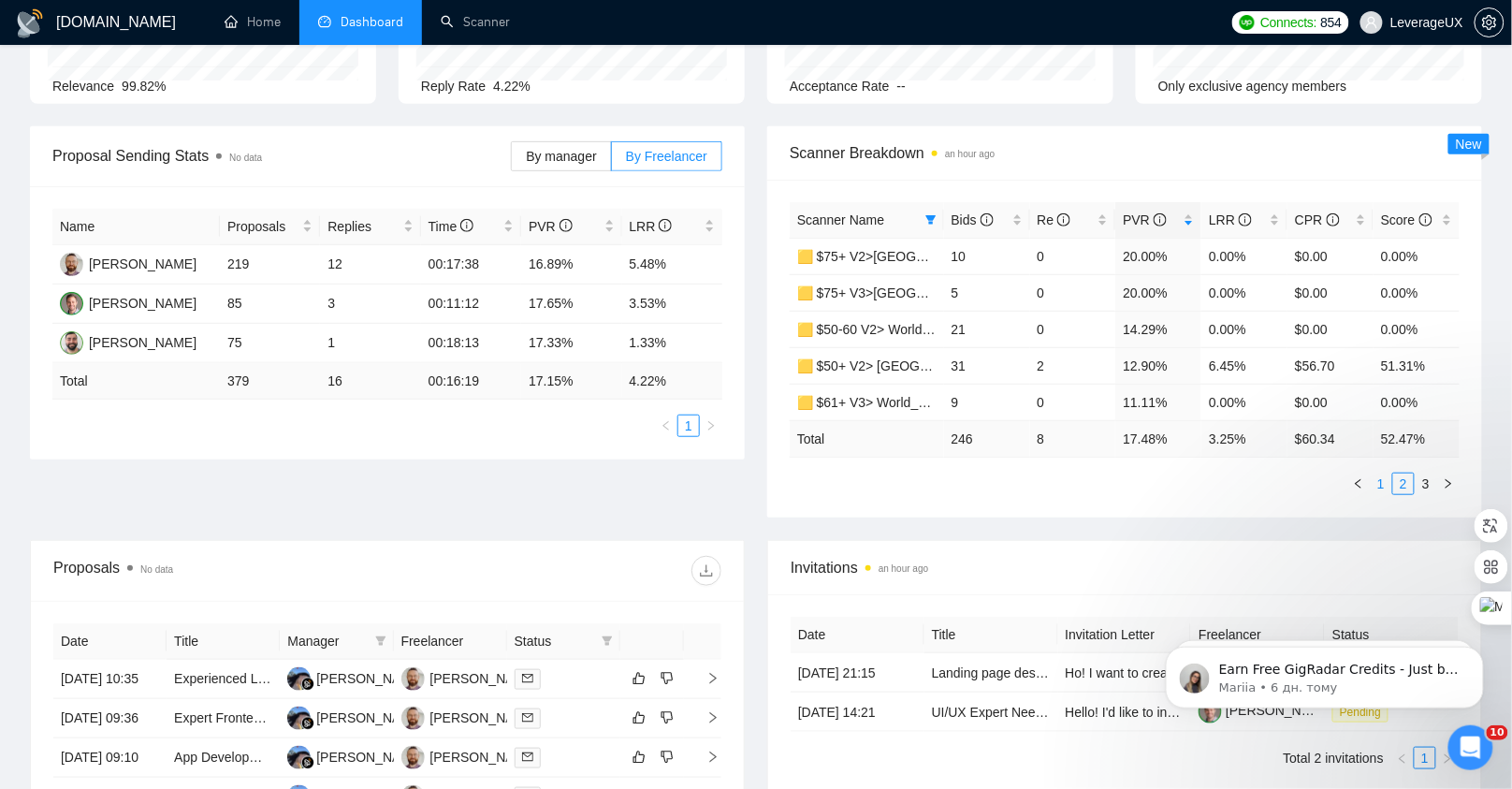
click at [1379, 478] on link "1" at bounding box center [1381, 484] width 21 height 21
click at [1404, 480] on link "2" at bounding box center [1404, 484] width 21 height 21
click at [1427, 483] on link "3" at bounding box center [1426, 484] width 21 height 21
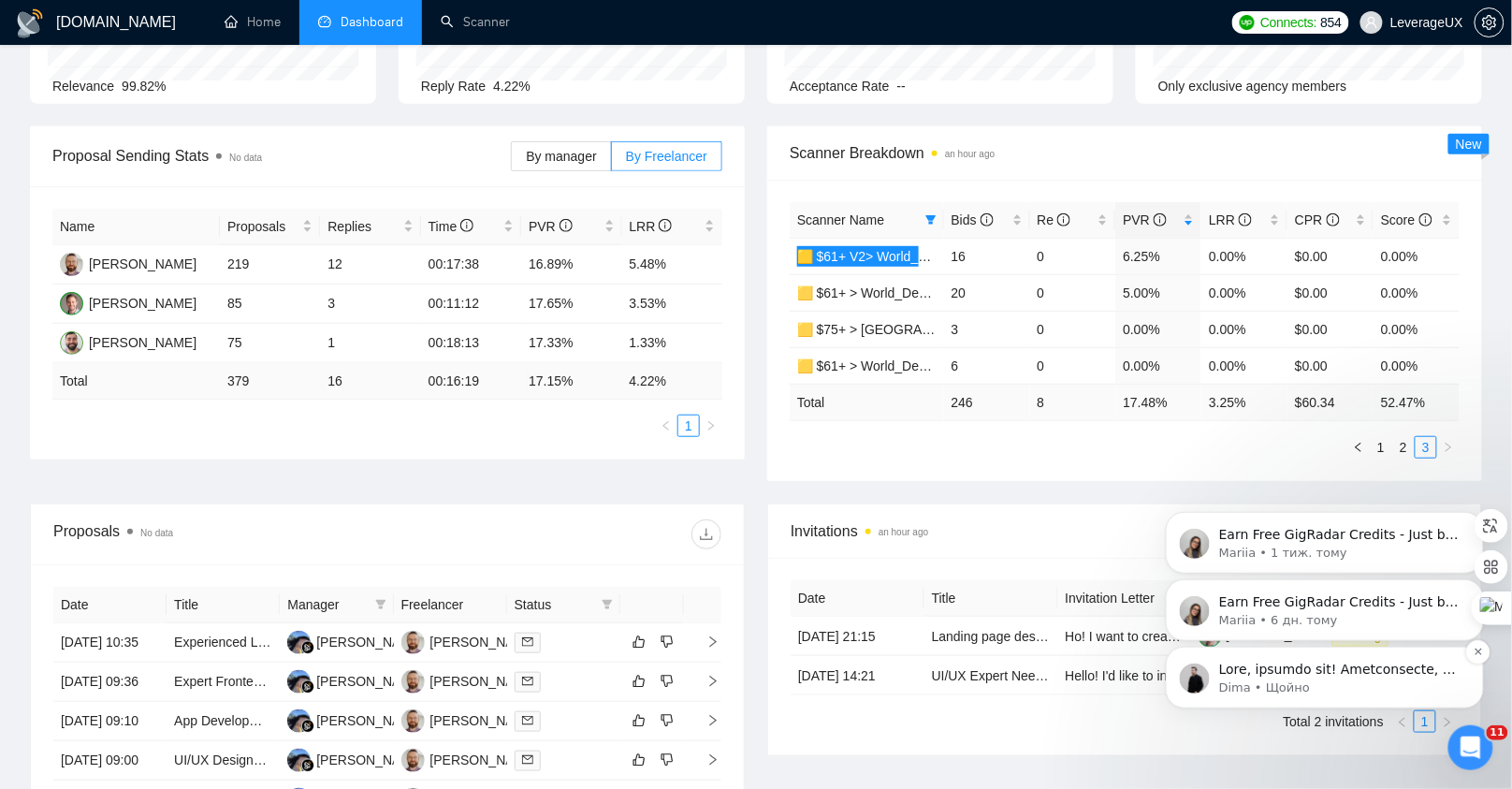
click at [1317, 668] on p "Notification stack" at bounding box center [1339, 669] width 242 height 19
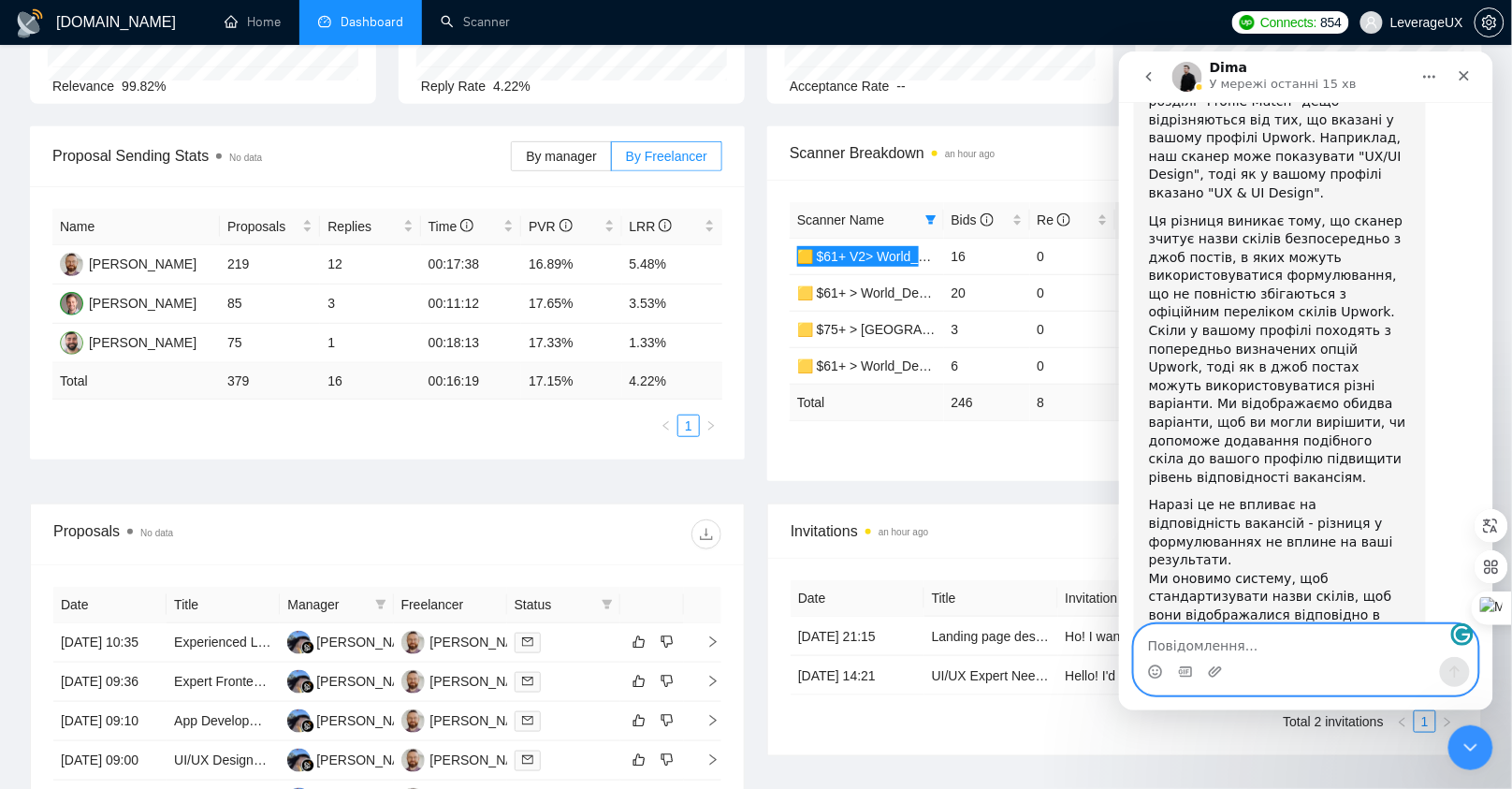
scroll to position [1359, 0]
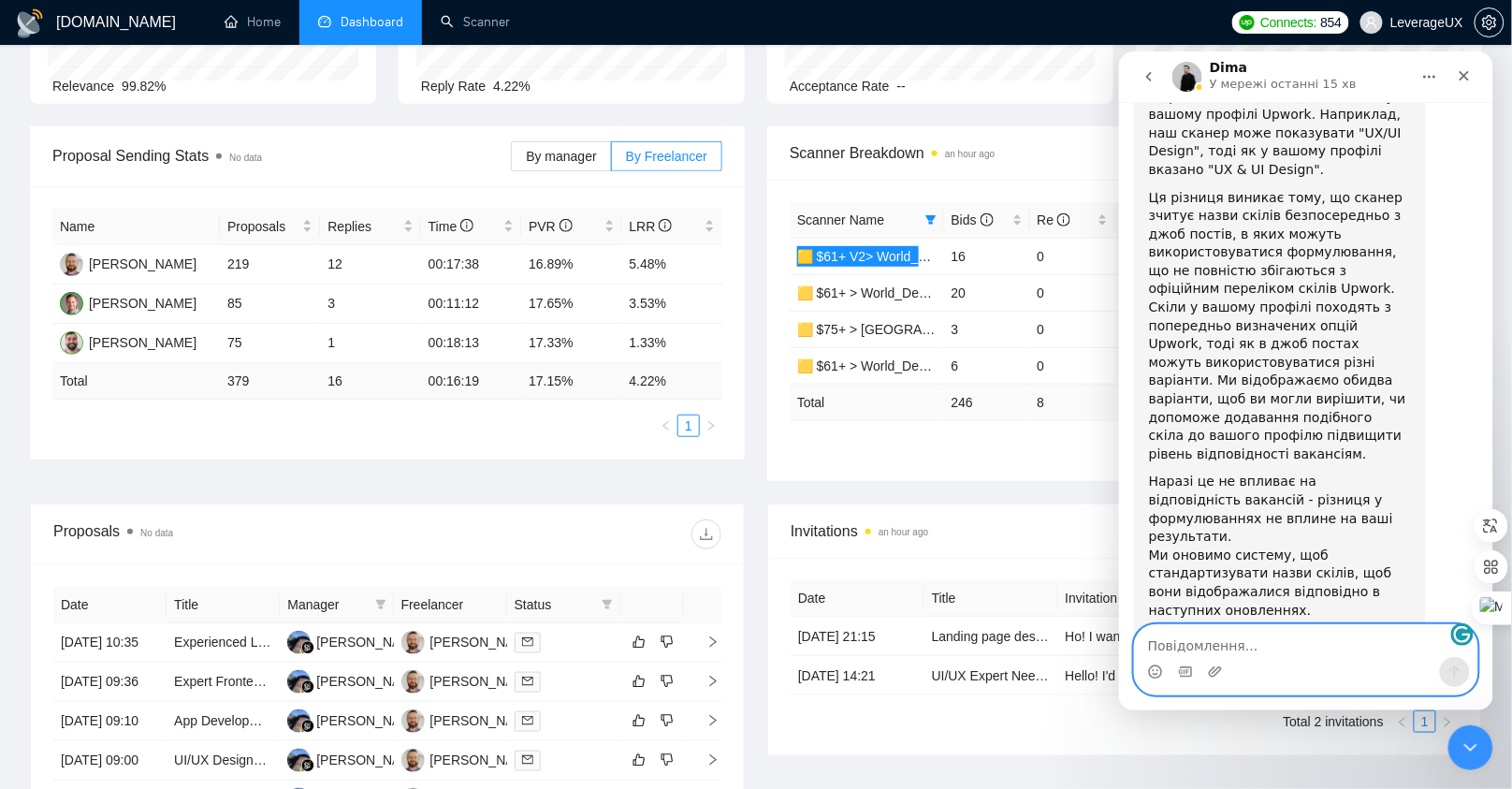
click at [1224, 645] on textarea "Повідомлення..." at bounding box center [1306, 640] width 342 height 32
type textarea "L"
type textarea "Добрий день, ок дякую"
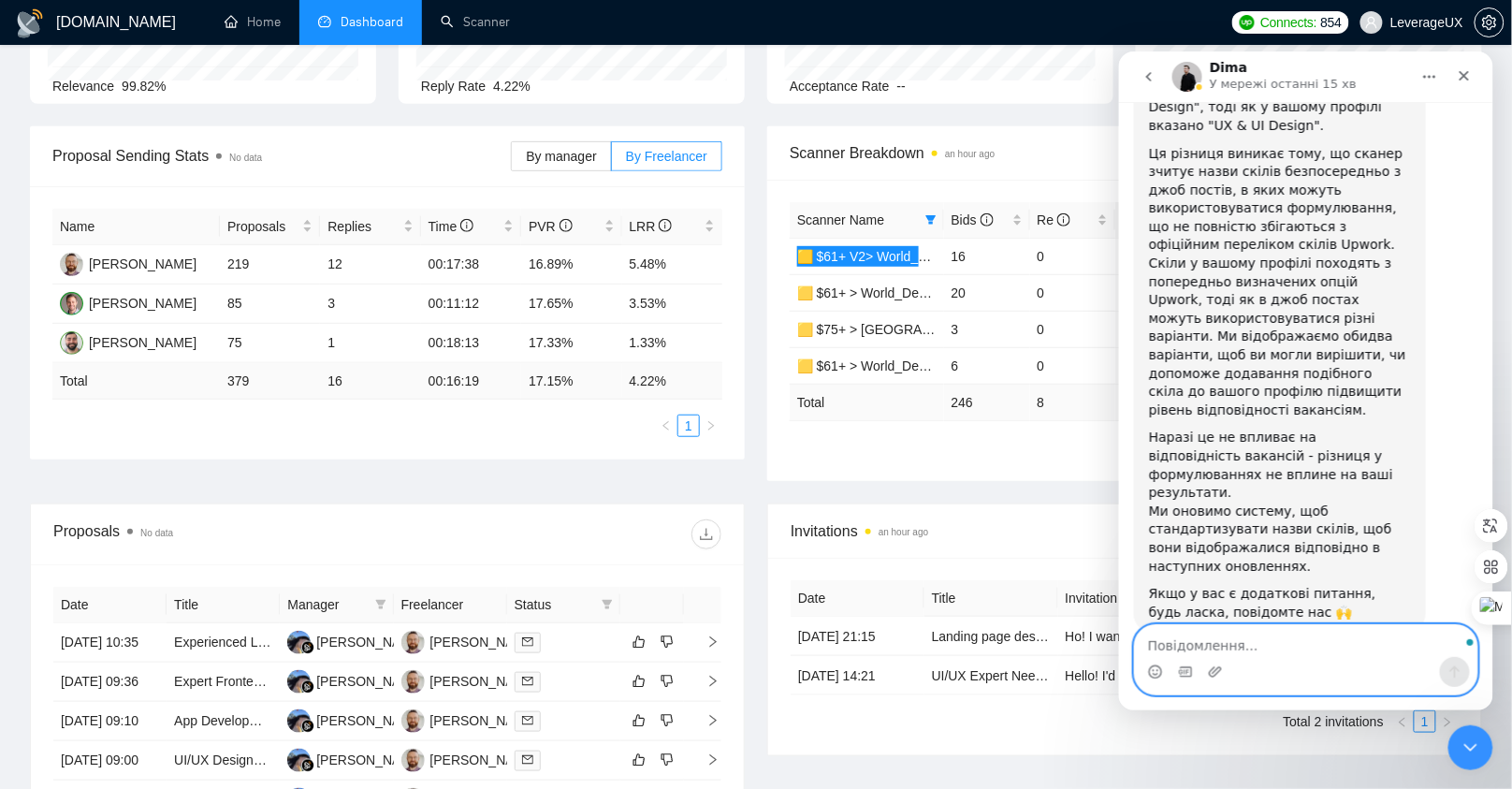
scroll to position [1371, 0]
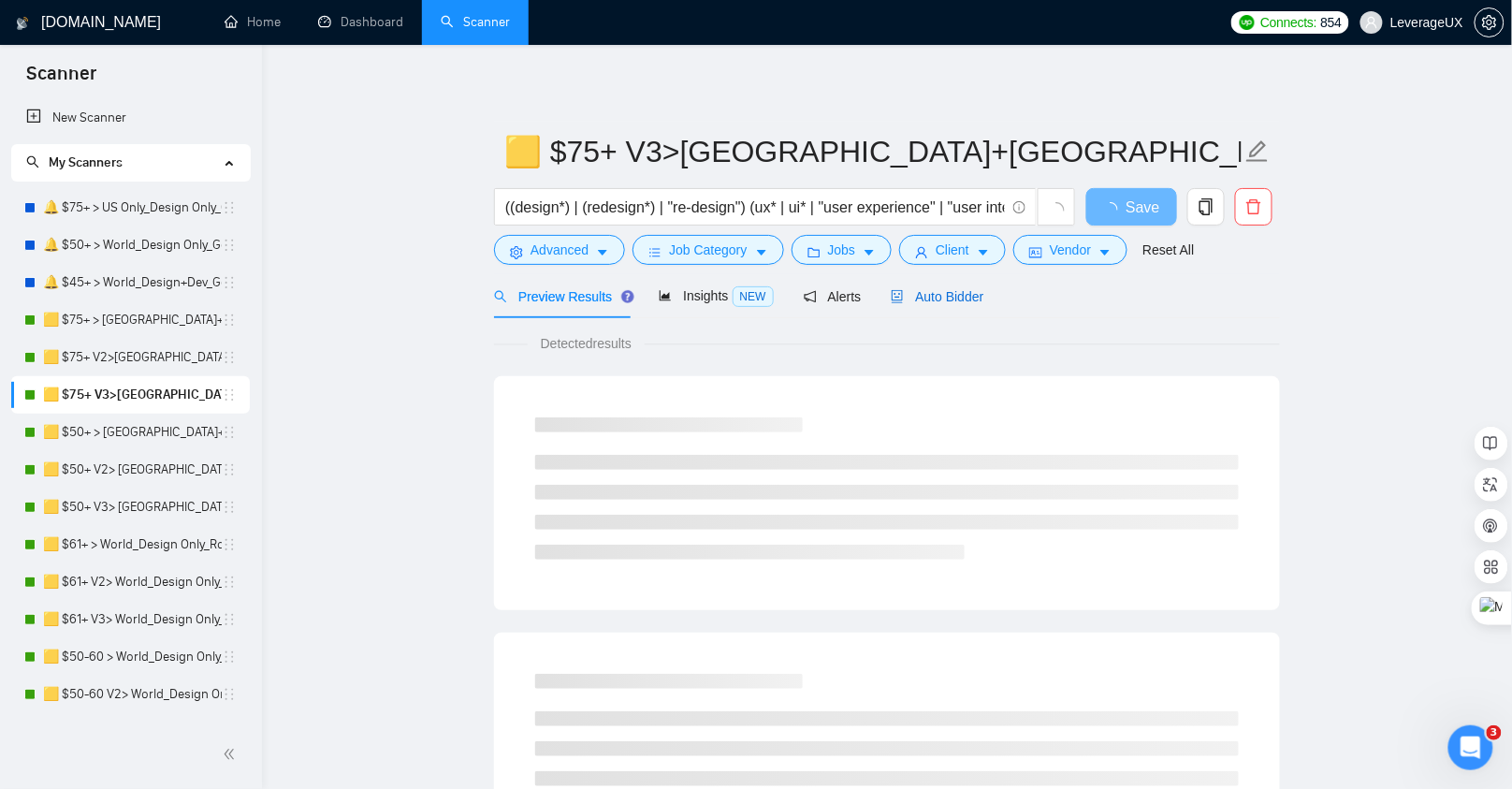
click at [971, 296] on span "Auto Bidder" at bounding box center [937, 296] width 93 height 15
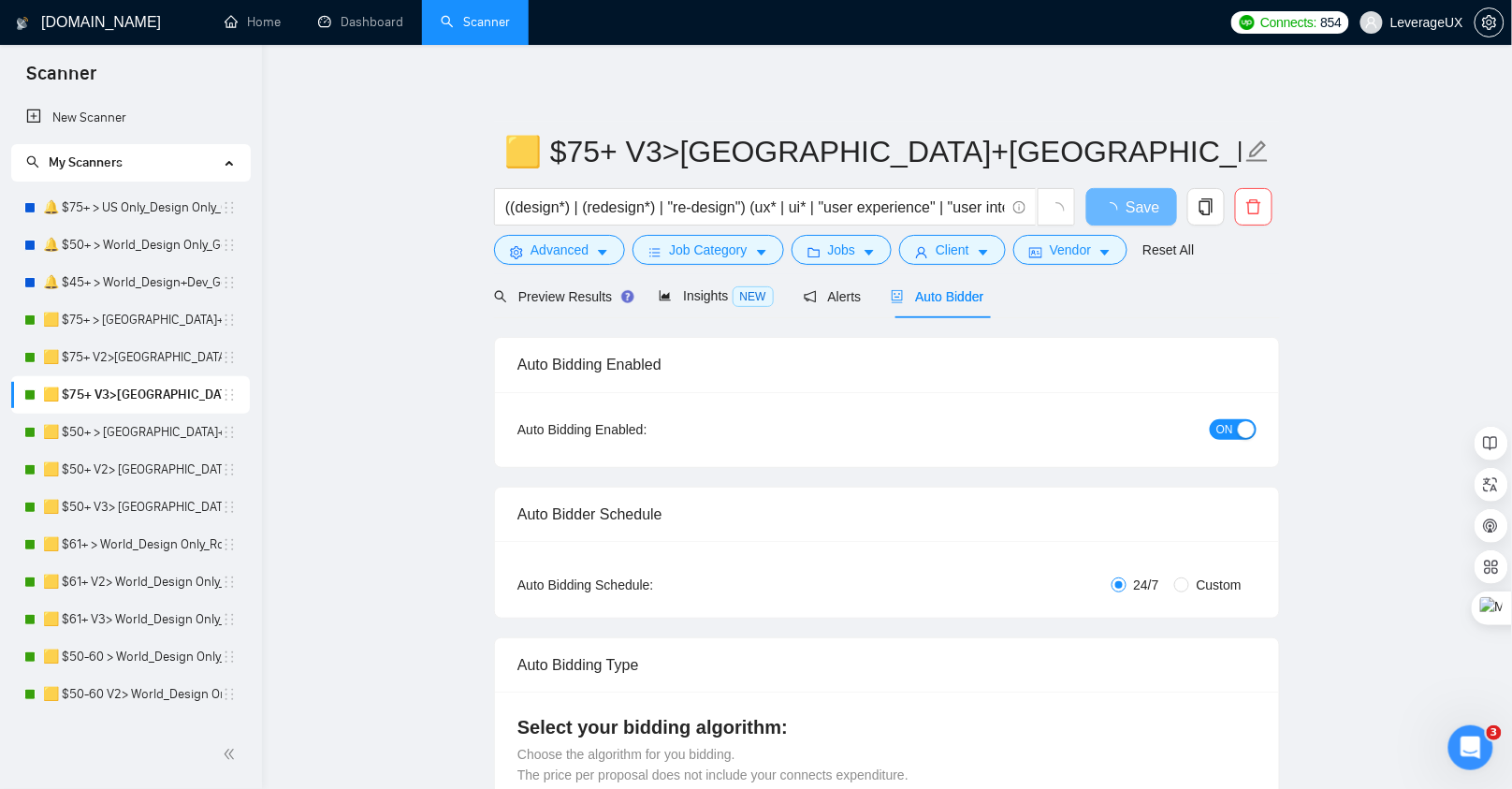
radio input "false"
radio input "true"
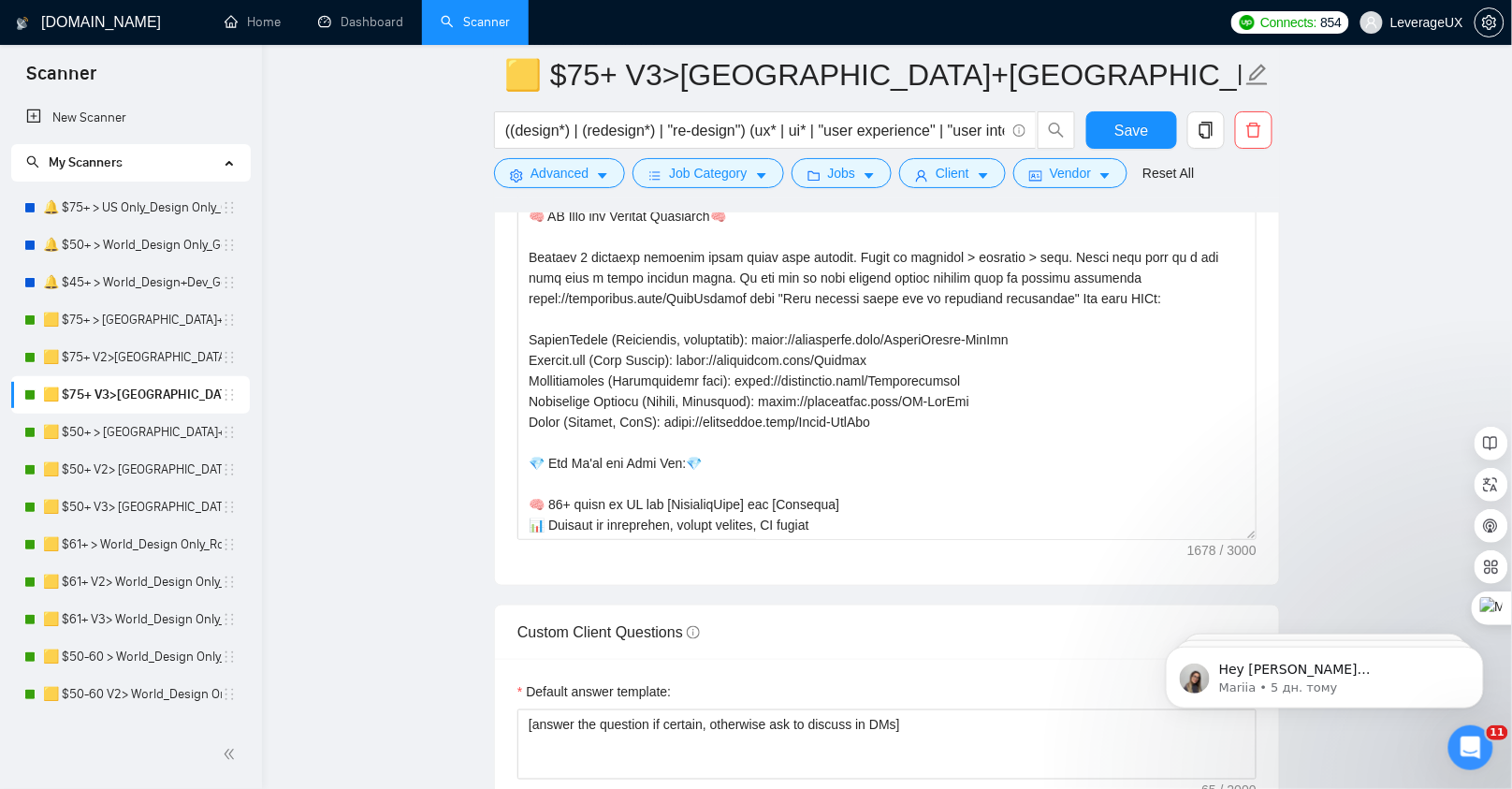
scroll to position [2596, 0]
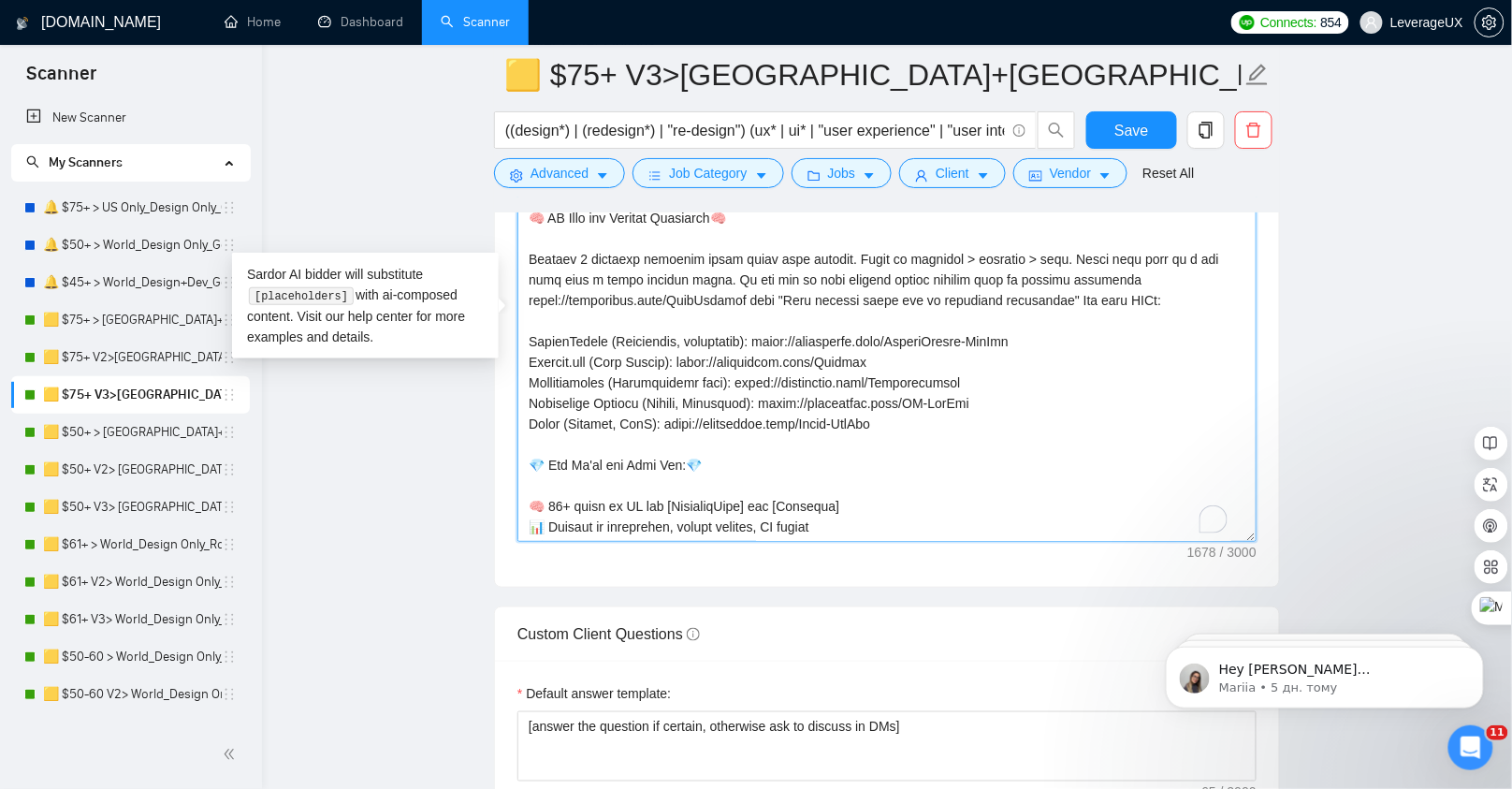
drag, startPoint x: 683, startPoint y: 332, endPoint x: 530, endPoint y: 333, distance: 153.0
click at [530, 333] on textarea "Cover letter template:" at bounding box center [887, 330] width 740 height 421
paste textarea "Portfolio"
type textarea "[Lead with a premium, unapologetic hook 💎that positions you as the elite UX str…"
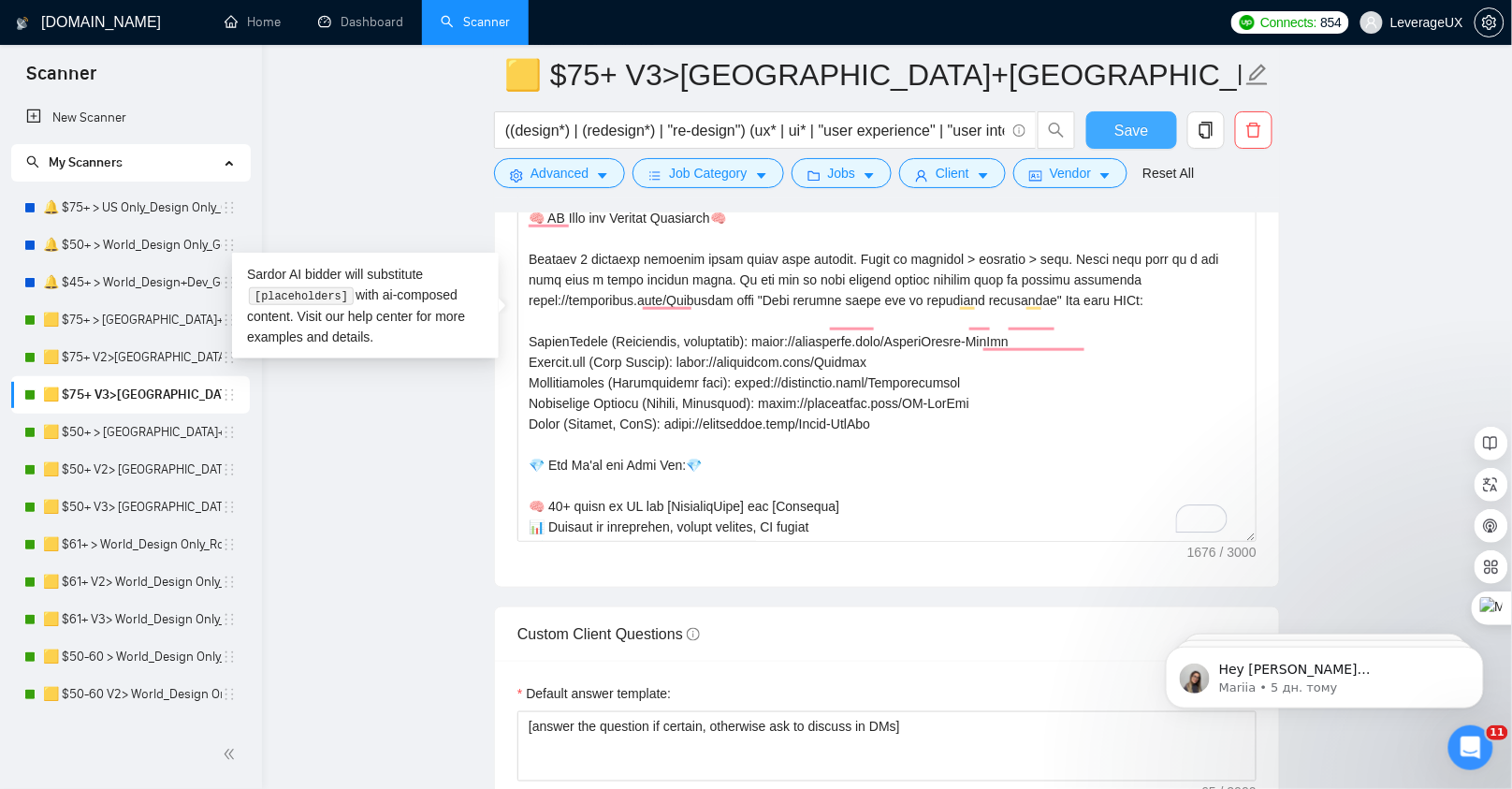
click at [1125, 133] on span "Save" at bounding box center [1132, 130] width 34 height 24
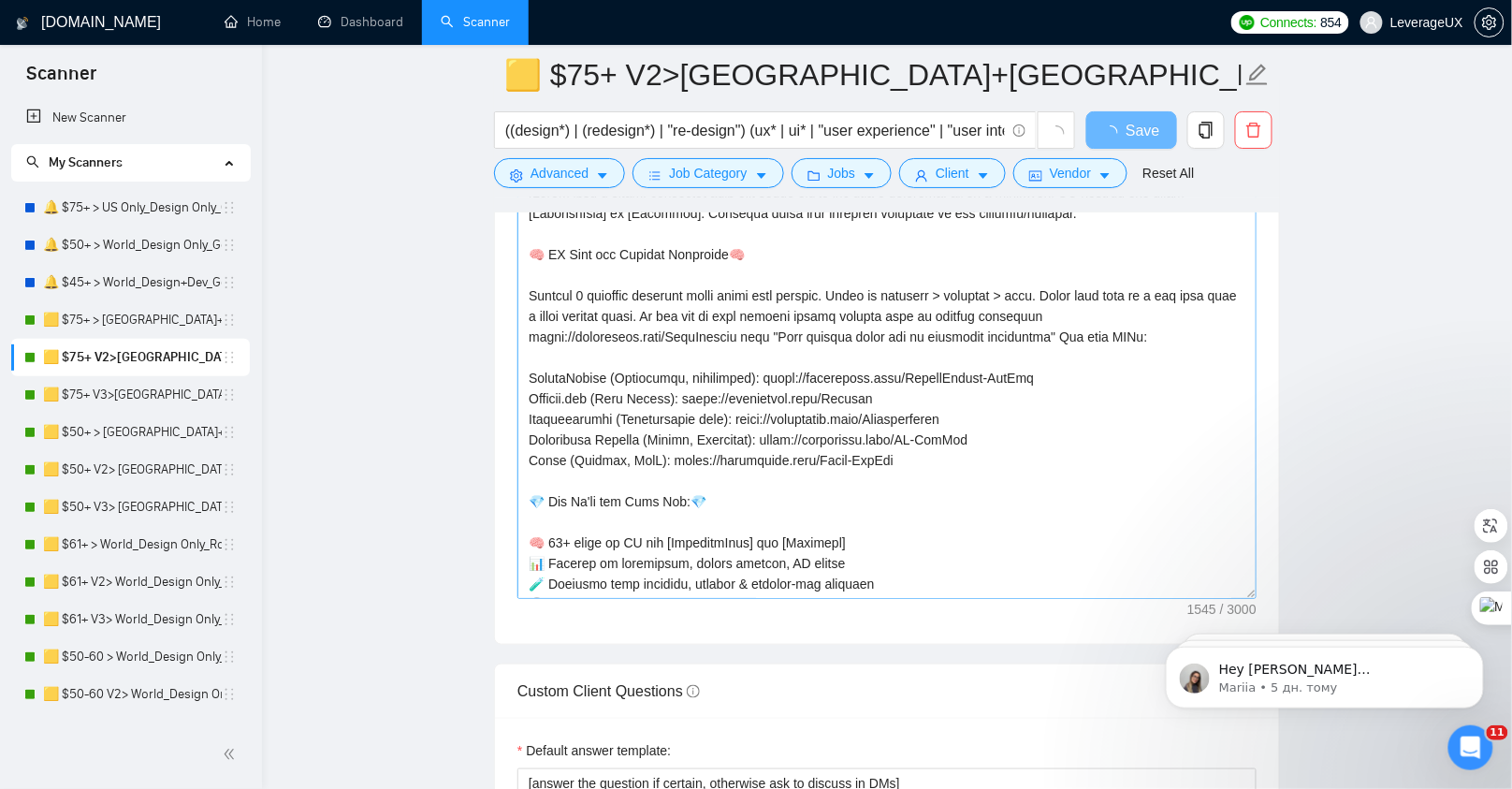
scroll to position [2416, 0]
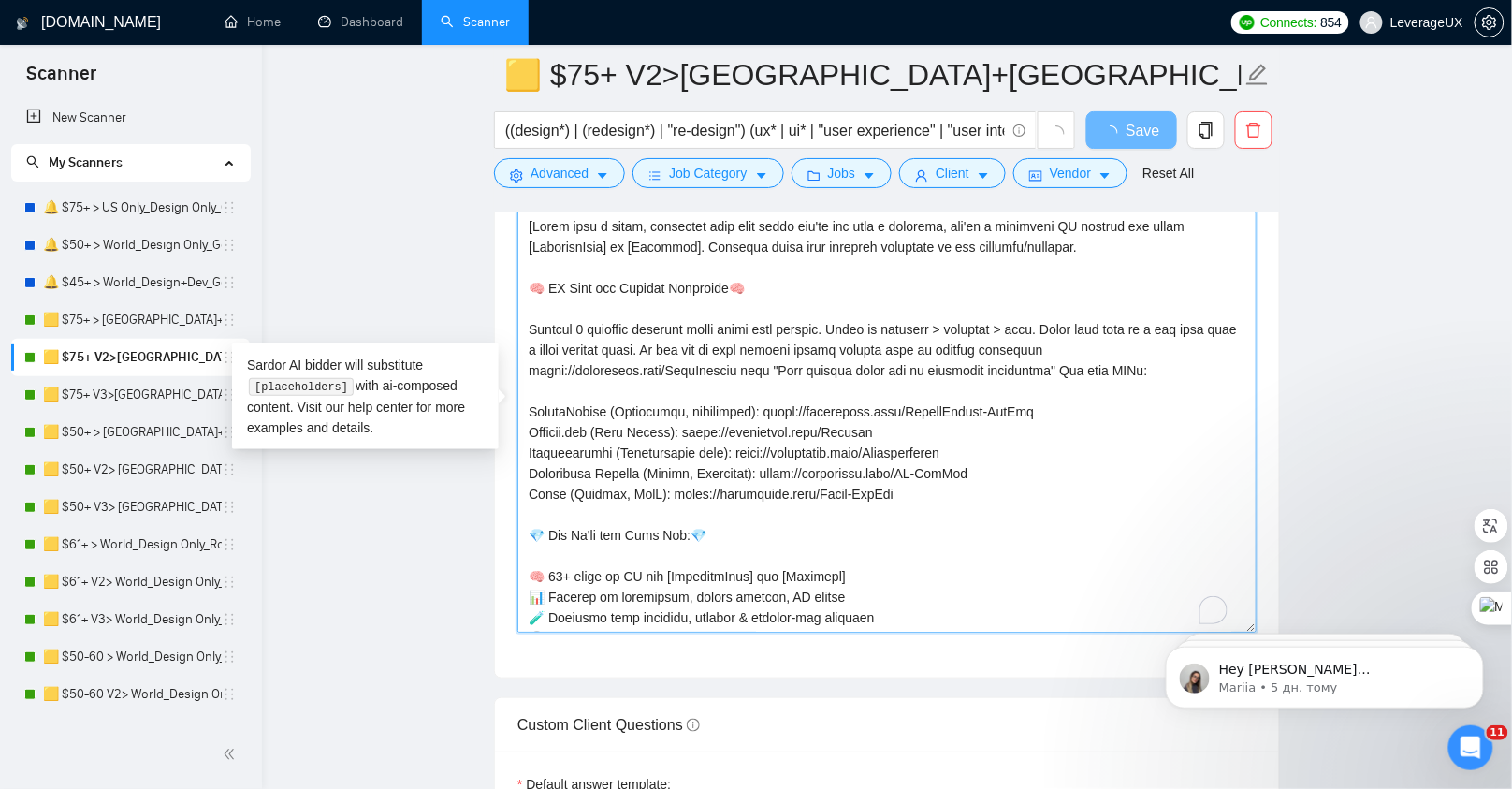
drag, startPoint x: 717, startPoint y: 361, endPoint x: 560, endPoint y: 364, distance: 157.0
click at [518, 365] on textarea "Cover letter template:" at bounding box center [887, 421] width 740 height 421
paste textarea "Portfolio"
type textarea "[Lorem ipsu d sitam, consectet adip elit seddo eiu'te inc utla e dolorema, ali'…"
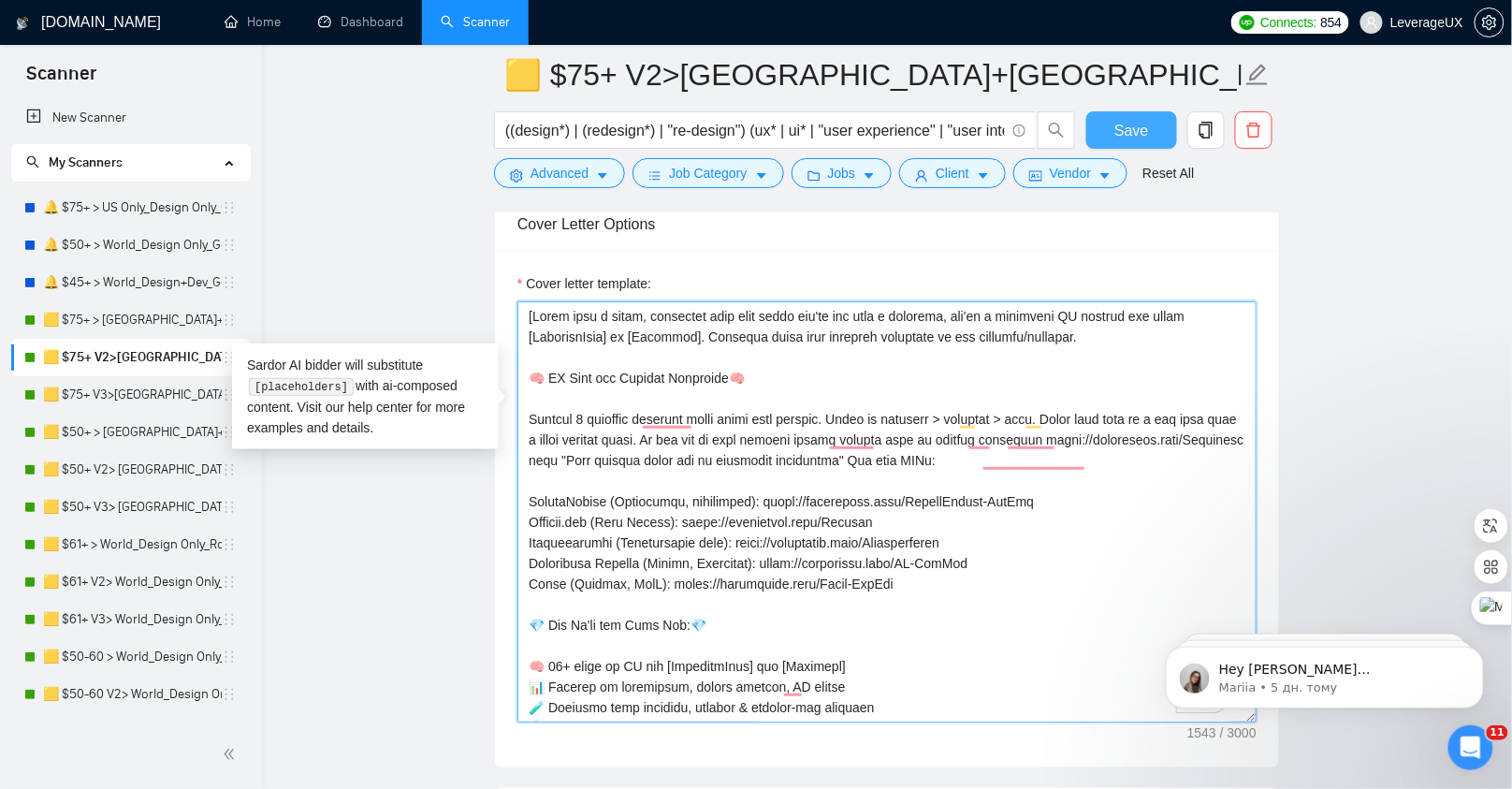
type textarea "[Start with a quick, confident hook that shows you're not just a designer, you'…"
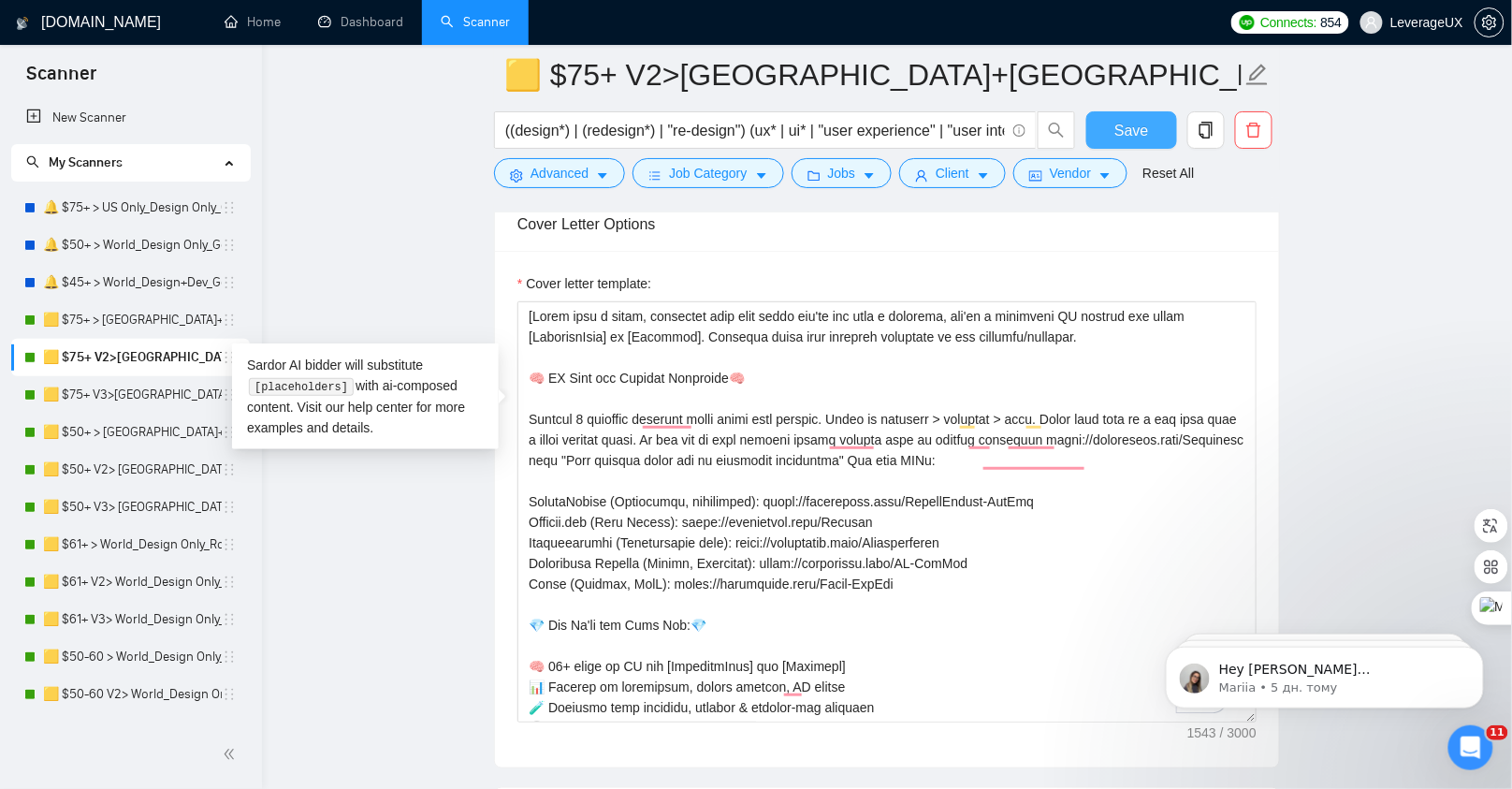
click at [1140, 135] on span "Save" at bounding box center [1132, 130] width 34 height 24
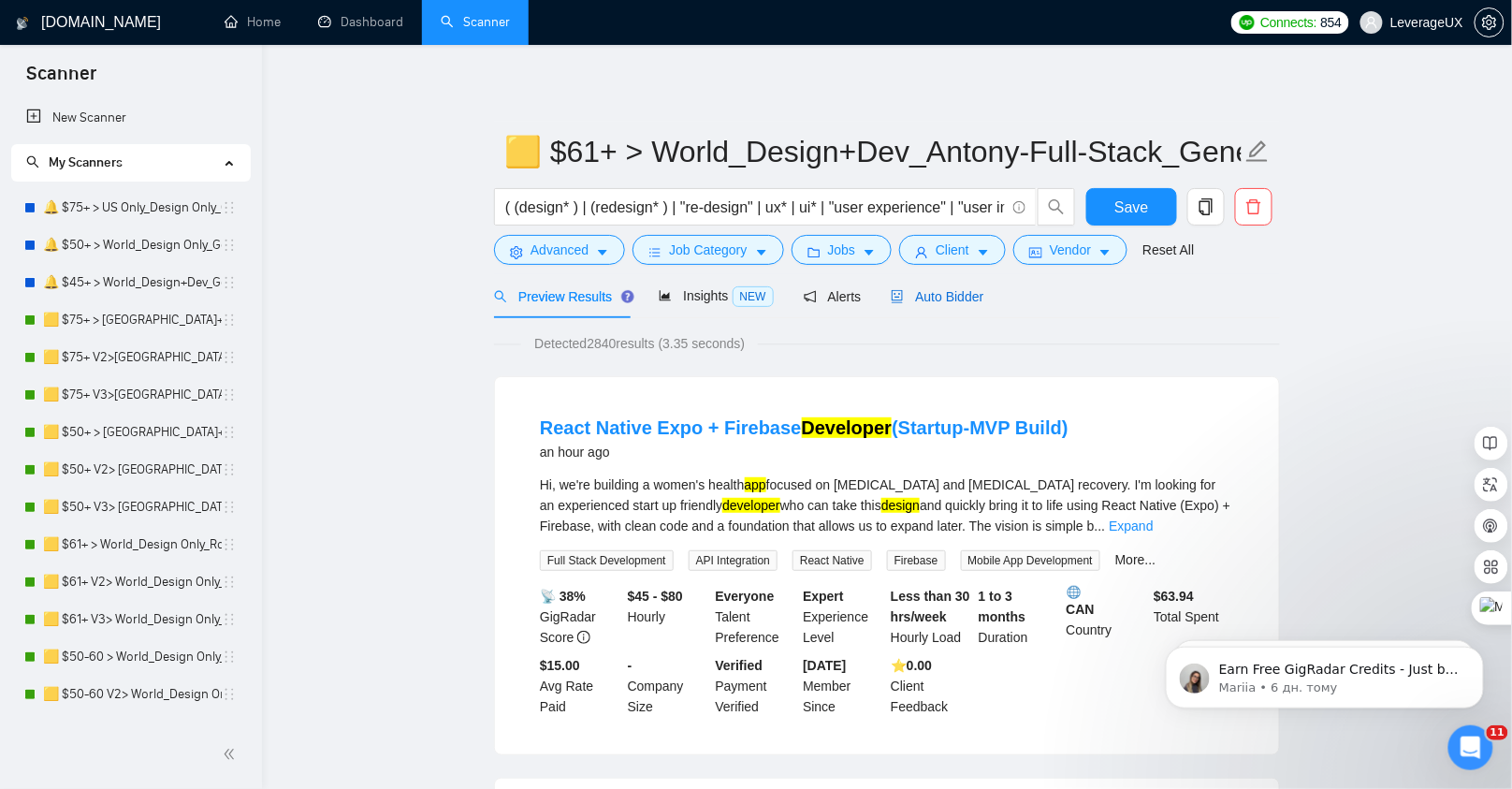
click at [948, 297] on span "Auto Bidder" at bounding box center [937, 296] width 93 height 15
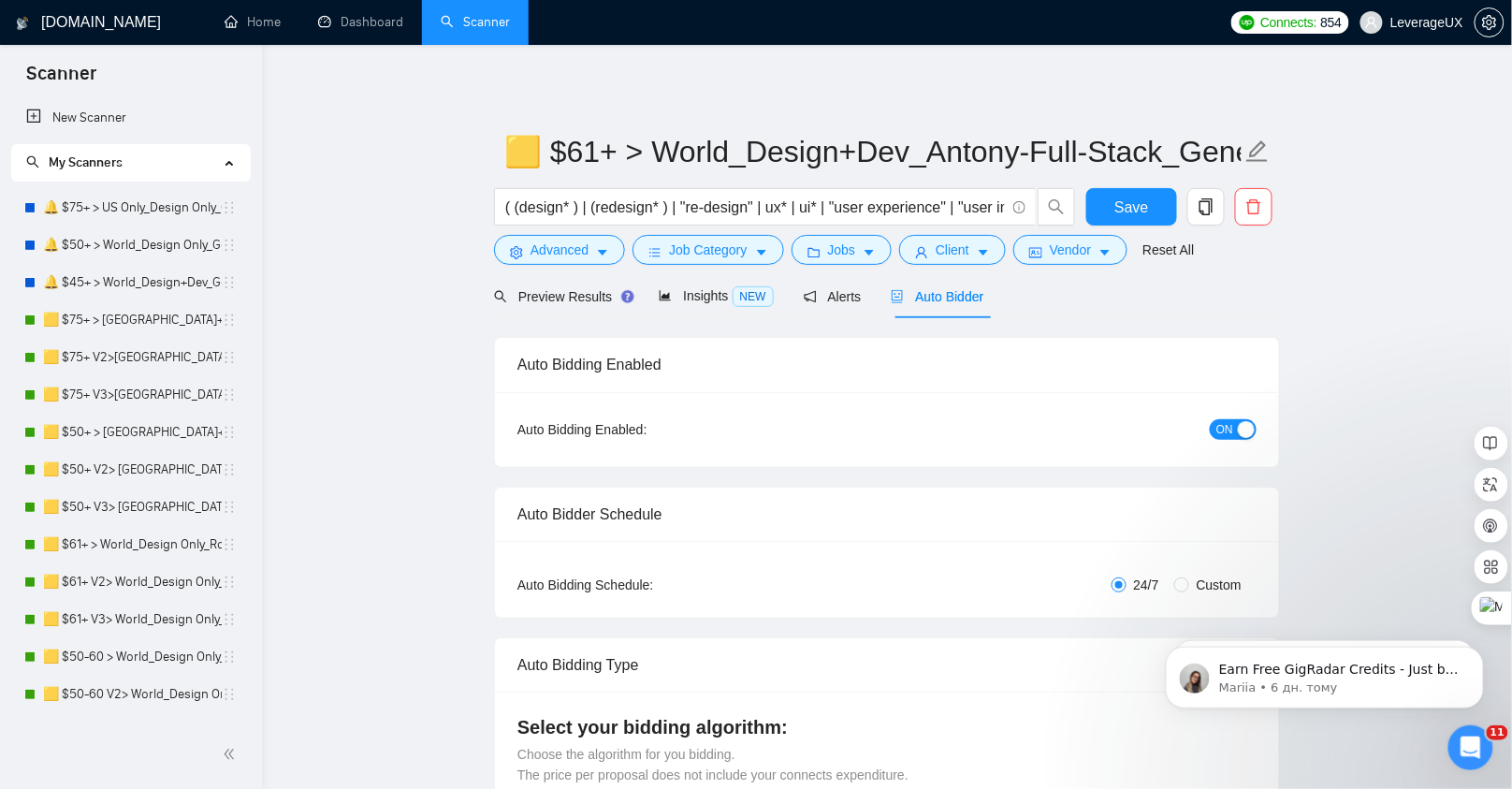
radio input "false"
radio input "true"
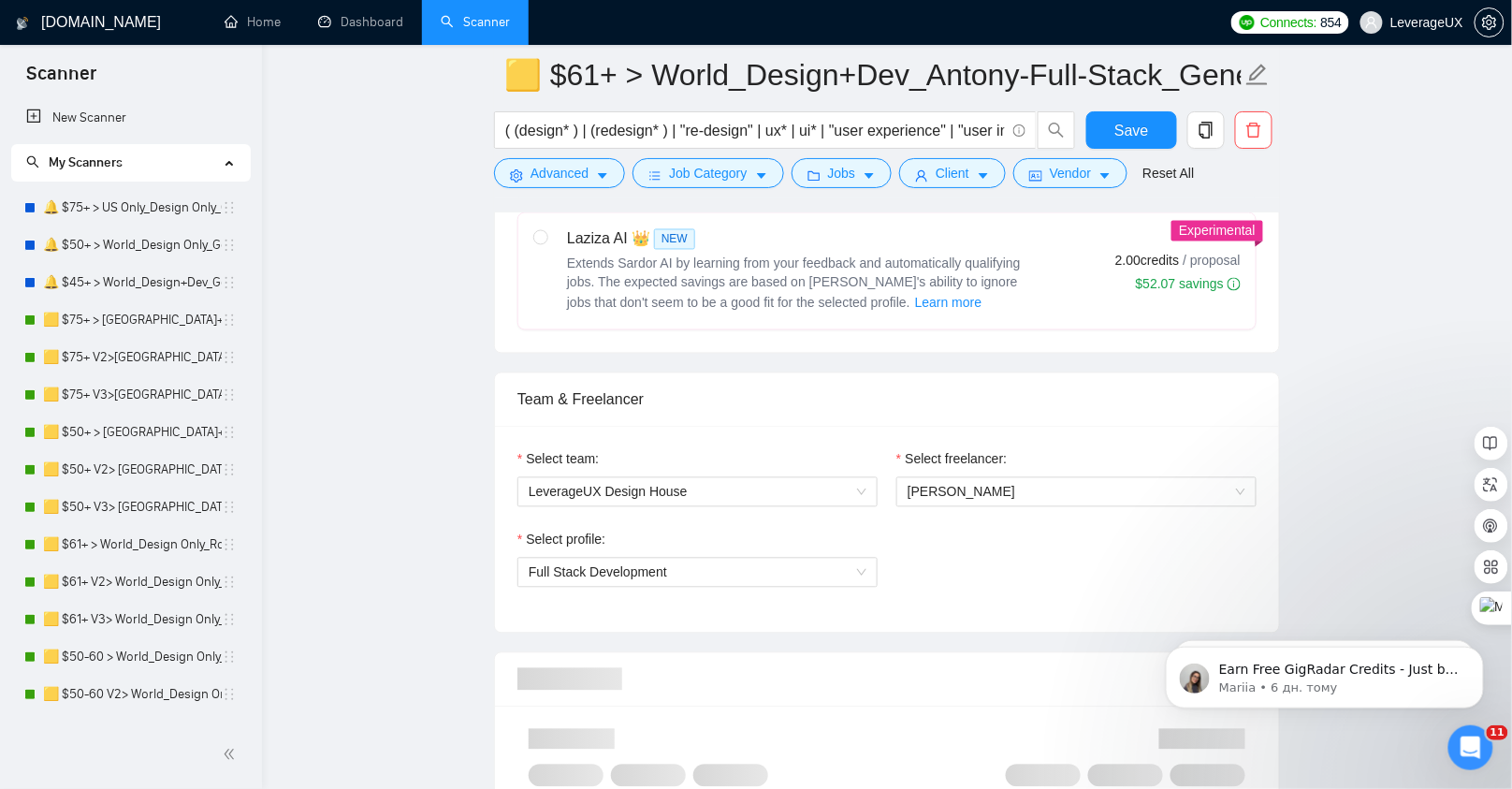
scroll to position [1448, 0]
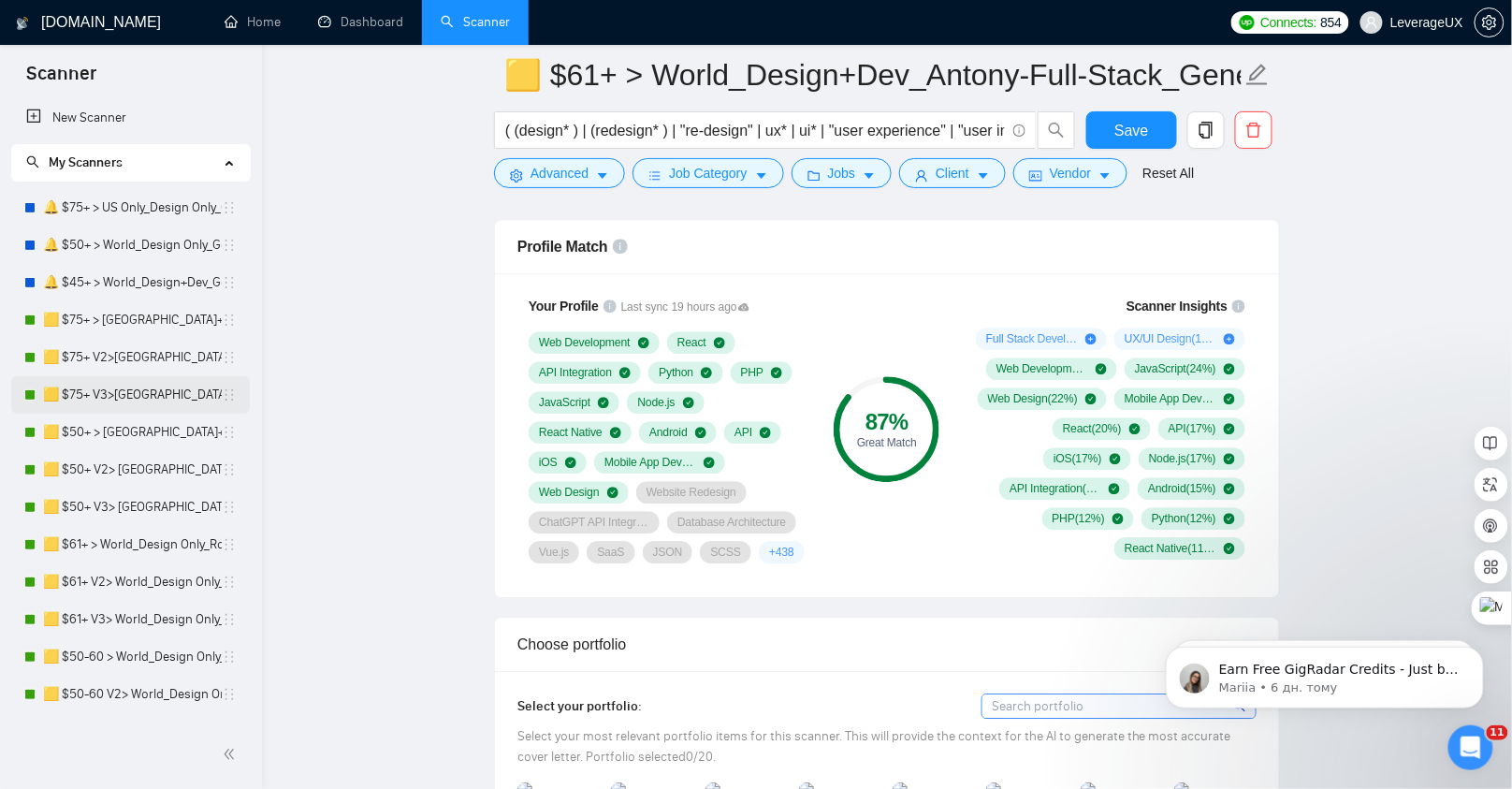
click at [138, 398] on link "🟨 $75+ V3>[GEOGRAPHIC_DATA]+[GEOGRAPHIC_DATA] Only_Tony-UX/UI_General" at bounding box center [132, 395] width 179 height 38
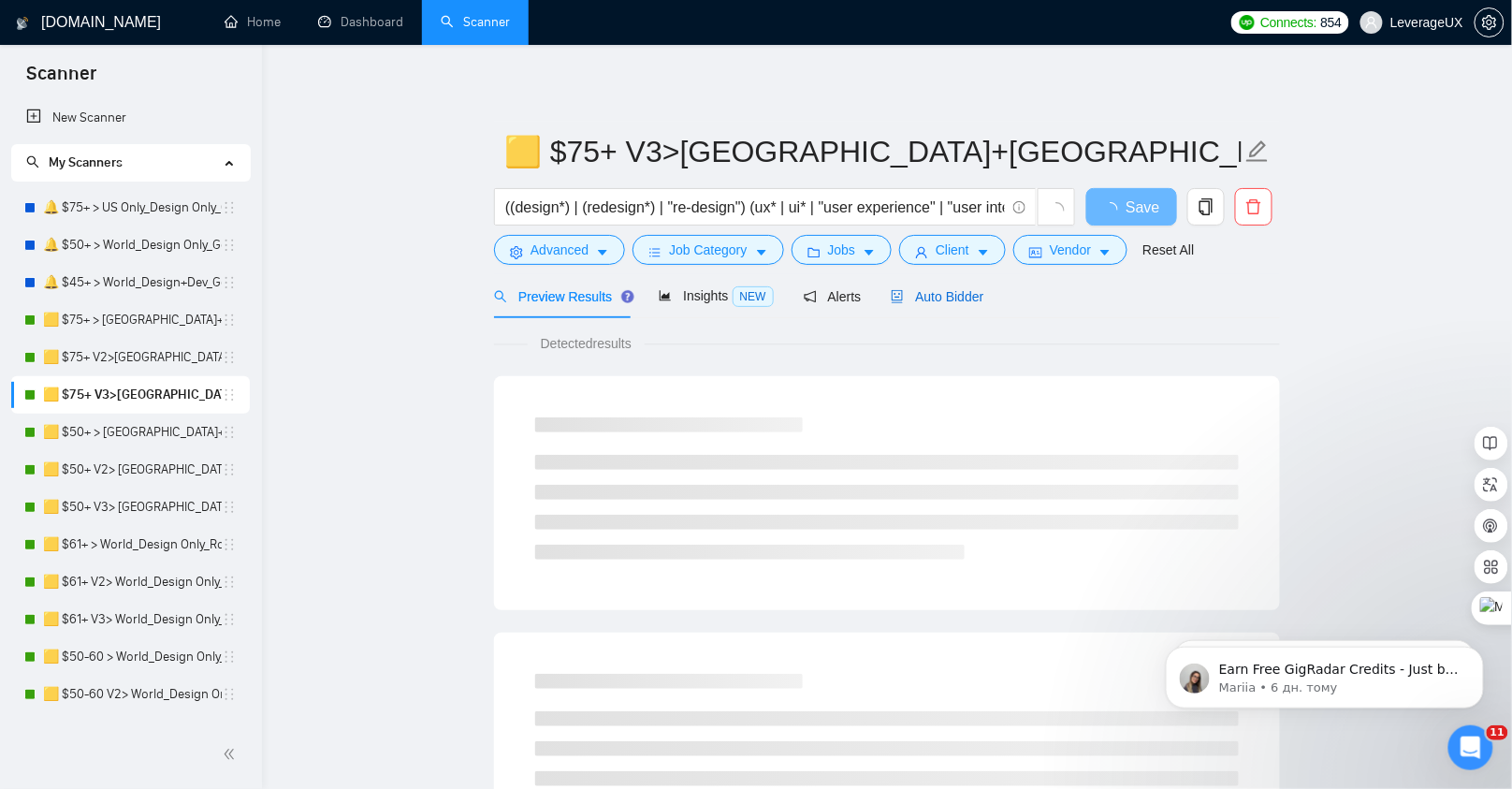
click at [960, 304] on div "Auto Bidder" at bounding box center [937, 296] width 93 height 21
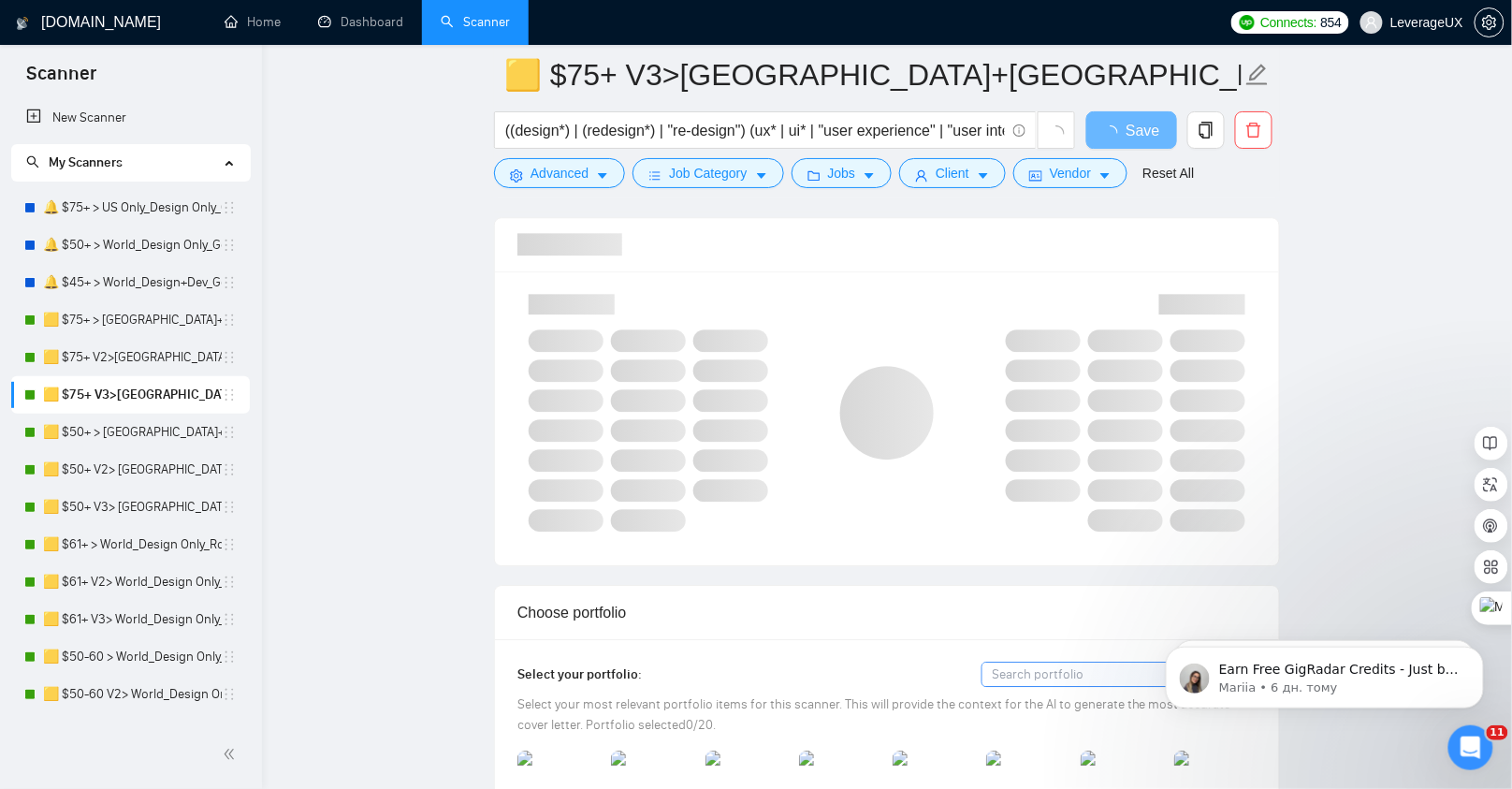
scroll to position [1411, 0]
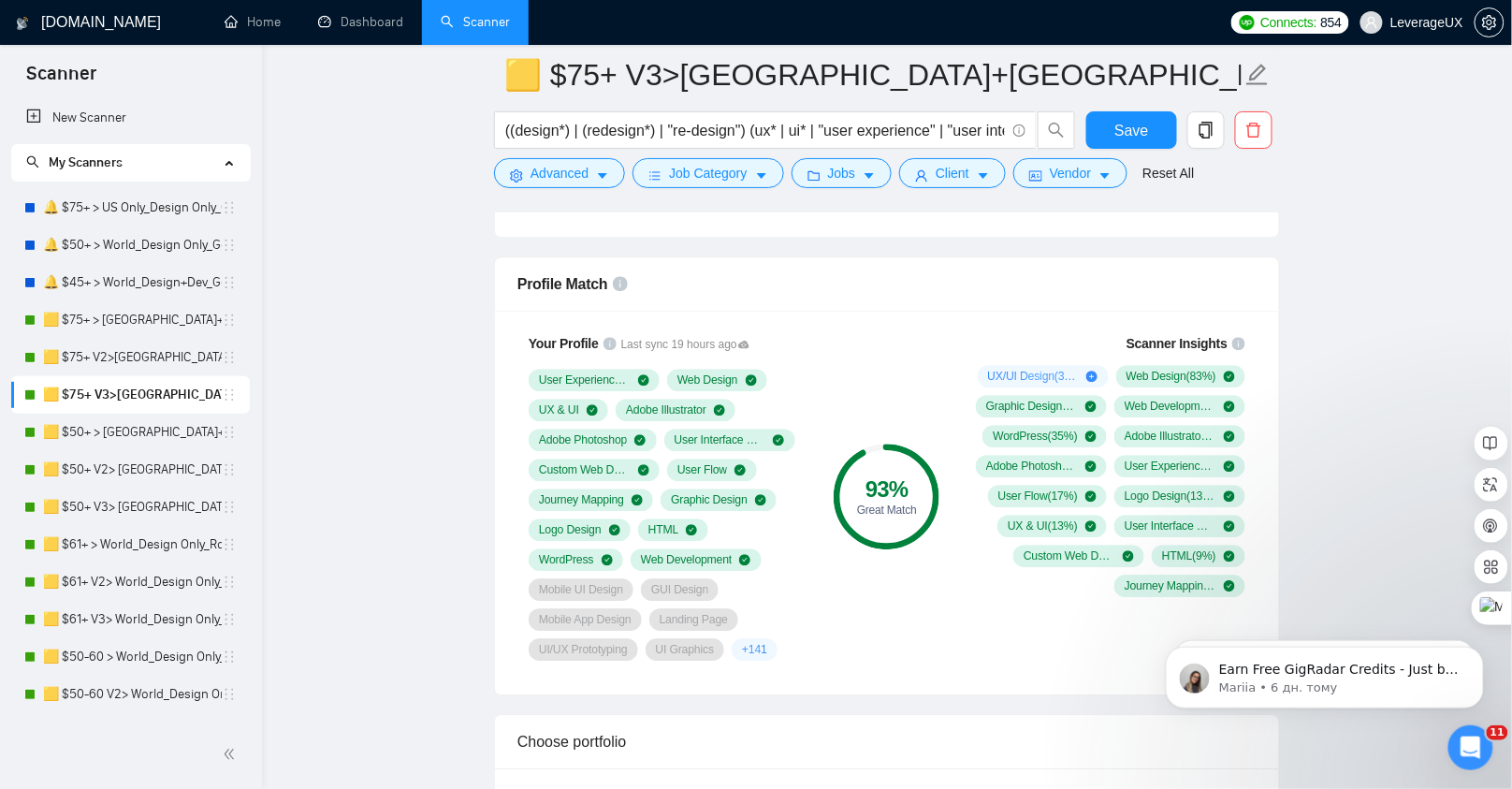
drag, startPoint x: 174, startPoint y: 579, endPoint x: 590, endPoint y: 430, distance: 441.9
click at [174, 580] on link "🟨 $61+ V2> World_Design Only_Roman-UX/UI_General" at bounding box center [132, 582] width 179 height 38
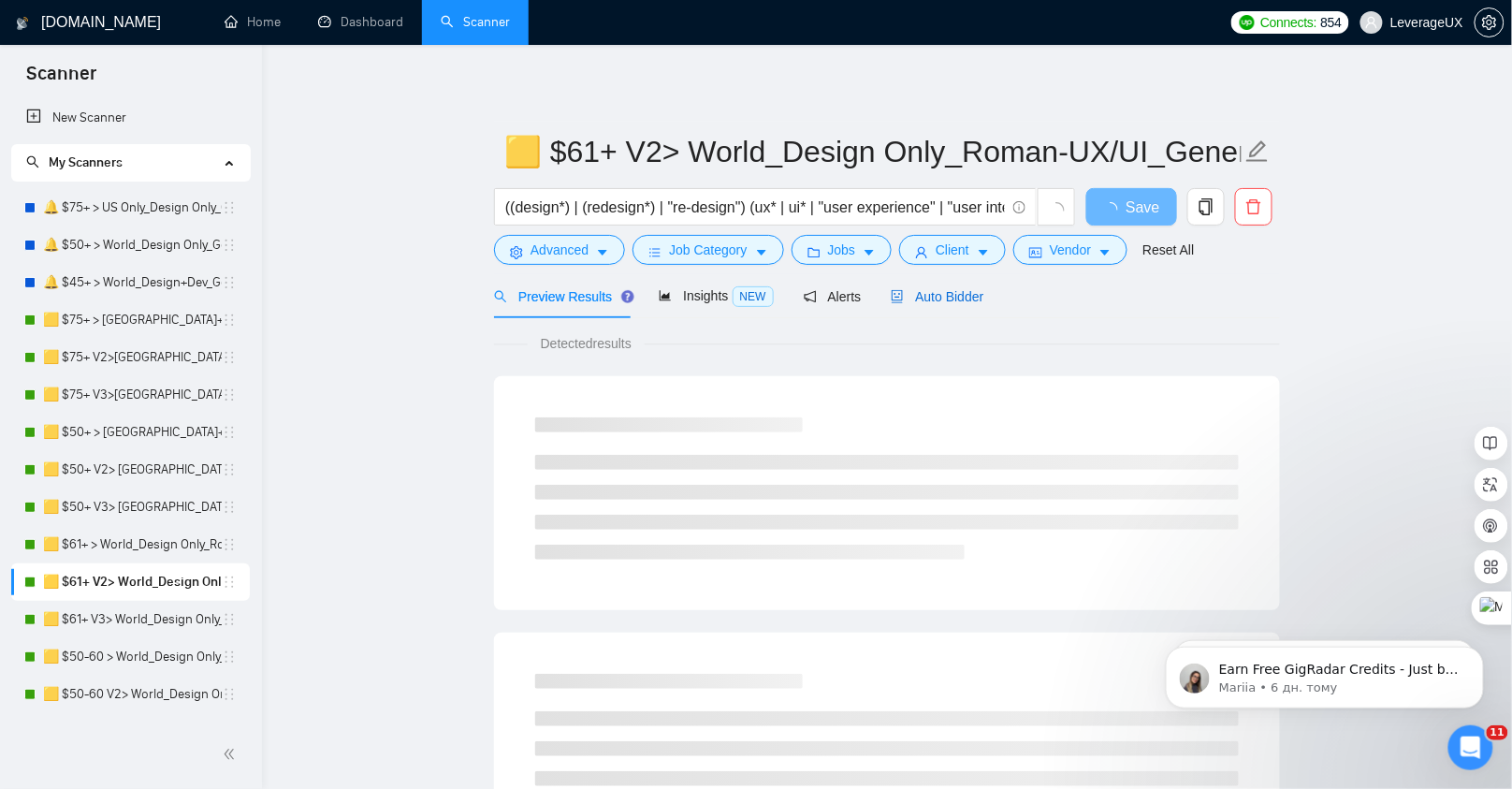
click at [951, 304] on div "Auto Bidder" at bounding box center [937, 296] width 93 height 21
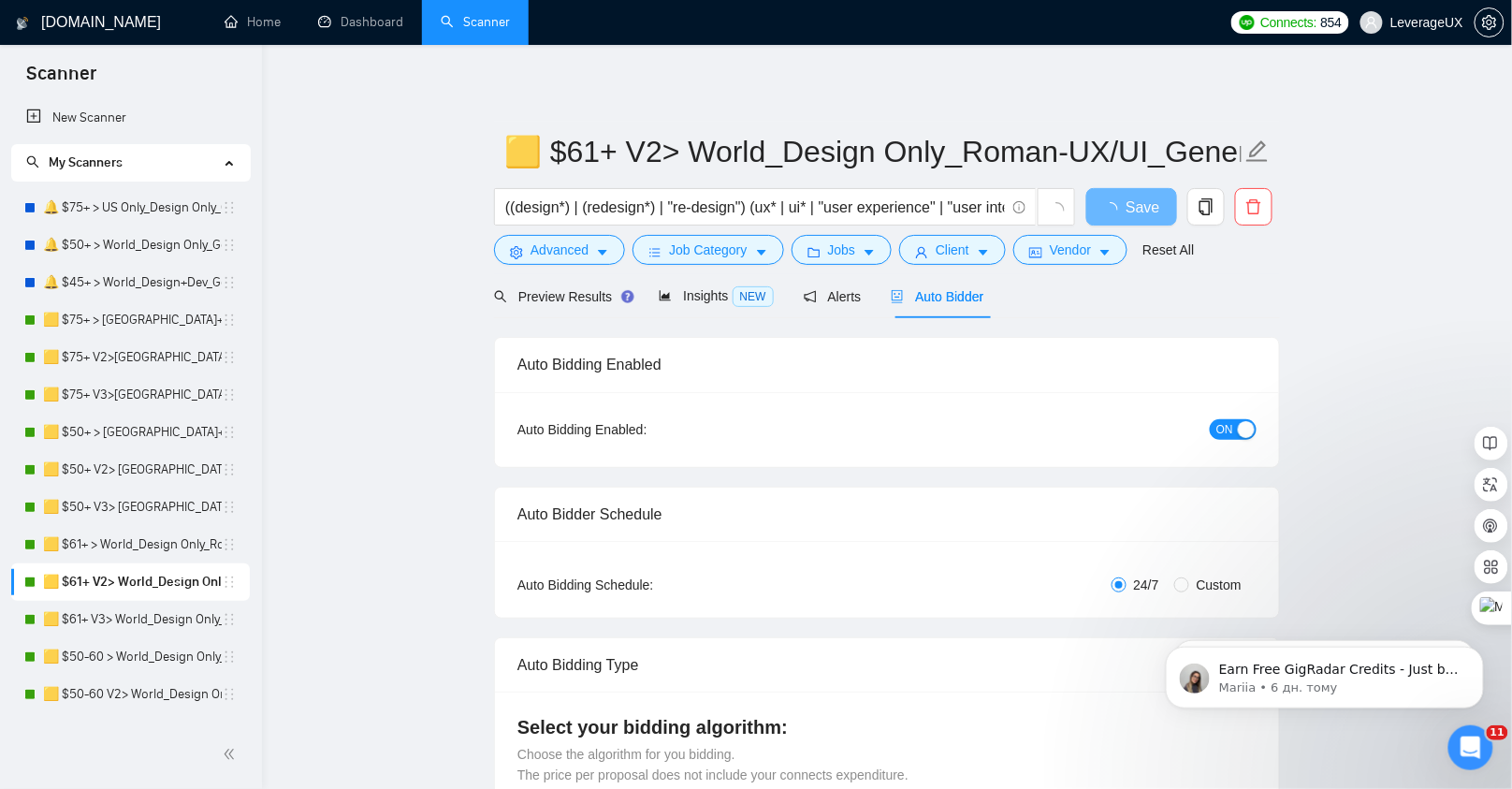
radio input "false"
radio input "true"
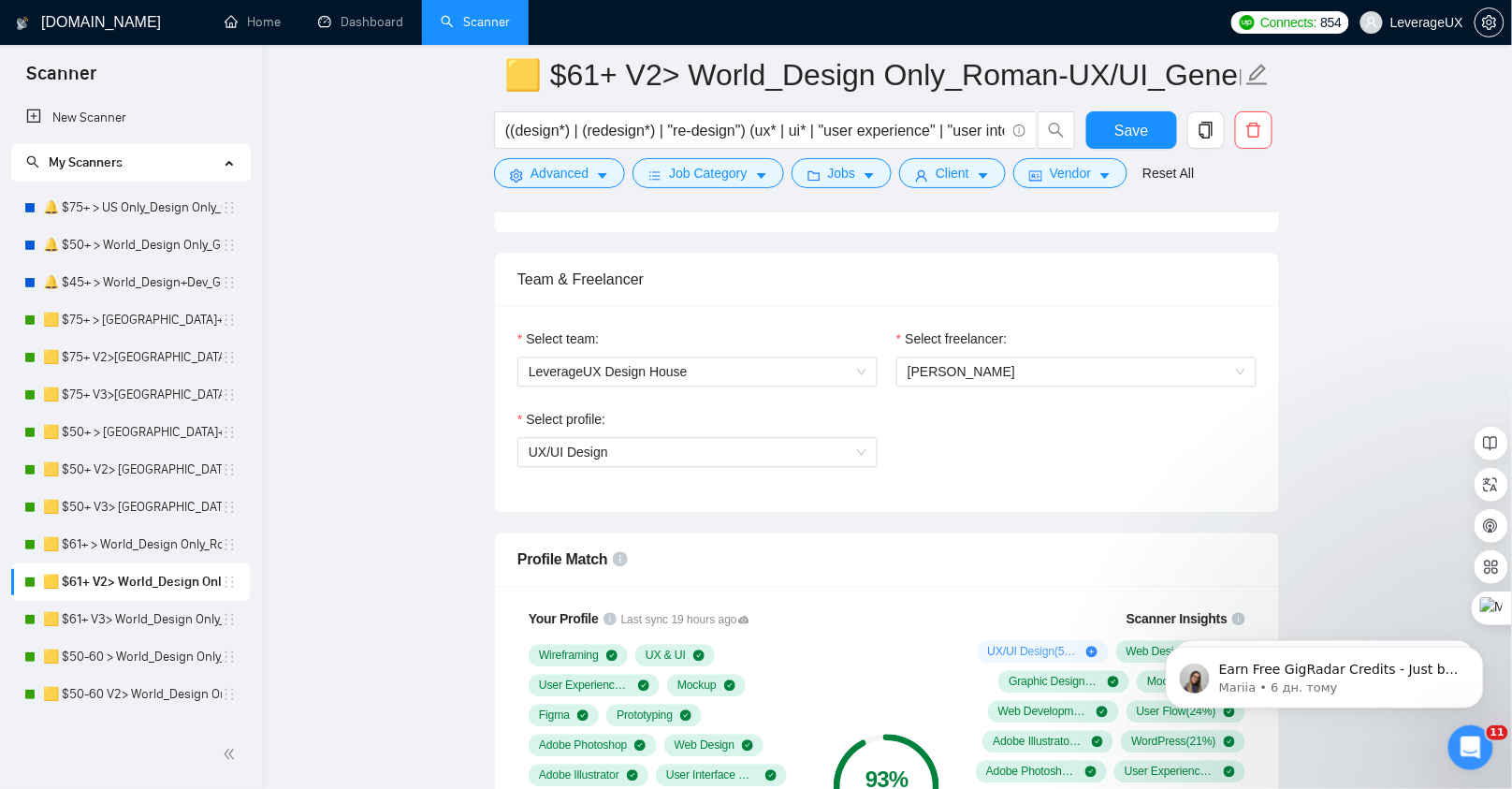
scroll to position [1050, 0]
